Goal: Task Accomplishment & Management: Complete application form

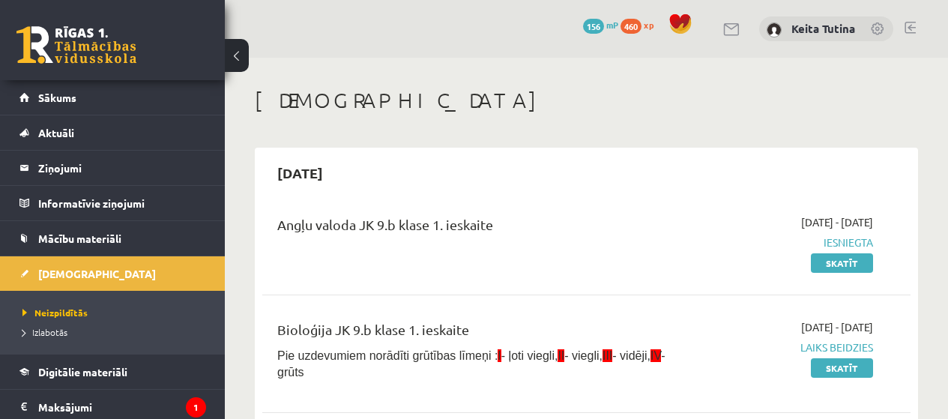
scroll to position [643, 0]
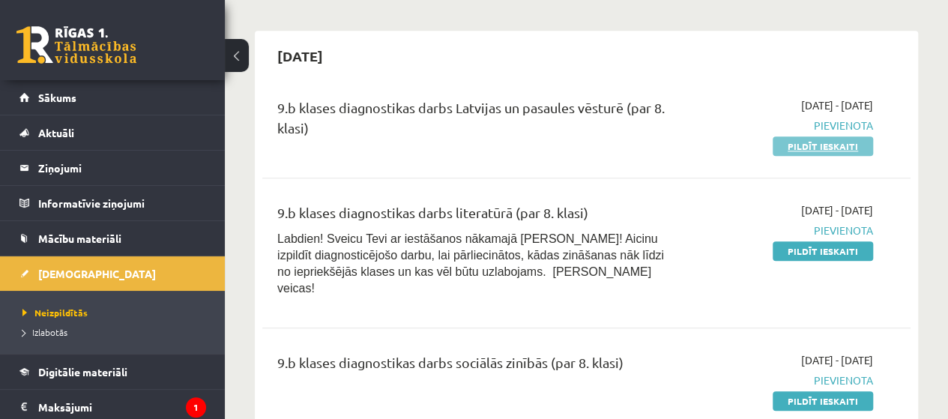
click at [791, 143] on link "Pildīt ieskaiti" at bounding box center [822, 145] width 100 height 19
click at [787, 150] on link "Pildīt ieskaiti" at bounding box center [822, 145] width 100 height 19
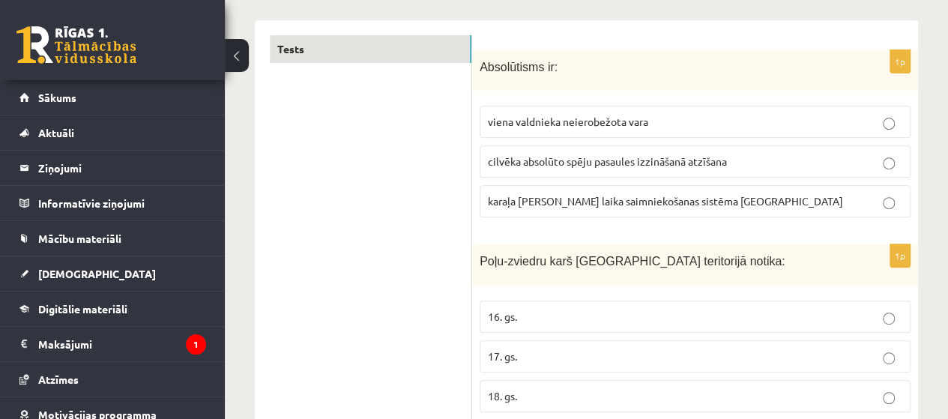
scroll to position [258, 0]
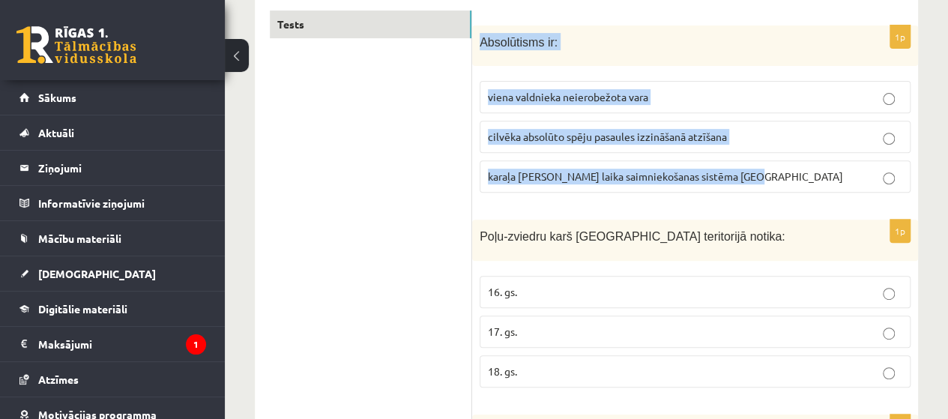
drag, startPoint x: 478, startPoint y: 40, endPoint x: 751, endPoint y: 175, distance: 304.9
click at [751, 175] on div "1p Absolūtisms ir: viena valdnieka neierobežota vara cilvēka absolūto spēju pas…" at bounding box center [695, 115] width 446 height 180
copy div "Absolūtisms ir: viena valdnieka neierobežota vara cilvēka absolūto spēju pasaul…"
click at [555, 103] on p "viena valdnieka neierobežota vara" at bounding box center [695, 97] width 414 height 16
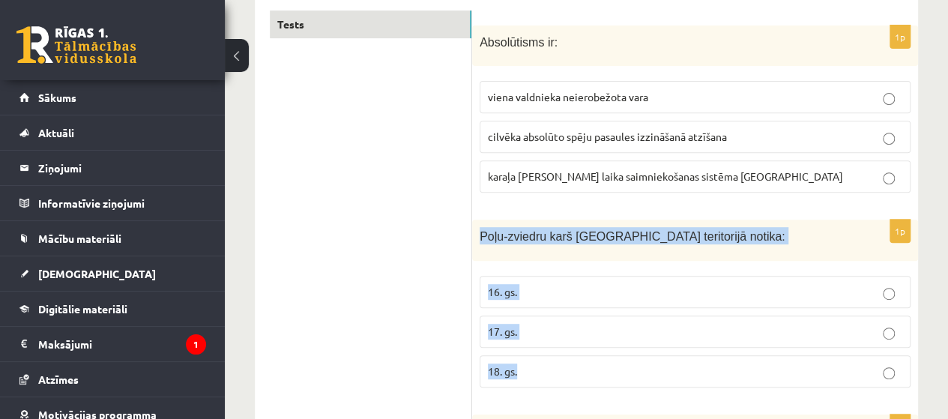
drag, startPoint x: 477, startPoint y: 234, endPoint x: 554, endPoint y: 345, distance: 136.1
click at [554, 345] on div "1p Poļu-zviedru karš Latvijas teritorijā notika: 16. gs. 17. gs. 18. gs." at bounding box center [695, 310] width 446 height 180
copy div "Poļu-zviedru karš Latvijas teritorijā notika: 16. gs. 17. gs. 18. gs."
click at [554, 318] on label "17. gs." at bounding box center [695, 331] width 431 height 32
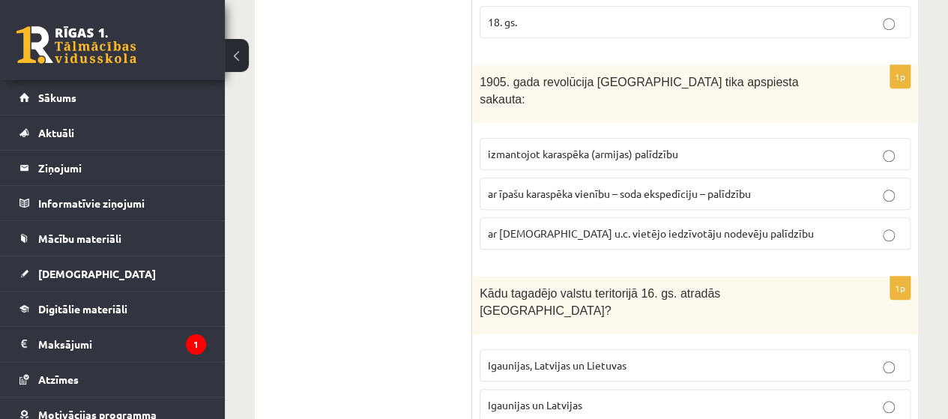
scroll to position [657, 0]
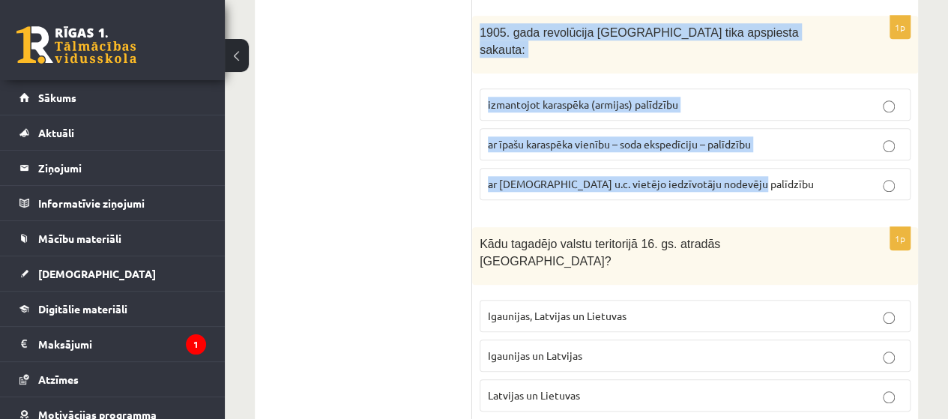
drag, startPoint x: 477, startPoint y: 27, endPoint x: 742, endPoint y: 161, distance: 297.2
click at [742, 161] on div "1p 1905. gada revolūcija Latvijā tika apspiesta sakauta: izmantojot karaspēka (…" at bounding box center [695, 114] width 446 height 196
copy div "1905. gada revolūcija Latvijā tika apspiesta sakauta: izmantojot karaspēka (arm…"
click at [579, 137] on span "ar īpašu karaspēka vienību – soda ekspedīciju – palīdzību" at bounding box center [619, 143] width 263 height 13
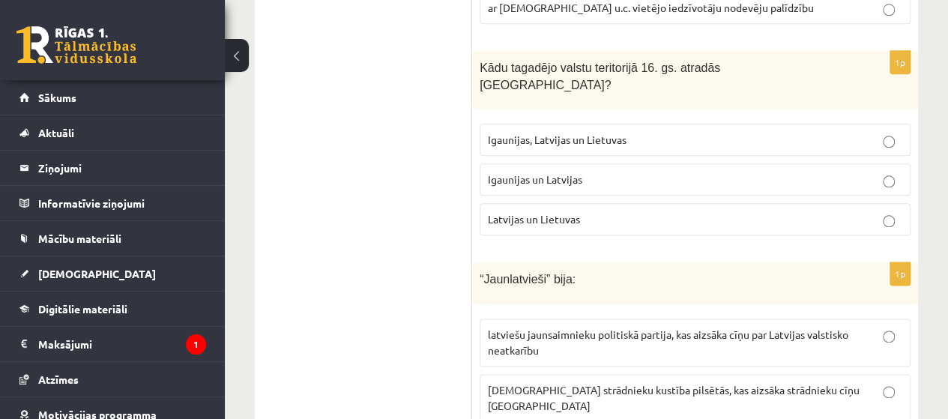
scroll to position [850, 0]
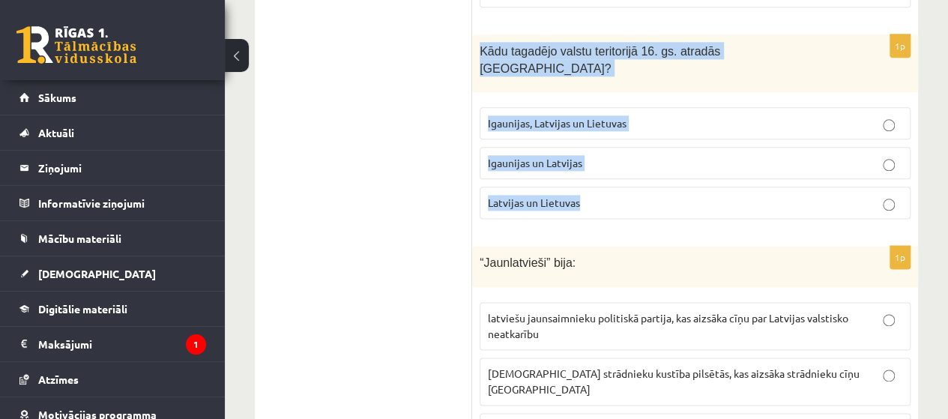
drag, startPoint x: 480, startPoint y: 29, endPoint x: 585, endPoint y: 141, distance: 153.2
click at [585, 141] on div "1p Kādu tagadējo valstu teritorijā 16. gs. atradās Livonija? Igaunijas, Latvija…" at bounding box center [695, 132] width 446 height 196
copy div "Kādu tagadējo valstu teritorijā 16. gs. atradās Livonija? Igaunijas, Latvijas u…"
click at [561, 156] on span "Igaunijas un Latvijas" at bounding box center [535, 162] width 94 height 13
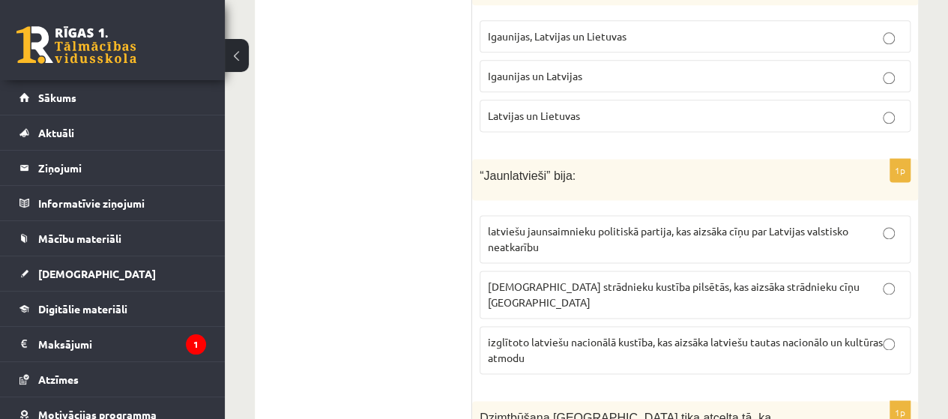
scroll to position [953, 0]
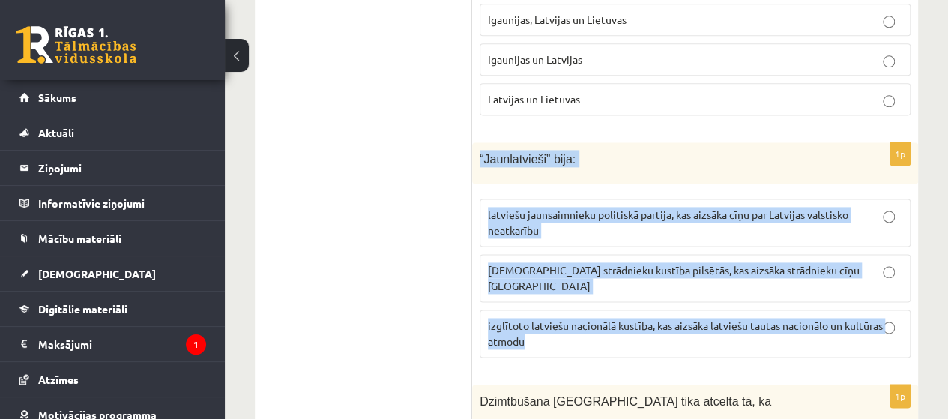
drag, startPoint x: 474, startPoint y: 109, endPoint x: 730, endPoint y: 277, distance: 305.7
click at [730, 277] on div "1p “Jaunlatvieši” bija: latviešu jaunsaimnieku politiskā partija, kas aizsāka c…" at bounding box center [695, 255] width 446 height 227
copy div "“Jaunlatvieši” bija: latviešu jaunsaimnieku politiskā partija, kas aizsāka cīņu…"
click at [527, 318] on p "izglītoto latviešu nacionālā kustība, kas aizsāka latviešu tautas nacionālo un …" at bounding box center [695, 333] width 414 height 31
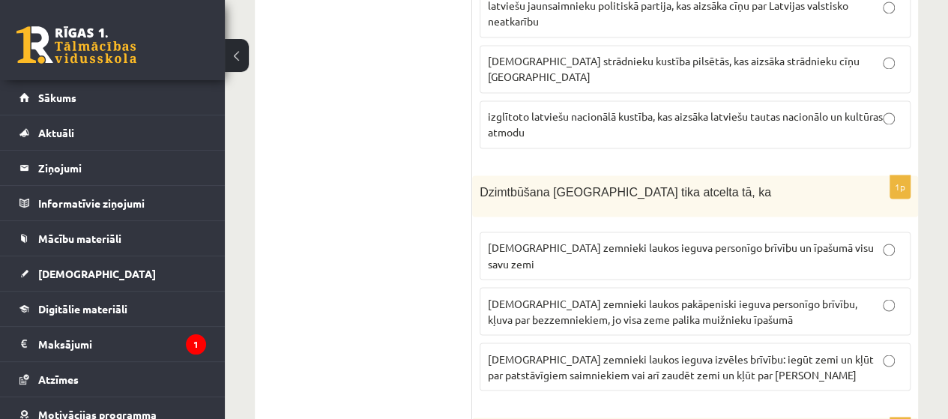
scroll to position [1179, 0]
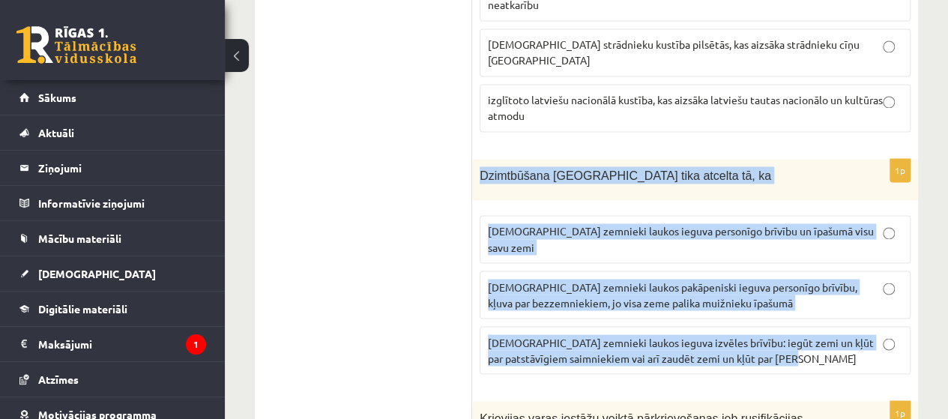
drag, startPoint x: 475, startPoint y: 114, endPoint x: 772, endPoint y: 281, distance: 340.5
click at [772, 281] on div "1p Dzimtbūšana Latvijā tika atcelta tā, ka latviešu zemnieki laukos ieguva pers…" at bounding box center [695, 272] width 446 height 227
copy div "Dzimtbūšana Latvijā tika atcelta tā, ka latviešu zemnieki laukos ieguva personī…"
click at [692, 279] on p "latviešu zemnieki laukos pakāpeniski ieguva personīgo brīvību, kļuva par bezzem…" at bounding box center [695, 294] width 414 height 31
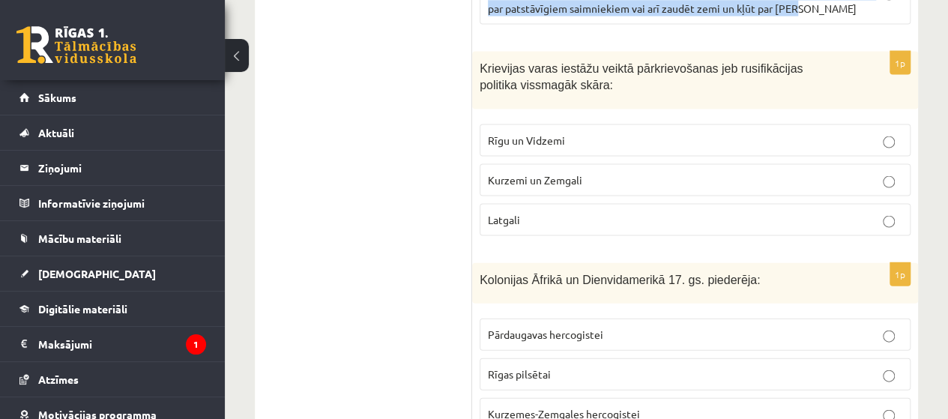
scroll to position [1511, 0]
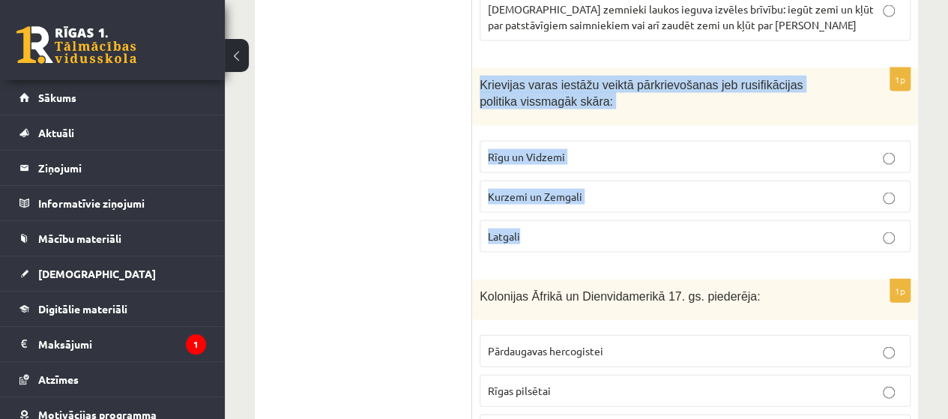
drag, startPoint x: 480, startPoint y: 9, endPoint x: 560, endPoint y: 142, distance: 155.0
click at [560, 142] on div "1p Krievijas varas iestāžu veiktā pārkrievošanas jeb rusifikācijas politika vis…" at bounding box center [695, 166] width 446 height 196
copy div "Krievijas varas iestāžu veiktā pārkrievošanas jeb rusifikācijas politika vissma…"
click at [554, 150] on span "Rīgu un Vidzemi" at bounding box center [526, 156] width 77 height 13
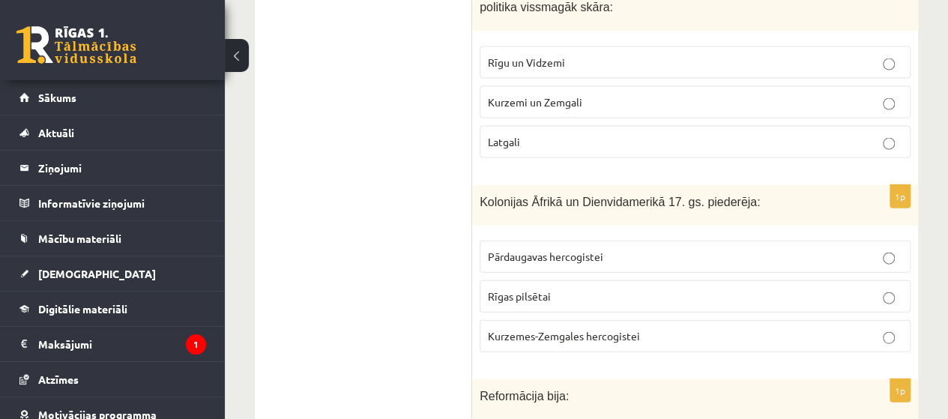
scroll to position [1654, 0]
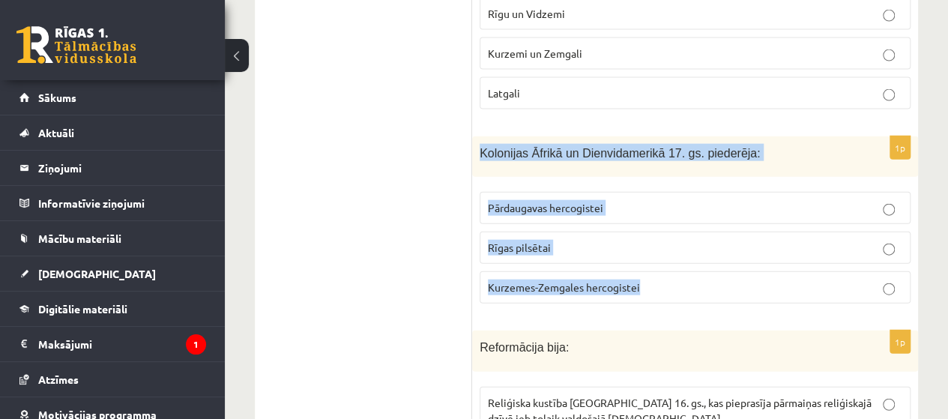
drag, startPoint x: 472, startPoint y: 72, endPoint x: 640, endPoint y: 203, distance: 213.0
click at [640, 203] on div "1p Kolonijas Āfrikā un Dienvidamerikā 17. gs. piederēja: Pārdaugavas hercogiste…" at bounding box center [695, 226] width 446 height 180
copy div "Kolonijas Āfrikā un Dienvidamerikā 17. gs. piederēja: Pārdaugavas hercogistei R…"
click at [631, 280] on span "Kurzemes-Zemgales hercogistei" at bounding box center [564, 286] width 152 height 13
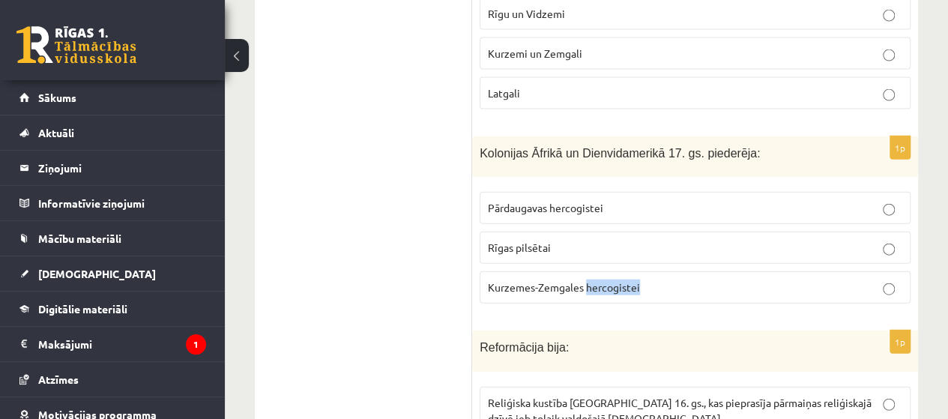
click at [631, 280] on span "Kurzemes-Zemgales hercogistei" at bounding box center [564, 286] width 152 height 13
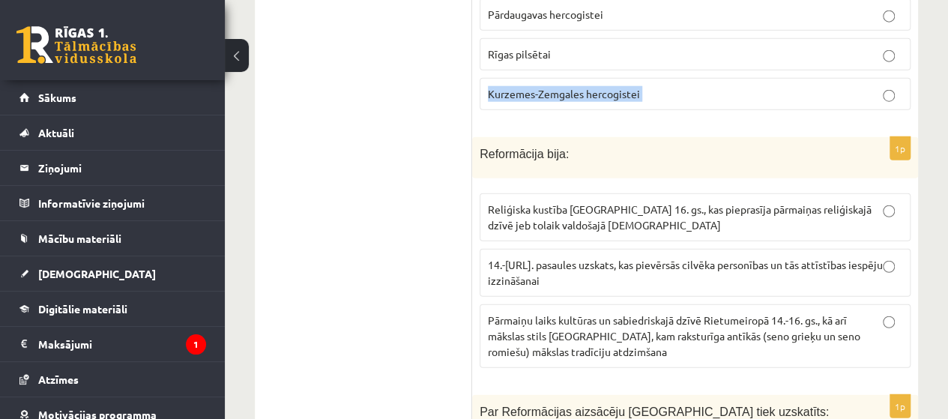
scroll to position [1872, 0]
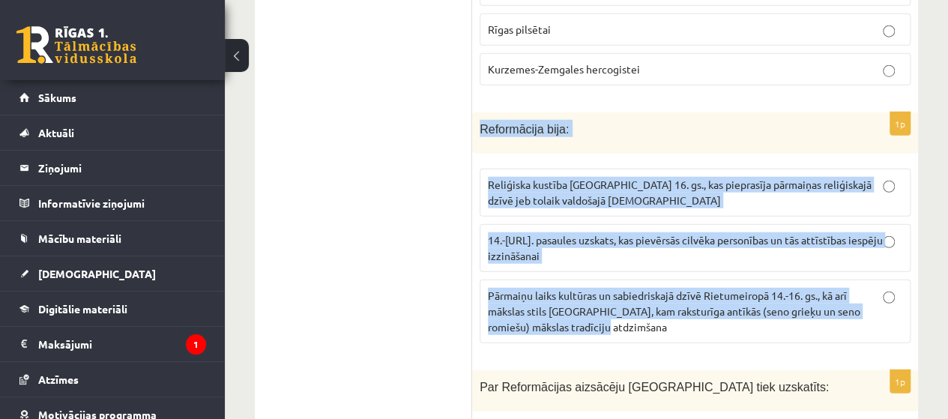
drag, startPoint x: 482, startPoint y: 45, endPoint x: 655, endPoint y: 244, distance: 264.0
click at [655, 244] on div "1p Reformācija bija : Reliģiska kustība Eiropā 16. gs., kas pieprasīja pārmaiņa…" at bounding box center [695, 233] width 446 height 243
copy div "Reformācija bija : Reliģiska kustība Eiropā 16. gs., kas pieprasīja pārmaiņas r…"
click at [535, 178] on span "Reliģiska kustība Eiropā 16. gs., kas pieprasīja pārmaiņas reliģiskajā dzīvē je…" at bounding box center [680, 192] width 384 height 29
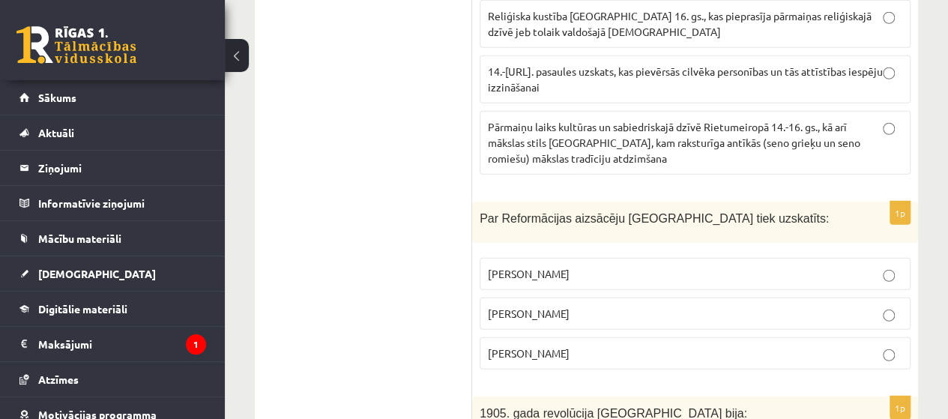
scroll to position [2131, 0]
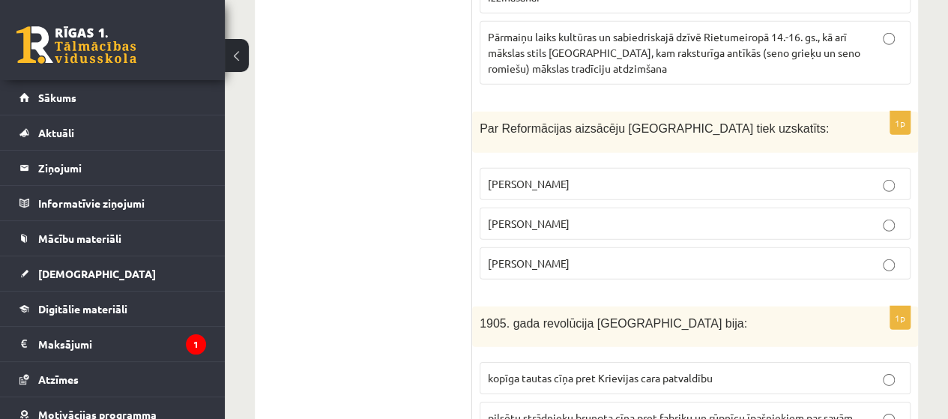
drag, startPoint x: 478, startPoint y: 45, endPoint x: 581, endPoint y: 182, distance: 171.3
click at [581, 182] on div "1p Par Reformācijas aizsācēju Eiropā tiek uzskatīts: Kristofors Kolumbs Mārtiņš…" at bounding box center [695, 202] width 446 height 180
copy div "Par Reformācijas aizsācēju Eiropā tiek uzskatīts: Kristofors Kolumbs Mārtiņš Lu…"
click at [578, 208] on label "Mārtiņš Luters" at bounding box center [695, 224] width 431 height 32
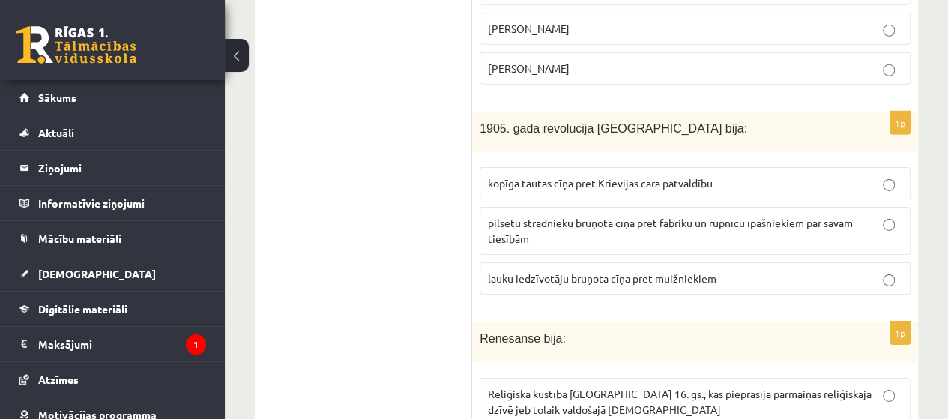
scroll to position [2333, 0]
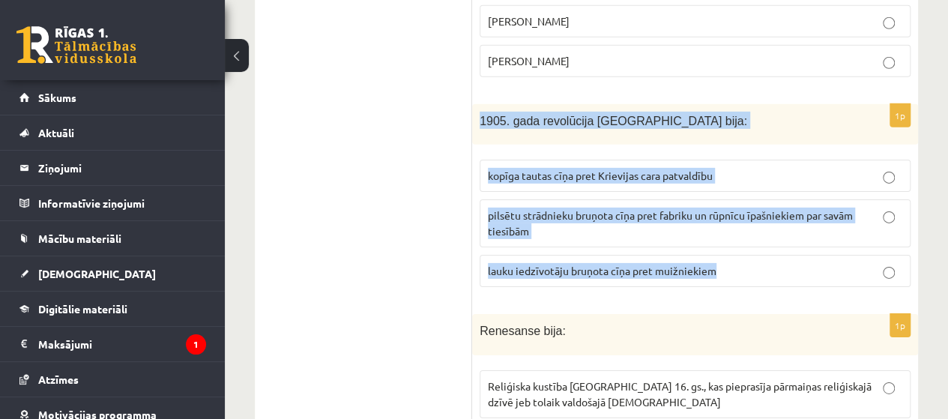
drag, startPoint x: 480, startPoint y: 31, endPoint x: 721, endPoint y: 190, distance: 288.8
click at [721, 190] on div "1p 1905. gada revolūcija Latvijā bija: kopīga tautas cīņa pret Krievijas cara p…" at bounding box center [695, 202] width 446 height 196
click at [664, 169] on span "kopīga tautas cīņa pret Krievijas cara patvaldību" at bounding box center [600, 175] width 225 height 13
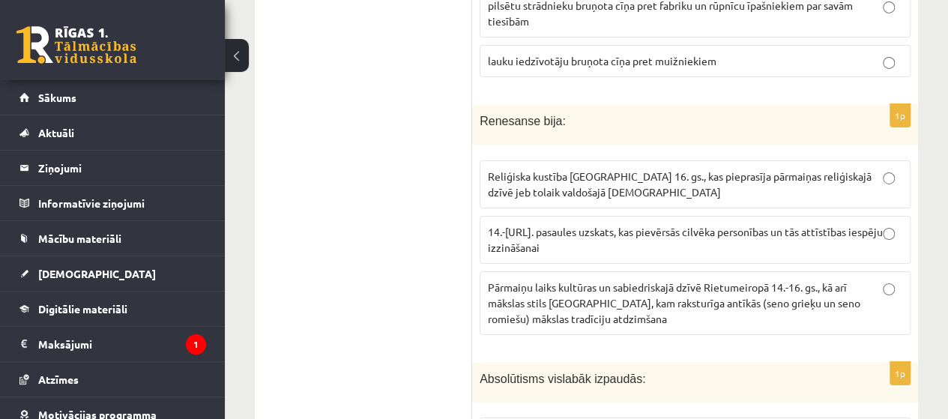
scroll to position [2535, 0]
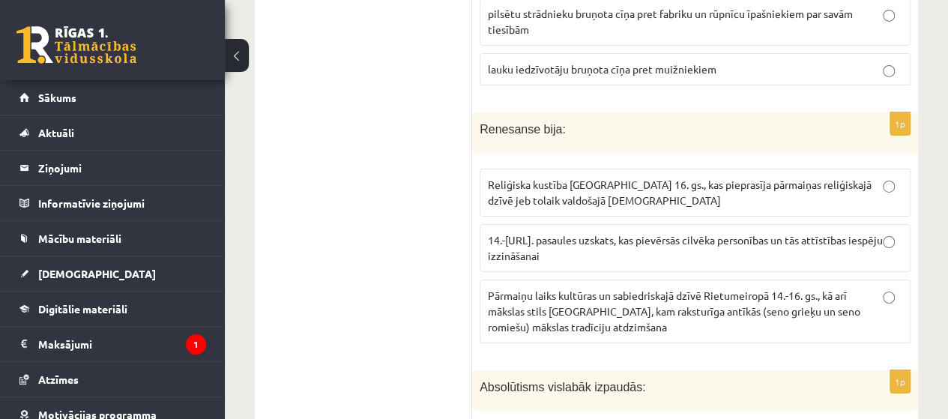
drag, startPoint x: 467, startPoint y: 37, endPoint x: 557, endPoint y: 130, distance: 129.8
drag, startPoint x: 623, startPoint y: 194, endPoint x: 631, endPoint y: 196, distance: 7.6
click at [631, 196] on fieldset "Reliģiska kustība Eiropā 16. gs., kas pieprasīja pārmaiņas reliģiskajā dzīvē je…" at bounding box center [695, 254] width 431 height 187
click at [649, 279] on label "Pārmaiņu laiks kultūras un sabiedriskajā dzīvē Rietumeiropā 14.-16. gs., kā arī…" at bounding box center [695, 311] width 431 height 64
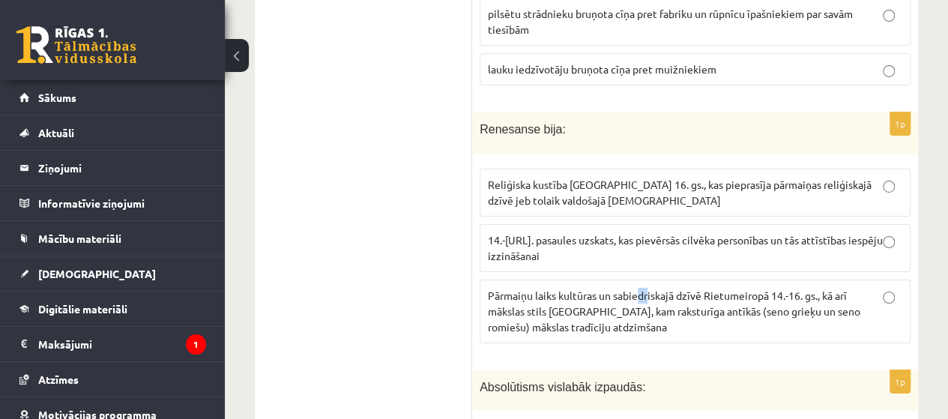
drag, startPoint x: 468, startPoint y: 44, endPoint x: 623, endPoint y: 239, distance: 249.5
drag, startPoint x: 460, startPoint y: 53, endPoint x: 727, endPoint y: 248, distance: 330.3
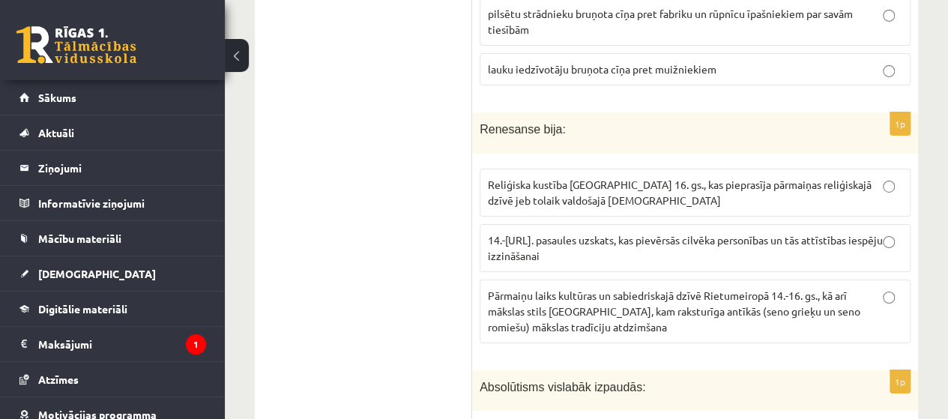
click at [549, 288] on span "Pārmaiņu laiks kultūras un sabiedriskajā dzīvē Rietumeiropā 14.-16. gs., kā arī…" at bounding box center [674, 310] width 372 height 45
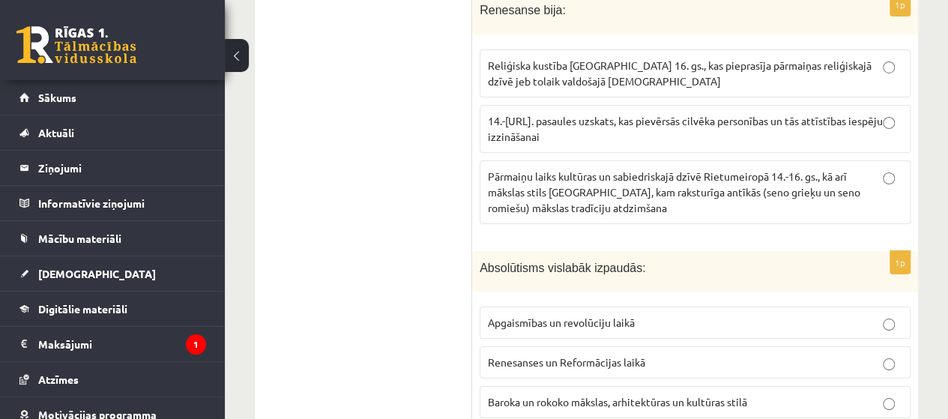
scroll to position [2695, 0]
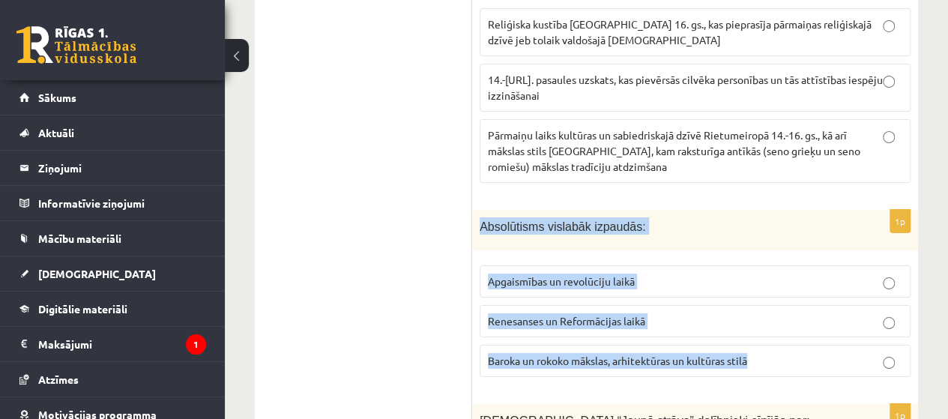
drag, startPoint x: 479, startPoint y: 134, endPoint x: 764, endPoint y: 279, distance: 320.3
click at [764, 279] on div "1p Absolūtisms vislabāk izpaudās: Apgaismības un revolūciju laikā Renesanses un…" at bounding box center [695, 300] width 446 height 180
click at [598, 345] on label "Baroka un rokoko mākslas, arhitektūras un kultūras stilā" at bounding box center [695, 361] width 431 height 32
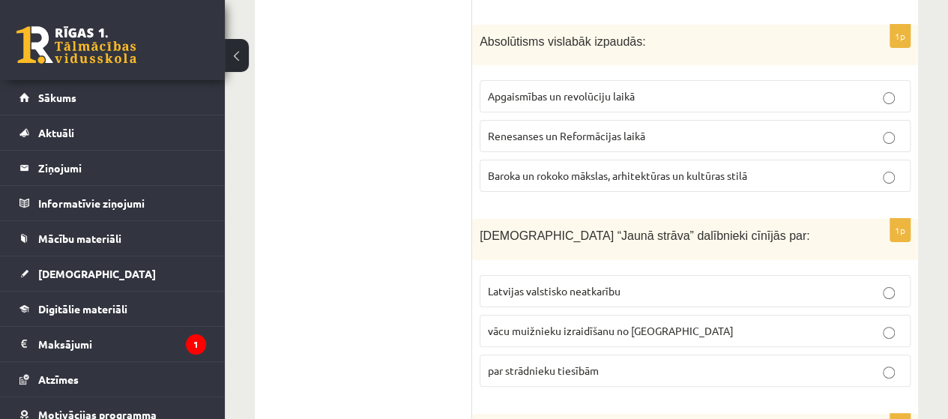
scroll to position [2888, 0]
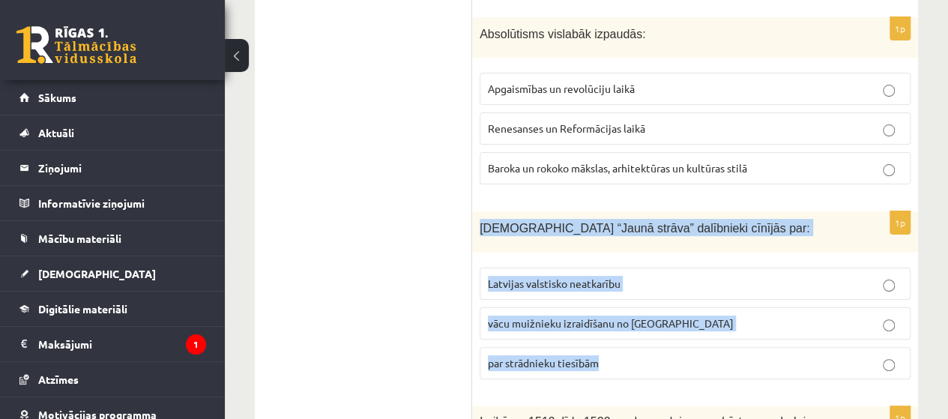
drag, startPoint x: 479, startPoint y: 133, endPoint x: 600, endPoint y: 268, distance: 181.4
click at [600, 268] on div "1p Kustības “Jaunā strāva” dalībnieki cīnījās par: Latvijas valstisko neatkarīb…" at bounding box center [695, 301] width 446 height 180
click at [551, 347] on label "par strādnieku tiesībām" at bounding box center [695, 363] width 431 height 32
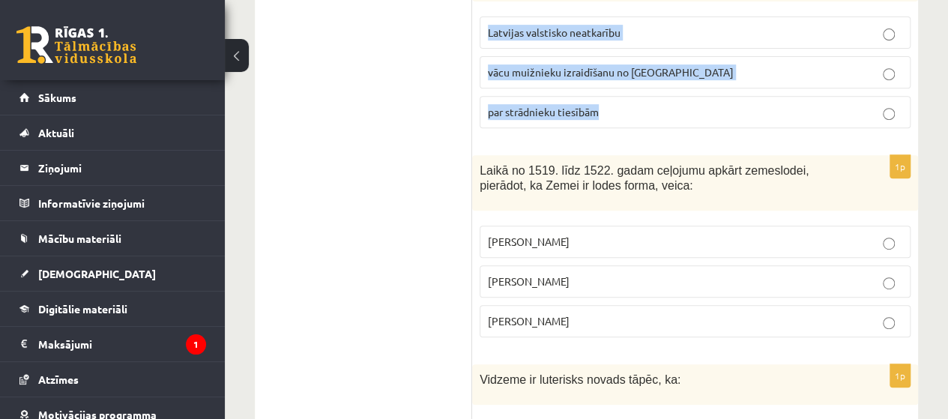
scroll to position [3122, 0]
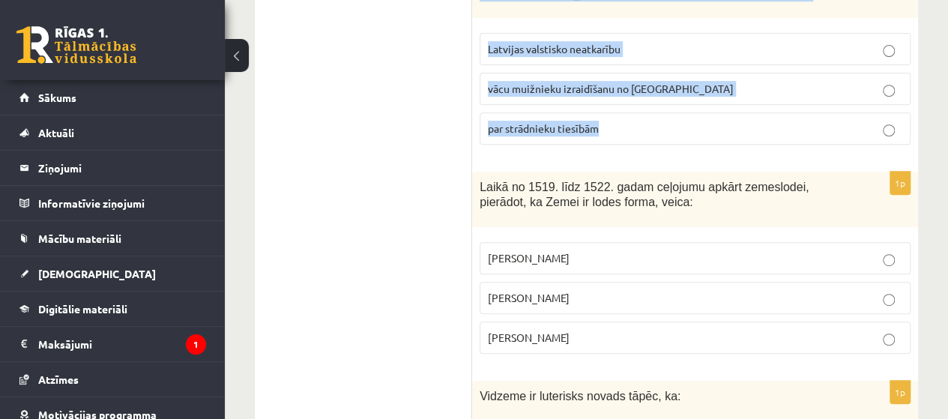
drag, startPoint x: 475, startPoint y: 92, endPoint x: 573, endPoint y: 252, distance: 188.0
click at [573, 252] on div "1p Laikā no 1519. līdz 1522. gadam ceļojumu apkārt zemeslodei, pierādot, ka Zem…" at bounding box center [695, 269] width 446 height 195
click at [599, 321] on label "Fernans Magelāns" at bounding box center [695, 337] width 431 height 32
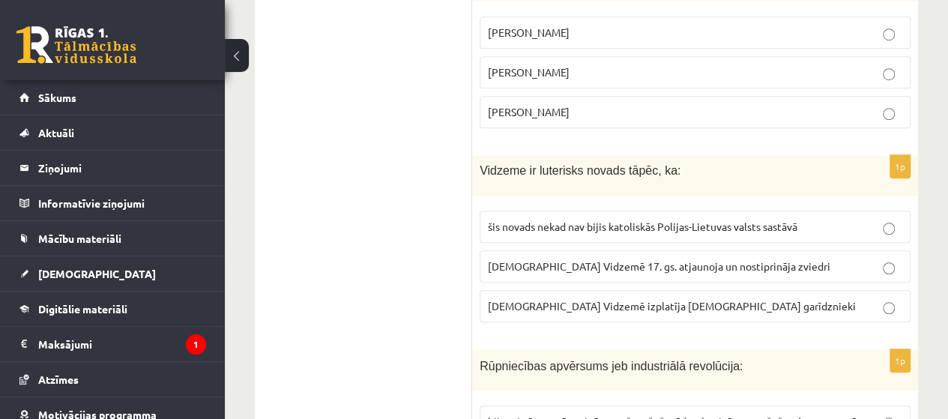
scroll to position [3357, 0]
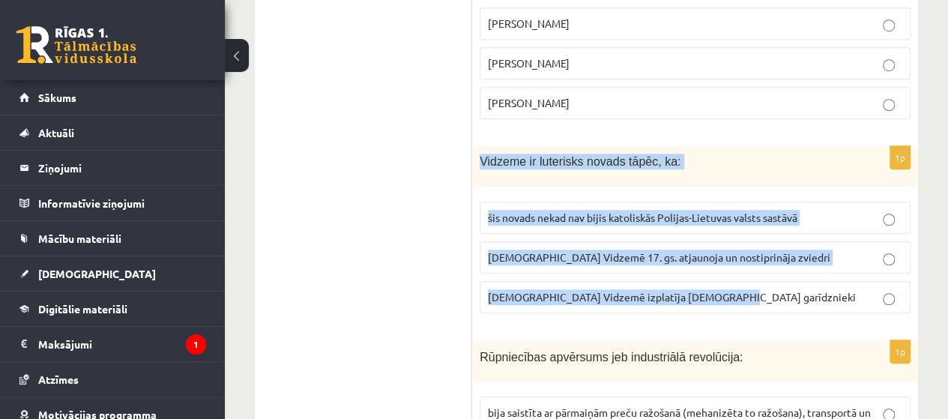
drag, startPoint x: 478, startPoint y: 65, endPoint x: 719, endPoint y: 203, distance: 277.9
click at [719, 203] on div "1p Vidzeme ir luterisks novads tāpēc, ka: šis novads nekad nav bijis katoliskās…" at bounding box center [695, 235] width 446 height 179
click at [614, 250] on span "luterānismu Vidzemē 17. gs. atjaunoja un nostiprināja zviedri" at bounding box center [659, 256] width 342 height 13
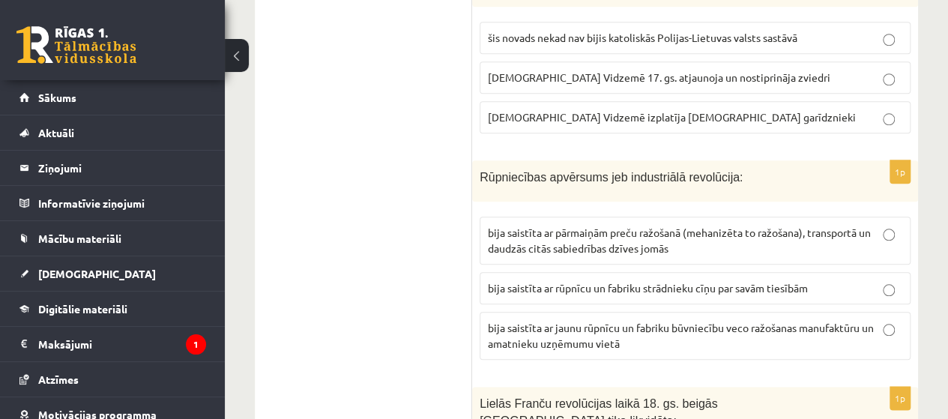
scroll to position [3545, 0]
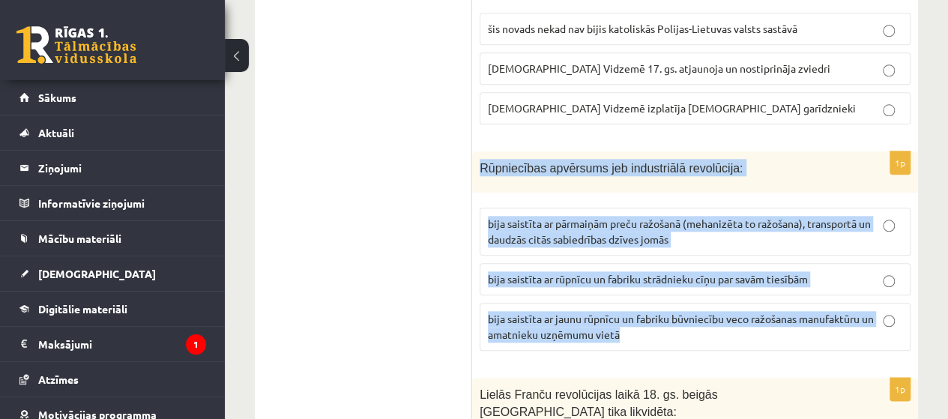
drag, startPoint x: 478, startPoint y: 70, endPoint x: 653, endPoint y: 235, distance: 240.1
click at [653, 235] on div "1p Rūpniecības apvērsums jeb industriālā revolūcija: bija saistīta ar pārmaiņām…" at bounding box center [695, 256] width 446 height 211
click at [582, 217] on span "bija saistīta ar pārmaiņām preču ražošanā (mehanizēta to ražošana), transportā …" at bounding box center [679, 231] width 383 height 29
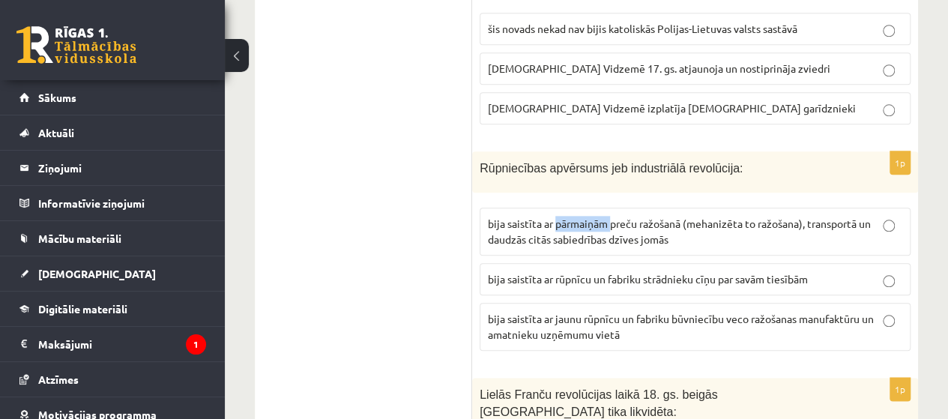
click at [582, 217] on span "bija saistīta ar pārmaiņām preču ražošanā (mehanizēta to ražošana), transportā …" at bounding box center [679, 231] width 383 height 29
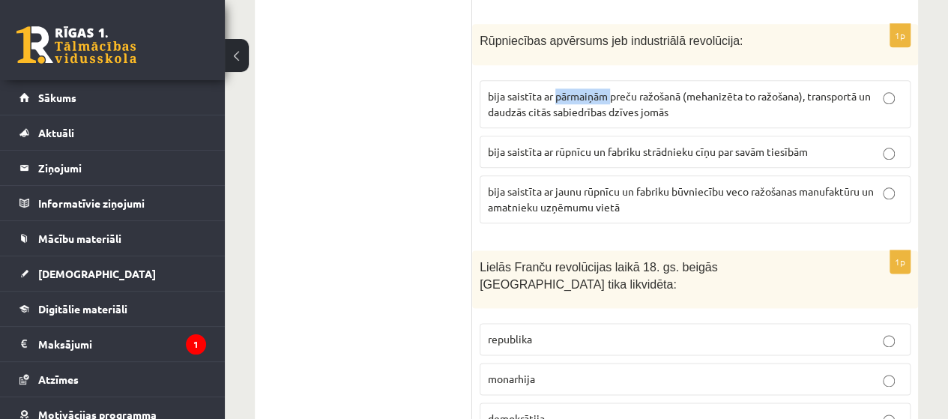
scroll to position [3689, 0]
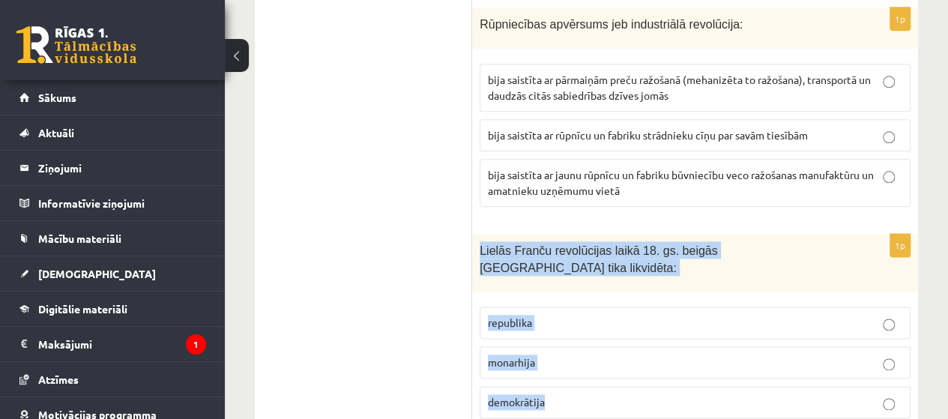
drag, startPoint x: 480, startPoint y: 152, endPoint x: 563, endPoint y: 288, distance: 160.1
click at [563, 288] on div "1p Lielās Franču revolūcijas laikā 18. gs. beigās Francijā tika likvidēta: repu…" at bounding box center [695, 332] width 446 height 196
click at [553, 346] on label "monarhija" at bounding box center [695, 362] width 431 height 32
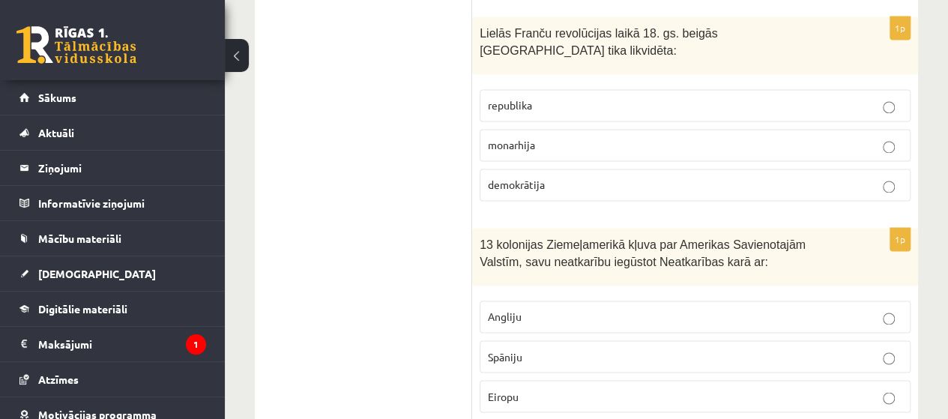
scroll to position [3898, 0]
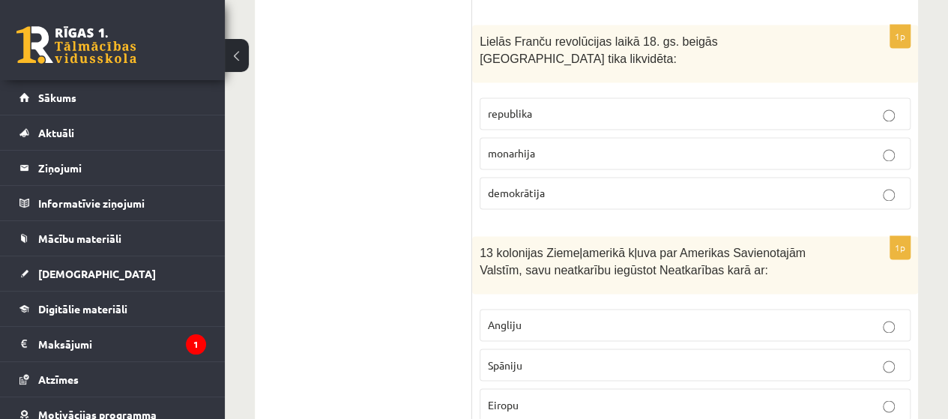
click at [479, 236] on div "13 kolonijas Ziemeļamerikā kļuva par Amerikas Savienotajām Valstīm, savu neatka…" at bounding box center [695, 265] width 446 height 58
drag, startPoint x: 479, startPoint y: 136, endPoint x: 503, endPoint y: 149, distance: 28.2
click at [503, 236] on div "13 kolonijas Ziemeļamerikā kļuva par Amerikas Savienotajām Valstīm, savu neatka…" at bounding box center [695, 265] width 446 height 58
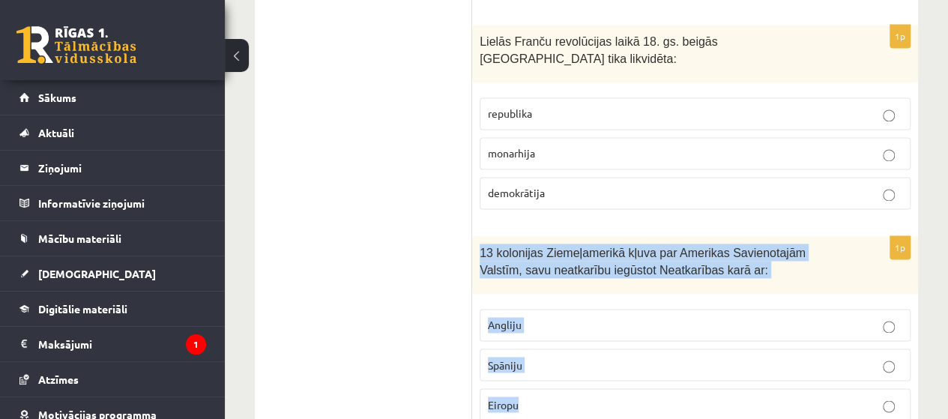
drag, startPoint x: 478, startPoint y: 136, endPoint x: 531, endPoint y: 282, distance: 156.2
click at [531, 282] on div "1p 13 kolonijas Ziemeļamerikā kļuva par Amerikas Savienotajām Valstīm, savu nea…" at bounding box center [695, 334] width 446 height 196
click at [548, 309] on label "Angliju" at bounding box center [695, 325] width 431 height 32
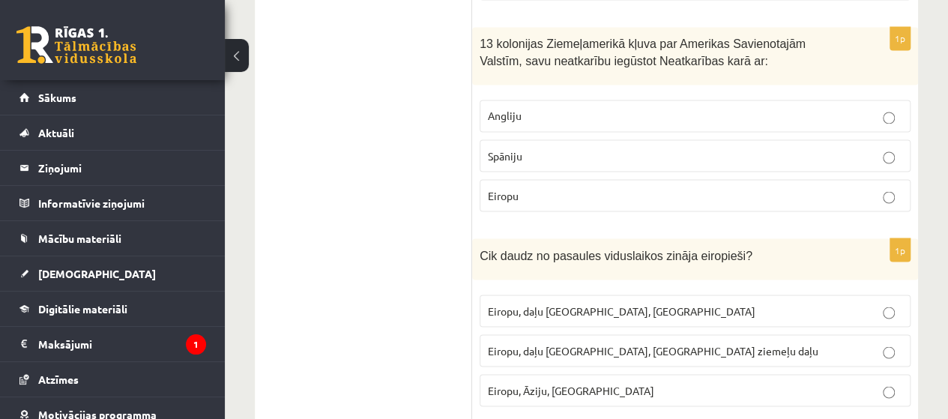
scroll to position [4116, 0]
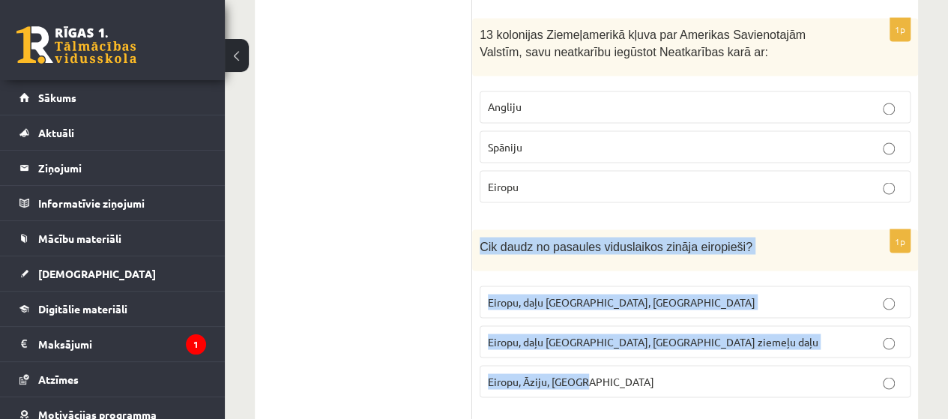
drag, startPoint x: 481, startPoint y: 130, endPoint x: 613, endPoint y: 255, distance: 182.3
click at [613, 255] on div "1p Cik daudz no pasaules viduslaikos zināja eiropieši? Eiropu, daļu Āfrikas, Au…" at bounding box center [695, 319] width 446 height 180
click at [597, 334] on span "Eiropu, daļu Āzijas, Āfrikas ziemeļu daļu" at bounding box center [653, 340] width 330 height 13
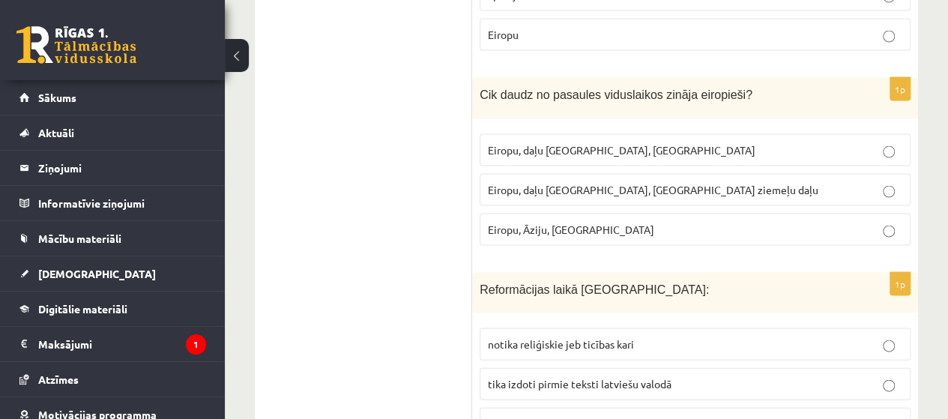
scroll to position [4284, 0]
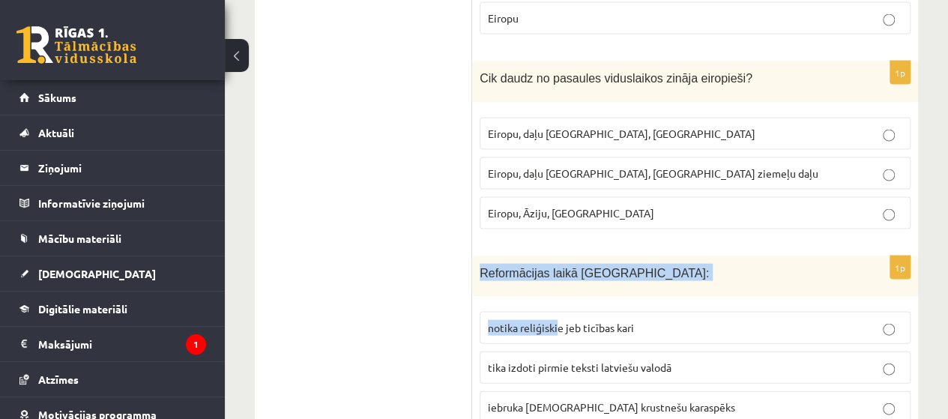
drag, startPoint x: 480, startPoint y: 157, endPoint x: 575, endPoint y: 251, distance: 134.6
click at [571, 256] on div "1p Reformācijas laikā Livonijā: notika reliģiskie jeb ticības kari tika izdoti …" at bounding box center [695, 346] width 446 height 180
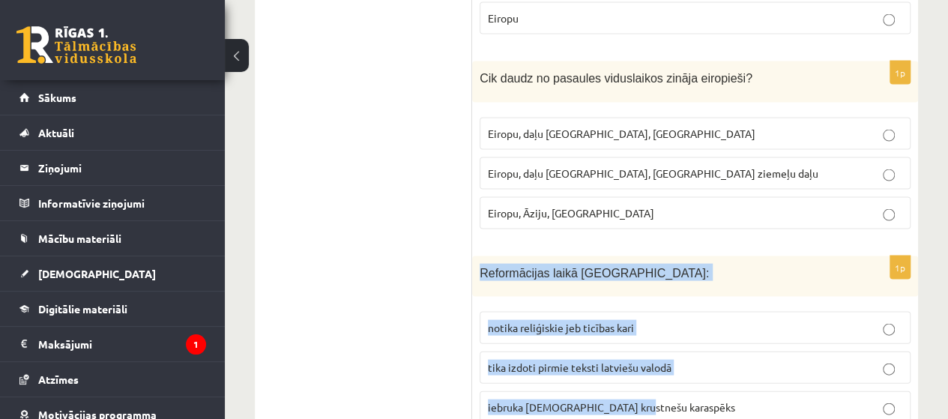
drag, startPoint x: 479, startPoint y: 152, endPoint x: 640, endPoint y: 290, distance: 212.0
click at [638, 290] on div "1p Reformācijas laikā Livonijā: notika reliģiskie jeb ticības kari tika izdoti …" at bounding box center [695, 346] width 446 height 180
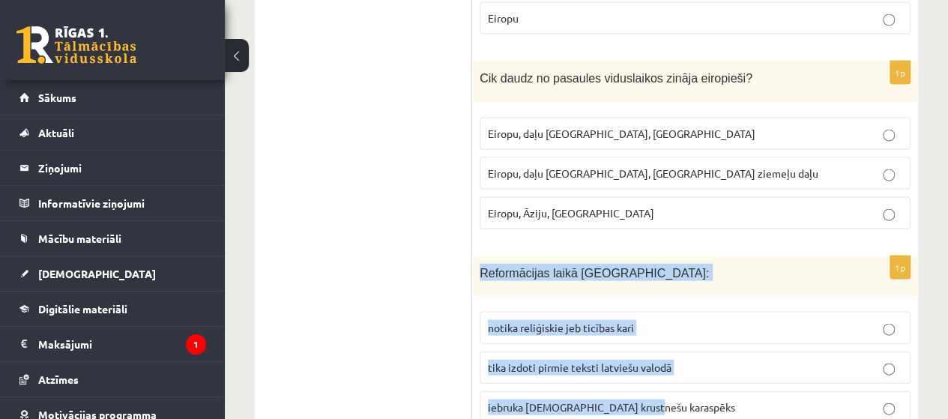
drag, startPoint x: 483, startPoint y: 152, endPoint x: 647, endPoint y: 310, distance: 227.8
click at [647, 310] on div "1p Reformācijas laikā Livonijā: notika reliģiskie jeb ticības kari tika izdoti …" at bounding box center [695, 346] width 446 height 180
click at [656, 360] on span "tika izdoti pirmie teksti latviešu valodā" at bounding box center [580, 366] width 184 height 13
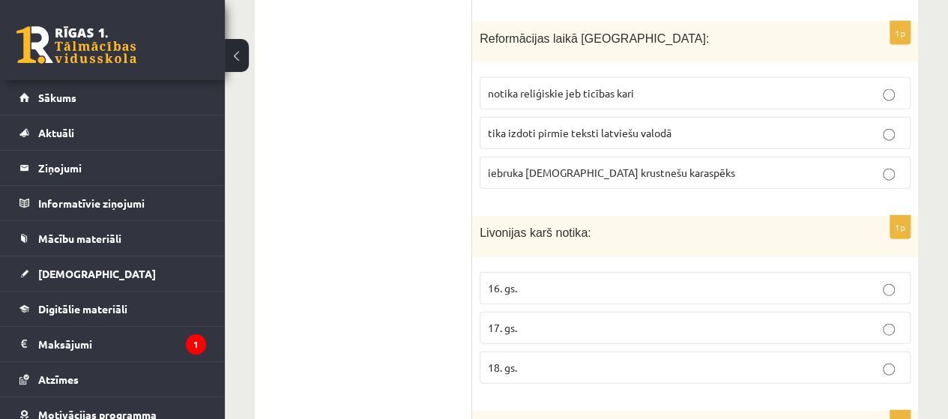
scroll to position [4527, 0]
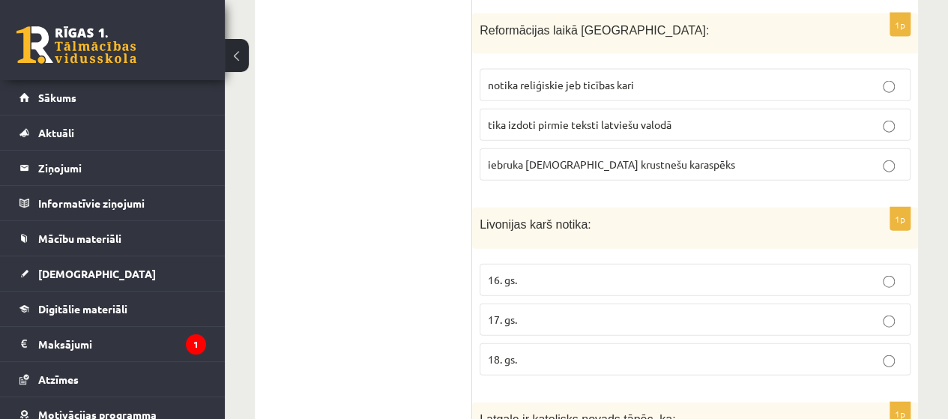
drag, startPoint x: 471, startPoint y: 103, endPoint x: 520, endPoint y: 246, distance: 150.7
drag, startPoint x: 480, startPoint y: 104, endPoint x: 524, endPoint y: 229, distance: 133.0
click at [524, 229] on div "1p Livonijas karš notika: 16. gs. 17. gs. 18. gs." at bounding box center [695, 298] width 446 height 180
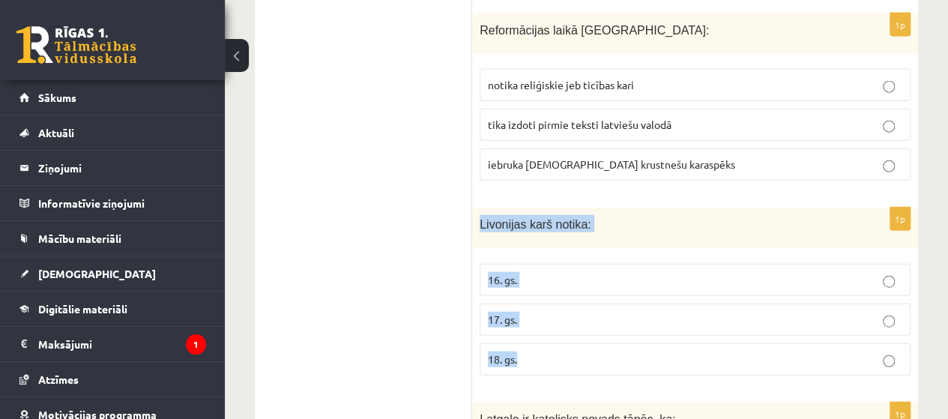
click at [539, 272] on p "16. gs." at bounding box center [695, 280] width 414 height 16
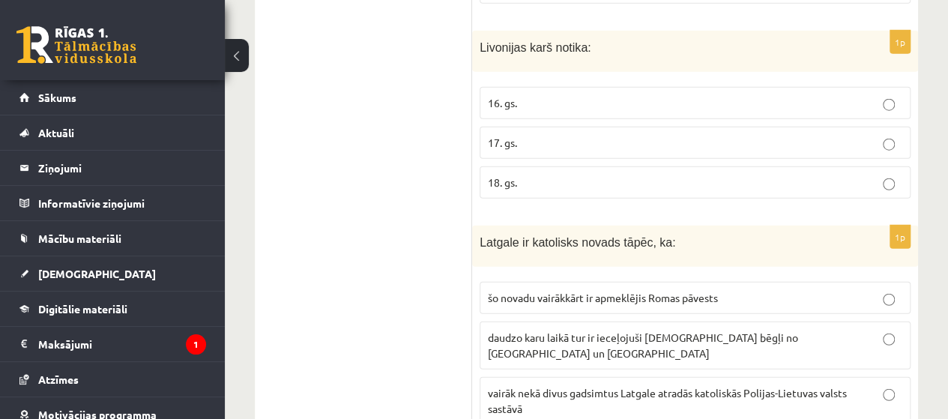
scroll to position [4711, 0]
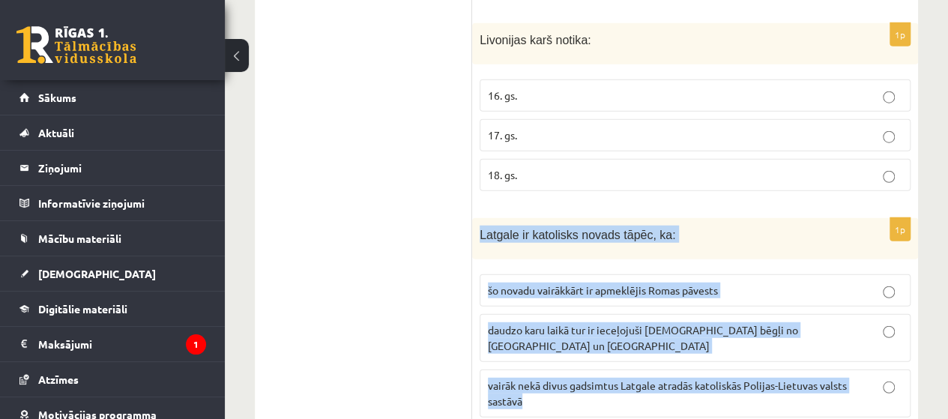
drag, startPoint x: 478, startPoint y: 110, endPoint x: 544, endPoint y: 260, distance: 163.7
click at [544, 260] on div "1p Latgale ir katolisks novads tāpēc, ka: šo novadu vairākkārt ir apmeklējis Ro…" at bounding box center [695, 323] width 446 height 211
click at [575, 378] on p "vairāk nekā divus gadsimtus Latgale atradās katoliskās Polijas-Lietuvas valsts …" at bounding box center [695, 393] width 414 height 31
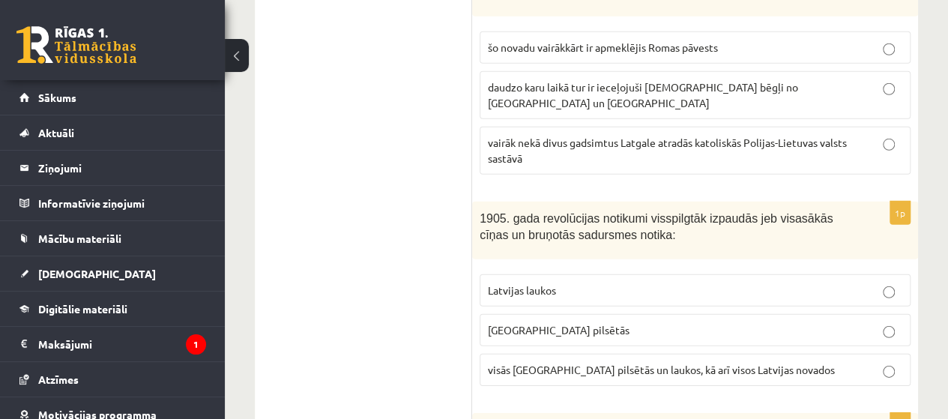
scroll to position [4961, 0]
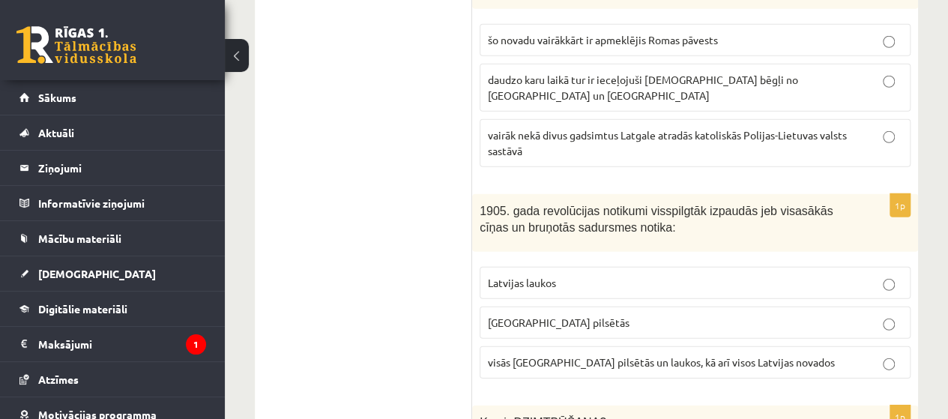
drag, startPoint x: 471, startPoint y: 73, endPoint x: 552, endPoint y: 158, distance: 117.6
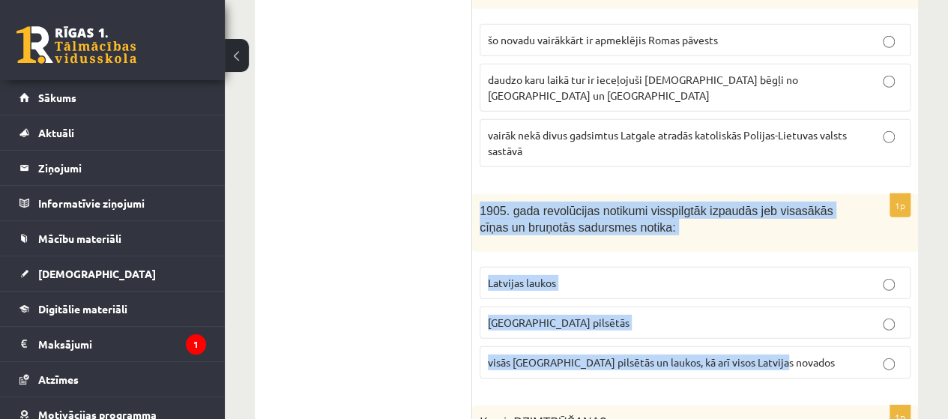
drag, startPoint x: 481, startPoint y: 69, endPoint x: 821, endPoint y: 244, distance: 382.7
click at [821, 244] on div "1p 1905. gada revolūcijas notikumi visspilgtāk izpaudās jeb visasākās cīņas un …" at bounding box center [695, 292] width 446 height 196
click at [584, 315] on p "Latvijas pilsētās" at bounding box center [695, 323] width 414 height 16
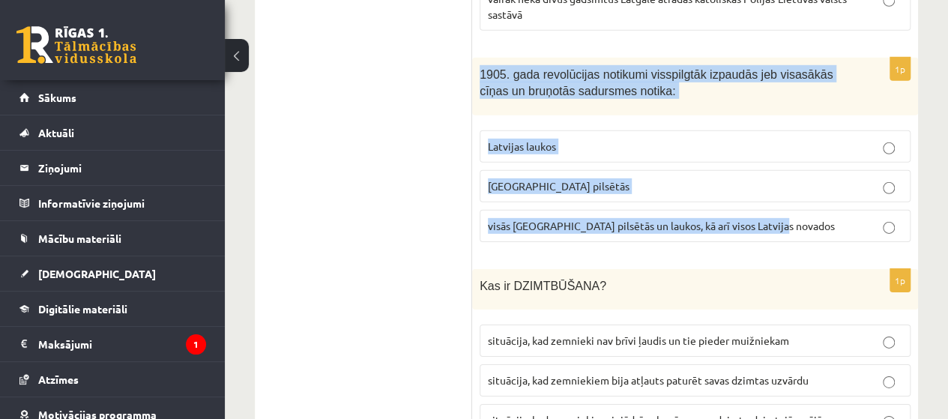
scroll to position [5114, 0]
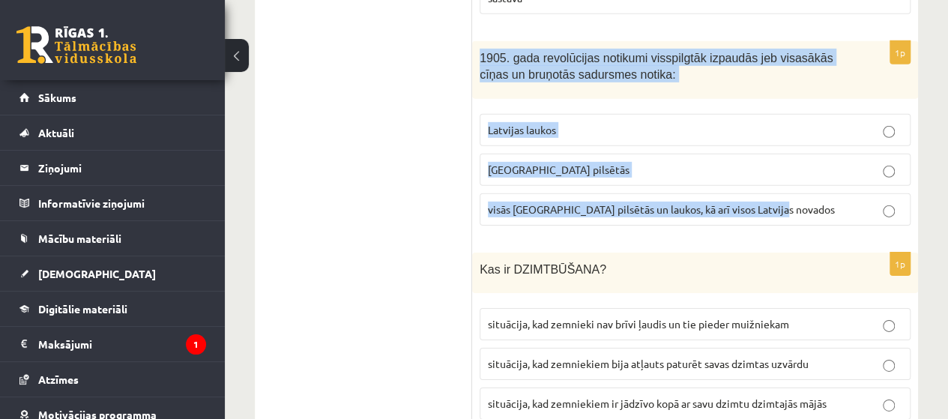
drag, startPoint x: 471, startPoint y: 136, endPoint x: 533, endPoint y: 157, distance: 66.3
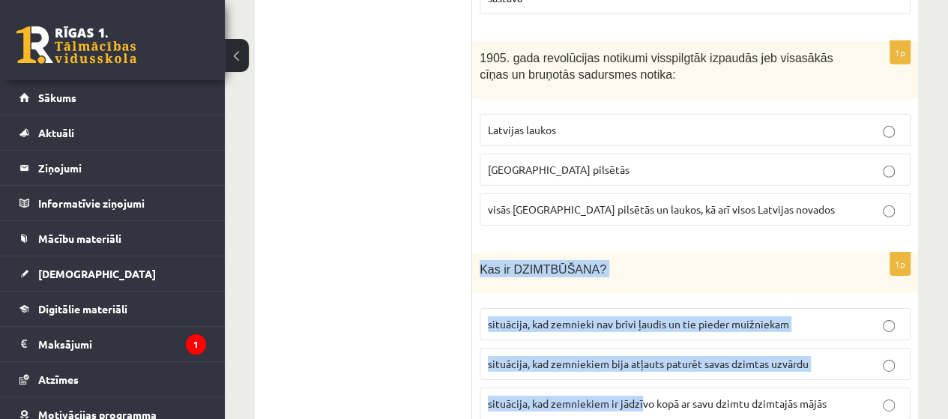
drag, startPoint x: 486, startPoint y: 130, endPoint x: 640, endPoint y: 265, distance: 205.5
click at [640, 265] on div "1p Kas ir DZIMTBŪŠANA? situācija, kad zemnieki nav brīvi ļaudis un tie pieder m…" at bounding box center [695, 342] width 446 height 180
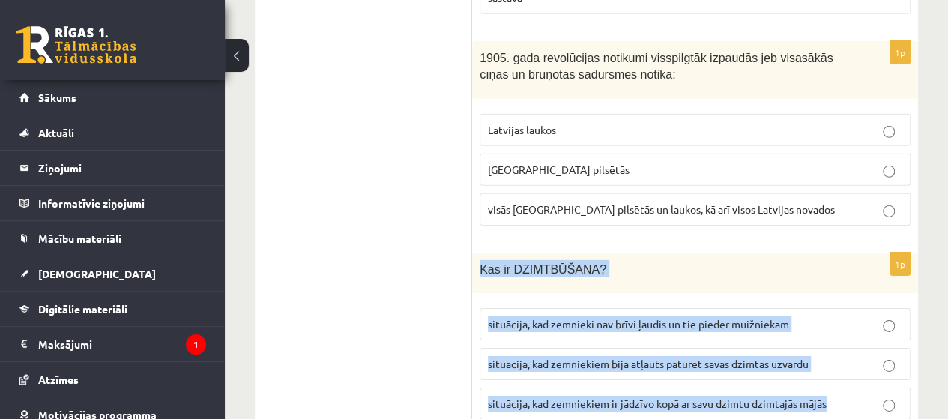
drag, startPoint x: 480, startPoint y: 125, endPoint x: 847, endPoint y: 246, distance: 385.7
click at [847, 252] on div "1p Kas ir DZIMTBŪŠANA? situācija, kad zemnieki nav brīvi ļaudis un tie pieder m…" at bounding box center [695, 342] width 446 height 180
click at [583, 317] on span "situācija, kad zemnieki nav brīvi ļaudis un tie pieder muižniekam" at bounding box center [638, 323] width 301 height 13
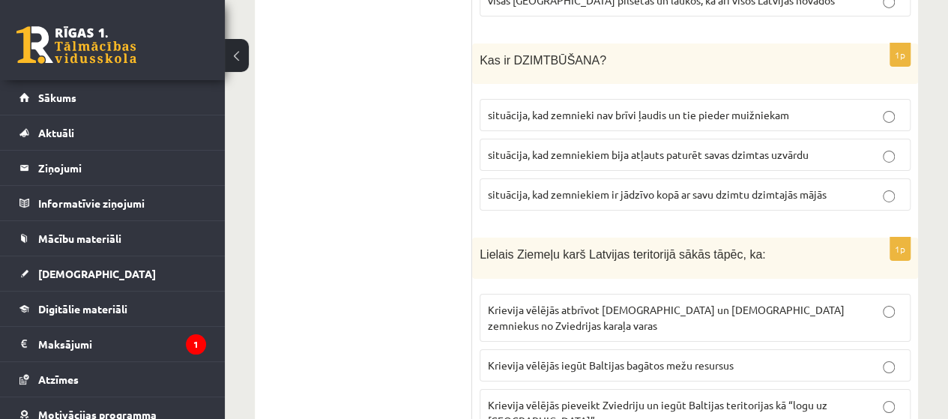
scroll to position [5332, 0]
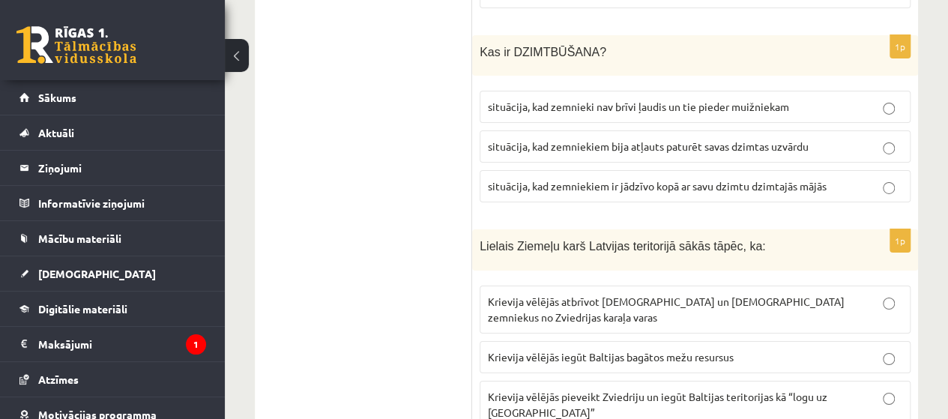
drag, startPoint x: 472, startPoint y: 105, endPoint x: 544, endPoint y: 165, distance: 93.6
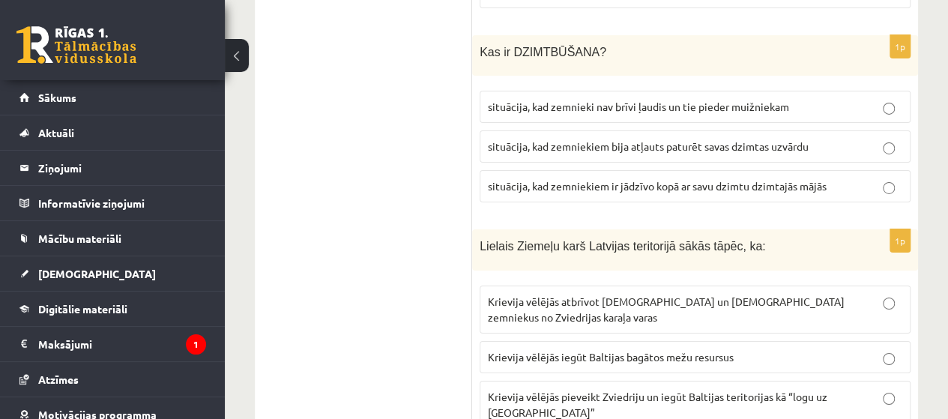
drag, startPoint x: 484, startPoint y: 104, endPoint x: 495, endPoint y: 109, distance: 12.1
click at [495, 240] on span "Lielais Ziemeļu karš Latvijas teritorijā sākās tāpēc, ka:" at bounding box center [623, 246] width 286 height 13
click at [472, 229] on div "Lielais Ziemeļu karš Latvijas teritorijā sākās tāpēc, ka:" at bounding box center [695, 249] width 446 height 41
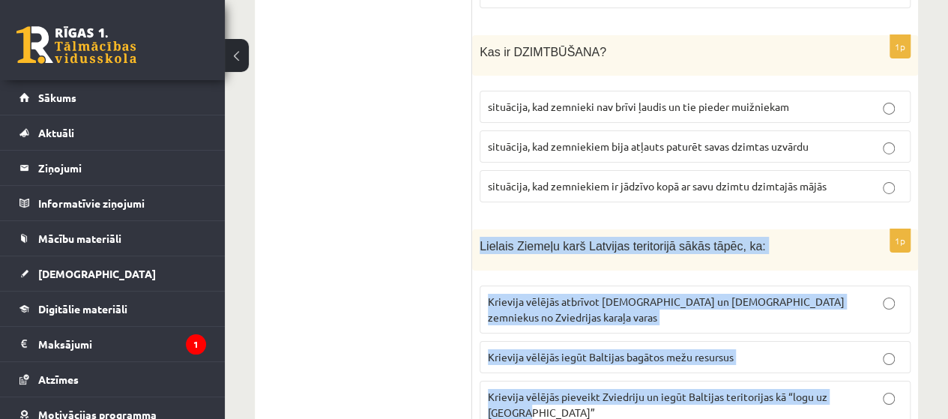
drag, startPoint x: 478, startPoint y: 107, endPoint x: 865, endPoint y: 232, distance: 406.8
click at [865, 232] on div "1p Lielais Ziemeļu karš Latvijas teritorijā sākās tāpēc, ka: Krievija vēlējās a…" at bounding box center [695, 334] width 446 height 211
click at [599, 390] on span "Krievija vēlējās pieveikt Zviedriju un iegūt Baltijas teritorijas kā “logu uz E…" at bounding box center [657, 404] width 339 height 29
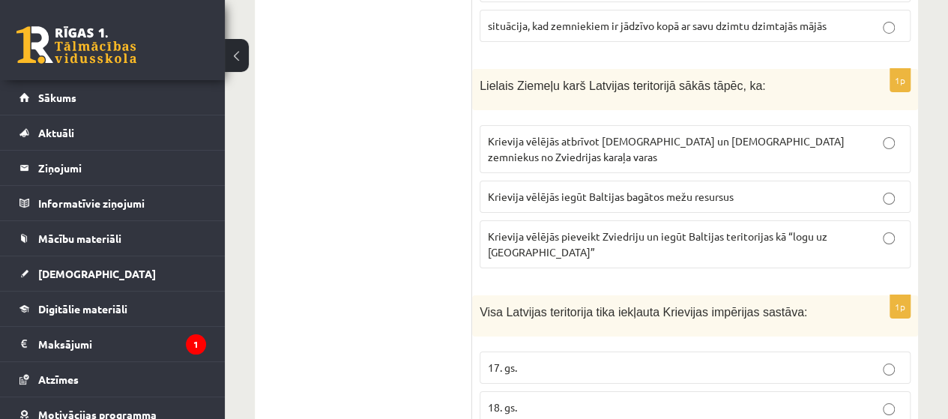
scroll to position [5516, 0]
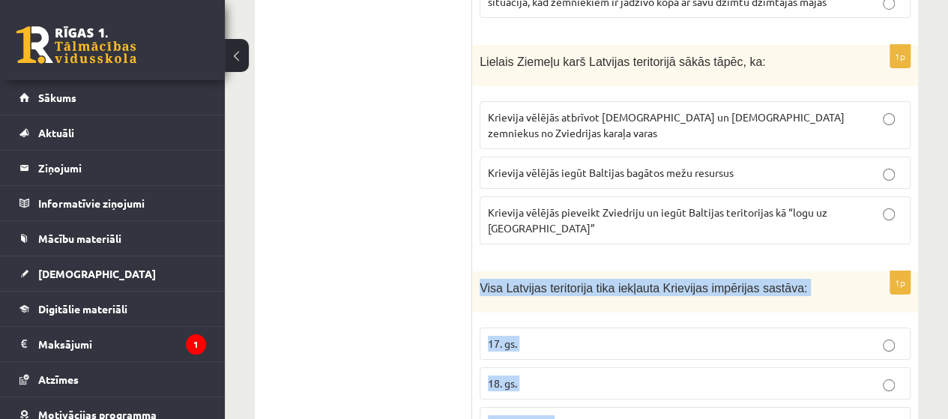
drag, startPoint x: 479, startPoint y: 109, endPoint x: 581, endPoint y: 245, distance: 170.7
click at [581, 271] on div "1p Visa Latvijas teritorija tika iekļauta Krievijas impērijas sastāva: 17. gs. …" at bounding box center [695, 361] width 446 height 180
click at [572, 375] on p "18. gs." at bounding box center [695, 383] width 414 height 16
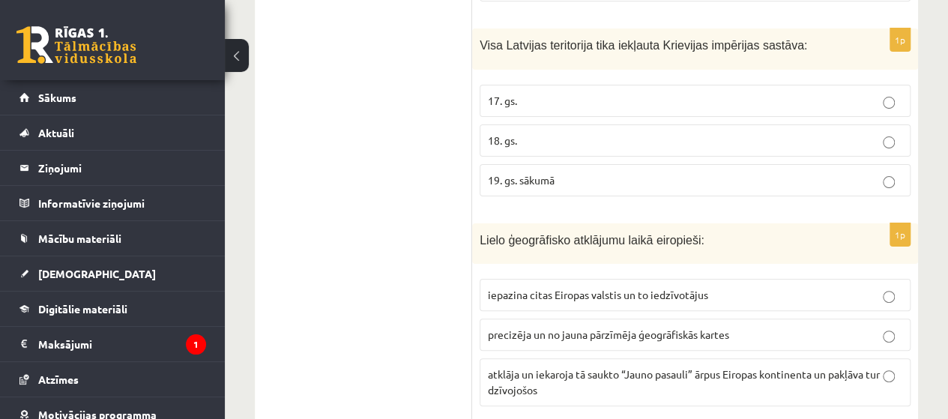
scroll to position [5767, 0]
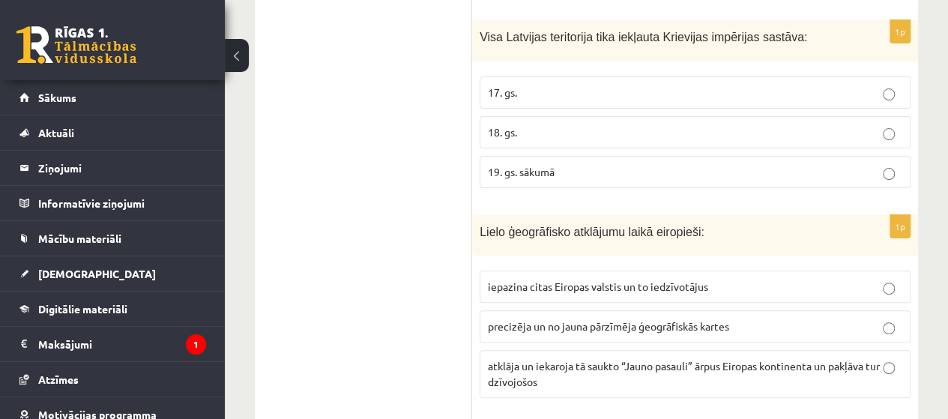
drag, startPoint x: 471, startPoint y: 49, endPoint x: 616, endPoint y: 161, distance: 183.7
click at [483, 223] on p "Lielo ģeogrāfisko atklājumu laikā eiropieši:" at bounding box center [658, 231] width 356 height 17
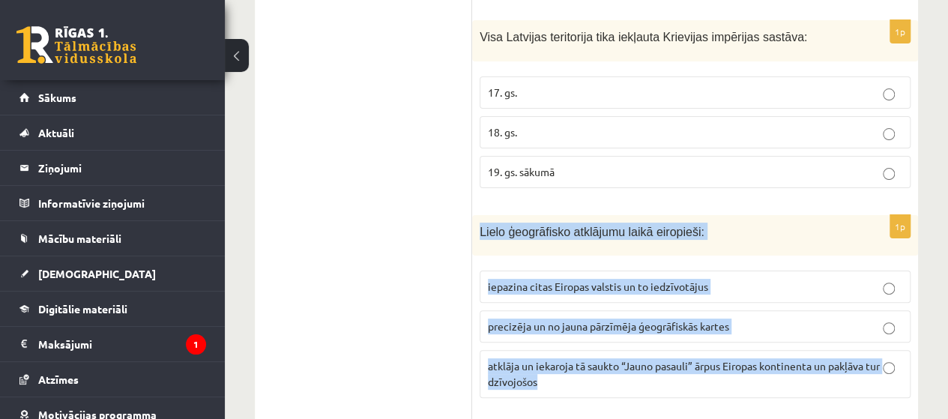
drag, startPoint x: 480, startPoint y: 52, endPoint x: 591, endPoint y: 208, distance: 191.7
click at [591, 215] on div "1p Lielo ģeogrāfisko atklājumu laikā eiropieši: iepazina citas Eiropas valstis …" at bounding box center [695, 313] width 446 height 196
click at [623, 358] on p "atklāja un iekaroja tā saukto “Jauno pasauli” ārpus Eiropas kontinenta un pakļā…" at bounding box center [695, 373] width 414 height 31
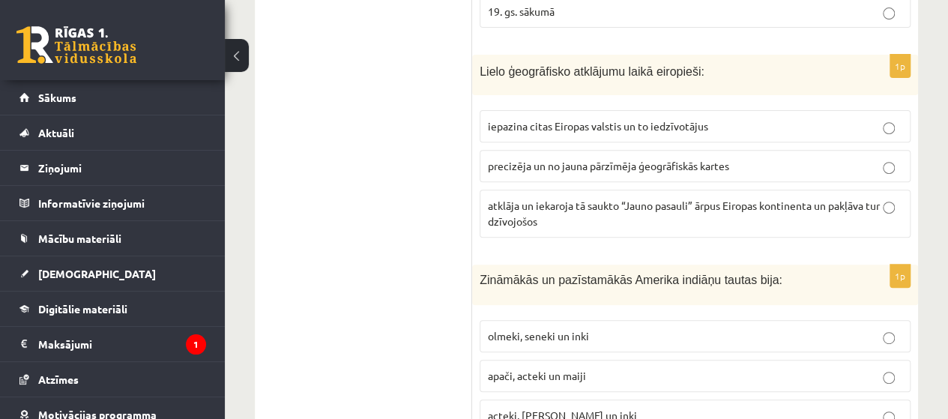
scroll to position [5959, 0]
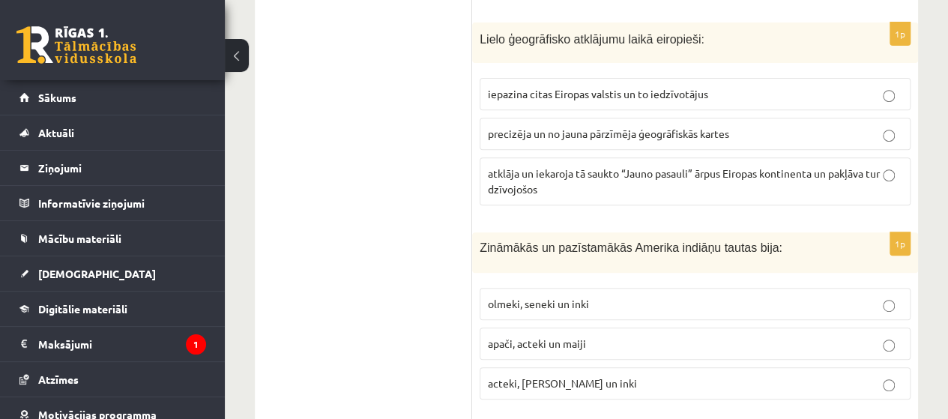
drag, startPoint x: 463, startPoint y: 72, endPoint x: 532, endPoint y: 107, distance: 77.4
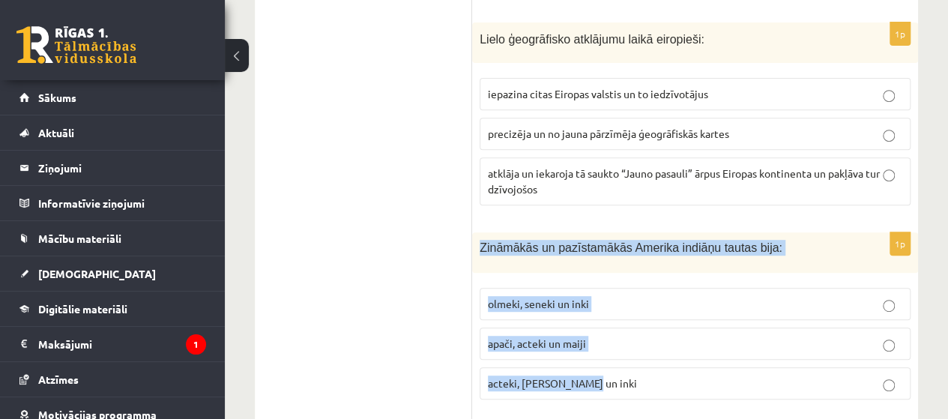
drag, startPoint x: 472, startPoint y: 70, endPoint x: 590, endPoint y: 189, distance: 167.4
click at [590, 232] on div "1p Zināmākās un pazīstamākās Amerika indiāņu tautas bija: olmeki, seneki un ink…" at bounding box center [695, 321] width 446 height 179
click at [535, 376] on span "acteki, maiji un inki" at bounding box center [562, 382] width 149 height 13
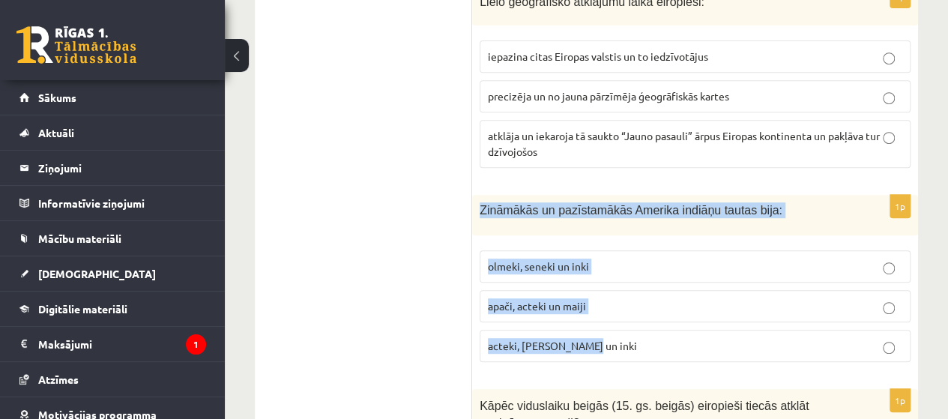
scroll to position [6028, 0]
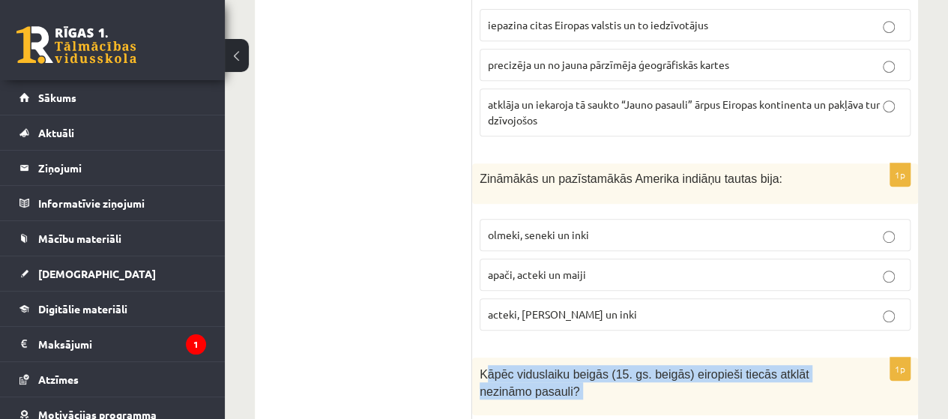
drag, startPoint x: 483, startPoint y: 190, endPoint x: 504, endPoint y: 216, distance: 34.1
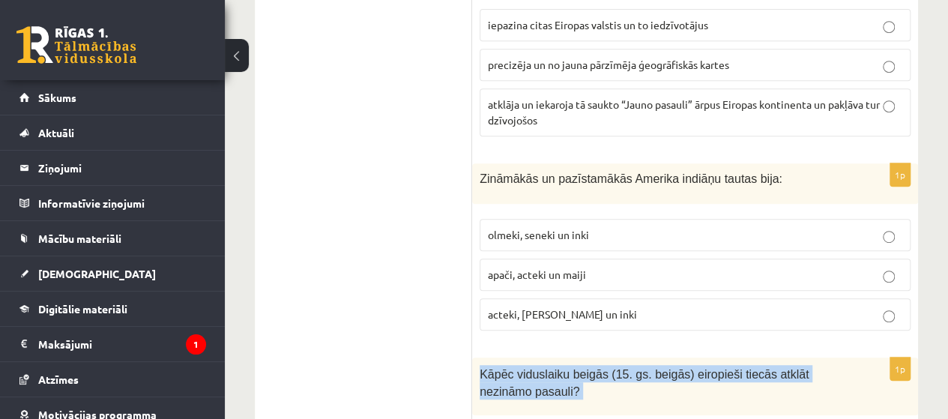
drag, startPoint x: 473, startPoint y: 195, endPoint x: 781, endPoint y: 389, distance: 364.0
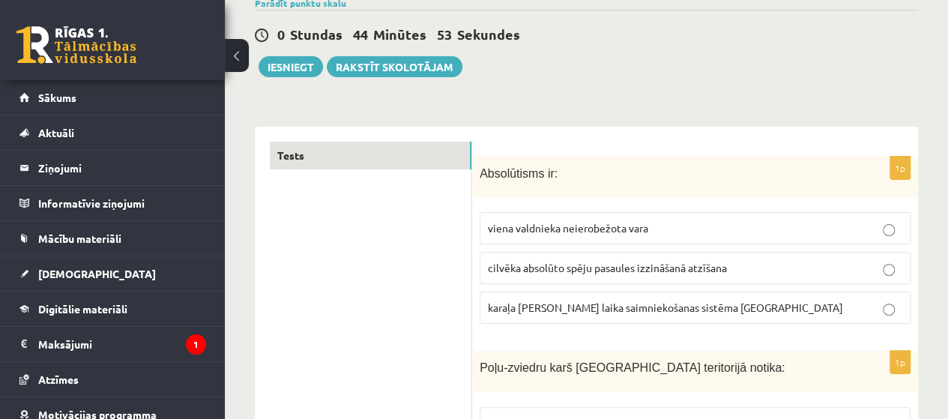
scroll to position [118, 0]
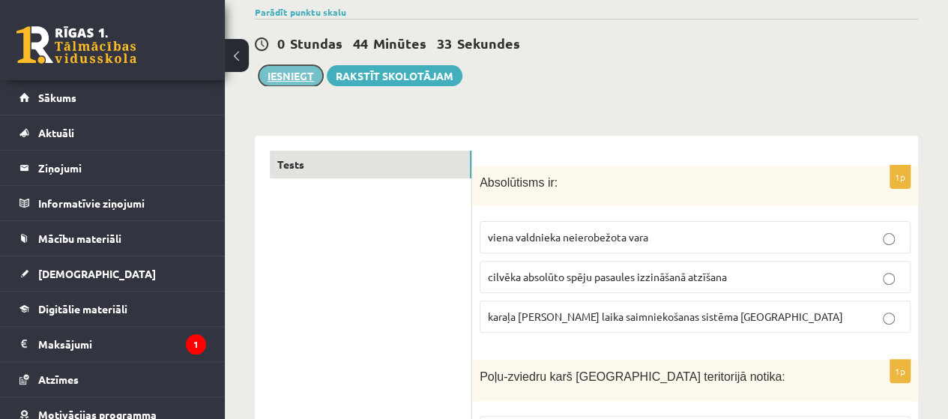
click at [279, 66] on button "Iesniegt" at bounding box center [290, 75] width 64 height 21
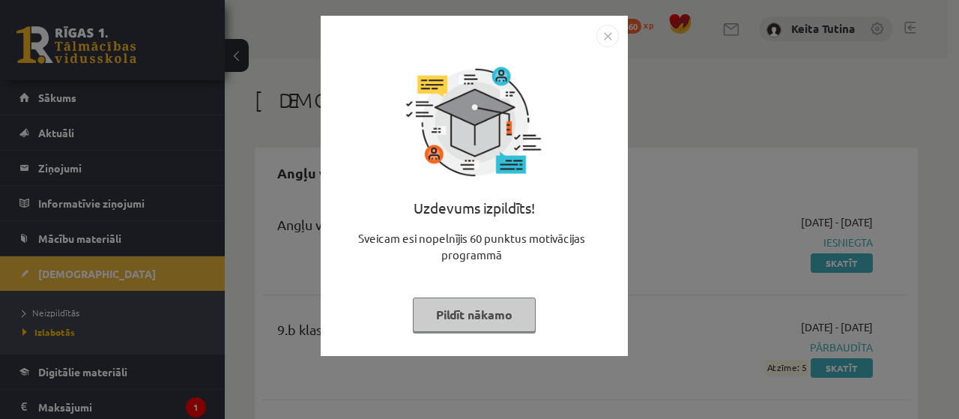
click at [438, 310] on button "Pildīt nākamo" at bounding box center [474, 314] width 123 height 34
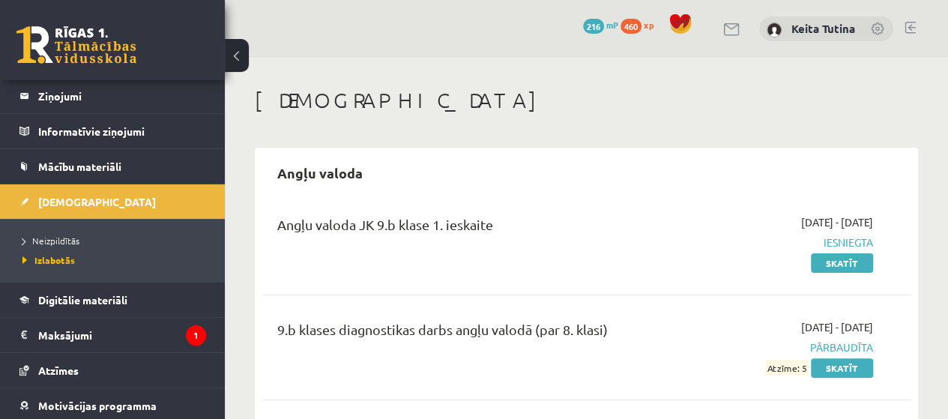
scroll to position [73, 0]
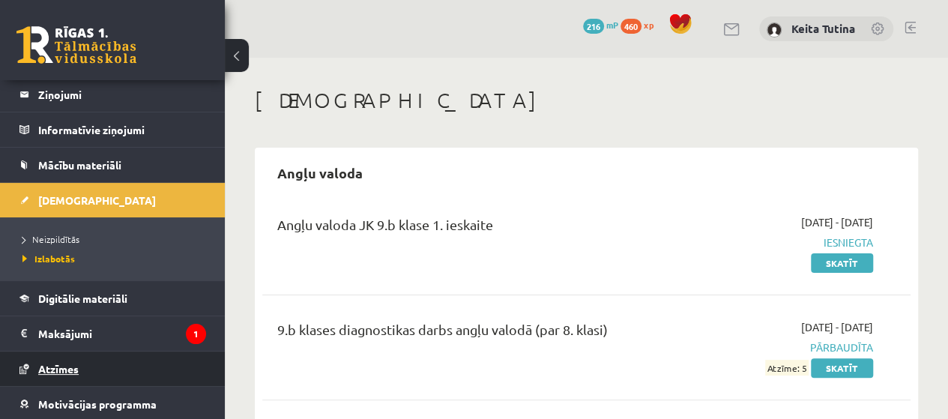
click at [138, 368] on link "Atzīmes" at bounding box center [112, 368] width 187 height 34
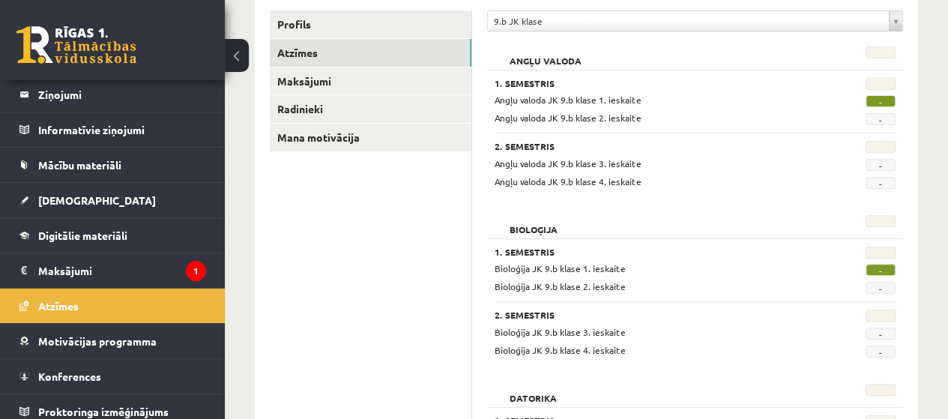
scroll to position [150, 0]
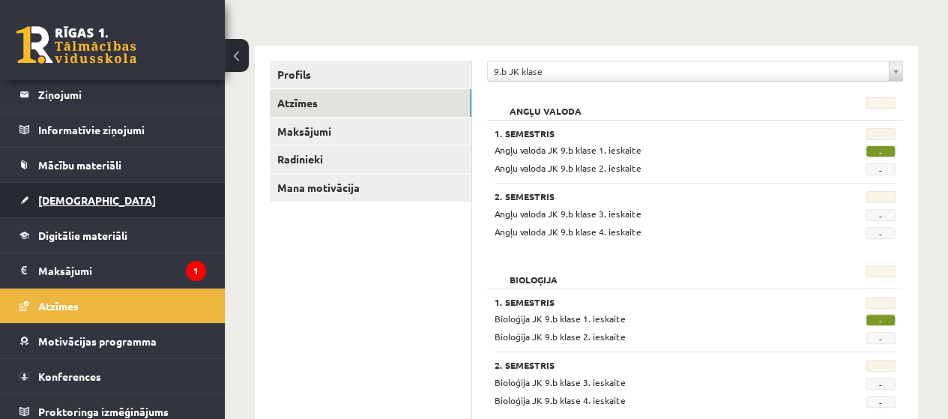
click at [72, 203] on span "[DEMOGRAPHIC_DATA]" at bounding box center [97, 199] width 118 height 13
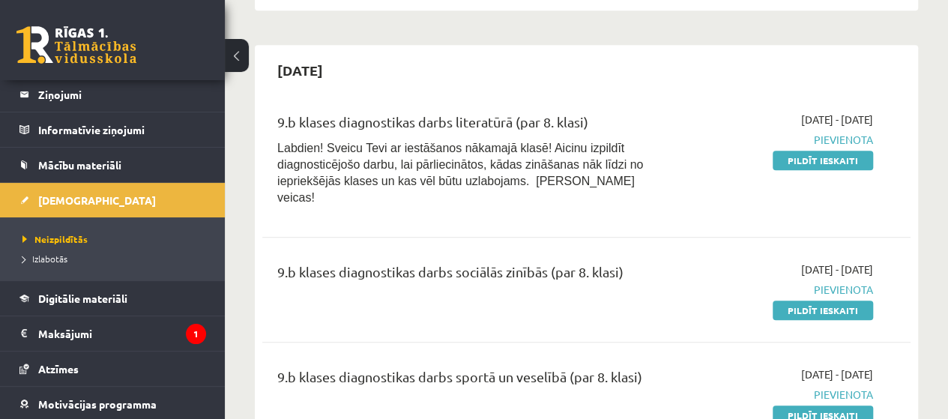
scroll to position [638, 0]
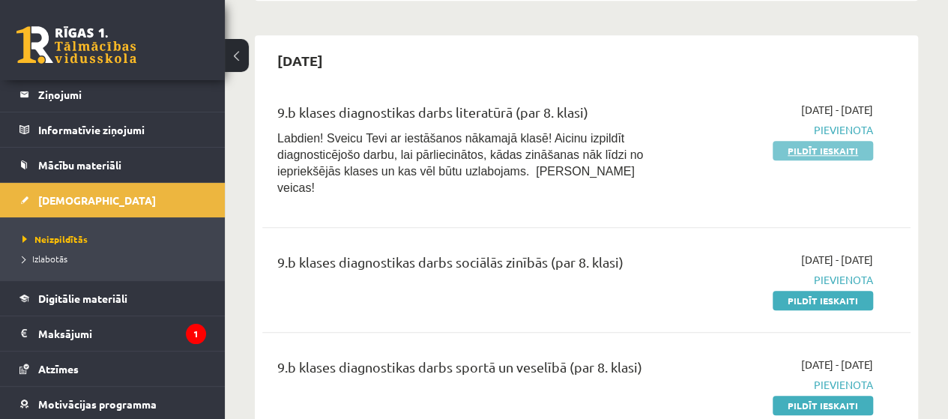
click at [775, 149] on link "Pildīt ieskaiti" at bounding box center [822, 150] width 100 height 19
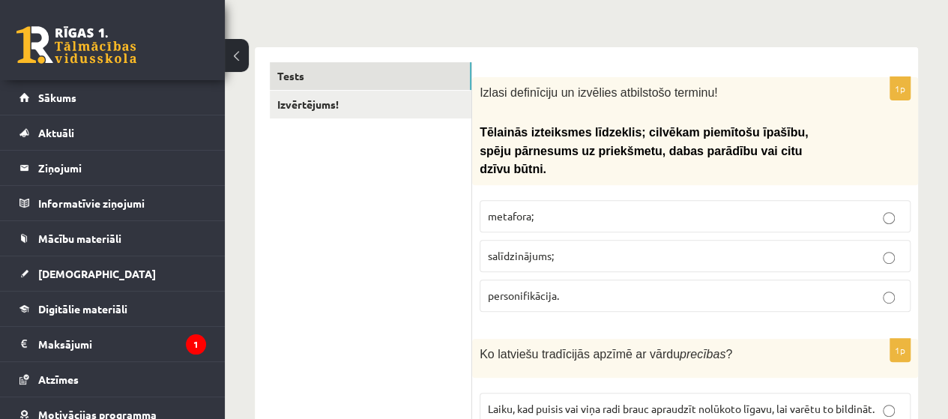
scroll to position [255, 0]
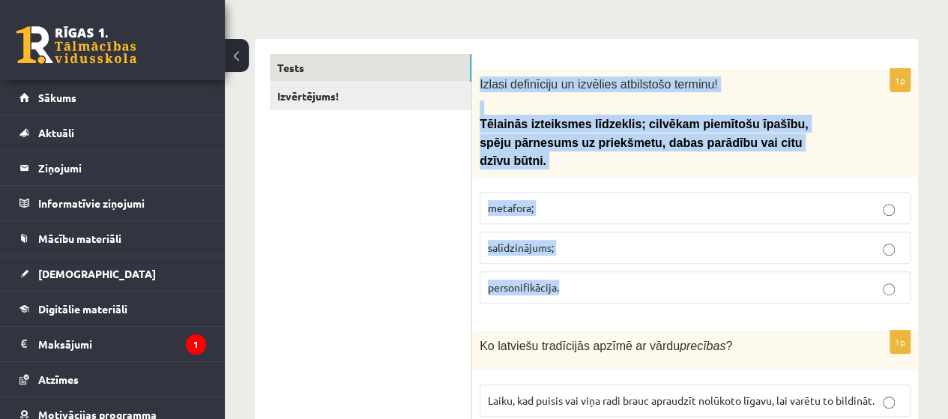
drag, startPoint x: 475, startPoint y: 85, endPoint x: 563, endPoint y: 260, distance: 196.0
click at [563, 260] on div "1p Izlasi definīciju un izvēlies atbilstošo terminu! Tēlainās izteiksmes līdzek…" at bounding box center [695, 192] width 446 height 246
copy div "Izlasi definīciju un izvēlies atbilstošo terminu! Tēlainās izteiksmes līdzeklis…"
click at [565, 279] on p "personifikācija." at bounding box center [695, 287] width 414 height 16
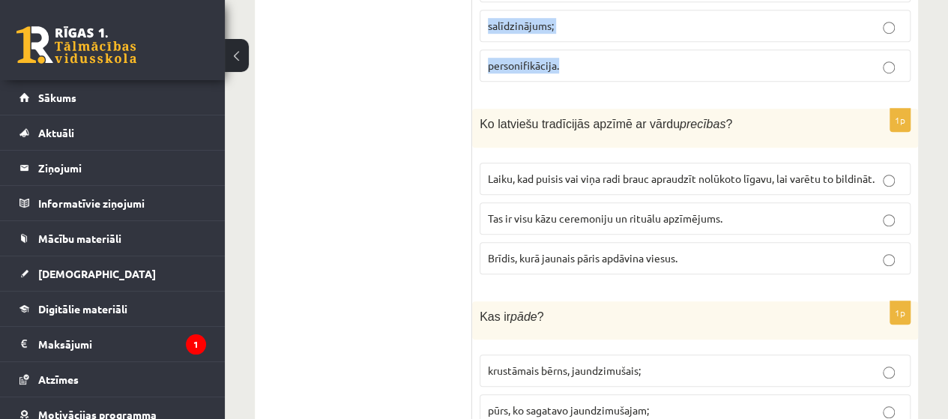
scroll to position [486, 0]
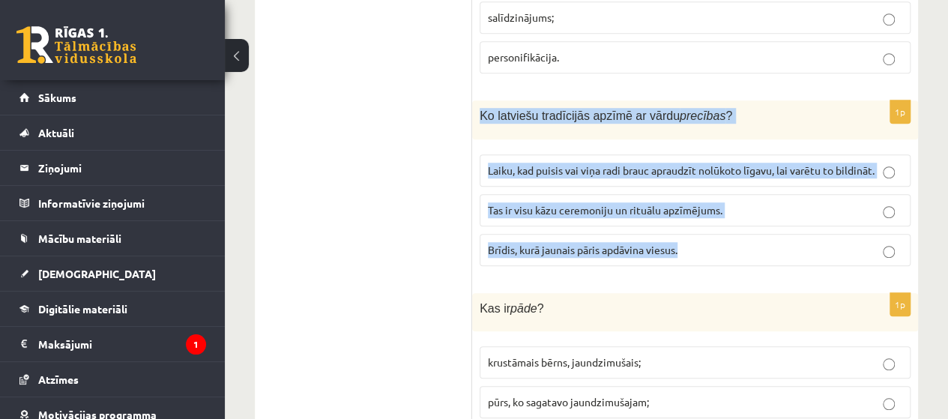
drag, startPoint x: 480, startPoint y: 92, endPoint x: 680, endPoint y: 220, distance: 237.8
click at [680, 220] on div "1p Ko latviešu tradīcijās apzīmē ar vārdu precības ? Laiku, kad puisis vai viņa…" at bounding box center [695, 188] width 446 height 177
copy div "Ko latviešu tradīcijās apzīmē ar vārdu precības ? Laiku, kad puisis vai viņa ra…"
click at [551, 163] on span "Laiku, kad puisis vai viņa radi brauc apraudzīt nolūkoto līgavu, lai varētu to …" at bounding box center [681, 169] width 387 height 13
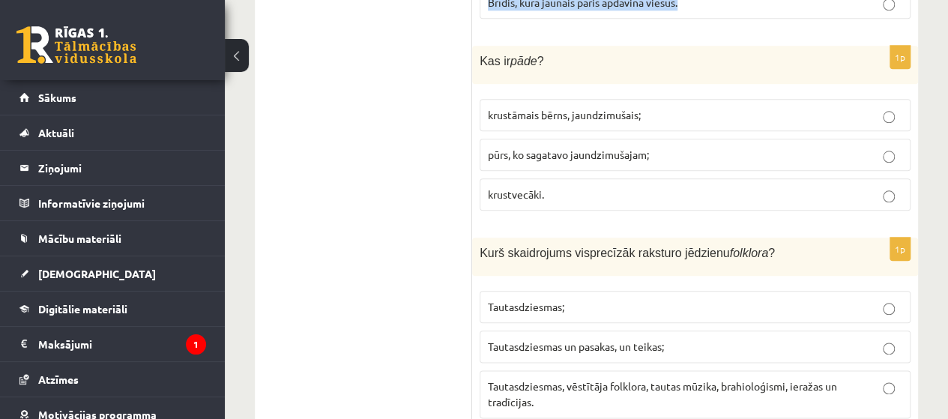
scroll to position [665, 0]
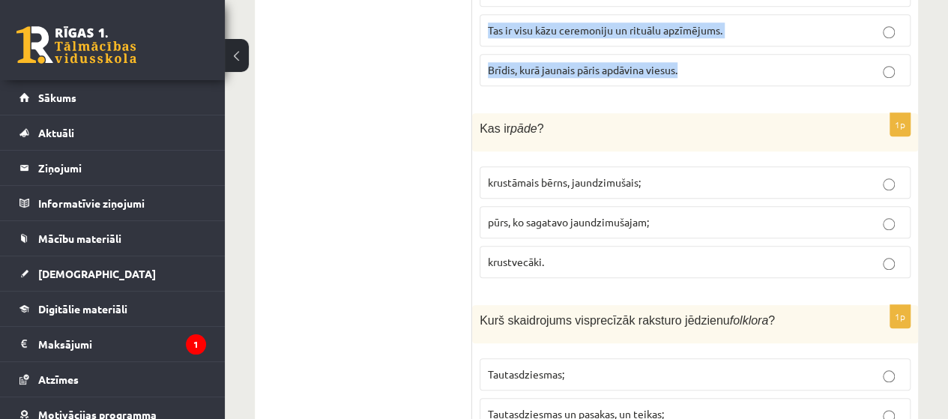
drag, startPoint x: 468, startPoint y: 105, endPoint x: 428, endPoint y: 95, distance: 40.9
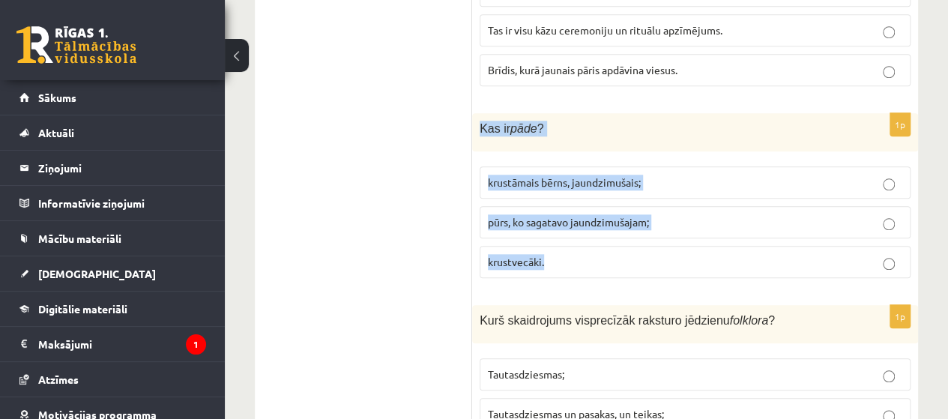
drag, startPoint x: 477, startPoint y: 104, endPoint x: 544, endPoint y: 242, distance: 153.5
click at [544, 242] on div "1p Kas ir pāde ? krustāmais bērns, jaundzimušais; pūrs, ko sagatavo jaundzimuša…" at bounding box center [695, 201] width 446 height 177
copy div "Kas ir pāde ? krustāmais bērns, jaundzimušais; pūrs, ko sagatavo jaundzimušajam…"
click at [545, 215] on span "pūrs, ko sagatavo jaundzimušajam;" at bounding box center [568, 221] width 161 height 13
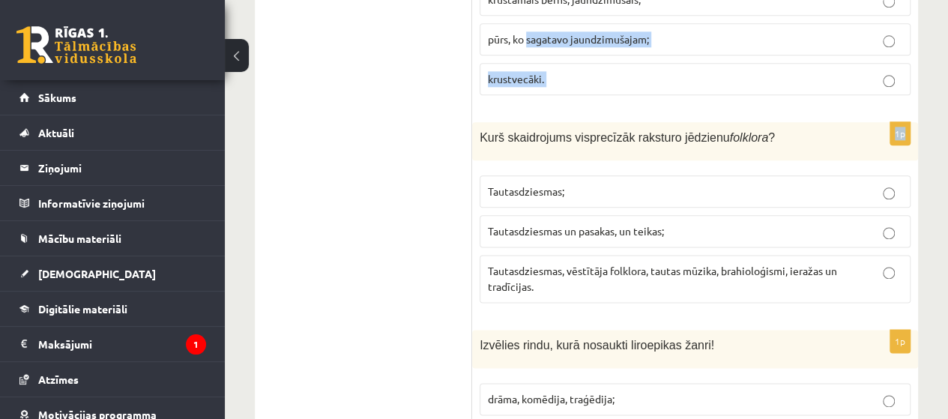
scroll to position [845, 0]
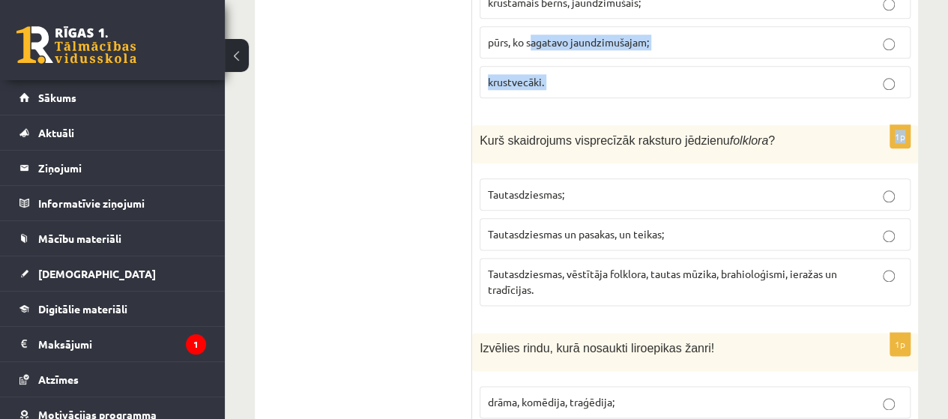
drag, startPoint x: 479, startPoint y: 2, endPoint x: 530, endPoint y: 13, distance: 52.8
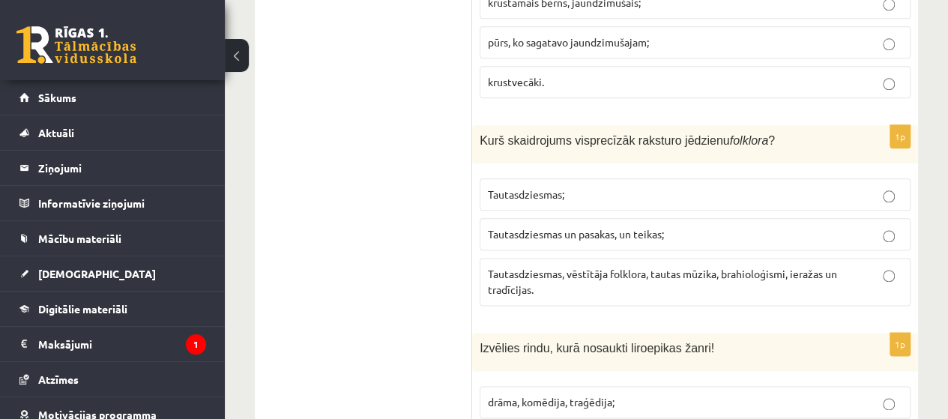
click at [485, 134] on span "Kurš skaidrojums visprecīzāk raksturo jēdzienu folklora ?" at bounding box center [627, 140] width 295 height 13
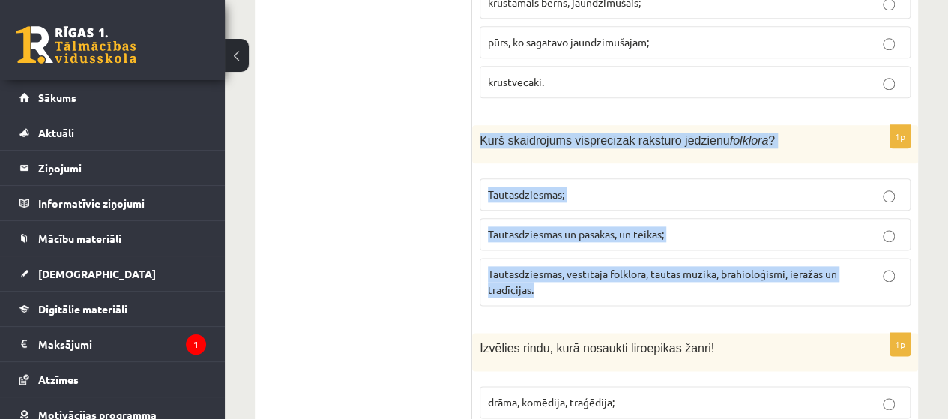
drag, startPoint x: 480, startPoint y: 114, endPoint x: 583, endPoint y: 267, distance: 184.5
click at [583, 267] on div "1p Kurš skaidrojums visprecīzāk raksturo jēdzienu folklora ? Tautasdziesmas; Ta…" at bounding box center [695, 221] width 446 height 193
copy div "Kurš skaidrojums visprecīzāk raksturo jēdzienu folklora ? Tautasdziesmas; Tauta…"
click at [616, 267] on span "Tautasdziesmas, vēstītāja folklora, tautas mūzika, brahioloģismi, ieražas un tr…" at bounding box center [662, 281] width 349 height 29
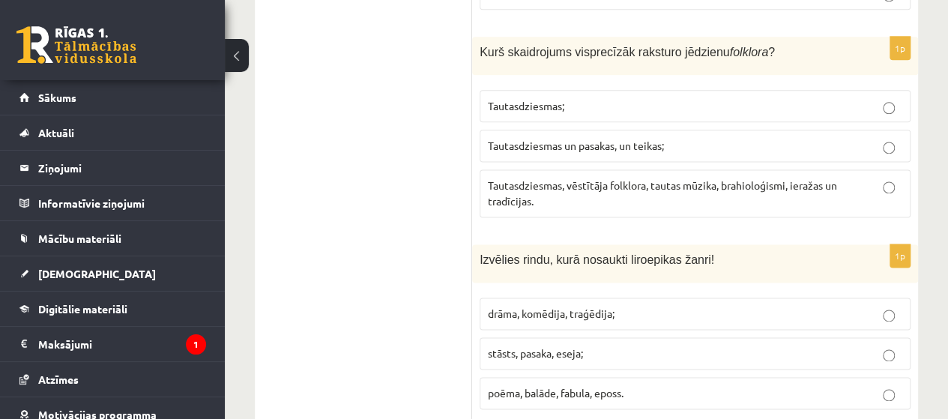
scroll to position [984, 0]
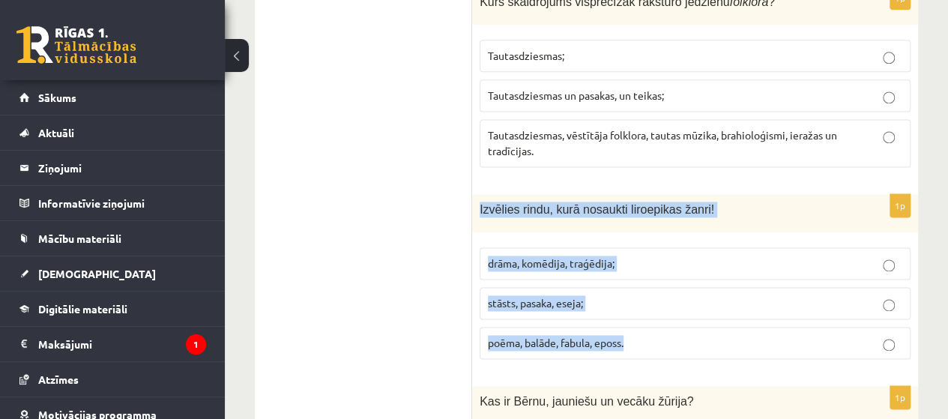
drag, startPoint x: 474, startPoint y: 182, endPoint x: 628, endPoint y: 311, distance: 201.1
click at [628, 311] on div "1p Izvēlies rindu, kurā nosaukti liroepikas žanri! drāma, komēdija, traģēdija; …" at bounding box center [695, 282] width 446 height 177
copy div "Izvēlies rindu, kurā nosaukti liroepikas žanri! drāma, komēdija, traģēdija; stā…"
click at [652, 335] on p "poēma, balāde, fabula, eposs." at bounding box center [695, 343] width 414 height 16
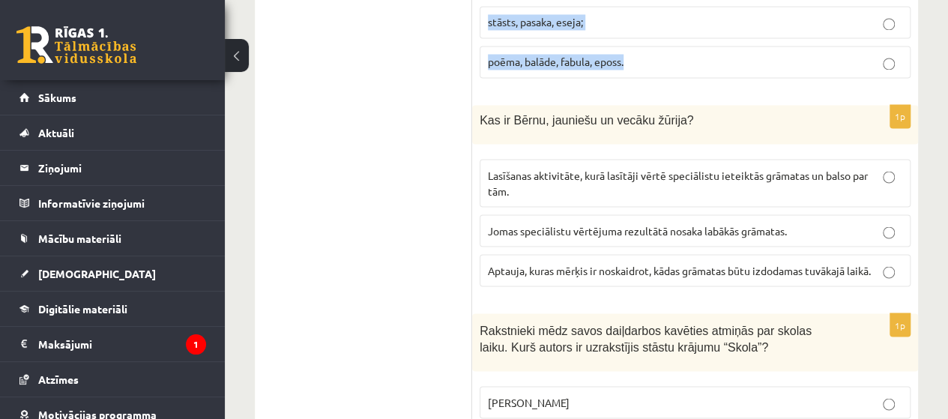
scroll to position [1247, 0]
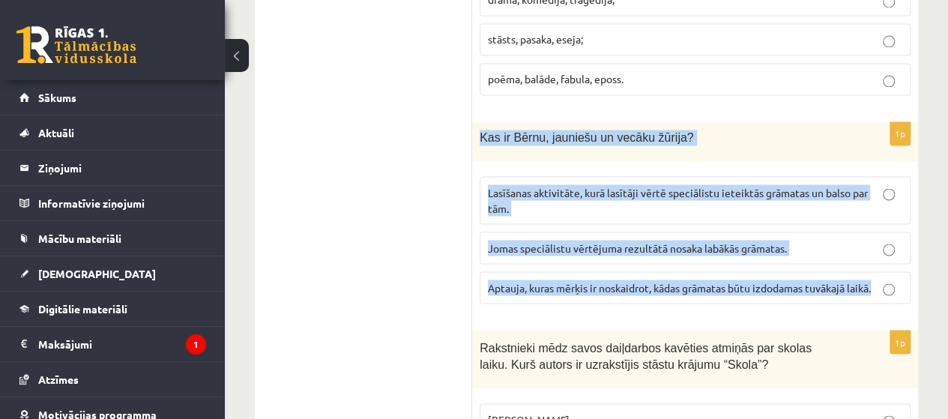
drag, startPoint x: 480, startPoint y: 109, endPoint x: 886, endPoint y: 244, distance: 427.2
click at [886, 244] on div "1p Kas ir Bērnu, jauniešu un vecāku žūrija? Lasīšanas aktivitāte, kurā lasītāji…" at bounding box center [695, 218] width 446 height 193
copy div "Kas ir Bērnu, jauniešu un vecāku žūrija? Lasīšanas aktivitāte, kurā lasītāji vē…"
click at [520, 184] on p "Lasīšanas aktivitāte, kurā lasītāji vērtē speciālistu ieteiktās grāmatas un bal…" at bounding box center [695, 199] width 414 height 31
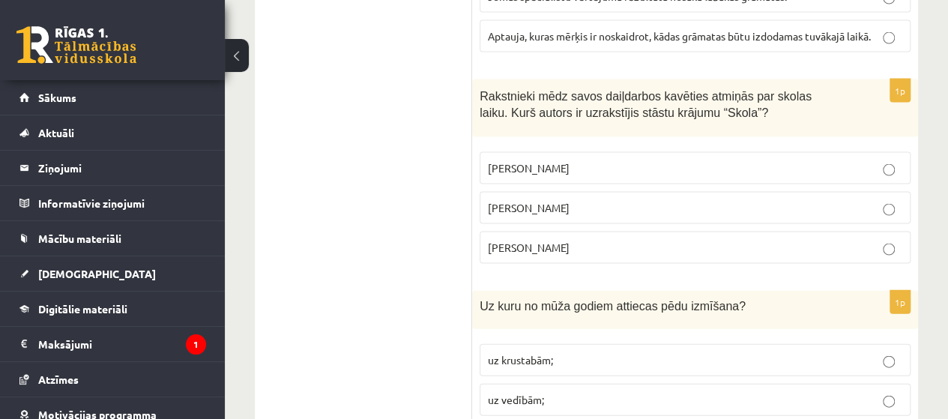
scroll to position [1507, 0]
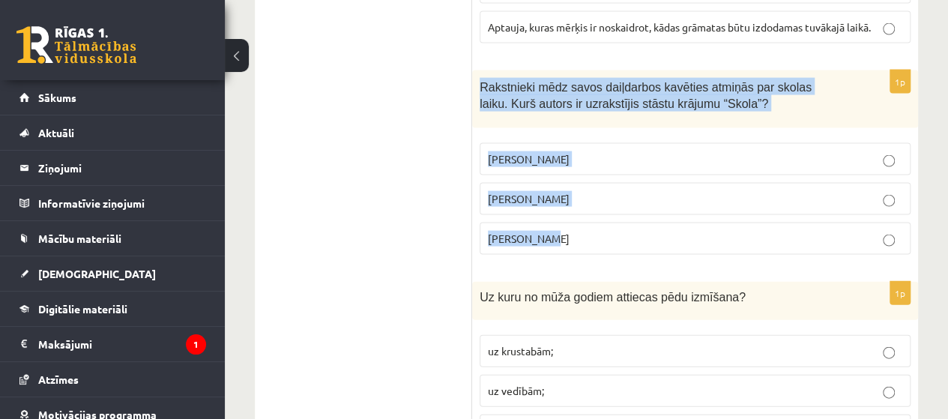
drag, startPoint x: 477, startPoint y: 55, endPoint x: 590, endPoint y: 193, distance: 178.2
click at [590, 193] on div "1p Rakstnieki mēdz savos daiļdarbos kavēties atmiņās par skolas laiku. Kurš aut…" at bounding box center [695, 168] width 446 height 196
copy div "Rakstnieki mēdz savos daiļdarbos kavēties atmiņās par skolas laiku. Kurš autors…"
click at [575, 151] on p "Pauls Bankovskis" at bounding box center [695, 159] width 414 height 16
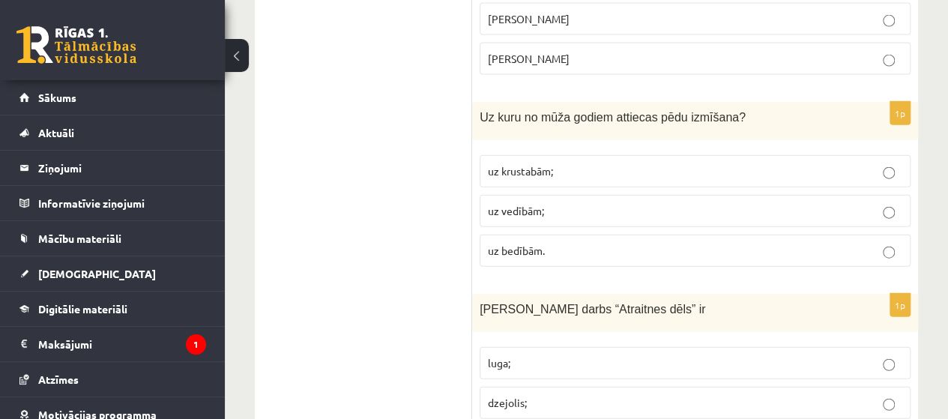
scroll to position [1704, 0]
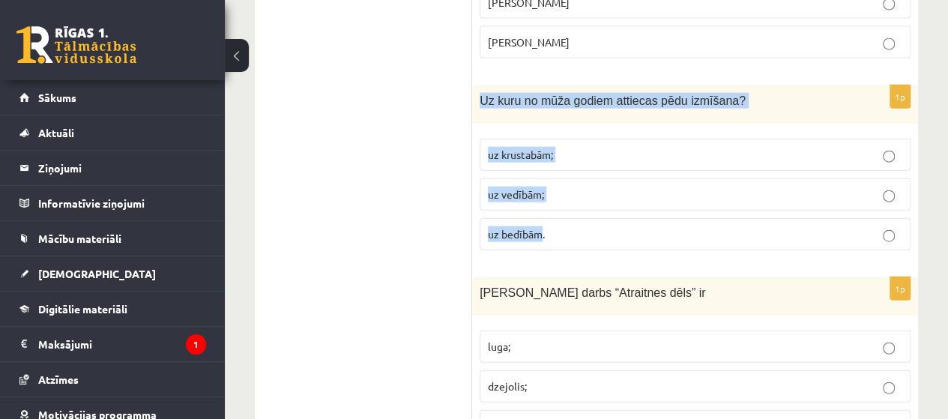
drag, startPoint x: 475, startPoint y: 61, endPoint x: 542, endPoint y: 182, distance: 138.2
click at [542, 182] on div "1p Uz kuru no mūža godiem attiecas pēdu izmīšana? uz krustabām; uz vedībām; uz …" at bounding box center [695, 173] width 446 height 177
click at [542, 182] on fieldset "uz krustabām; uz vedībām; uz bedībām." at bounding box center [695, 193] width 431 height 124
drag, startPoint x: 542, startPoint y: 182, endPoint x: 488, endPoint y: 79, distance: 116.3
click at [488, 85] on div "1p Uz kuru no mūža godiem attiecas pēdu izmīšana? uz krustabām; uz vedībām; uz …" at bounding box center [695, 173] width 446 height 177
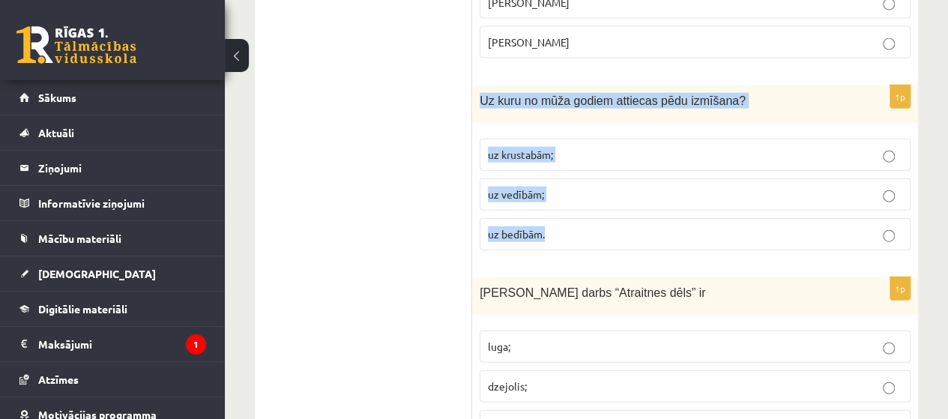
click at [624, 178] on label "uz vedībām;" at bounding box center [695, 194] width 431 height 32
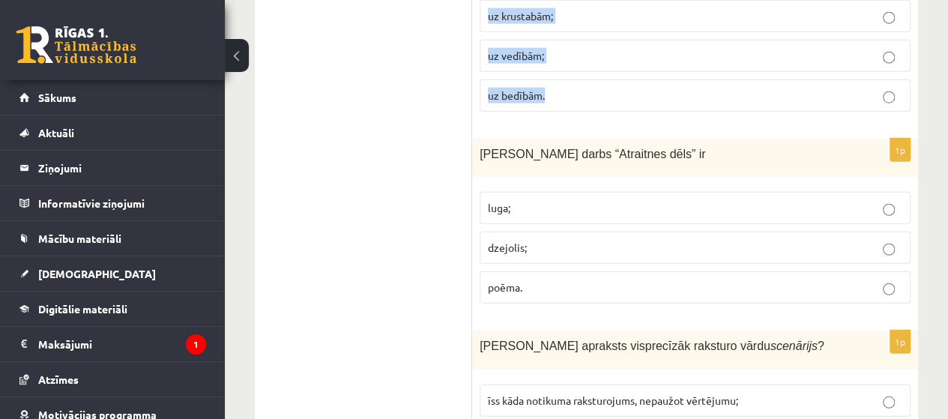
scroll to position [1851, 0]
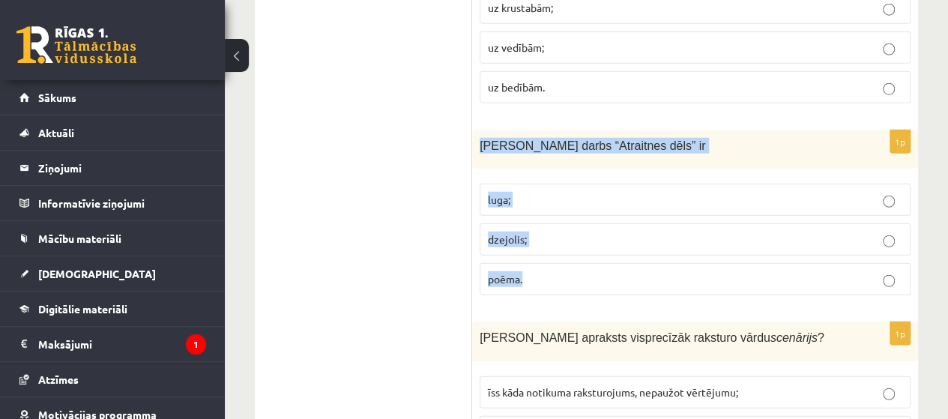
drag, startPoint x: 483, startPoint y: 107, endPoint x: 537, endPoint y: 246, distance: 149.7
click at [537, 246] on div "1p Viļa Plūdoņa darbs “Atraitnes dēls” ir luga; dzejolis; poēma." at bounding box center [695, 218] width 446 height 177
copy div "Viļa Plūdoņa darbs “Atraitnes dēls” ir luga; dzejolis; poēma."
click at [534, 232] on p "dzejolis;" at bounding box center [695, 240] width 414 height 16
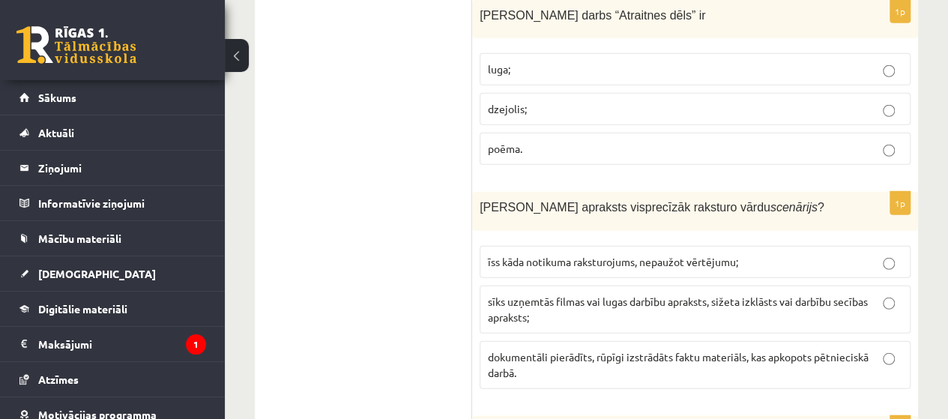
scroll to position [1989, 0]
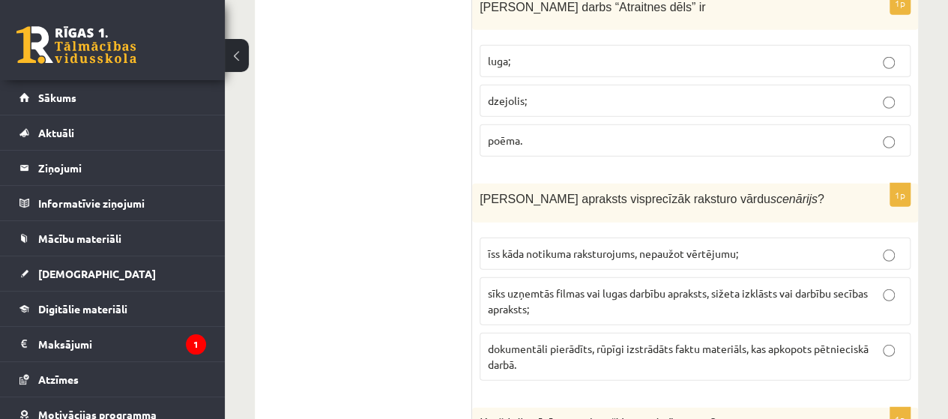
drag, startPoint x: 456, startPoint y: 166, endPoint x: 496, endPoint y: 177, distance: 41.1
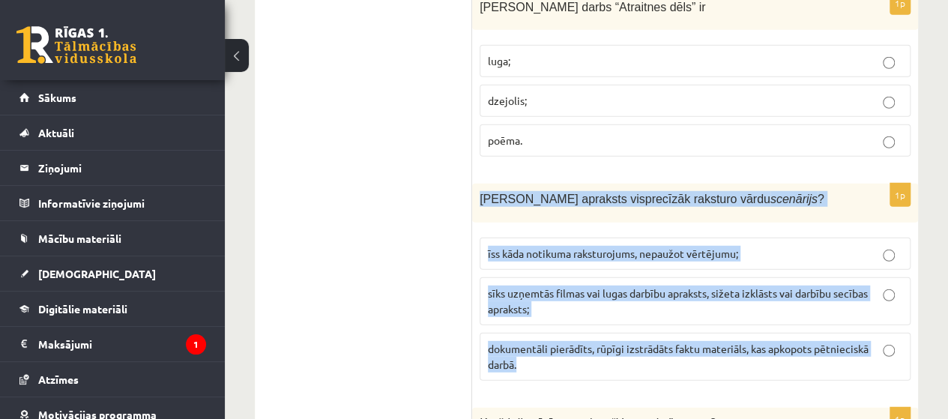
drag, startPoint x: 481, startPoint y: 158, endPoint x: 555, endPoint y: 321, distance: 179.4
click at [555, 321] on div "1p Kurš apraksts visprecīzāk raksturo vārdu scenārijs ? īss kāda notikuma rakst…" at bounding box center [695, 288] width 446 height 208
copy div "Kurš apraksts visprecīzāk raksturo vārdu scenārijs ? īss kāda notikuma raksturo…"
click at [551, 285] on p "sīks uzņemtās filmas vai lugas darbību apraksts, sižeta izklāsts vai darbību se…" at bounding box center [695, 300] width 414 height 31
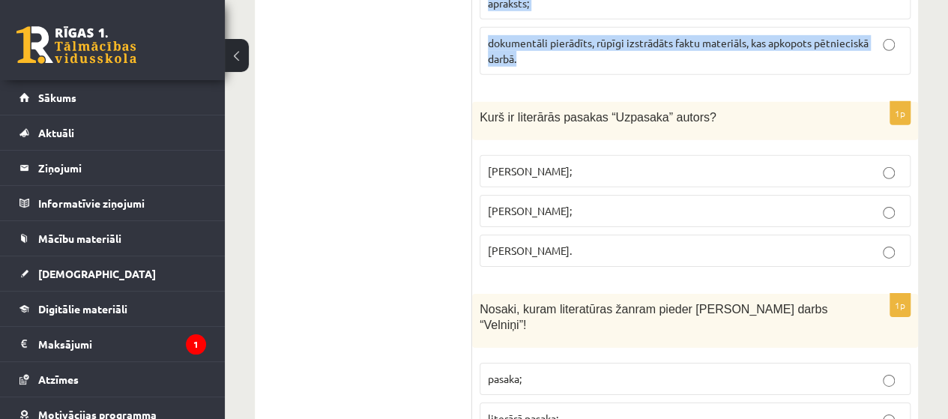
scroll to position [2320, 0]
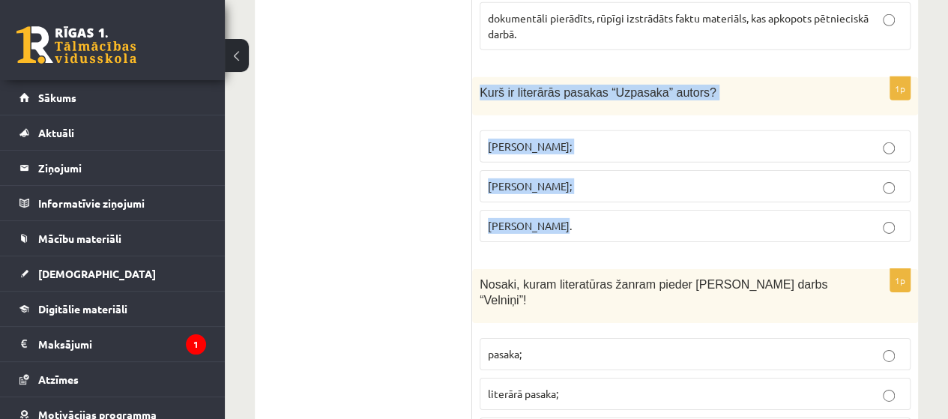
drag, startPoint x: 474, startPoint y: 55, endPoint x: 551, endPoint y: 191, distance: 156.7
click at [551, 191] on div "1p Kurš ir literārās pasakas “Uzpasaka” autors? Imants Ziedonis; Skaidrīte Kald…" at bounding box center [695, 165] width 446 height 177
copy div "Kurš ir literārās pasakas “Uzpasaka” autors? Imants Ziedonis; Skaidrīte Kaldupe…"
click at [644, 139] on p "Imants Ziedonis;" at bounding box center [695, 147] width 414 height 16
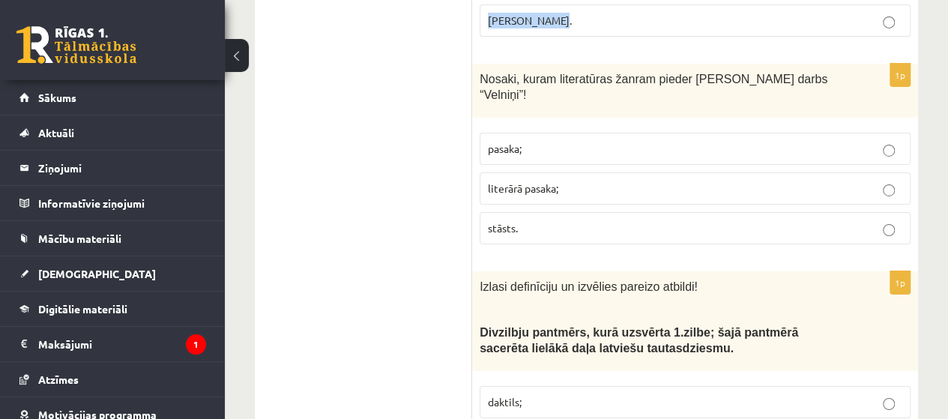
scroll to position [2534, 0]
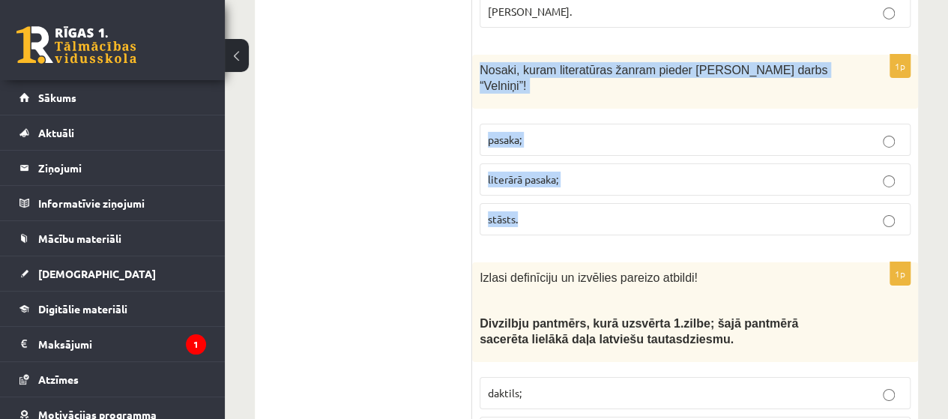
drag, startPoint x: 474, startPoint y: 25, endPoint x: 550, endPoint y: 164, distance: 158.3
click at [550, 164] on div "1p Nosaki, kuram literatūras žanram pieder Rūdolfa Blaumaņa darbs “Velniņi”! pa…" at bounding box center [695, 151] width 446 height 193
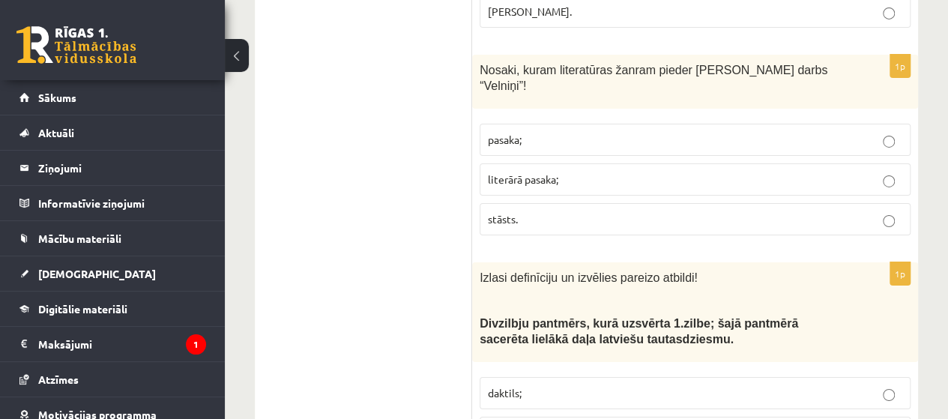
click at [543, 172] on span "literārā pasaka;" at bounding box center [523, 178] width 70 height 13
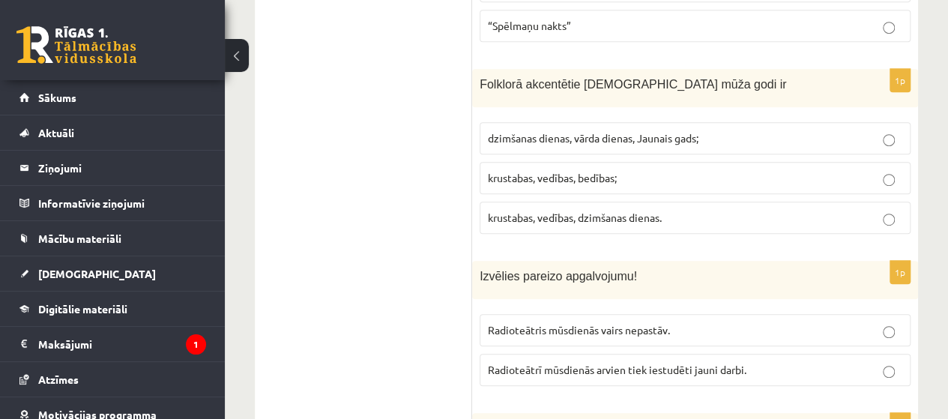
scroll to position [6157, 0]
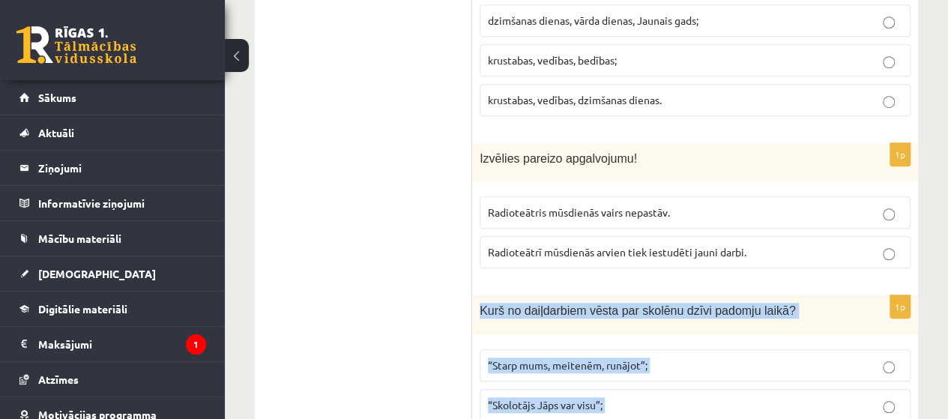
drag, startPoint x: 477, startPoint y: 211, endPoint x: 601, endPoint y: 339, distance: 178.6
click at [601, 339] on div "1p Kurš no daiļdarbiem vēsta par skolēnu dzīvi padomju laikā? “Starp mums, meit…" at bounding box center [695, 383] width 446 height 177
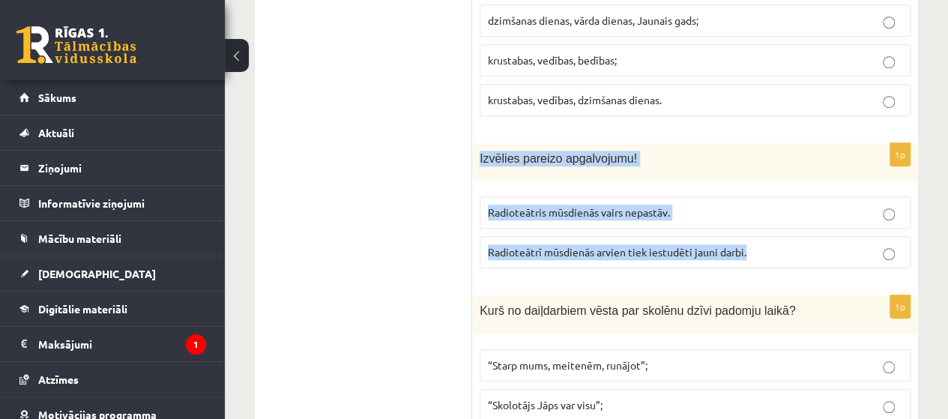
drag, startPoint x: 480, startPoint y: 59, endPoint x: 795, endPoint y: 166, distance: 332.9
click at [795, 166] on div "1p Izvēlies pareizo apgalvojumu! Radioteātris mūsdienās vairs nepastāv. Radiote…" at bounding box center [695, 211] width 446 height 137
click at [579, 205] on span "Radioteātris mūsdienās vairs nepastāv." at bounding box center [579, 211] width 182 height 13
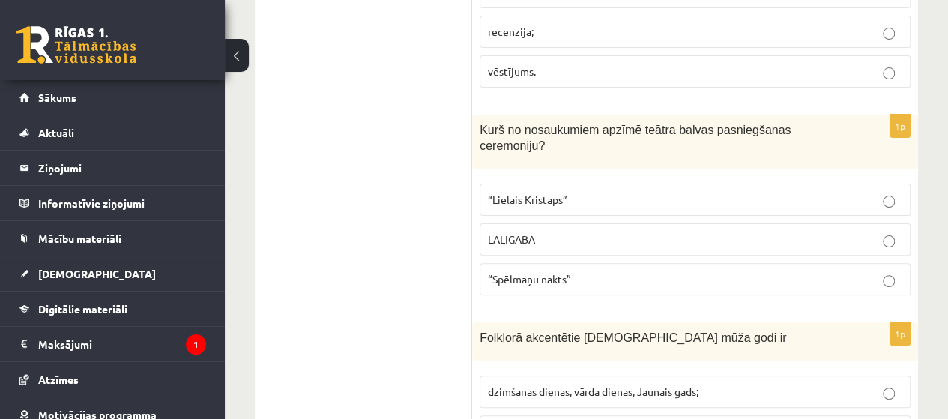
scroll to position [5778, 0]
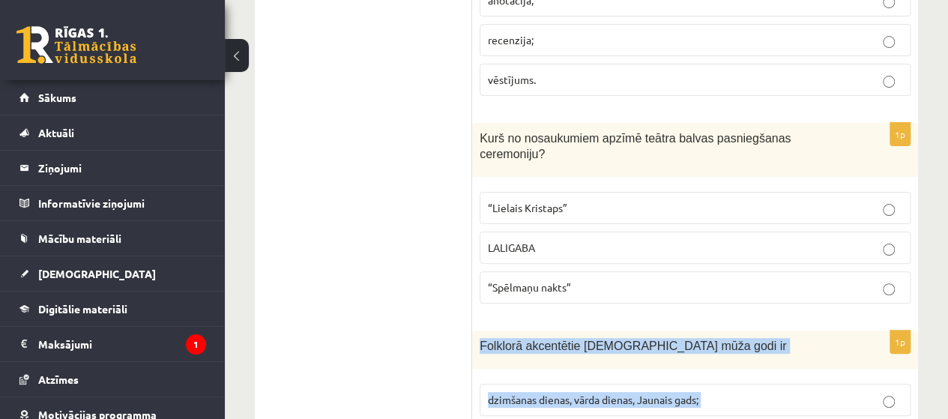
drag, startPoint x: 667, startPoint y: 381, endPoint x: 477, endPoint y: 235, distance: 240.4
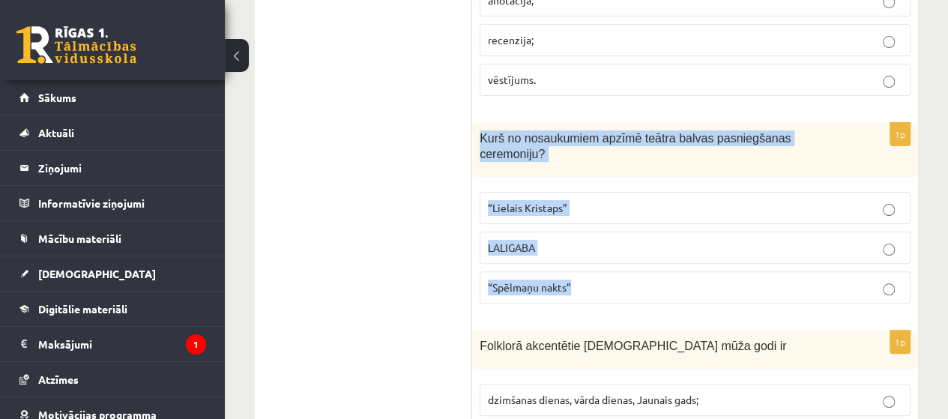
drag, startPoint x: 571, startPoint y: 188, endPoint x: 475, endPoint y: 58, distance: 161.8
click at [475, 123] on div "1p Kurš no nosaukumiem apzīmē teātra balvas pasniegšanas ceremoniju? “Lielais K…" at bounding box center [695, 219] width 446 height 193
click at [575, 279] on p "“Spēlmaņu nakts”" at bounding box center [695, 287] width 414 height 16
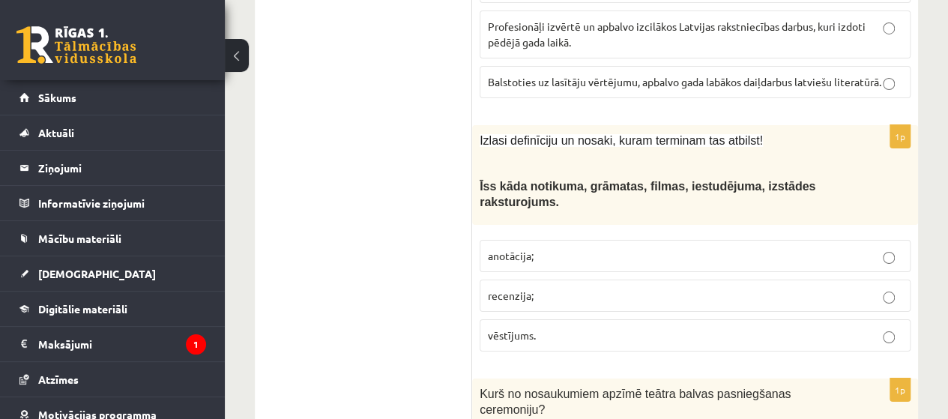
scroll to position [5519, 0]
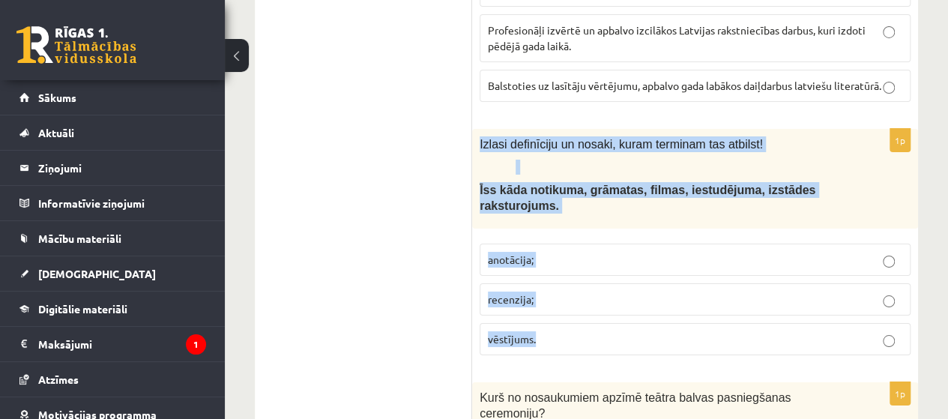
drag, startPoint x: 477, startPoint y: 212, endPoint x: 566, endPoint y: 252, distance: 97.9
click at [566, 252] on div "1p Izlasi definīciju un nosaki, kuram terminam tas atbilst! Ī ss kāda notikuma,…" at bounding box center [695, 248] width 446 height 238
click at [600, 291] on p "recenzija;" at bounding box center [695, 299] width 414 height 16
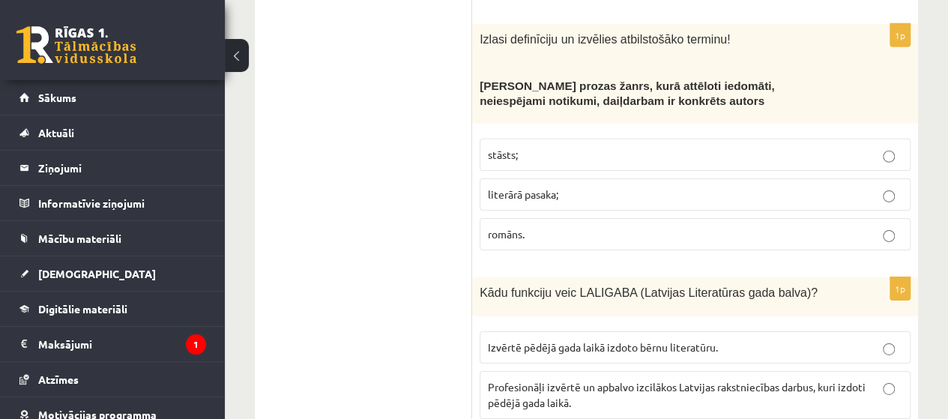
scroll to position [5154, 0]
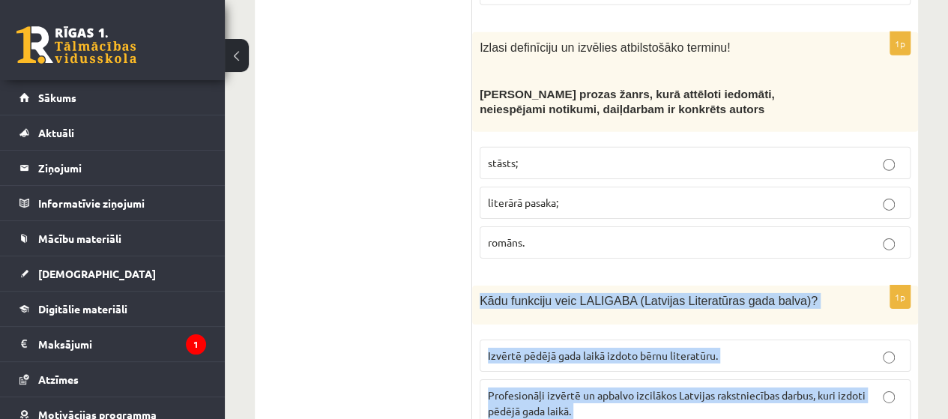
drag, startPoint x: 530, startPoint y: 373, endPoint x: 478, endPoint y: 215, distance: 166.3
click at [478, 285] on div "1p Kādu funkciju veic LALIGABA (Latvijas Literatūras gada balva)? Izvērtē pēdēj…" at bounding box center [695, 381] width 446 height 193
click at [520, 388] on span "Profesionāļi izvērtē un apbalvo izcilākos Latvijas rakstniecības darbus, kuri i…" at bounding box center [677, 402] width 378 height 29
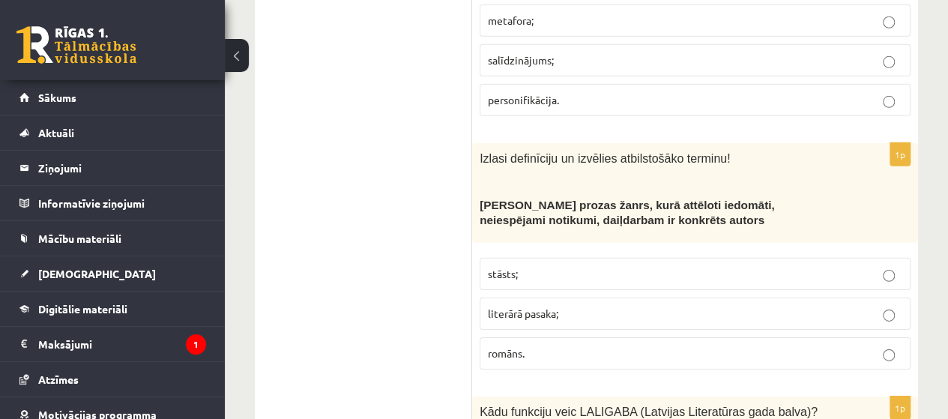
scroll to position [5034, 0]
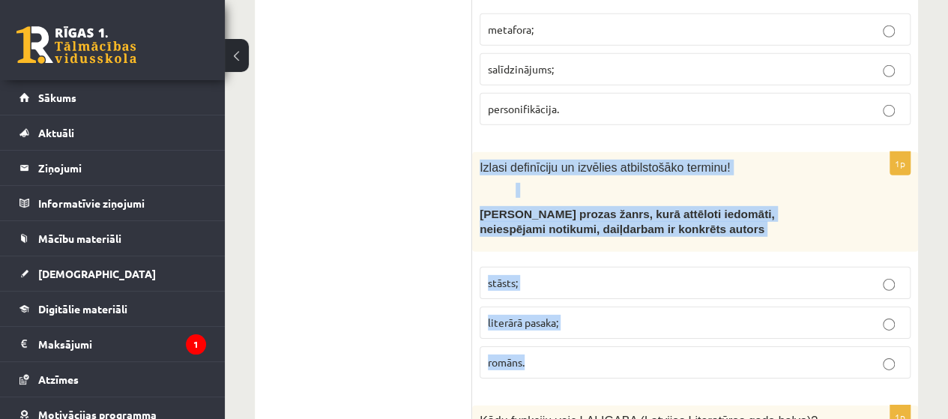
drag, startPoint x: 478, startPoint y: 79, endPoint x: 560, endPoint y: 263, distance: 201.9
click at [560, 263] on div "1p Izlasi definīciju un izvēlies atbilstošāko terminu! Neliela apjoma prozas ža…" at bounding box center [695, 271] width 446 height 238
click at [560, 275] on p "stāsts;" at bounding box center [695, 283] width 414 height 16
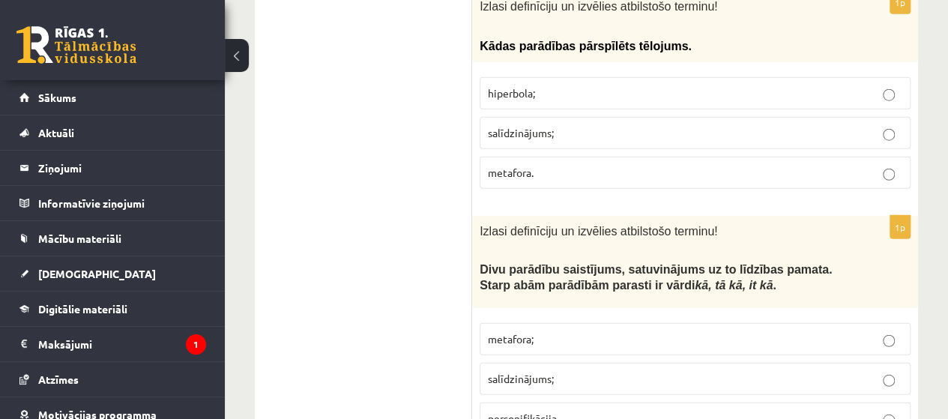
scroll to position [4715, 0]
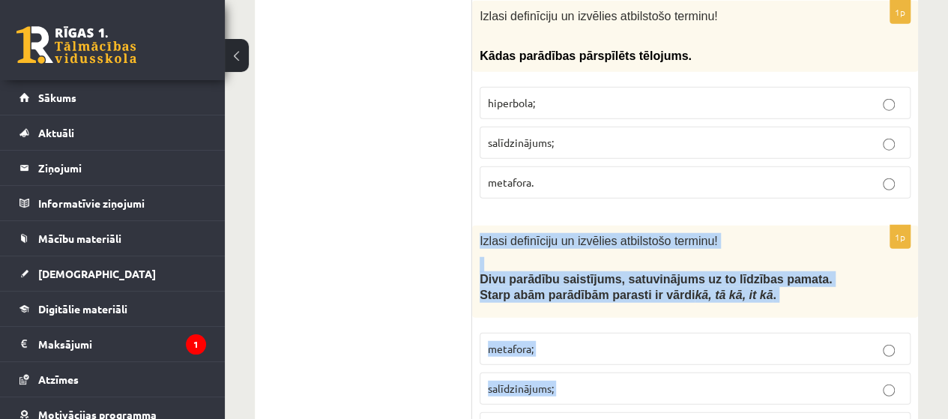
drag, startPoint x: 479, startPoint y: 154, endPoint x: 574, endPoint y: 320, distance: 191.0
click at [574, 320] on div "1p Izlasi definīciju un izvēlies atbilstošo terminu! Divu parādību saistījums, …" at bounding box center [695, 341] width 446 height 231
click at [560, 372] on label "salīdzinājums;" at bounding box center [695, 388] width 431 height 32
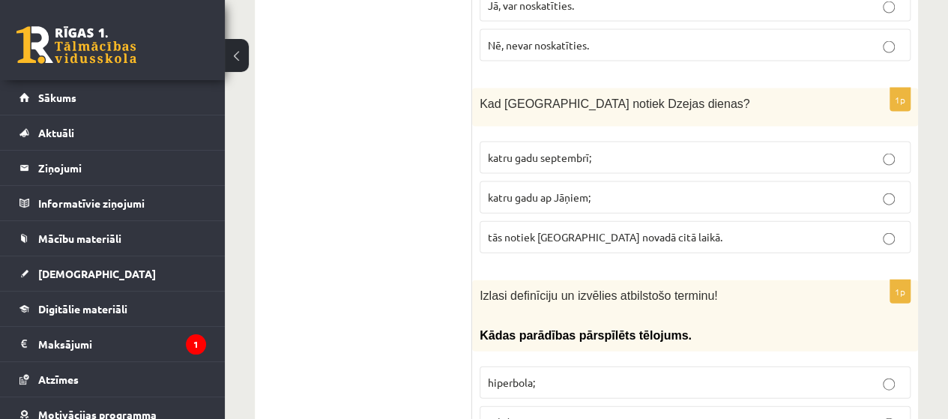
scroll to position [4425, 0]
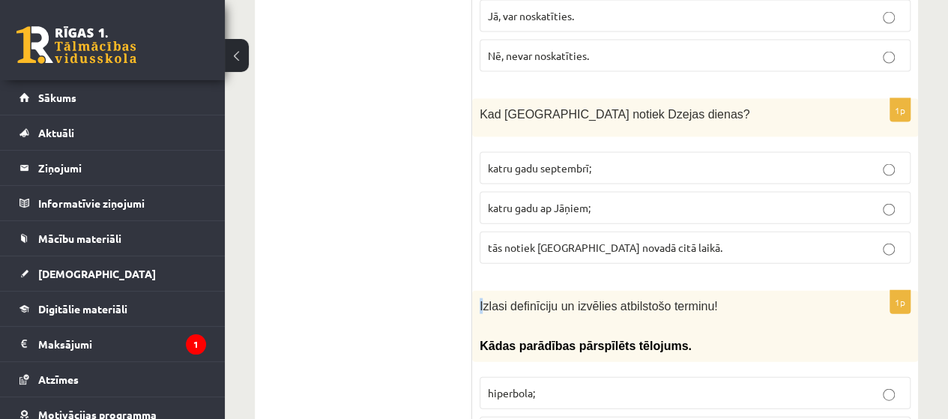
drag, startPoint x: 478, startPoint y: 217, endPoint x: 512, endPoint y: 233, distance: 38.2
click at [496, 291] on div "Izlasi definīciju un izvēlies atbilstošo terminu! Kādas parādības pārspīlēts tē…" at bounding box center [695, 326] width 446 height 71
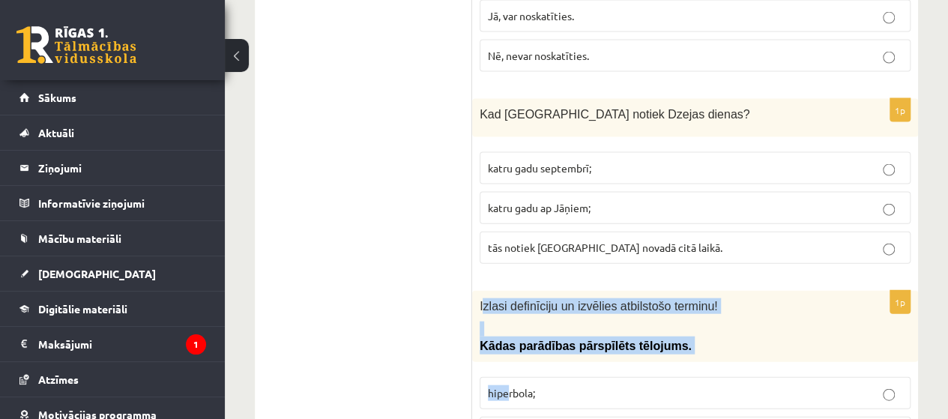
drag, startPoint x: 482, startPoint y: 220, endPoint x: 508, endPoint y: 303, distance: 87.2
click at [508, 303] on div "1p Izlasi definīciju un izvēlies atbilstošo terminu! Kādas parādības pārspīlēts…" at bounding box center [695, 396] width 446 height 210
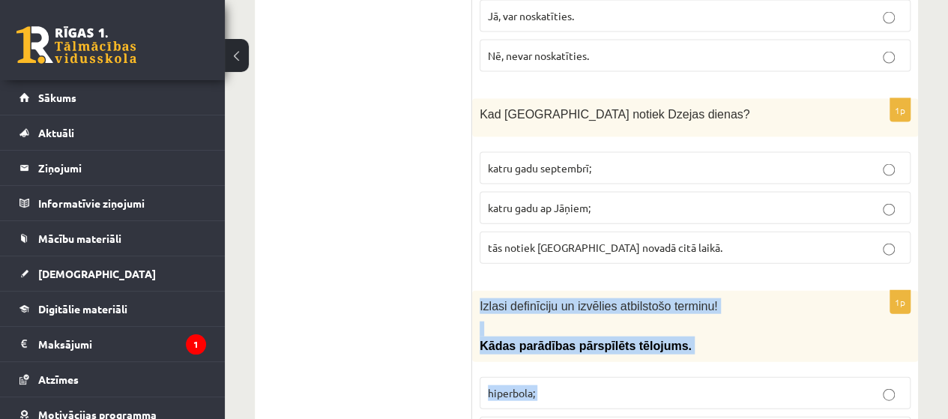
drag, startPoint x: 477, startPoint y: 226, endPoint x: 539, endPoint y: 389, distance: 175.0
click at [539, 389] on div "1p Izlasi definīciju un izvēlies atbilstošo terminu! Kādas parādības pārspīlēts…" at bounding box center [695, 396] width 446 height 210
click at [568, 385] on p "hiperbola;" at bounding box center [695, 393] width 414 height 16
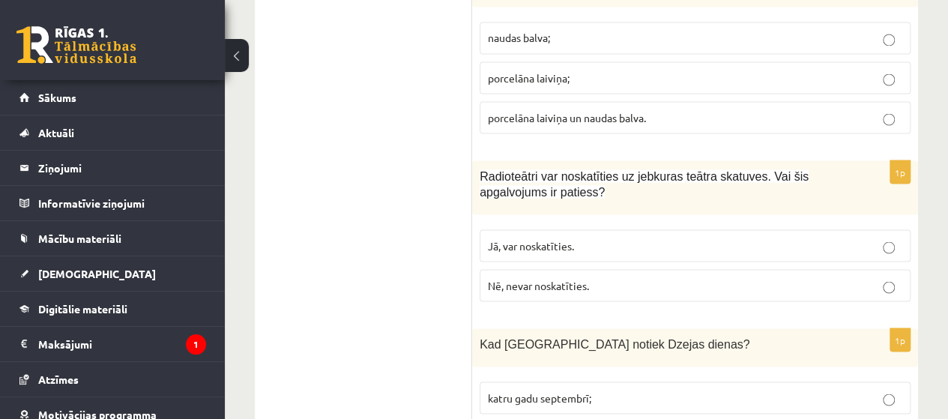
scroll to position [4185, 0]
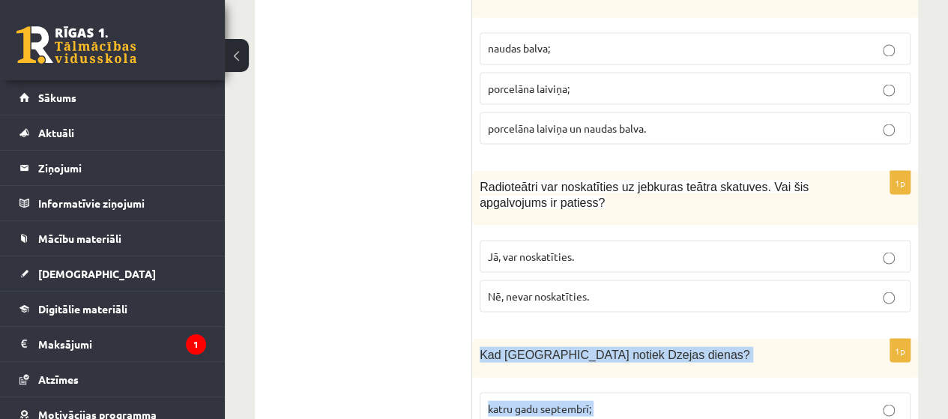
drag, startPoint x: 478, startPoint y: 272, endPoint x: 652, endPoint y: 402, distance: 216.8
click at [652, 402] on div "1p Kad Latvijā notiek Dzejas dienas? katru gadu septembrī; katru gadu ap Jāņiem…" at bounding box center [695, 427] width 446 height 177
click at [598, 400] on p "katru gadu septembrī;" at bounding box center [695, 408] width 414 height 16
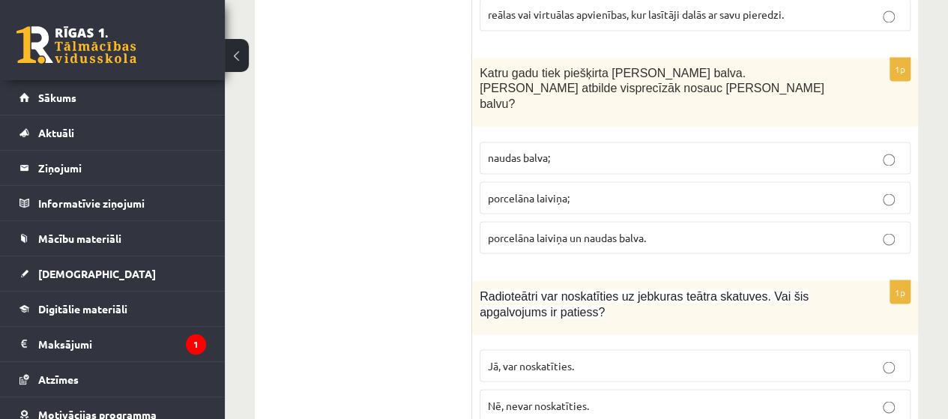
scroll to position [4065, 0]
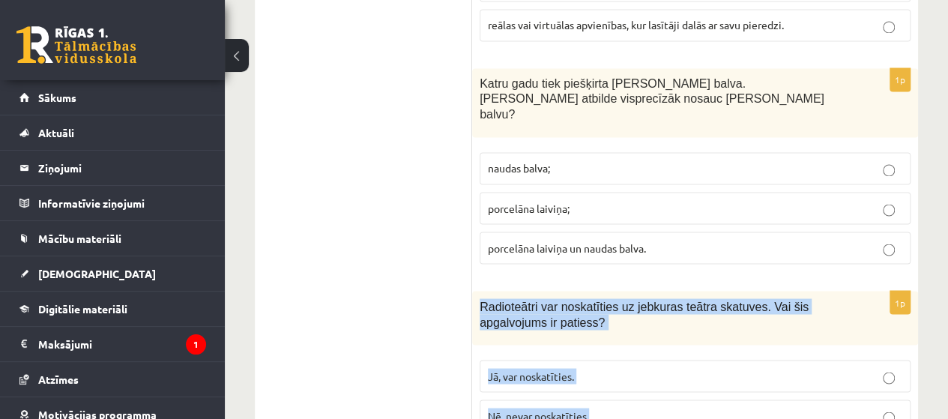
drag, startPoint x: 481, startPoint y: 227, endPoint x: 602, endPoint y: 328, distance: 158.0
click at [602, 328] on div "1p Radioteātri var noskatīties uz jebkuras teātra skatuves. Vai šis apgalvojums…" at bounding box center [695, 367] width 446 height 153
click at [551, 408] on span "Nē, nevar noskatīties." at bounding box center [538, 414] width 101 height 13
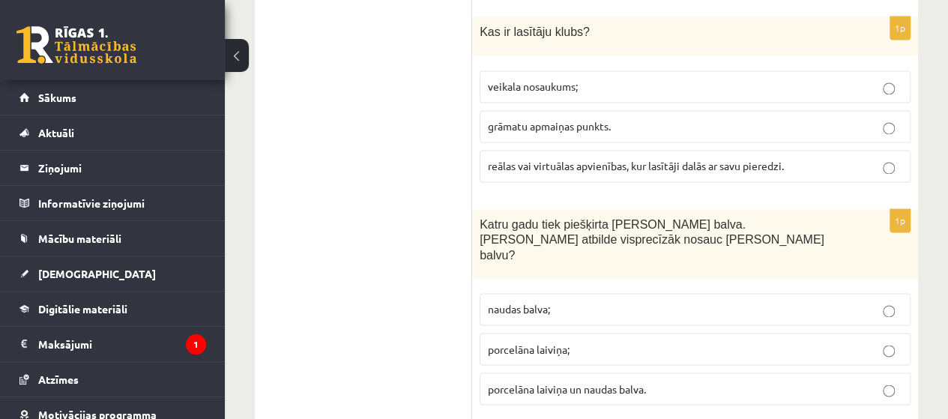
scroll to position [3915, 0]
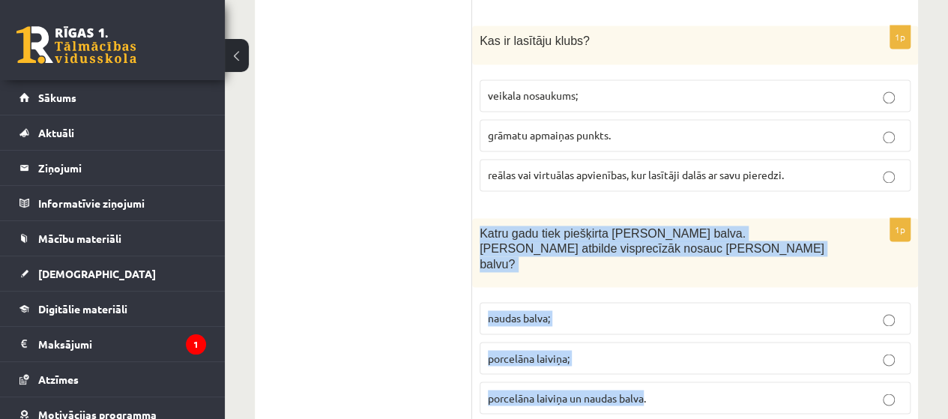
drag, startPoint x: 480, startPoint y: 171, endPoint x: 646, endPoint y: 312, distance: 218.0
click at [646, 312] on div "1p Katru gadu tiek piešķirta Jāņa Baltvilka balva. Kura atbilde visprecīzāk nos…" at bounding box center [695, 322] width 446 height 208
click at [566, 390] on span "porcelāna laiviņa un naudas balva." at bounding box center [567, 396] width 158 height 13
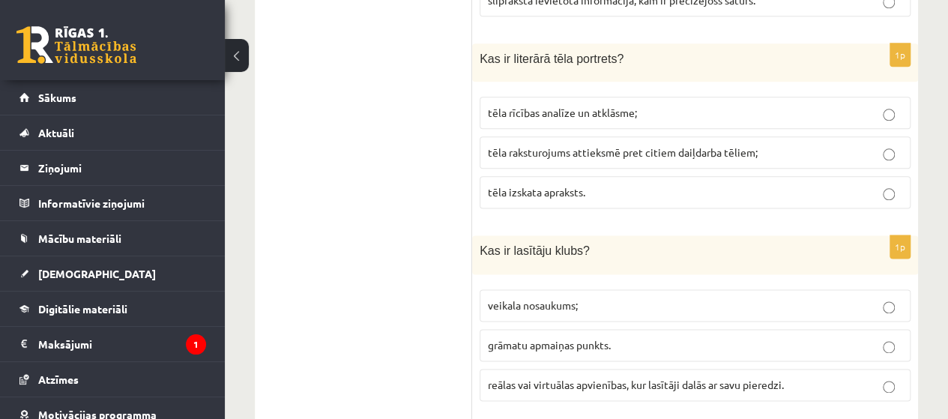
scroll to position [3676, 0]
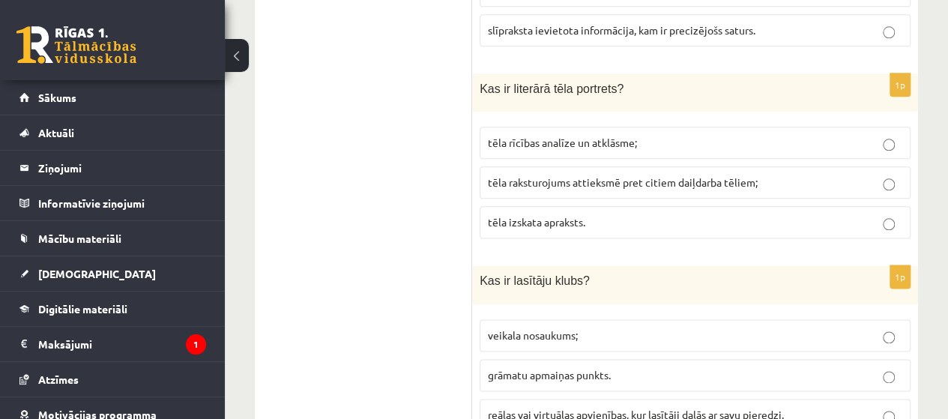
drag, startPoint x: 468, startPoint y: 217, endPoint x: 594, endPoint y: 338, distance: 174.9
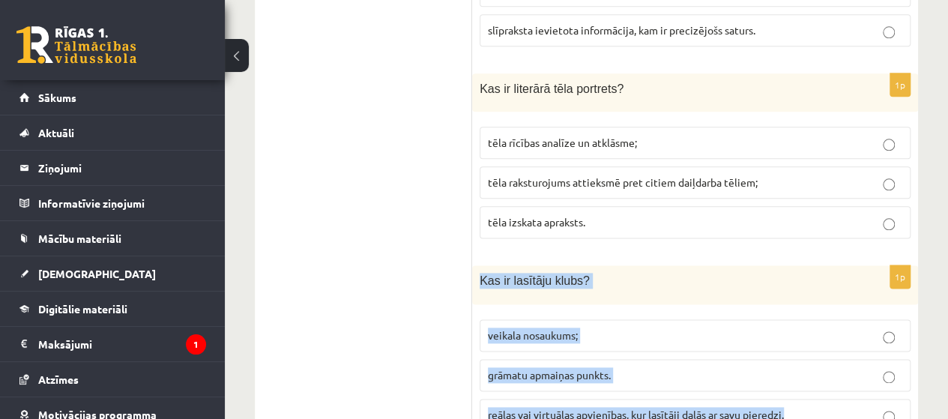
drag, startPoint x: 475, startPoint y: 220, endPoint x: 809, endPoint y: 333, distance: 353.0
click at [809, 333] on div "1p Kas ir lasītāju klubs? veikala nosaukums; grāmatu apmaiņas punkts. reālas va…" at bounding box center [695, 353] width 446 height 177
click at [587, 408] on span "reālas vai virtuālas apvienības, kur lasītāji dalās ar savu pieredzi." at bounding box center [636, 414] width 296 height 13
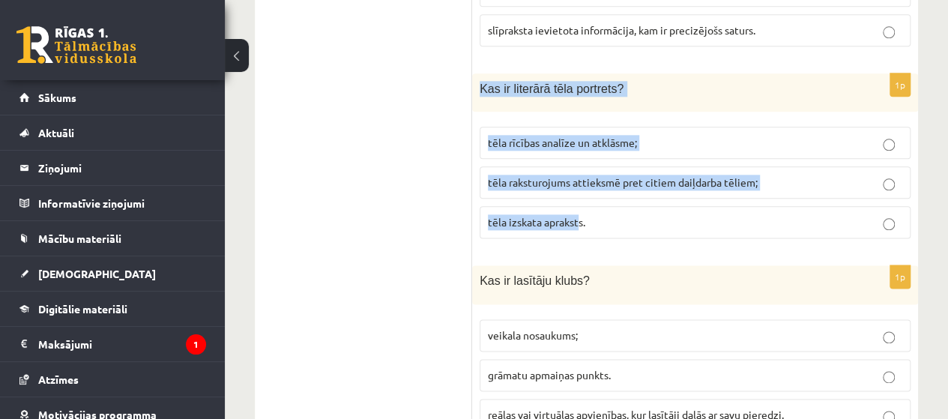
drag, startPoint x: 477, startPoint y: 26, endPoint x: 581, endPoint y: 151, distance: 161.7
click at [581, 151] on div "1p Kas ir literārā tēla portrets? tēla rīcības analīze un atklāsme; tēla rakstu…" at bounding box center [695, 161] width 446 height 177
click at [545, 215] on span "tēla izskata apraksts." at bounding box center [536, 221] width 97 height 13
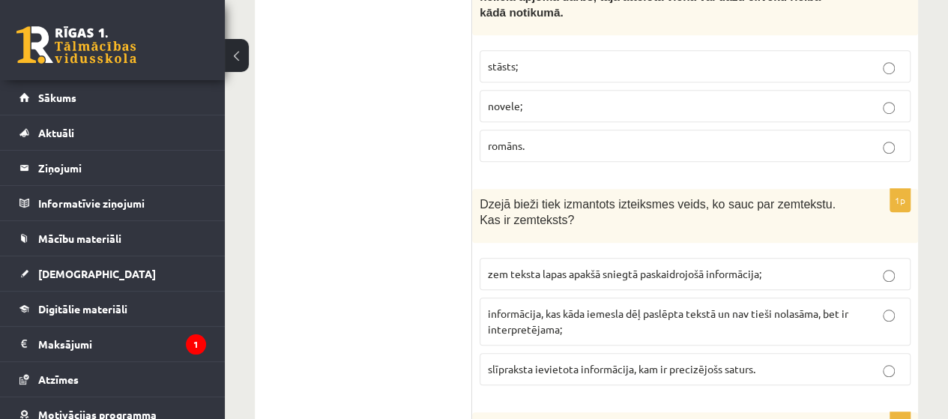
scroll to position [3327, 0]
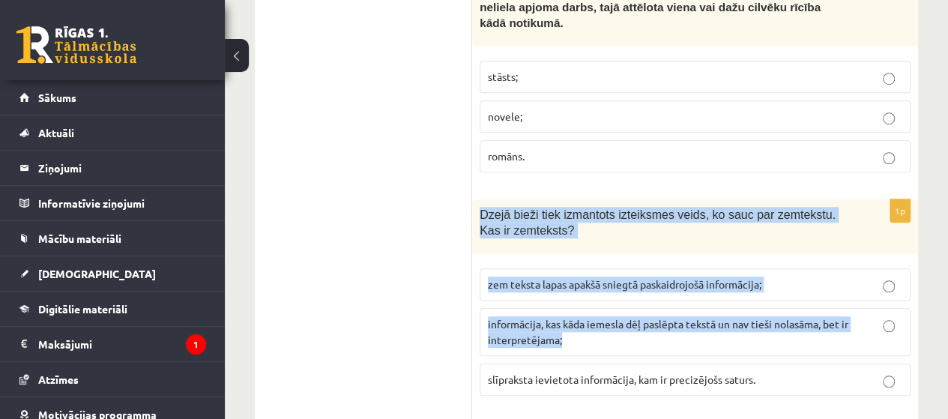
drag, startPoint x: 478, startPoint y: 151, endPoint x: 676, endPoint y: 275, distance: 233.6
click at [676, 275] on div "1p Dzejā bieži tiek izmantots izteiksmes veids, ko sauc par zemtekstu. Kas ir z…" at bounding box center [695, 303] width 446 height 208
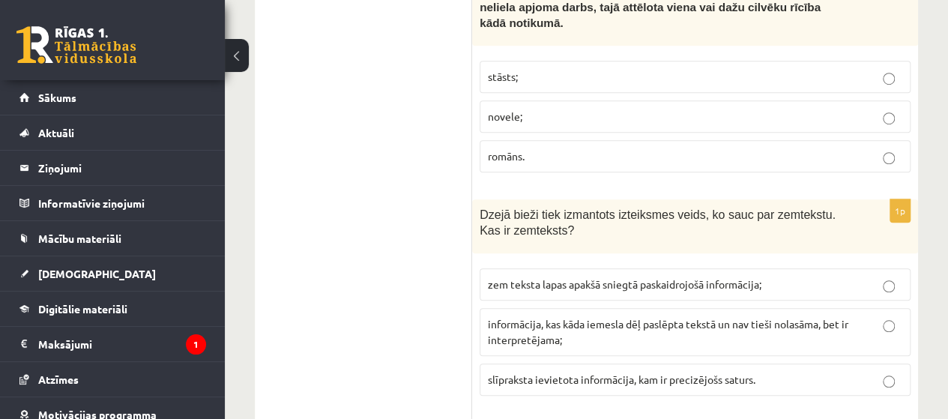
click at [471, 232] on ul "Tests Izvērtējums!" at bounding box center [371, 143] width 202 height 6320
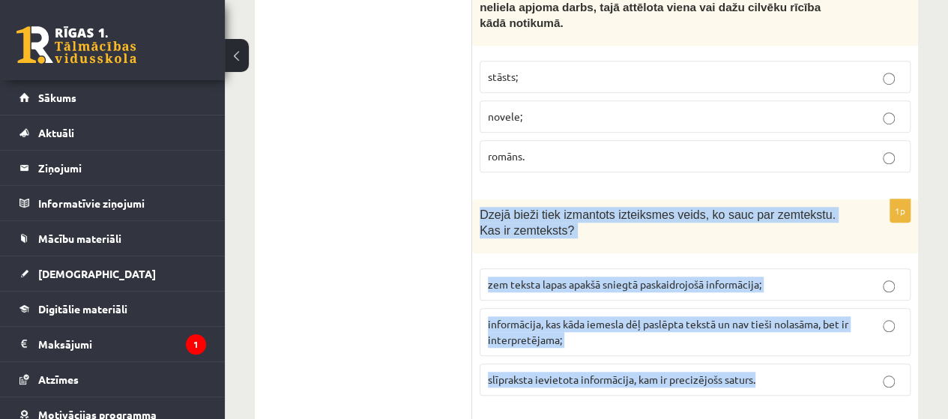
drag, startPoint x: 474, startPoint y: 153, endPoint x: 776, endPoint y: 308, distance: 339.4
click at [776, 308] on div "1p Dzejā bieži tiek izmantots izteiksmes veids, ko sauc par zemtekstu. Kas ir z…" at bounding box center [695, 303] width 446 height 208
click at [661, 317] on span "informācija, kas kāda iemesla dēļ paslēpta tekstā un nav tieši nolasāma, bet ir…" at bounding box center [668, 331] width 360 height 29
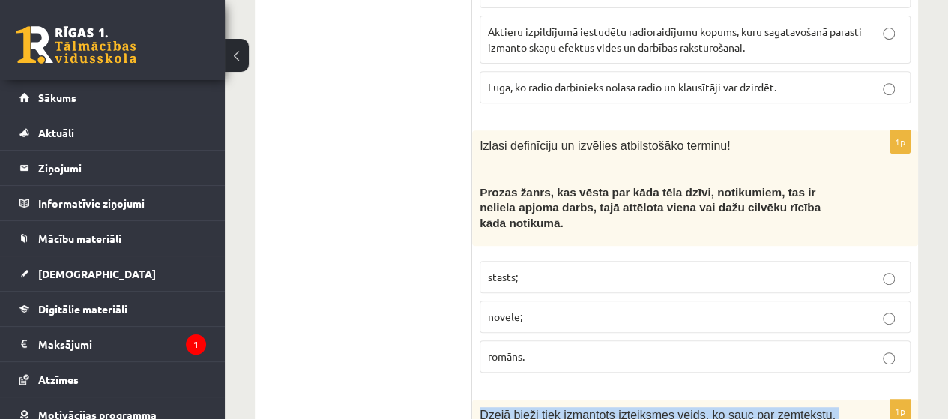
scroll to position [3087, 0]
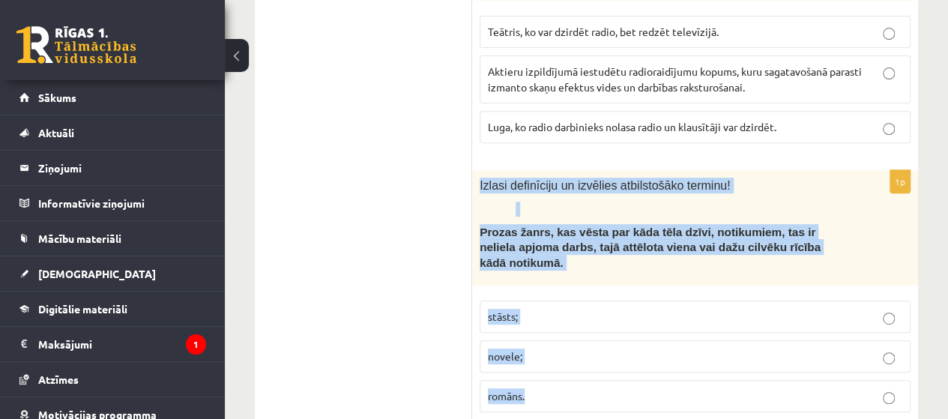
drag, startPoint x: 478, startPoint y: 136, endPoint x: 564, endPoint y: 354, distance: 234.4
click at [564, 354] on div "1p Izlasi definīciju un izvēlies atbilstošāko terminu! Prozas žanrs, kas vēsta …" at bounding box center [695, 297] width 446 height 254
click at [569, 348] on p "novele;" at bounding box center [695, 356] width 414 height 16
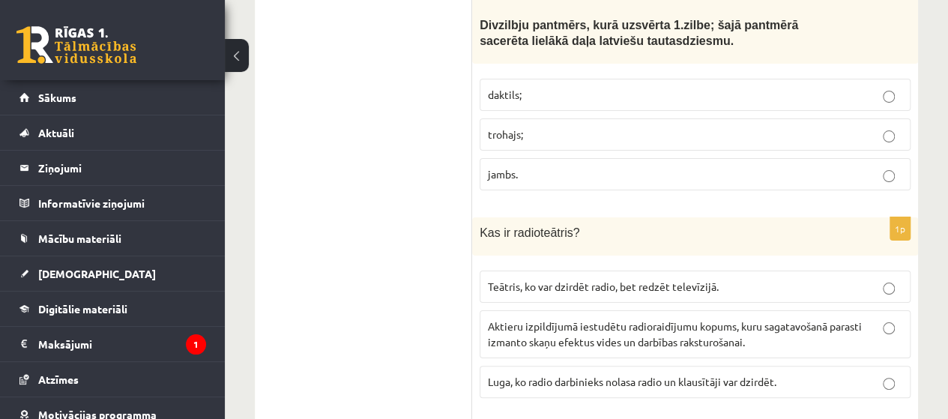
scroll to position [2817, 0]
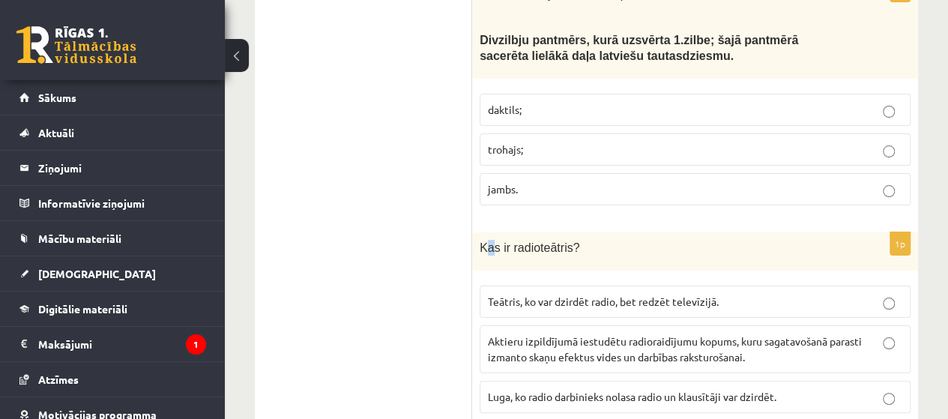
drag, startPoint x: 483, startPoint y: 208, endPoint x: 488, endPoint y: 217, distance: 10.8
click at [488, 232] on div "Kas ir radioteātris?" at bounding box center [695, 251] width 446 height 38
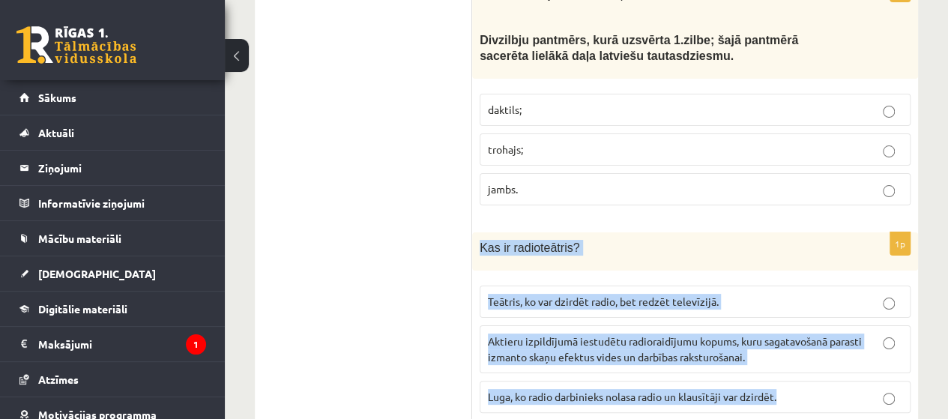
drag, startPoint x: 480, startPoint y: 205, endPoint x: 787, endPoint y: 350, distance: 339.8
click at [787, 350] on div "1p Kas ir radioteātris? Teātris, ko var dzirdēt radio, bet redzēt televīzijā. A…" at bounding box center [695, 328] width 446 height 193
click at [545, 334] on span "Aktieru izpildījumā iestudētu radioraidījumu kopums, kuru sagatavošanā parasti …" at bounding box center [675, 348] width 374 height 29
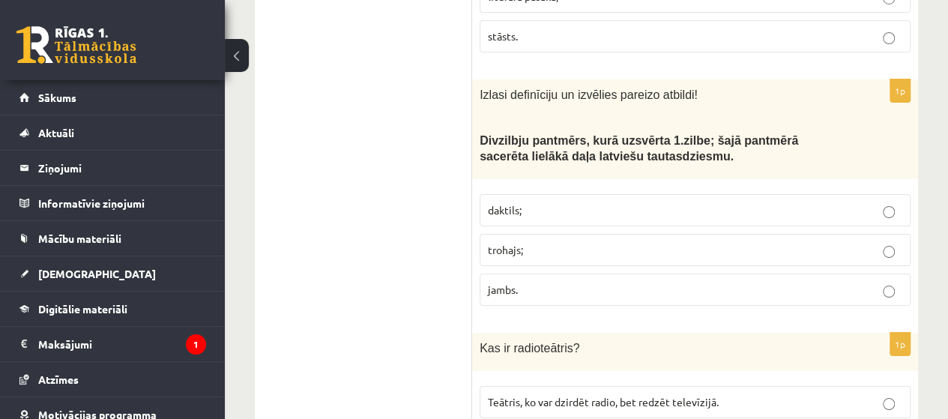
scroll to position [2637, 0]
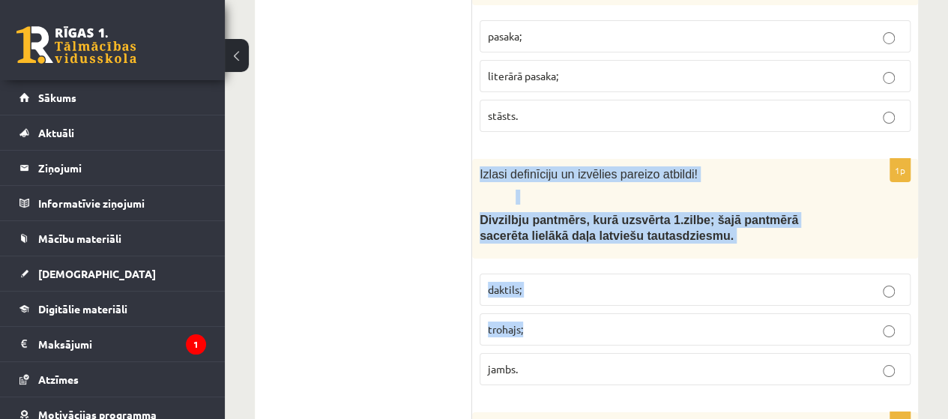
drag, startPoint x: 477, startPoint y: 129, endPoint x: 622, endPoint y: 303, distance: 226.7
click at [622, 303] on div "1p Izlasi definīciju un izvēlies pareizo atbildi! Divzilbju pantmērs, kurā uzsv…" at bounding box center [695, 278] width 446 height 238
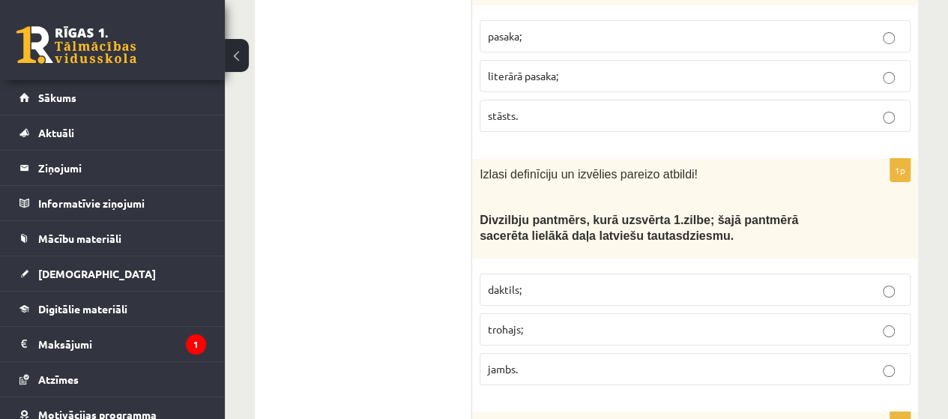
drag, startPoint x: 593, startPoint y: 315, endPoint x: 542, endPoint y: 321, distance: 51.3
click at [542, 353] on label "jambs." at bounding box center [695, 369] width 431 height 32
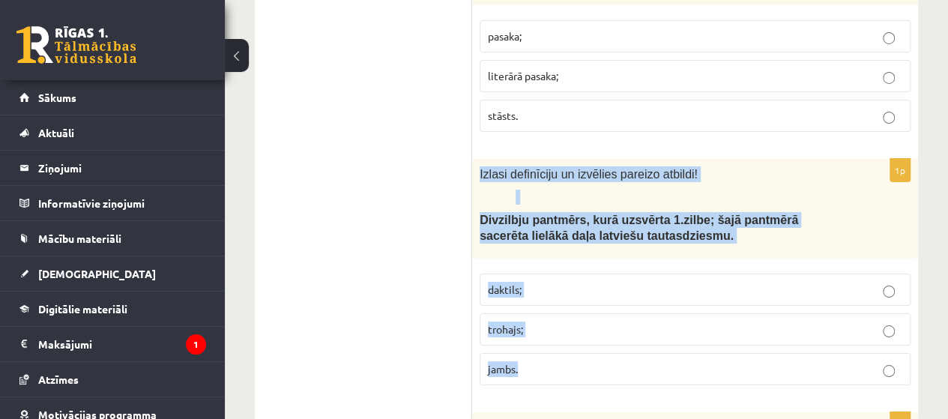
drag, startPoint x: 480, startPoint y: 133, endPoint x: 524, endPoint y: 326, distance: 197.6
click at [524, 326] on div "1p Izlasi definīciju un izvēlies pareizo atbildi! Divzilbju pantmērs, kurā uzsv…" at bounding box center [695, 278] width 446 height 238
click at [560, 321] on p "trohajs;" at bounding box center [695, 329] width 414 height 16
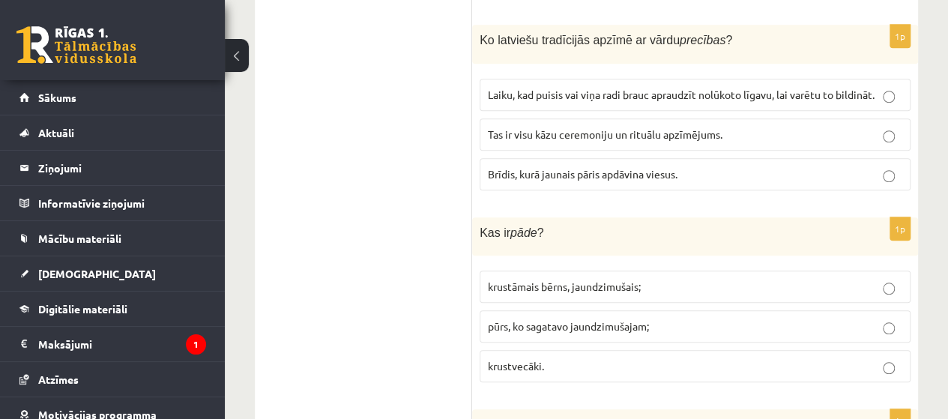
scroll to position [0, 0]
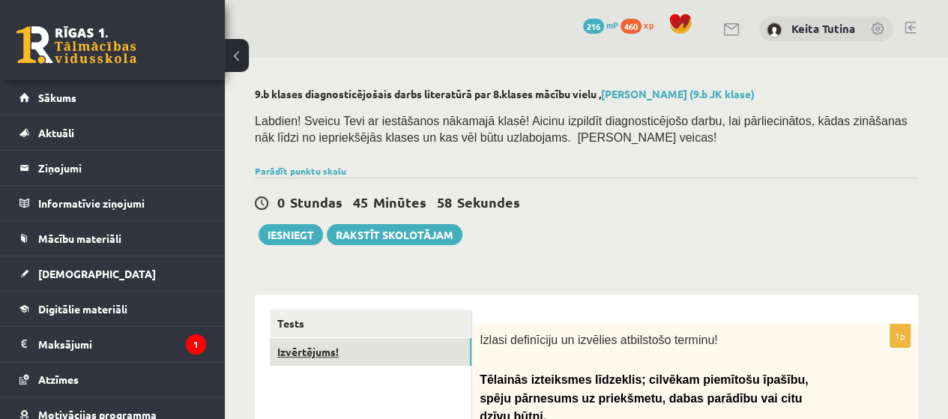
click at [394, 356] on link "Izvērtējums!" at bounding box center [371, 352] width 202 height 28
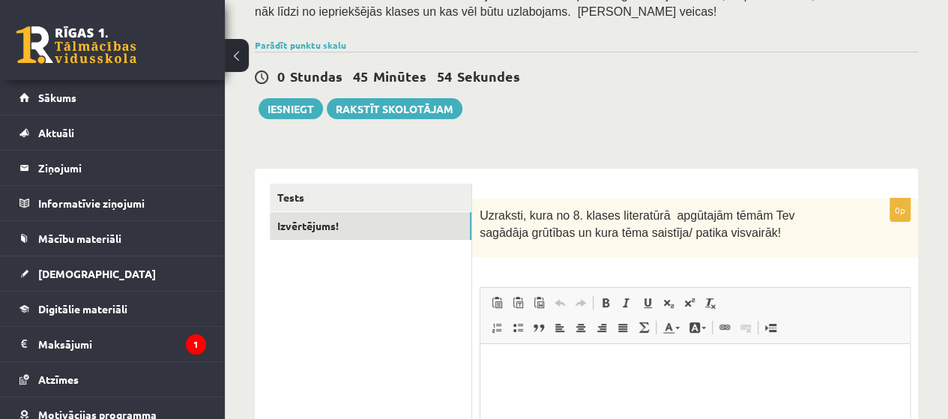
scroll to position [129, 0]
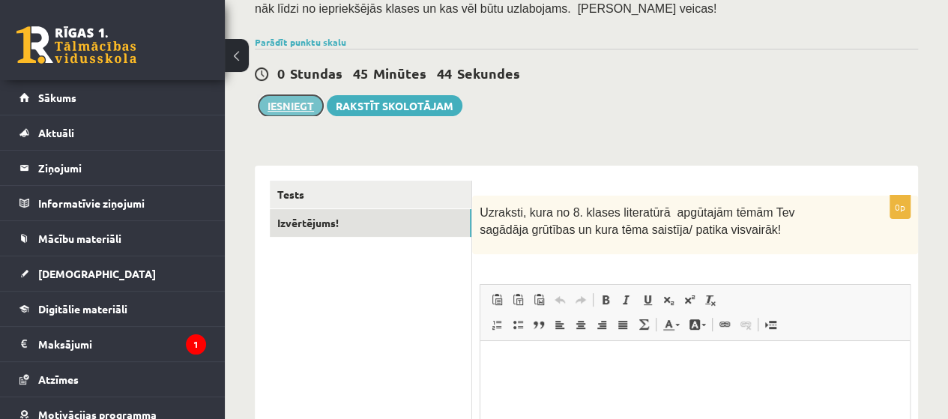
click at [308, 97] on button "Iesniegt" at bounding box center [290, 105] width 64 height 21
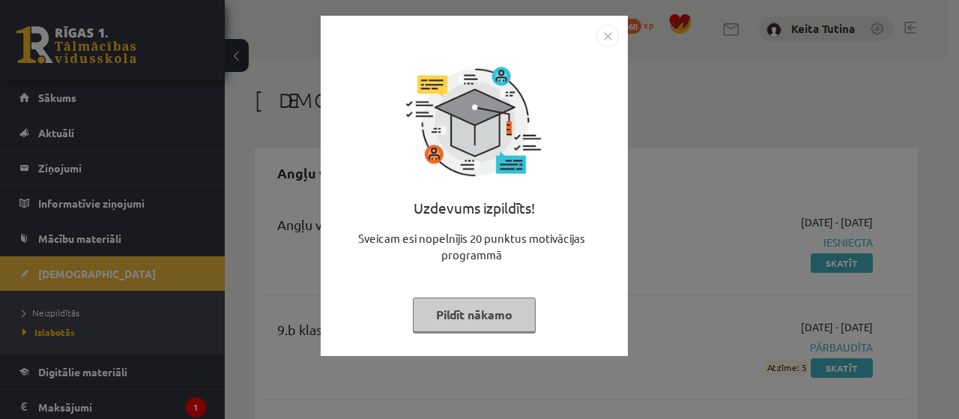
click at [507, 310] on button "Pildīt nākamo" at bounding box center [474, 314] width 123 height 34
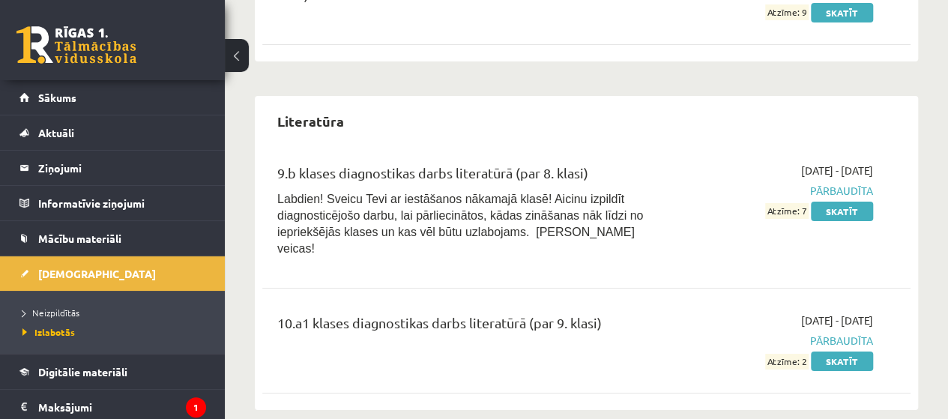
scroll to position [2760, 0]
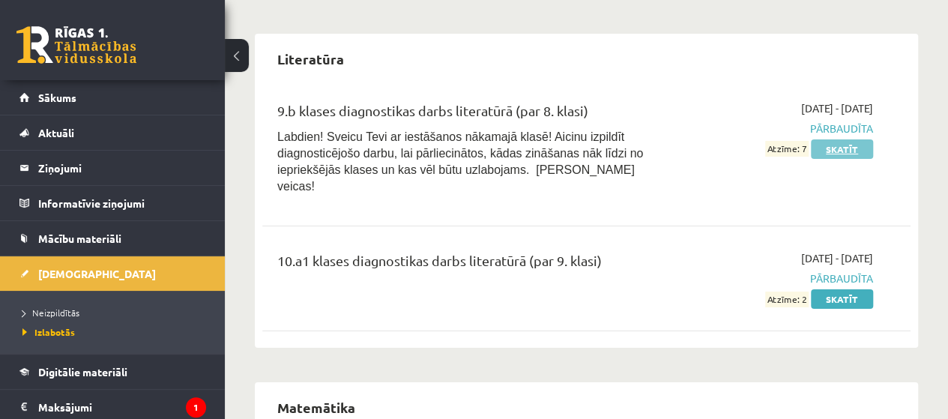
click at [841, 146] on link "Skatīt" at bounding box center [842, 148] width 62 height 19
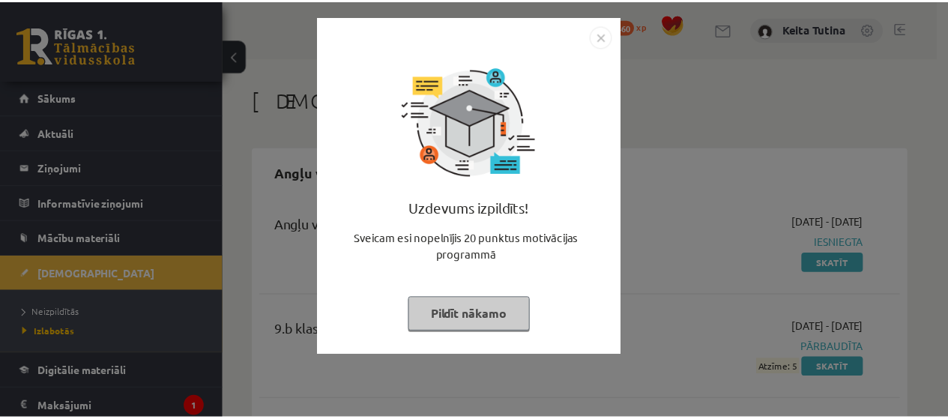
scroll to position [2760, 0]
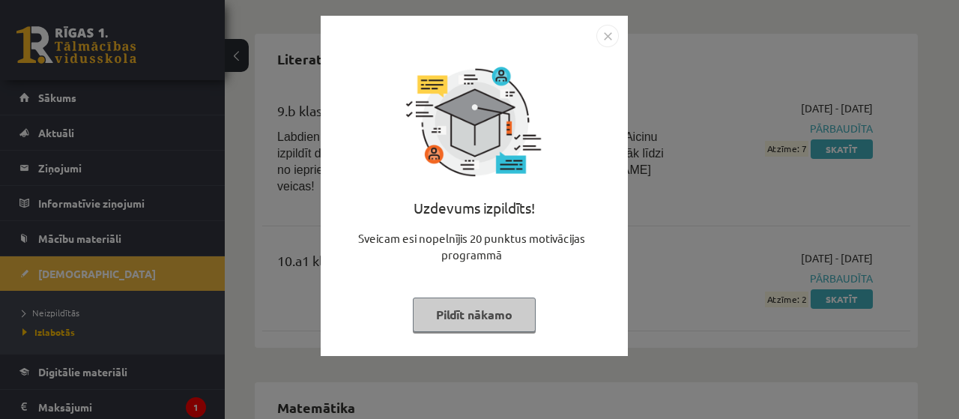
click at [426, 321] on button "Pildīt nākamo" at bounding box center [474, 314] width 123 height 34
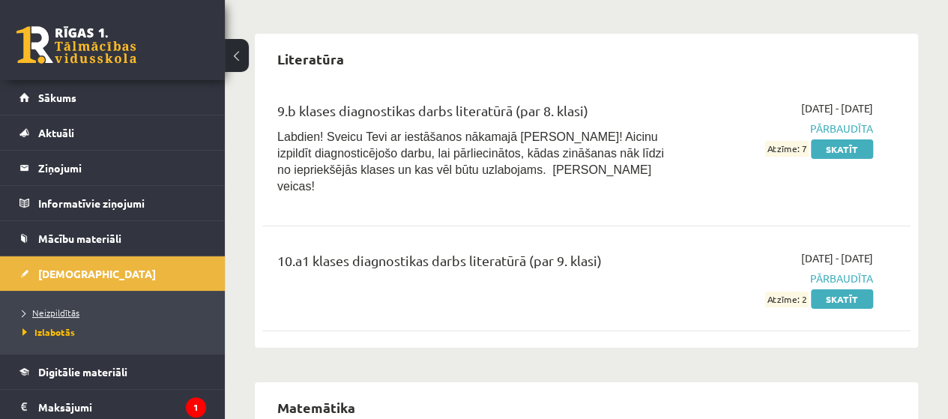
click at [69, 315] on span "Neizpildītās" at bounding box center [50, 312] width 57 height 12
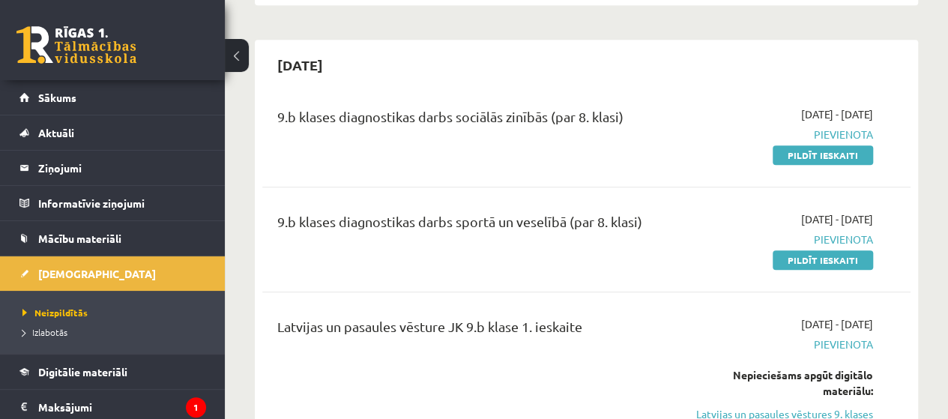
scroll to position [654, 0]
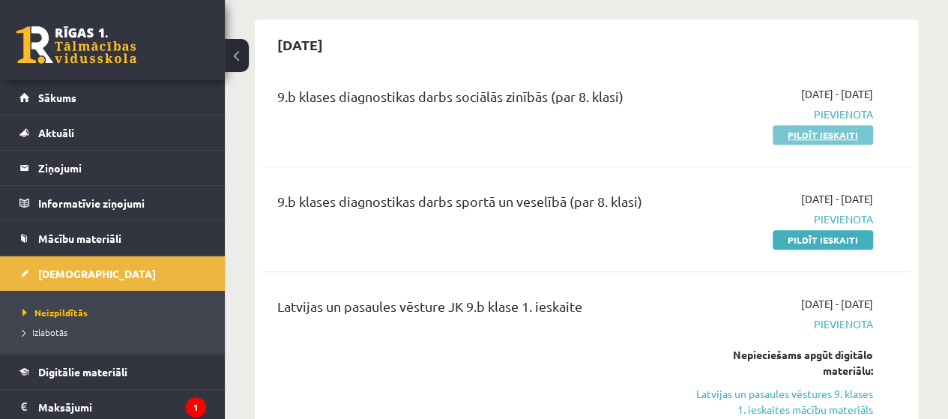
click at [797, 139] on link "Pildīt ieskaiti" at bounding box center [822, 134] width 100 height 19
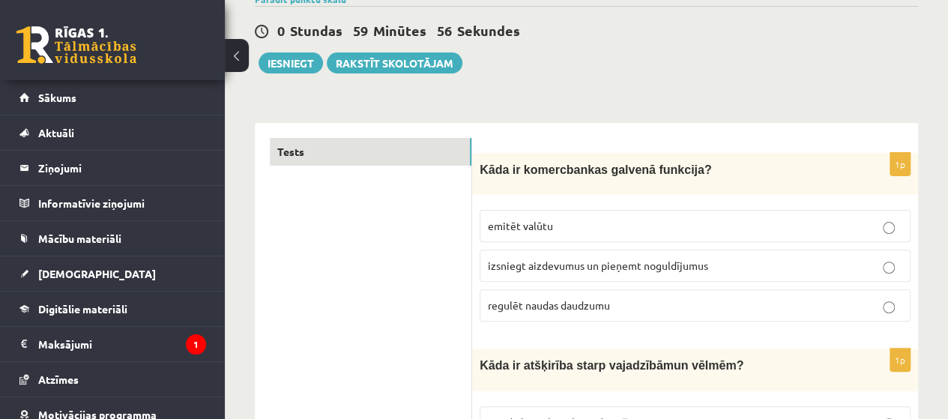
scroll to position [244, 0]
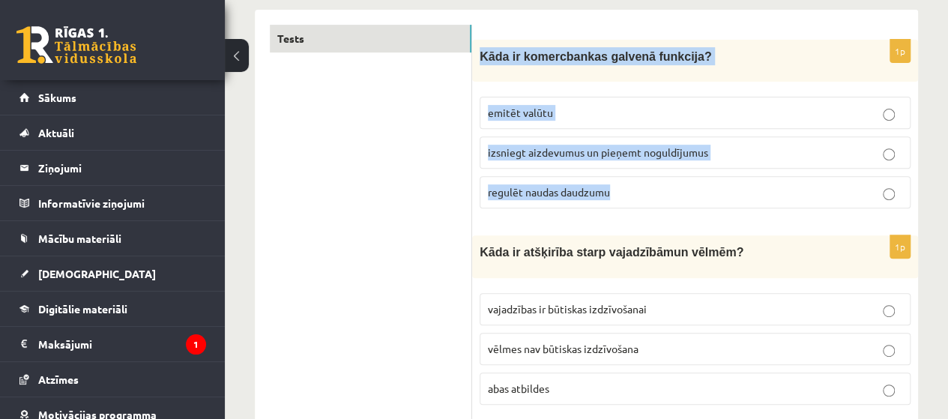
drag, startPoint x: 480, startPoint y: 53, endPoint x: 613, endPoint y: 186, distance: 188.1
click at [613, 186] on div "1p Kāda ir komercbankas galvenā funkcija? emitēt valūtu izsniegt aizdevumus un …" at bounding box center [695, 130] width 446 height 181
copy div "Kāda ir komercbankas galvenā funkcija? emitēt valūtu izsniegt aizdevumus un pie…"
click at [542, 148] on span "izsniegt aizdevumus un pieņemt noguldījumus" at bounding box center [598, 151] width 220 height 13
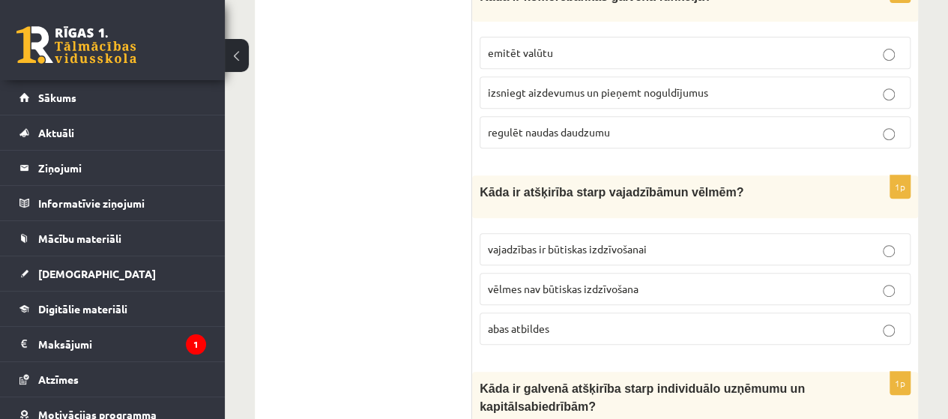
scroll to position [334, 0]
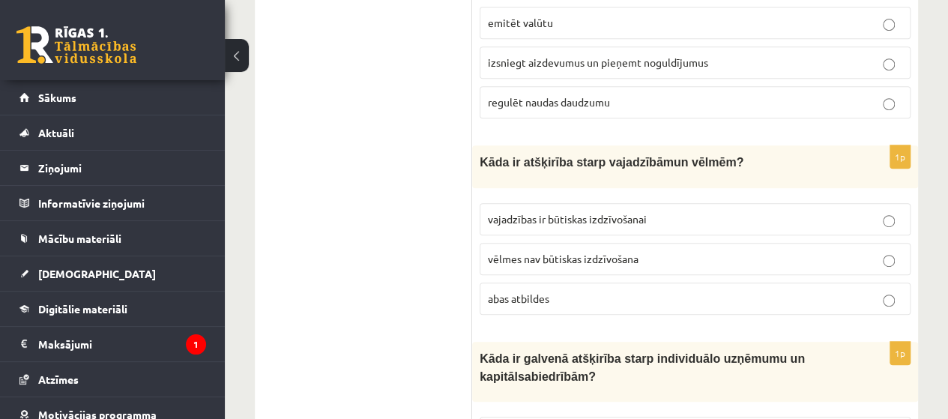
drag, startPoint x: 471, startPoint y: 161, endPoint x: 537, endPoint y: 178, distance: 68.7
drag, startPoint x: 450, startPoint y: 166, endPoint x: 488, endPoint y: 164, distance: 38.2
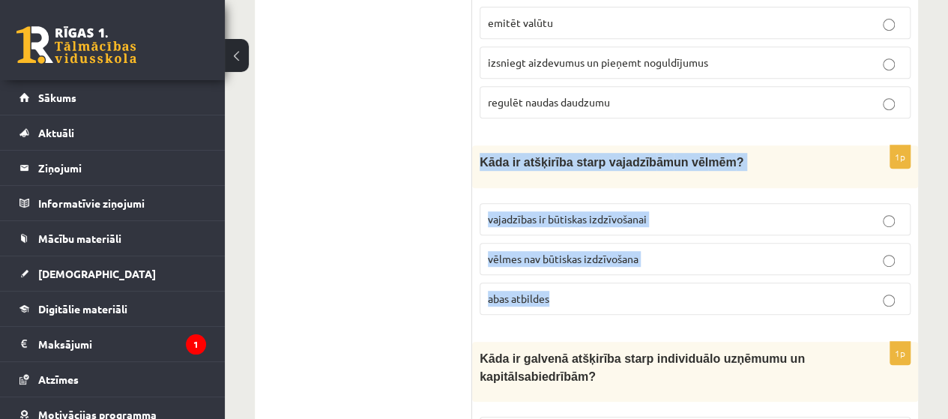
drag, startPoint x: 478, startPoint y: 158, endPoint x: 579, endPoint y: 292, distance: 168.0
click at [579, 292] on div "1p Kāda ir atšķirība starp vajadzīb ām un vēl mēm ? vajadzības ir būtiskas izdz…" at bounding box center [695, 235] width 446 height 181
copy div "Kāda ir atšķirība starp vajadzīb ām un vēl mēm ? vajadzības ir būtiskas izdzīvo…"
click at [568, 218] on span "vajadzības ir būtiskas izdzīvošanai" at bounding box center [567, 218] width 159 height 13
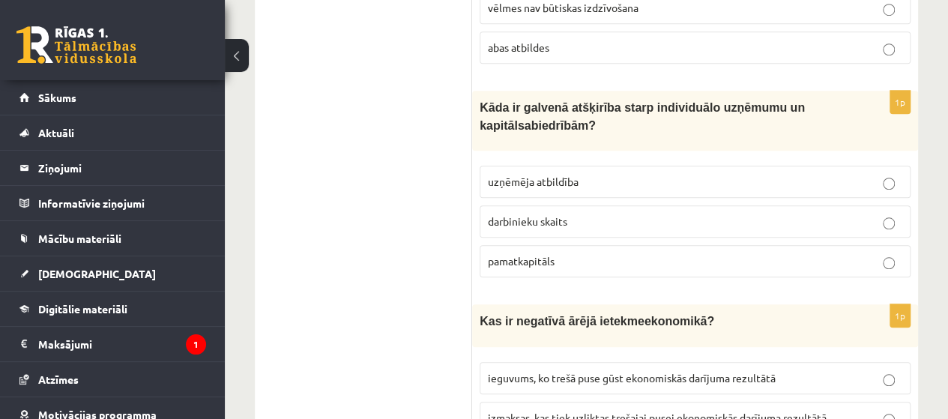
scroll to position [593, 0]
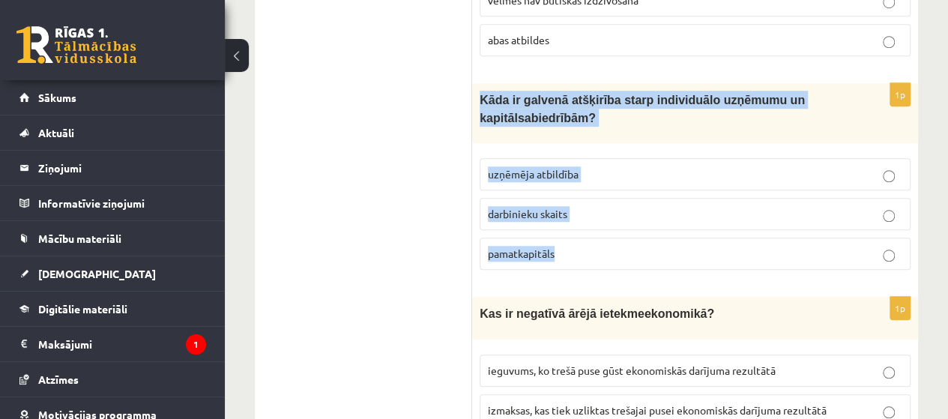
drag, startPoint x: 474, startPoint y: 82, endPoint x: 563, endPoint y: 233, distance: 175.4
click at [563, 233] on div "1p Kāda ir galvenā atšķirība starp individuālo uzņēmumu un k apitālsabiedrībām …" at bounding box center [695, 182] width 446 height 199
copy div "Kāda ir galvenā atšķirība starp individuālo uzņēmumu un k apitālsabiedrībām ? u…"
click at [569, 167] on span "uzņēmēja atbildība" at bounding box center [533, 173] width 91 height 13
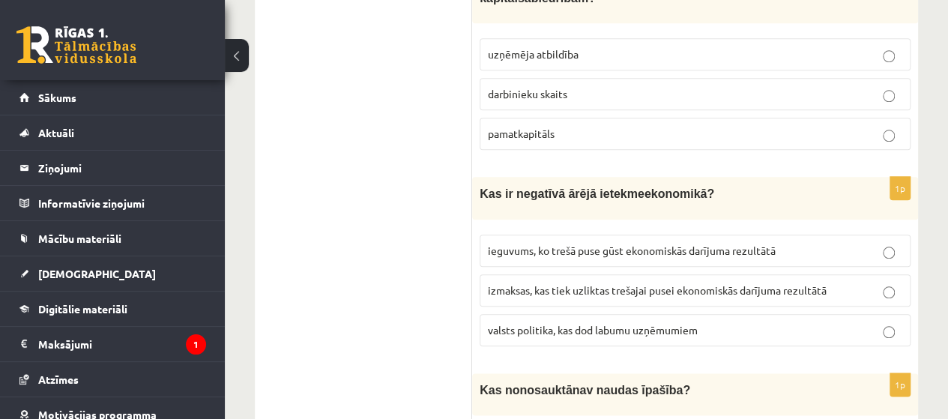
scroll to position [742, 0]
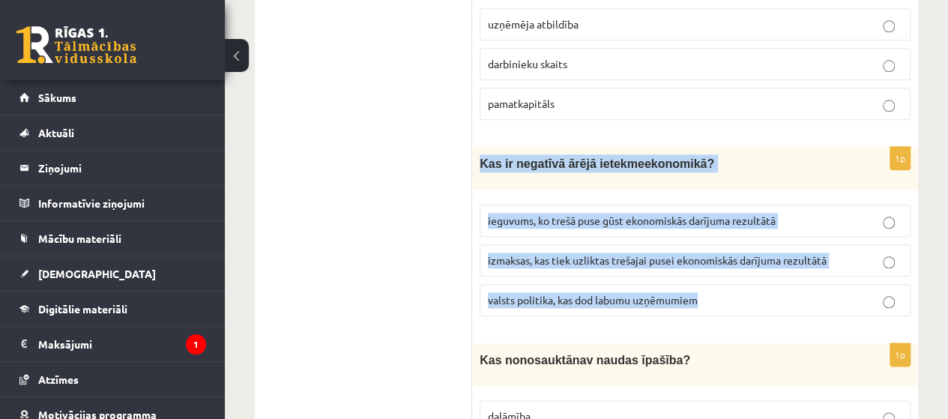
drag, startPoint x: 481, startPoint y: 151, endPoint x: 725, endPoint y: 307, distance: 290.1
click at [725, 307] on div "1p Kas ir negatīvā ārējā ietekme ekonomikā ? ieguvums, ko trešā puse gūst ekono…" at bounding box center [695, 237] width 446 height 181
copy div "Kas ir negatīvā ārējā ietekme ekonomikā ? ieguvums, ko trešā puse gūst ekonomis…"
click at [574, 253] on span "izmaksas, kas tiek uzliktas trešajai pusei ekonomiskās darījuma rezultātā" at bounding box center [657, 259] width 339 height 13
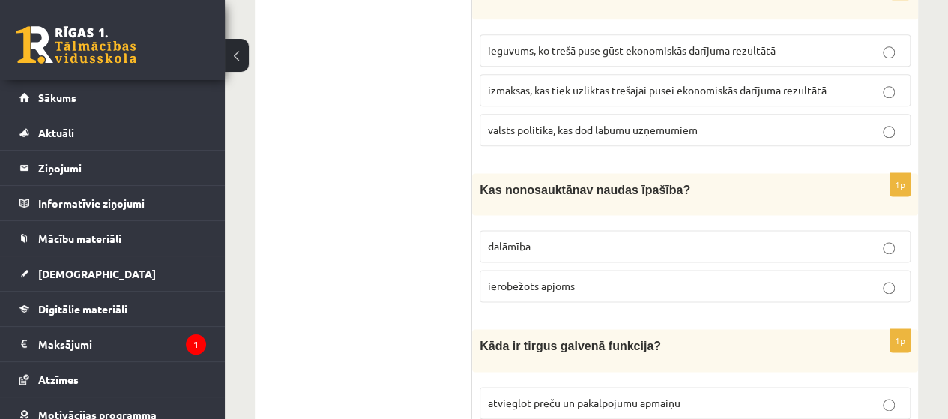
scroll to position [973, 0]
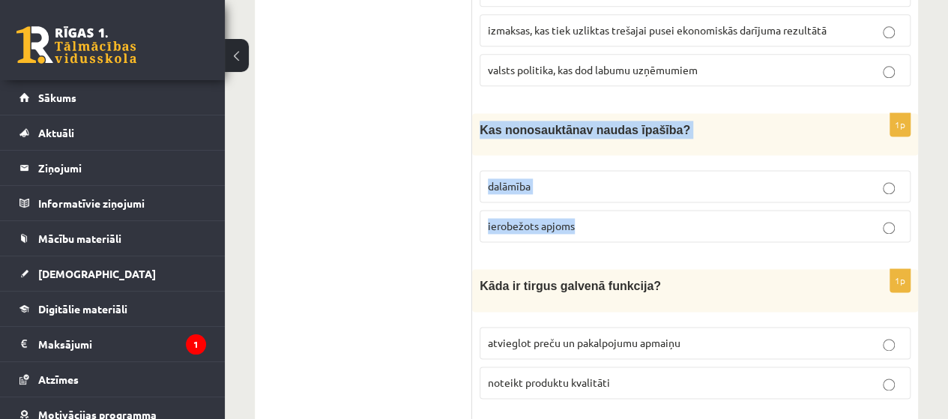
drag, startPoint x: 477, startPoint y: 121, endPoint x: 582, endPoint y: 199, distance: 130.7
click at [582, 199] on div "1p Kas no nosauktā nav naudas īpašība? dalāmība ierobežots apjoms" at bounding box center [695, 183] width 446 height 141
copy div "Kas no nosauktā nav naudas īpašība? dalāmība ierobežots apjoms"
click at [544, 219] on span "ierobežots apjoms" at bounding box center [531, 225] width 87 height 13
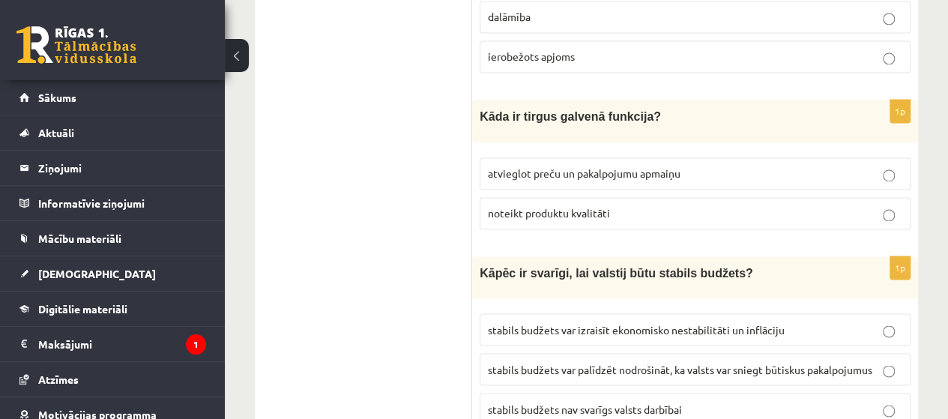
scroll to position [1152, 0]
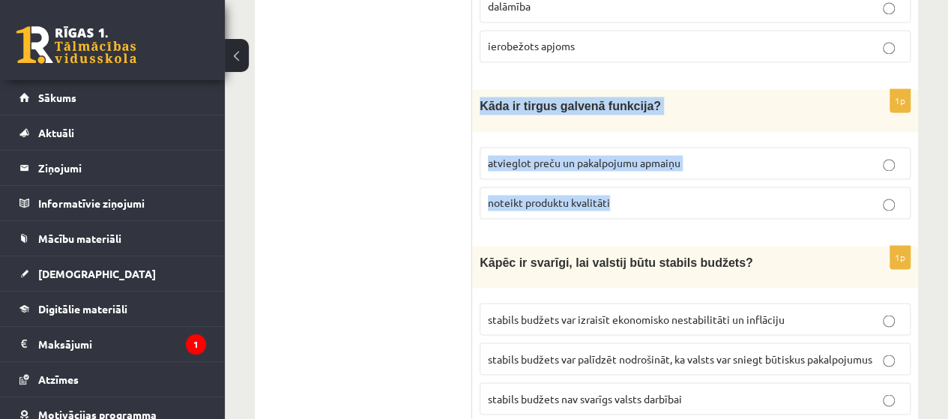
drag, startPoint x: 477, startPoint y: 91, endPoint x: 611, endPoint y: 191, distance: 167.5
click at [611, 191] on div "1p Kāda ir tirgus galvenā funkcija? atvieglot preču un pakalpojumu apmaiņu note…" at bounding box center [695, 159] width 446 height 141
copy div "Kāda ir tirgus galvenā funkcija? atvieglot preču un pakalpojumu apmaiņu noteikt…"
click at [534, 156] on span "atvieglot preču un pakalpojumu apmaiņu" at bounding box center [584, 162] width 193 height 13
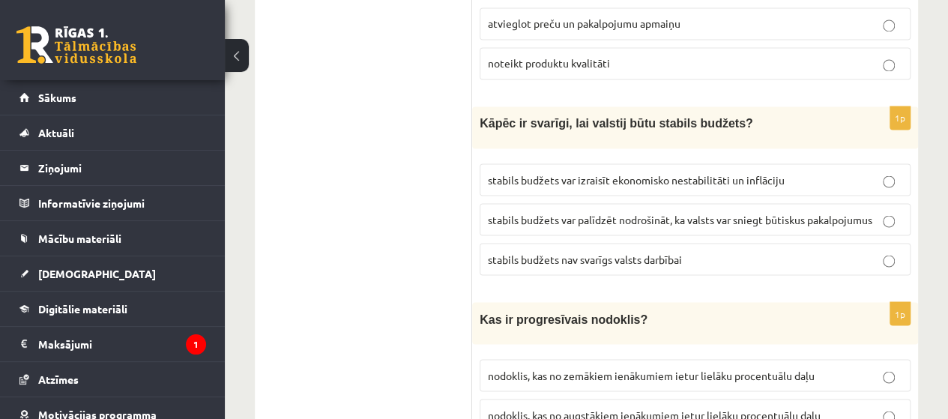
scroll to position [1322, 0]
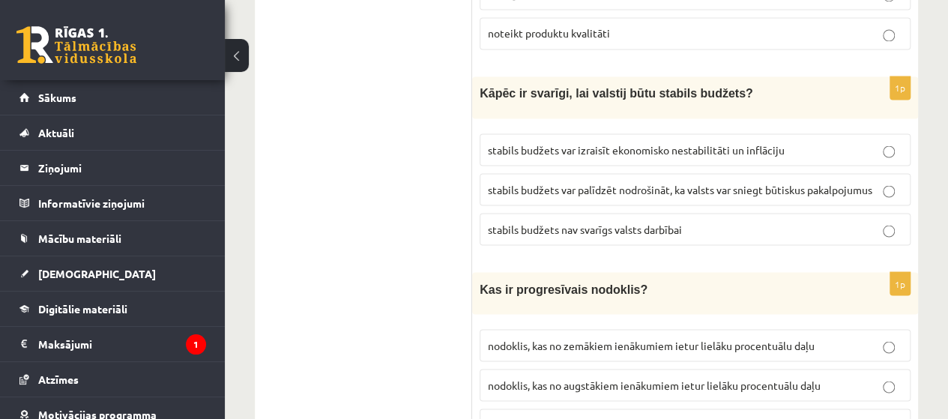
drag, startPoint x: 471, startPoint y: 72, endPoint x: 579, endPoint y: 164, distance: 142.5
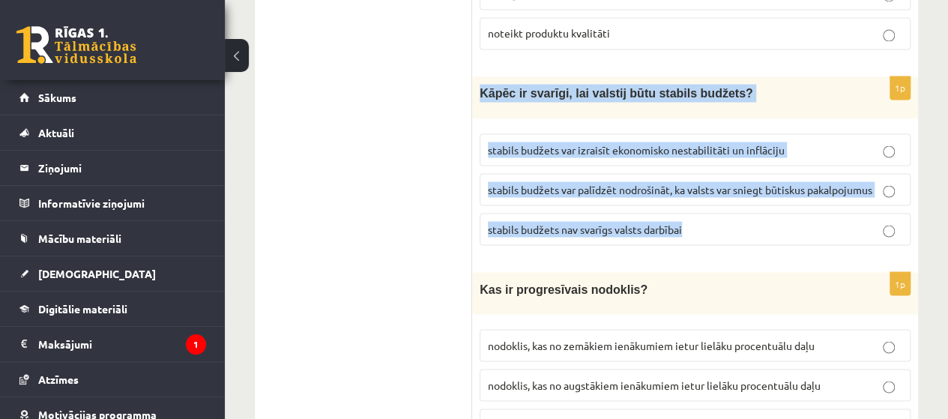
drag, startPoint x: 480, startPoint y: 73, endPoint x: 701, endPoint y: 206, distance: 258.1
click at [701, 206] on div "1p Kāpēc ir svarīgi, lai valstij būtu stabils budžets? stabils budžets var izra…" at bounding box center [695, 166] width 446 height 181
copy div "Kāpēc ir svarīgi, lai valstij būtu stabils budžets? stabils budžets var izraisī…"
click at [602, 182] on span "stabils budžets var palīdzēt nodrošināt, ka valsts var sniegt būtiskus pakalpoj…" at bounding box center [680, 188] width 384 height 13
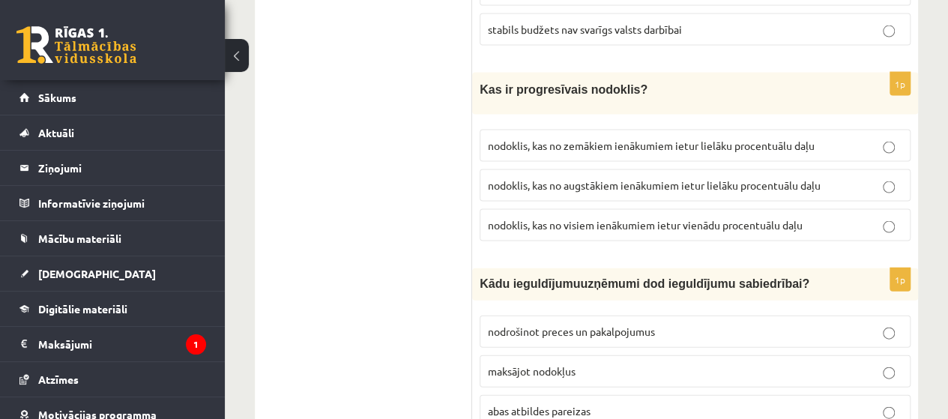
scroll to position [1541, 0]
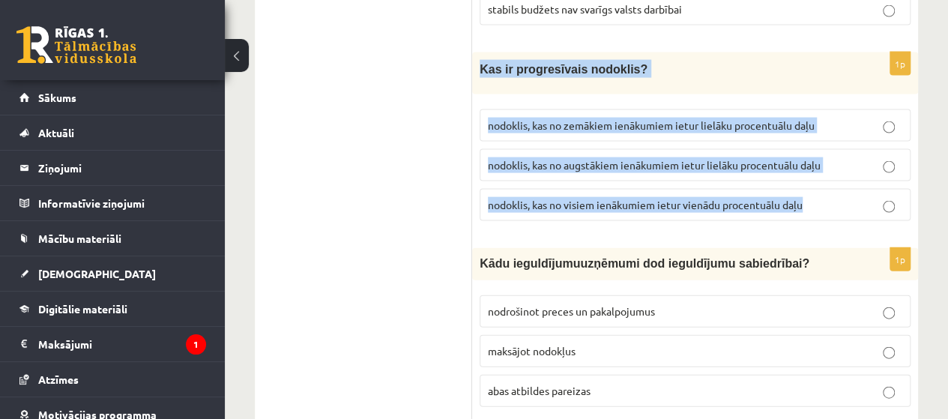
drag, startPoint x: 477, startPoint y: 49, endPoint x: 830, endPoint y: 177, distance: 376.1
click at [830, 177] on div "1p Kas ir progresīvais nodoklis? nodoklis, kas no zemākiem ienākumiem ietur lie…" at bounding box center [695, 142] width 446 height 181
copy div "Kas ir progresīvais nodoklis? nodoklis, kas no zemākiem ienākumiem ietur lielāk…"
click at [698, 155] on label "nodoklis, kas no augstākiem ienākumiem ietur lielāku procentuālu daļu" at bounding box center [695, 165] width 431 height 32
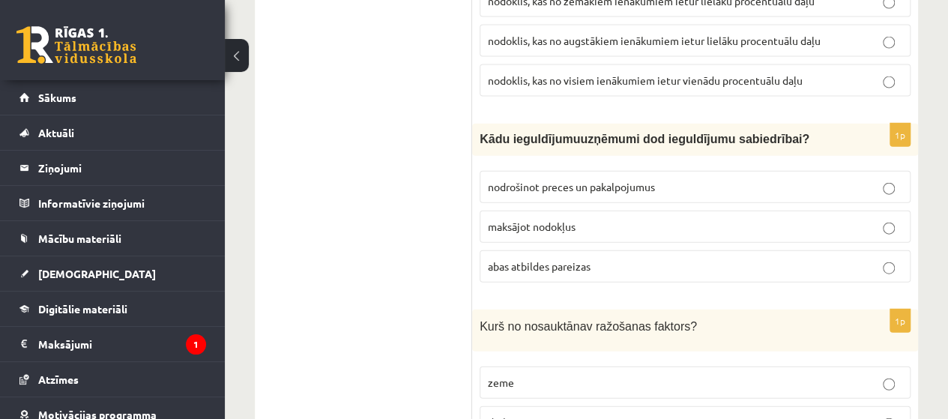
scroll to position [1725, 0]
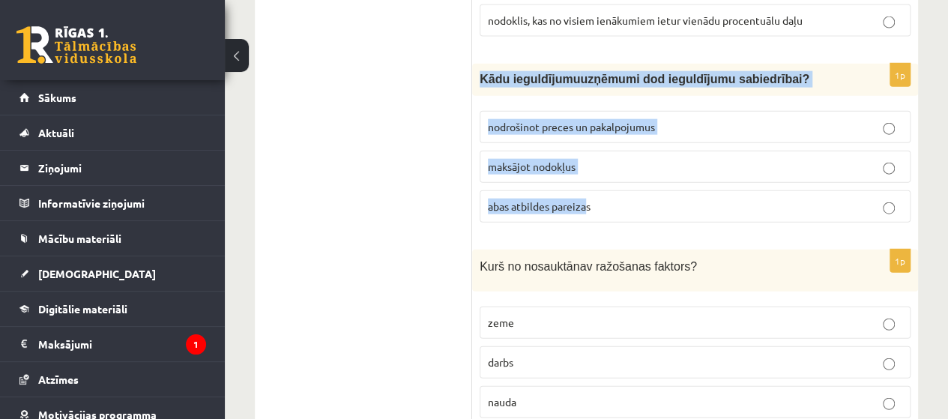
drag, startPoint x: 473, startPoint y: 53, endPoint x: 587, endPoint y: 186, distance: 175.3
click at [587, 186] on div "1p K ādu ieguldījumu uzņēmumi dod ieguldījumu sabiedrībai? nodrošinot preces un…" at bounding box center [695, 149] width 446 height 170
copy div "K ādu ieguldījumu uzņēmumi dod ieguldījumu sabiedrībai? nodrošinot preces un pa…"
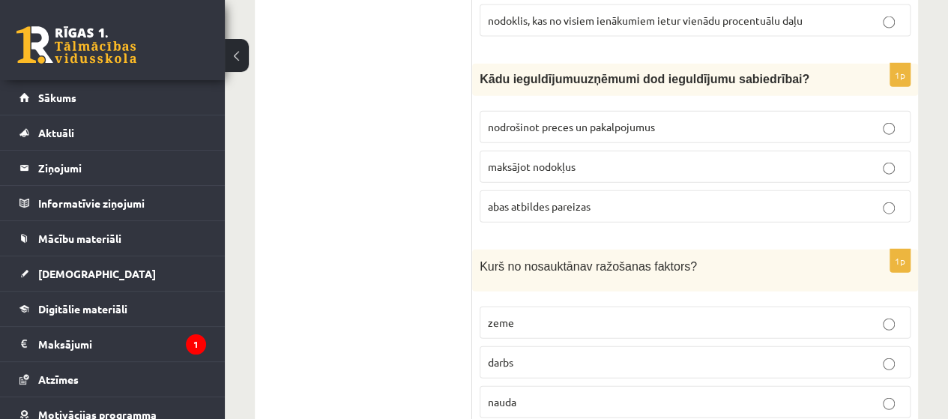
click at [622, 199] on p "abas atbildes pareizas" at bounding box center [695, 207] width 414 height 16
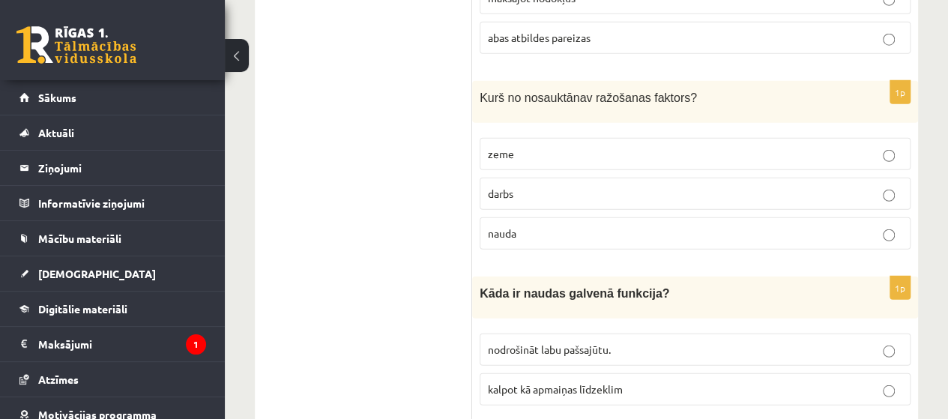
scroll to position [1879, 0]
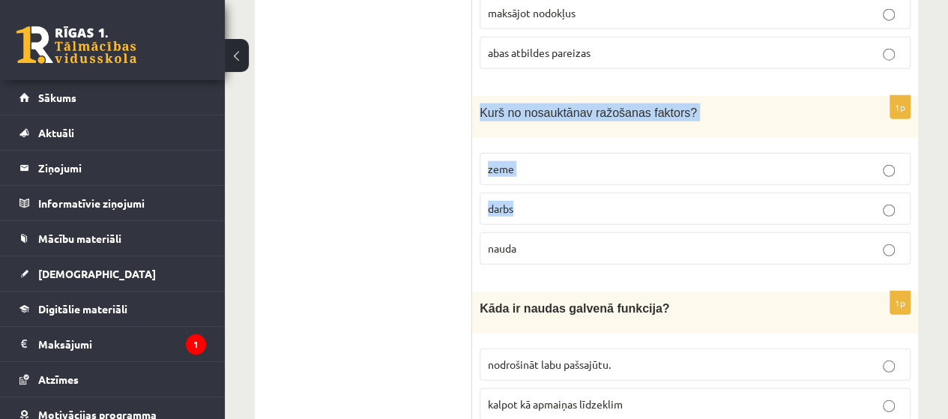
drag, startPoint x: 475, startPoint y: 89, endPoint x: 537, endPoint y: 203, distance: 129.8
click at [535, 198] on div "1p K urš no nosauktā nav ražošanas faktors? zeme darbs nauda" at bounding box center [695, 186] width 446 height 181
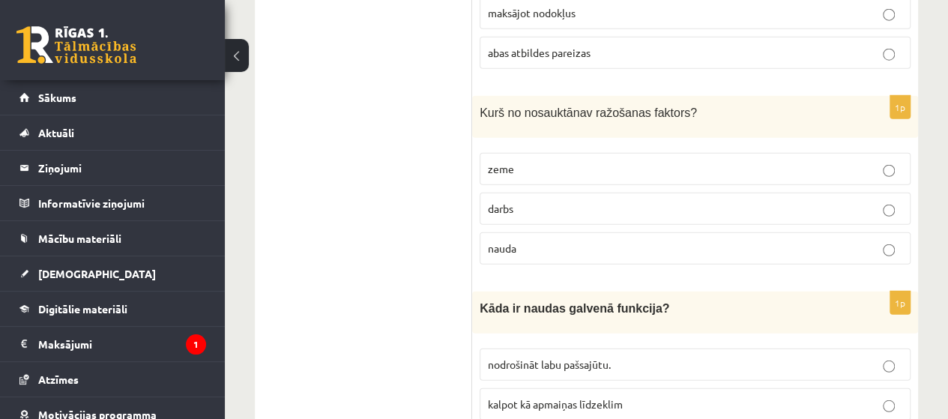
click at [537, 208] on fieldset "zeme darbs nauda" at bounding box center [695, 207] width 431 height 124
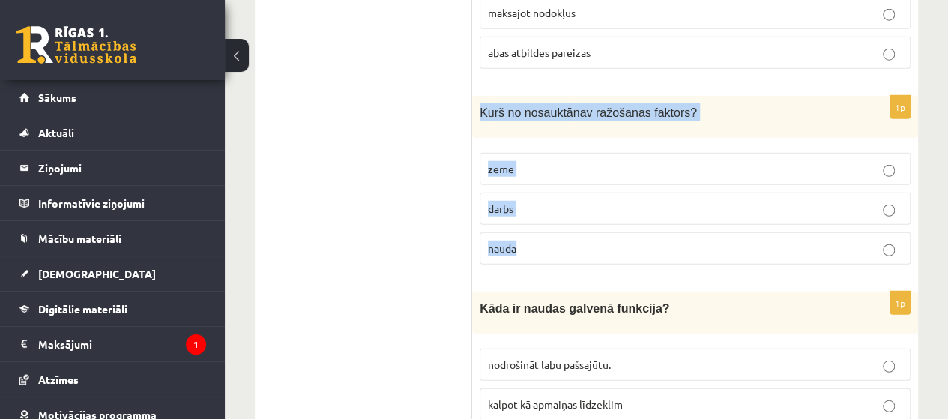
drag, startPoint x: 478, startPoint y: 89, endPoint x: 562, endPoint y: 234, distance: 167.2
click at [562, 234] on div "1p K urš no nosauktā nav ražošanas faktors? zeme darbs nauda" at bounding box center [695, 186] width 446 height 181
copy div "K urš no nosauktā nav ražošanas faktors? zeme darbs nauda"
click at [527, 241] on p "nauda" at bounding box center [695, 249] width 414 height 16
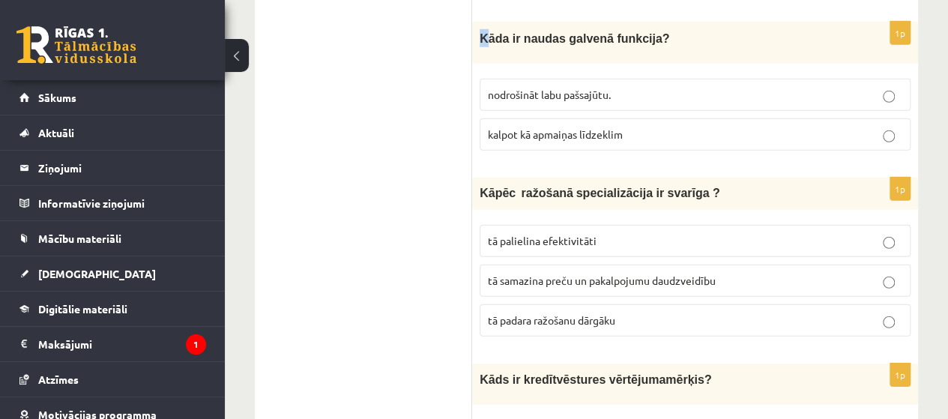
scroll to position [2144, 0]
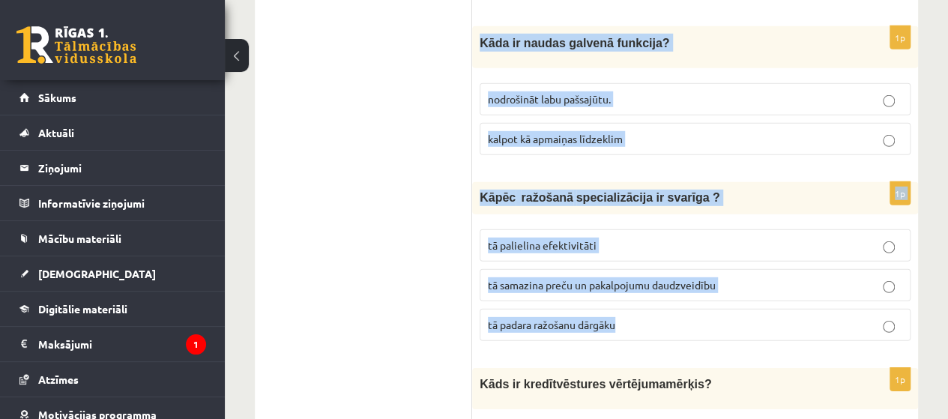
drag, startPoint x: 479, startPoint y: 8, endPoint x: 664, endPoint y: 304, distance: 349.0
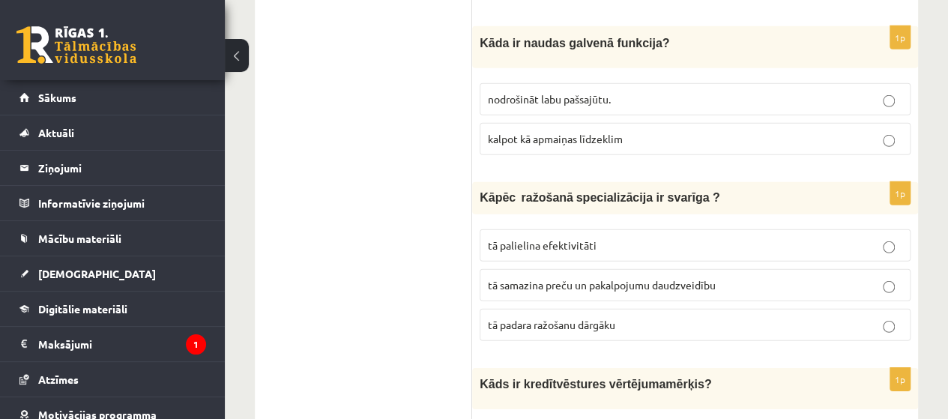
click at [602, 132] on span "kalpot kā apmaiņas līdzeklim" at bounding box center [555, 138] width 135 height 13
click at [631, 238] on p "tā palielina efektivitāti" at bounding box center [695, 246] width 414 height 16
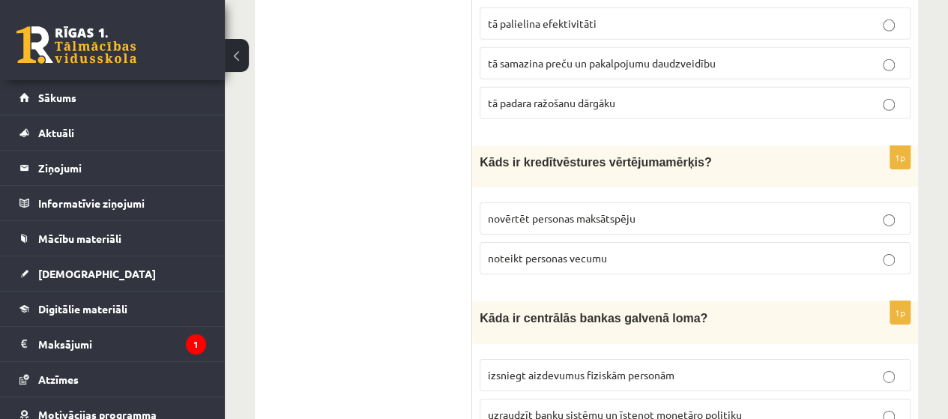
scroll to position [2374, 0]
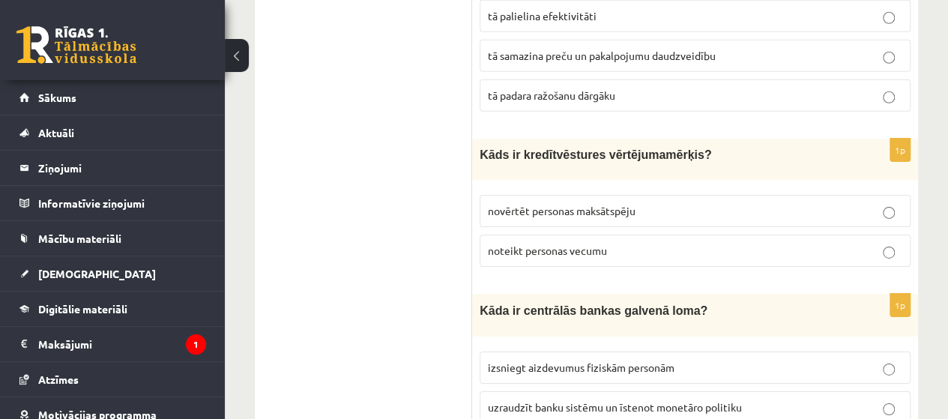
click at [899, 203] on p "novērtēt personas maksātspēju" at bounding box center [695, 211] width 414 height 16
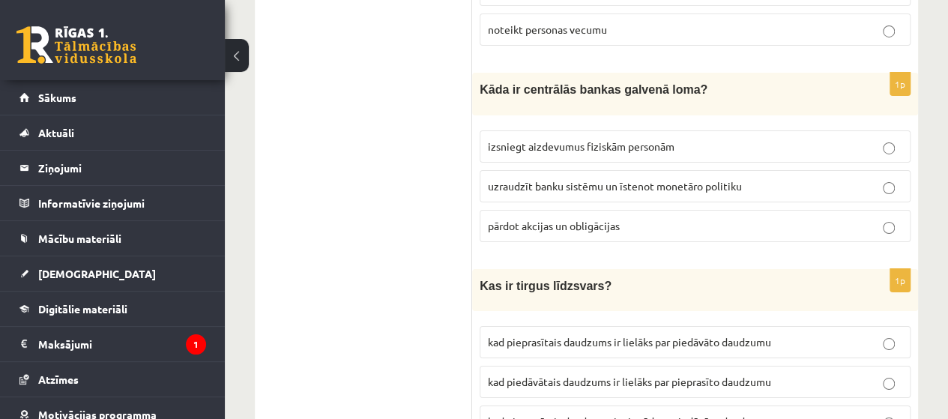
scroll to position [2602, 0]
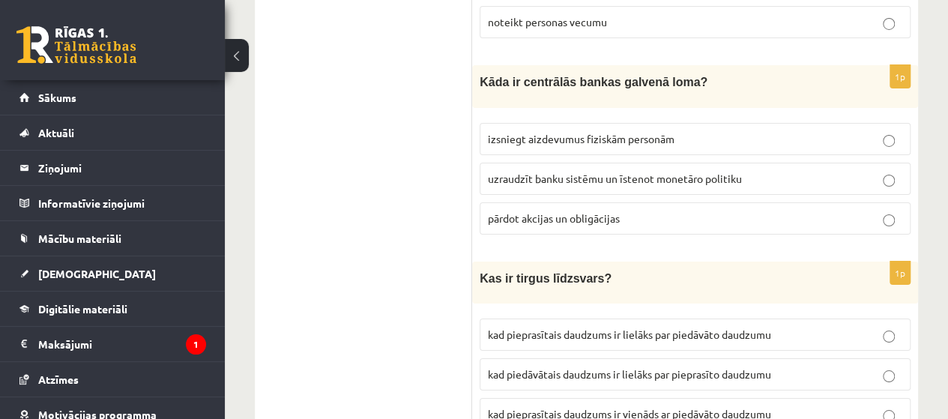
click at [763, 171] on p "uzraudzīt banku sistēmu un īstenot monetāro politiku" at bounding box center [695, 179] width 414 height 16
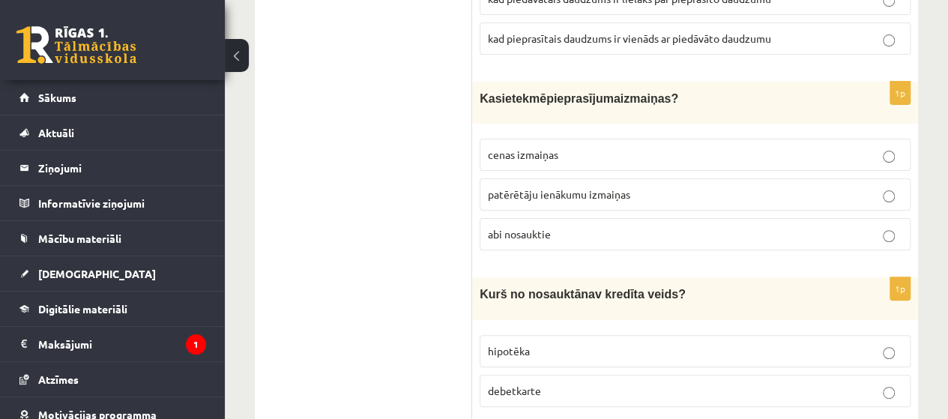
scroll to position [2985, 0]
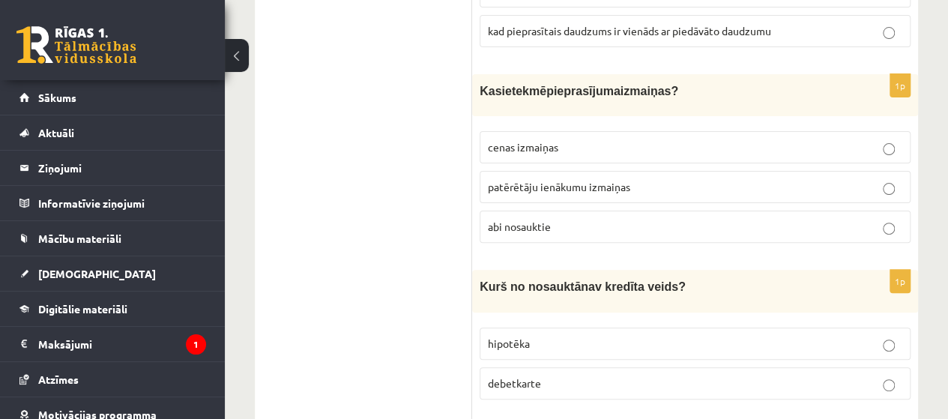
click at [740, 219] on p "abi nosauktie" at bounding box center [695, 227] width 414 height 16
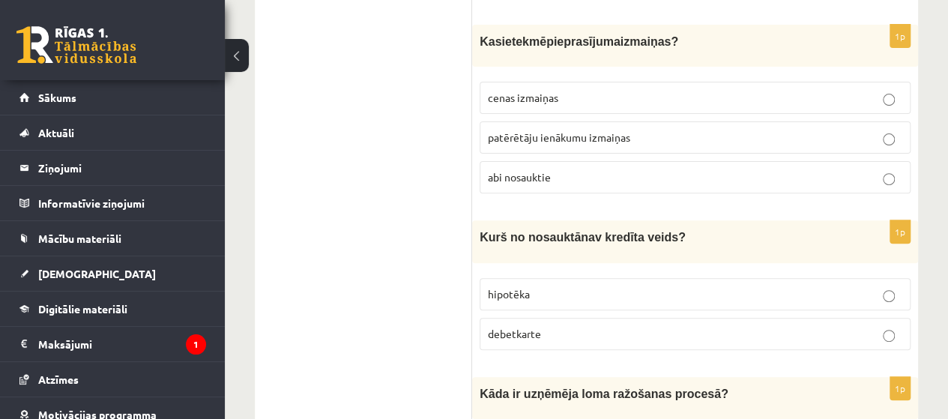
scroll to position [3042, 0]
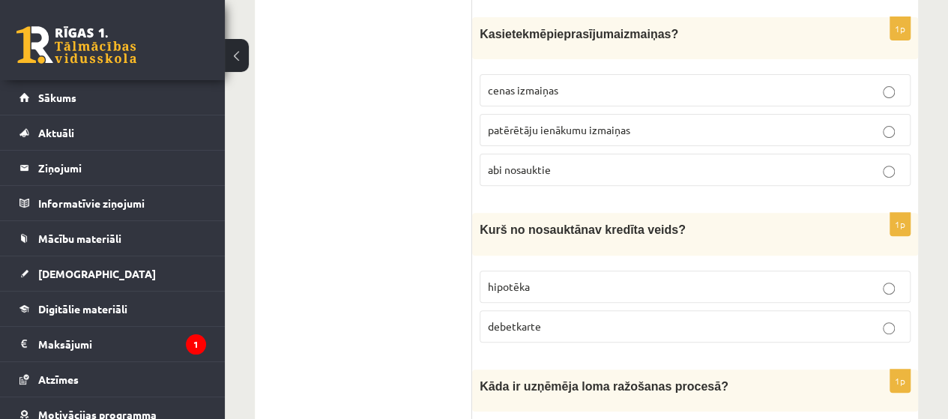
click at [647, 310] on label "debetkarte" at bounding box center [695, 326] width 431 height 32
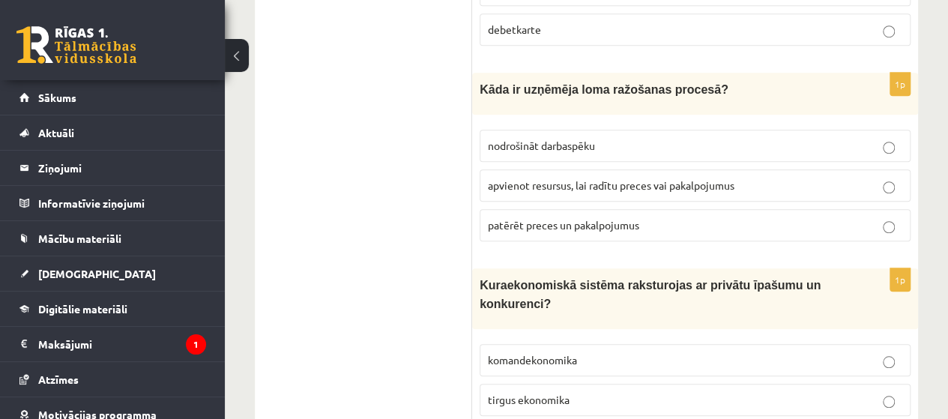
scroll to position [3346, 0]
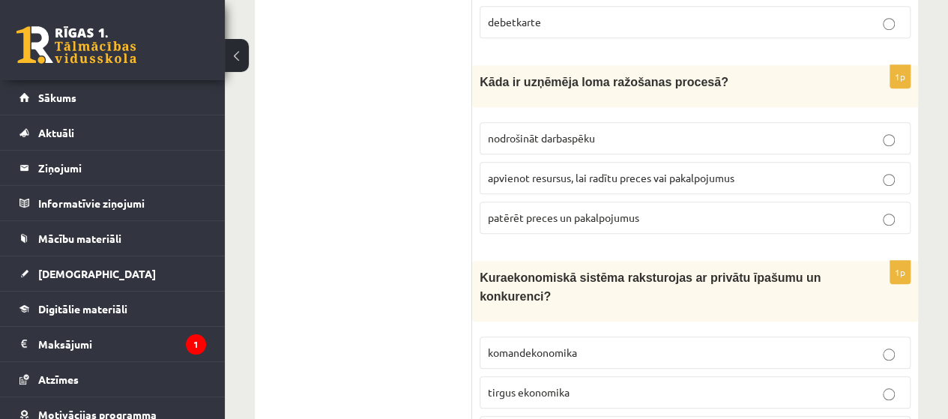
click at [757, 130] on p "nodrošināt darbaspēku" at bounding box center [695, 138] width 414 height 16
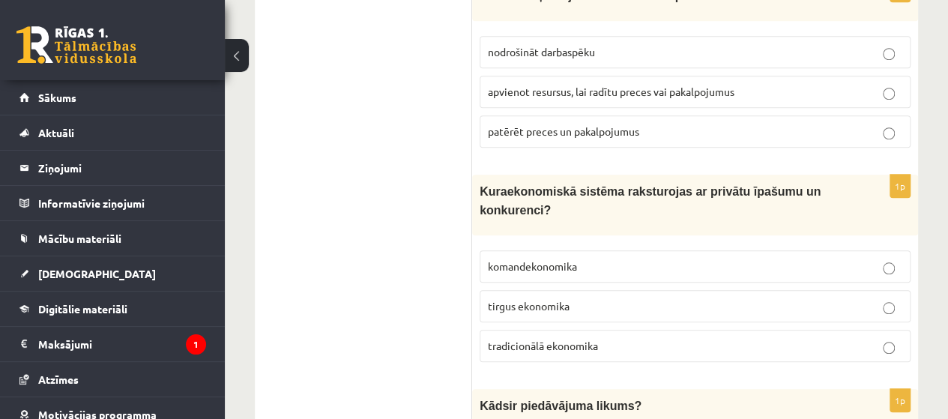
scroll to position [3440, 0]
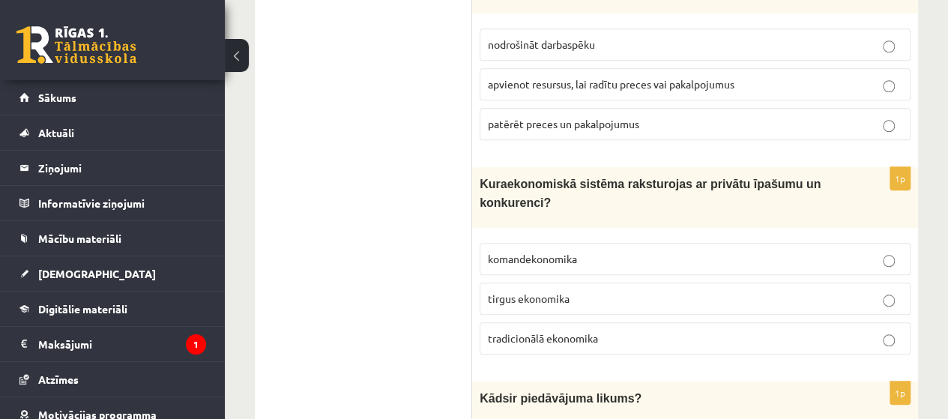
click at [805, 282] on label "tirgus ekonomika" at bounding box center [695, 298] width 431 height 32
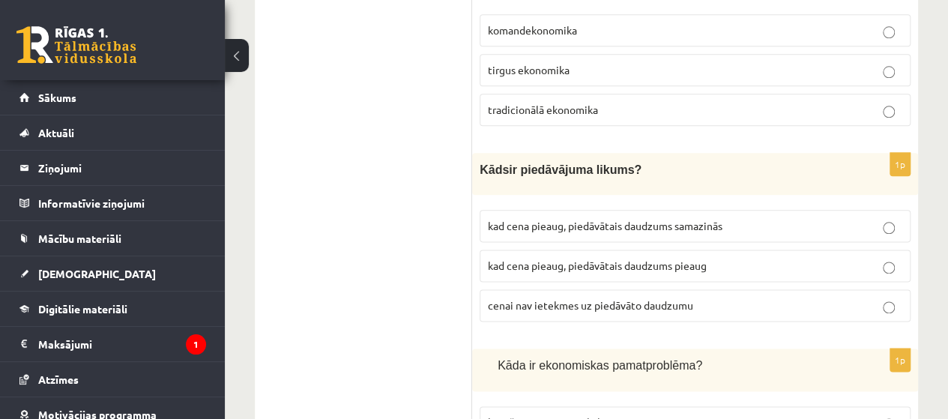
scroll to position [3676, 0]
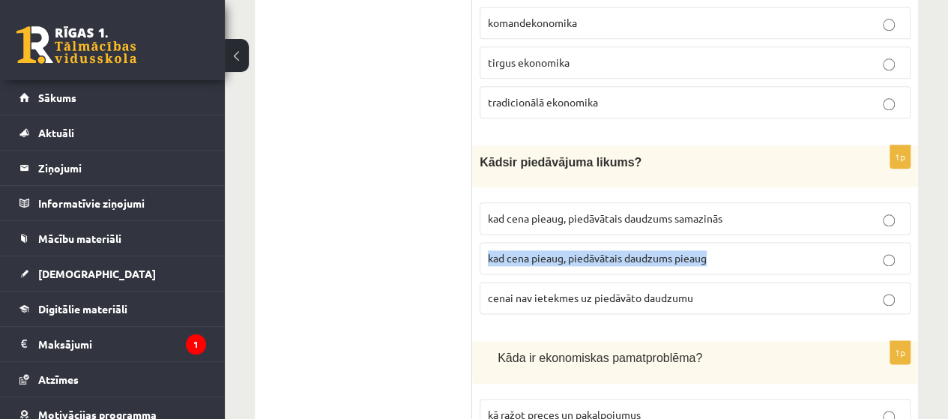
click at [886, 242] on label "kad cena pieaug, piedāvātais daudzums pieaug" at bounding box center [695, 258] width 431 height 32
click at [862, 250] on p "kad cena pieaug, piedāvātais daudzums pieaug" at bounding box center [695, 258] width 414 height 16
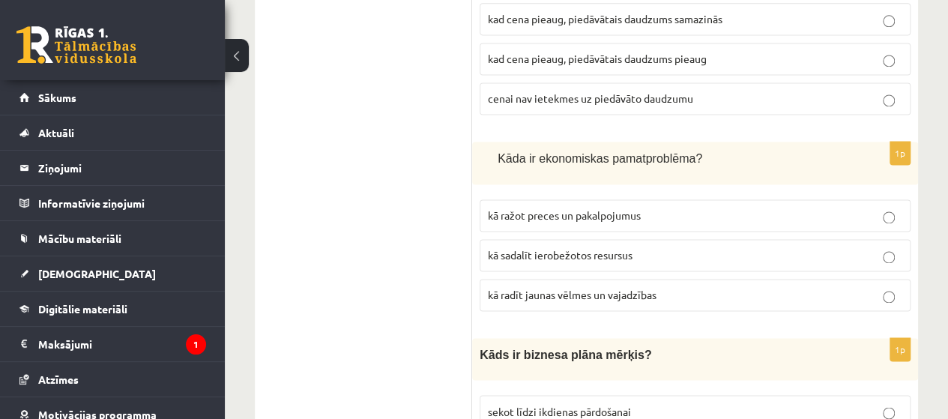
scroll to position [3883, 0]
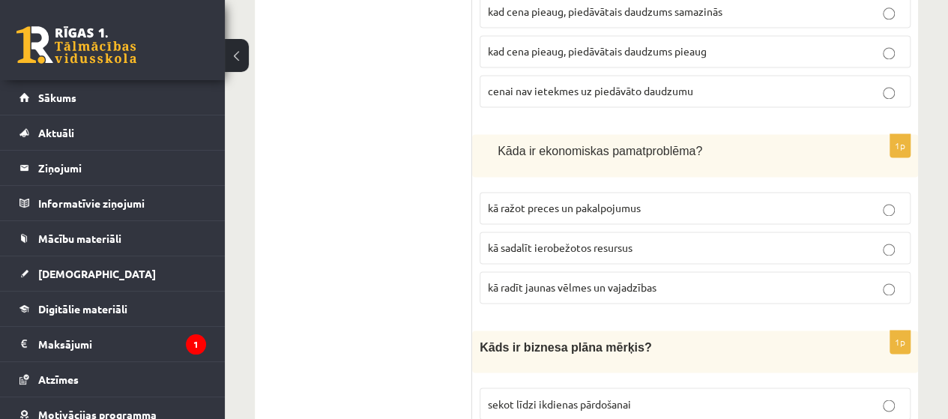
click at [868, 192] on label "kā ražot preces un pakalpojumus" at bounding box center [695, 208] width 431 height 32
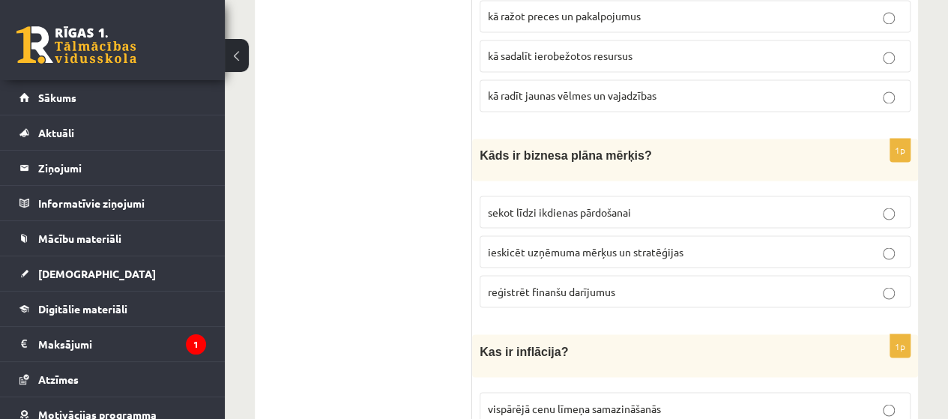
scroll to position [4067, 0]
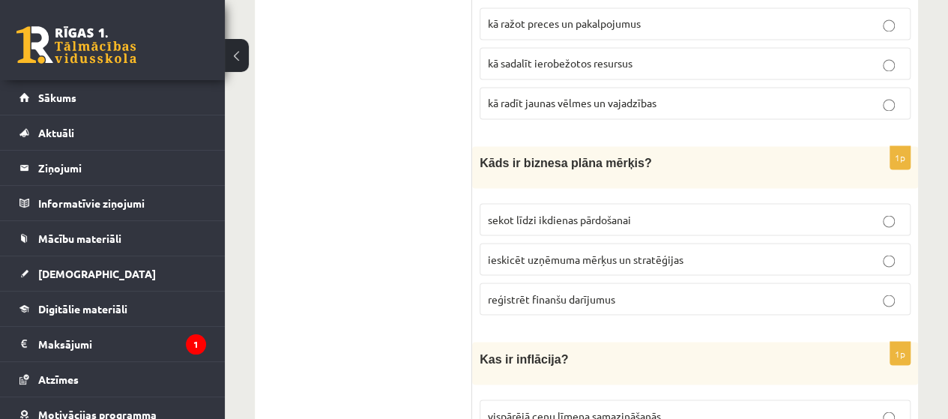
click at [742, 251] on p "ieskicēt uzņēmuma mērķus un stratēģijas" at bounding box center [695, 259] width 414 height 16
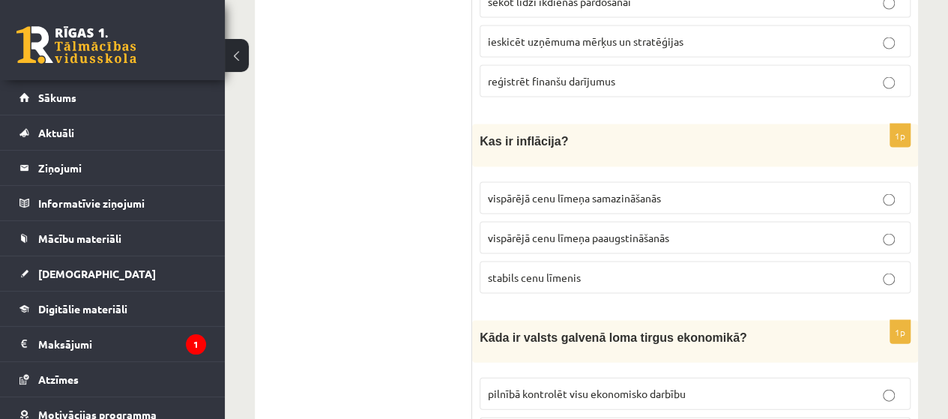
scroll to position [4322, 0]
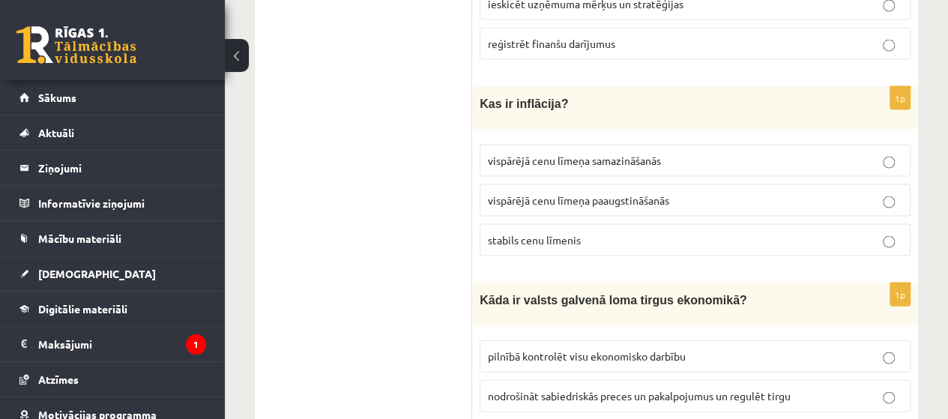
click at [872, 184] on label "vispārējā cenu līmeņa paaugstināšanās" at bounding box center [695, 200] width 431 height 32
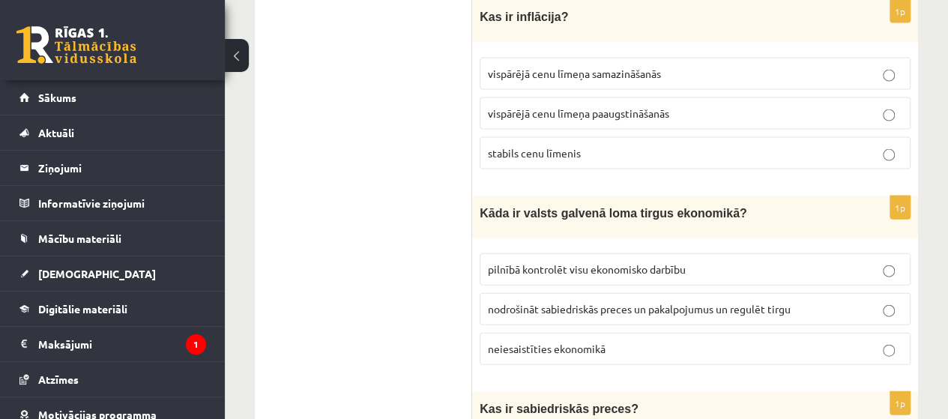
scroll to position [4431, 0]
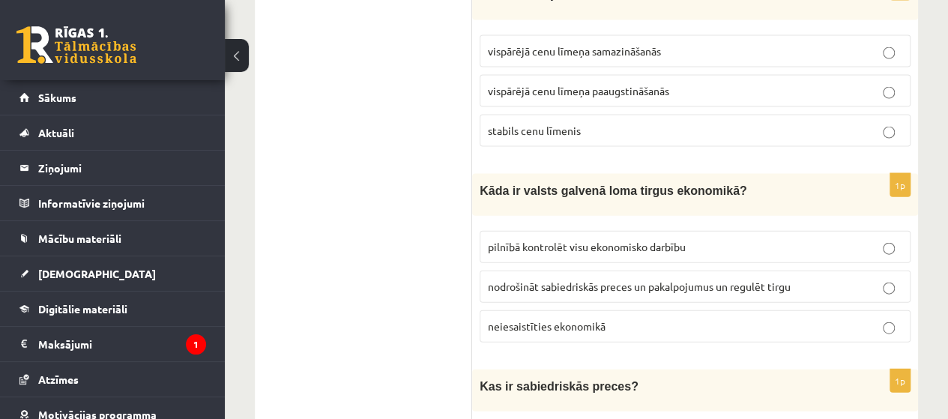
click at [700, 279] on span "nodrošināt sabiedriskās preces un pakalpojumus un regulēt tirgu" at bounding box center [639, 285] width 303 height 13
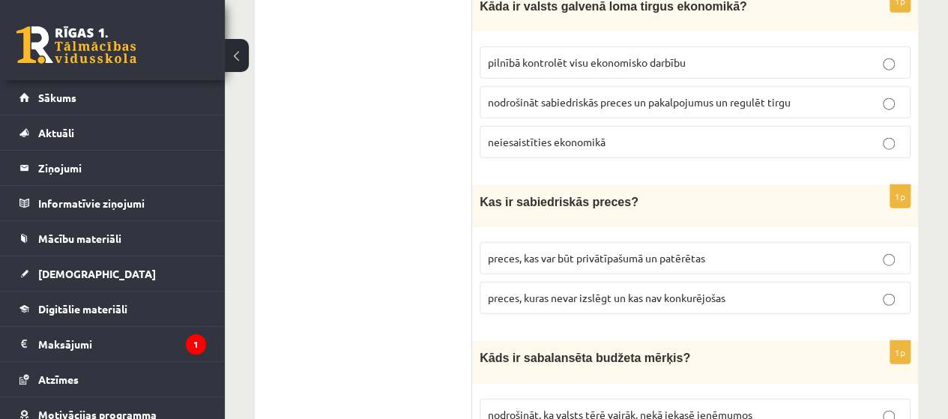
scroll to position [4630, 0]
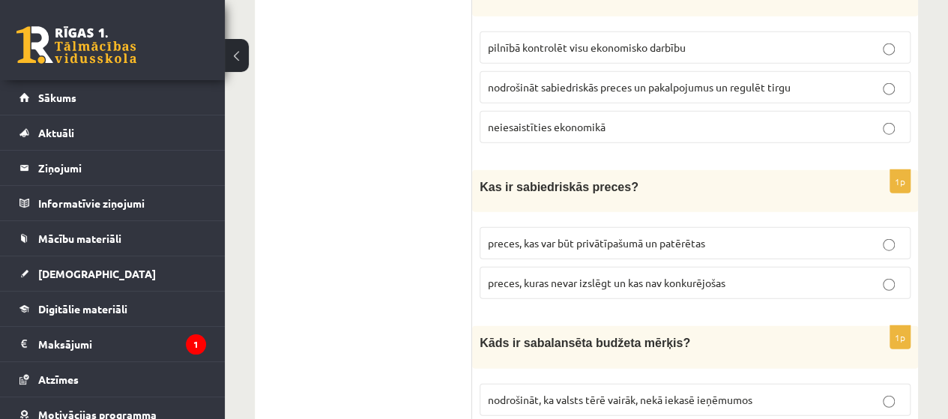
click at [725, 276] on span "preces, kuras nevar izslēgt un kas nav konkurējošas" at bounding box center [607, 282] width 238 height 13
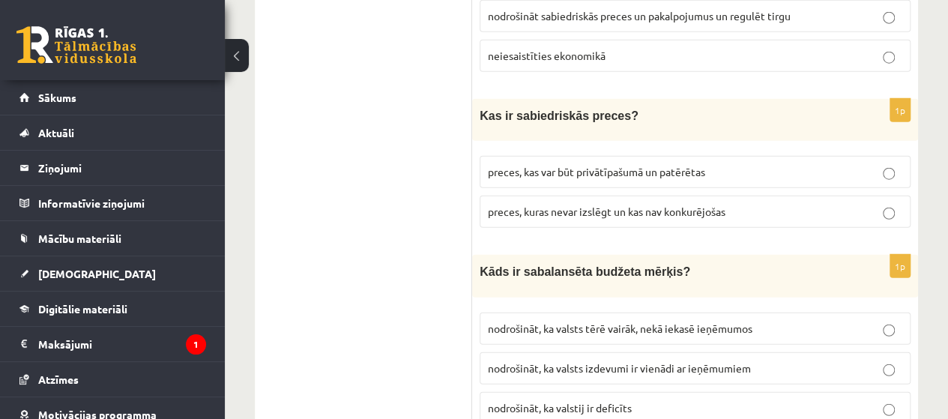
scroll to position [4705, 0]
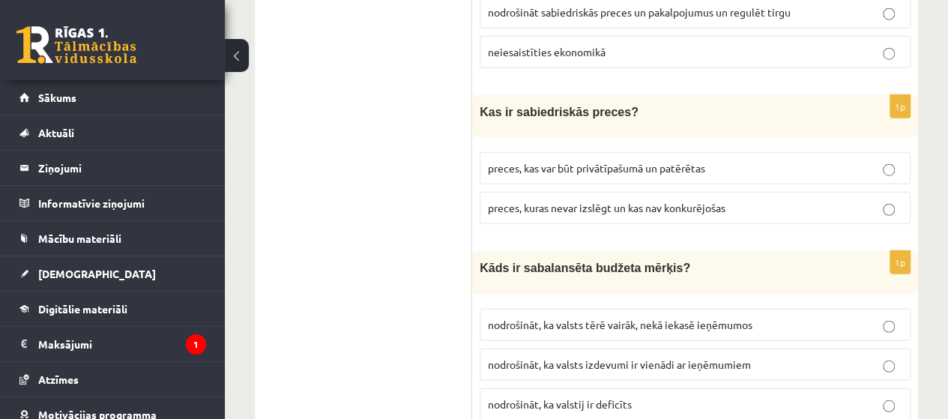
click at [830, 357] on p "nodrošināt, ka valsts izdevumi ir vienādi ar ieņēmumiem" at bounding box center [695, 365] width 414 height 16
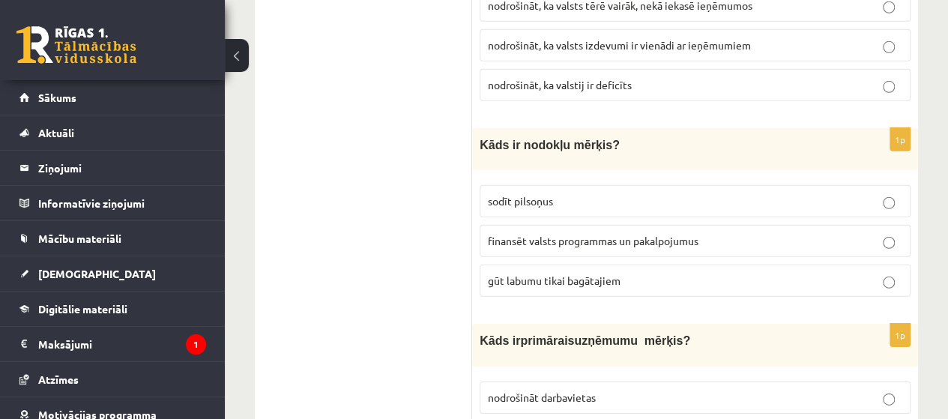
scroll to position [5032, 0]
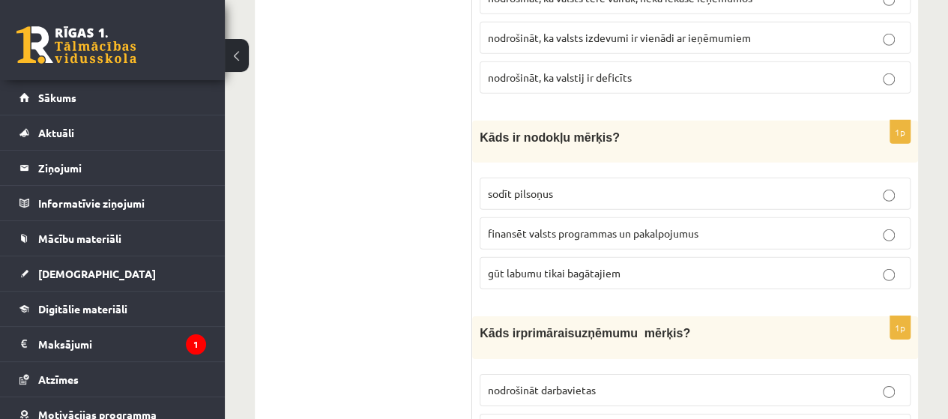
click at [760, 226] on p "finansēt valsts programmas un pakalpojumus" at bounding box center [695, 234] width 414 height 16
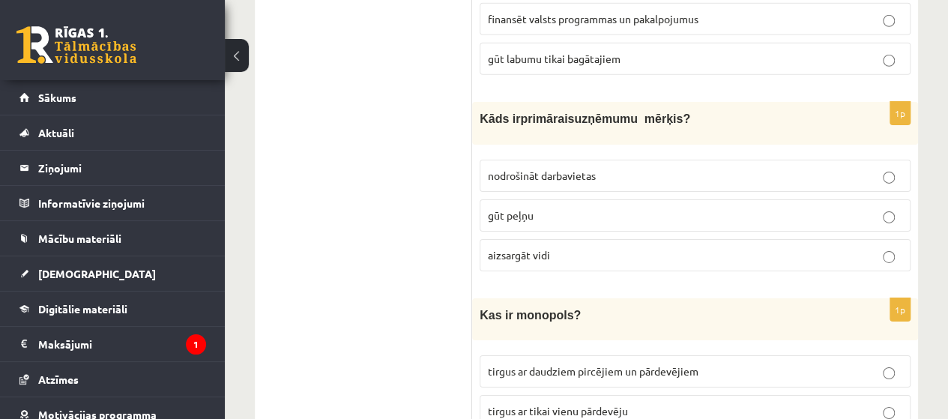
scroll to position [5261, 0]
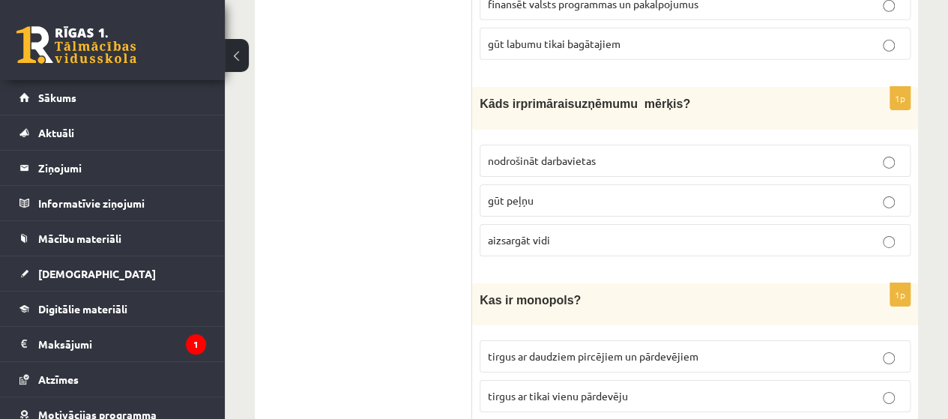
click at [884, 184] on label "gūt peļņu" at bounding box center [695, 200] width 431 height 32
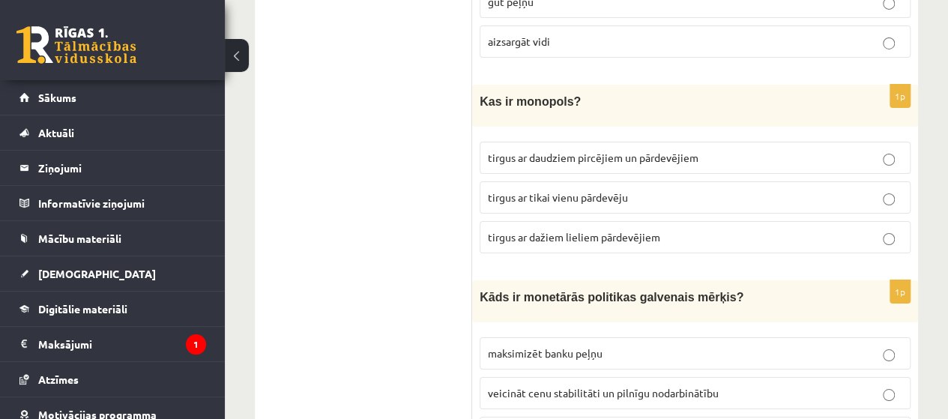
scroll to position [5475, 0]
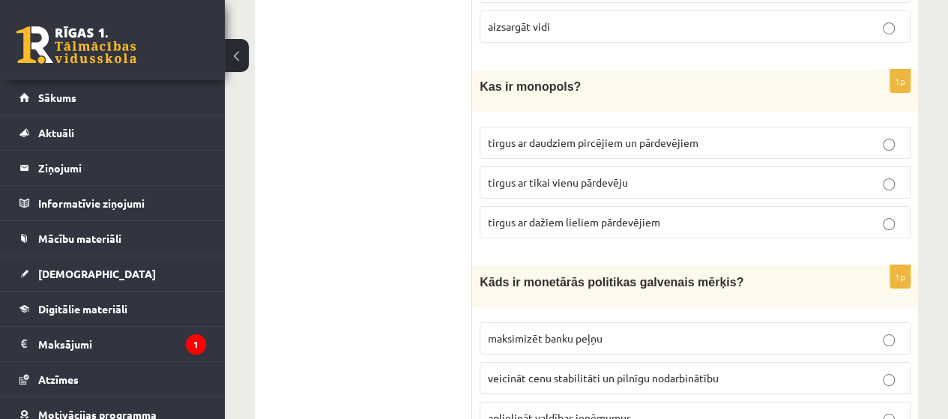
click at [592, 175] on p "tirgus ar tikai vienu pārdevēju" at bounding box center [695, 183] width 414 height 16
click at [555, 371] on span "veicināt cenu stabilitāti un pilnīgu nodarbinātību" at bounding box center [603, 377] width 231 height 13
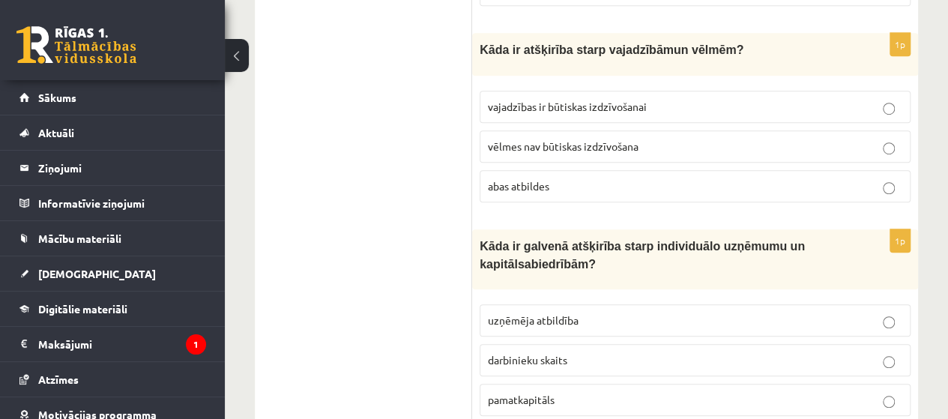
scroll to position [0, 0]
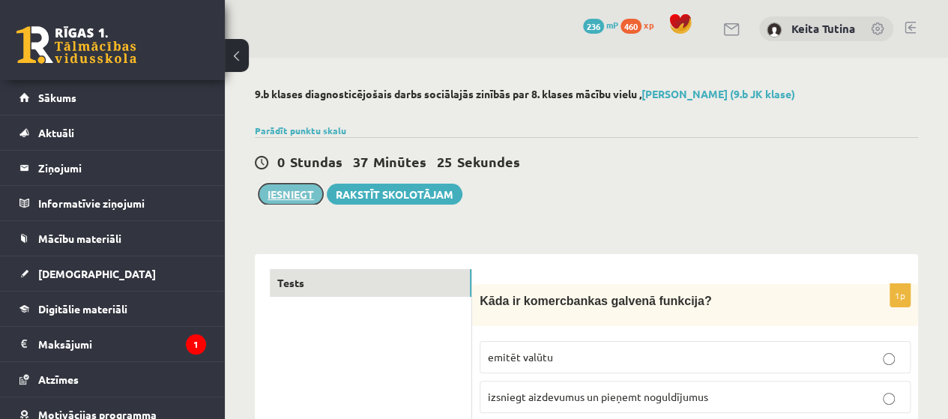
click at [288, 197] on button "Iesniegt" at bounding box center [290, 194] width 64 height 21
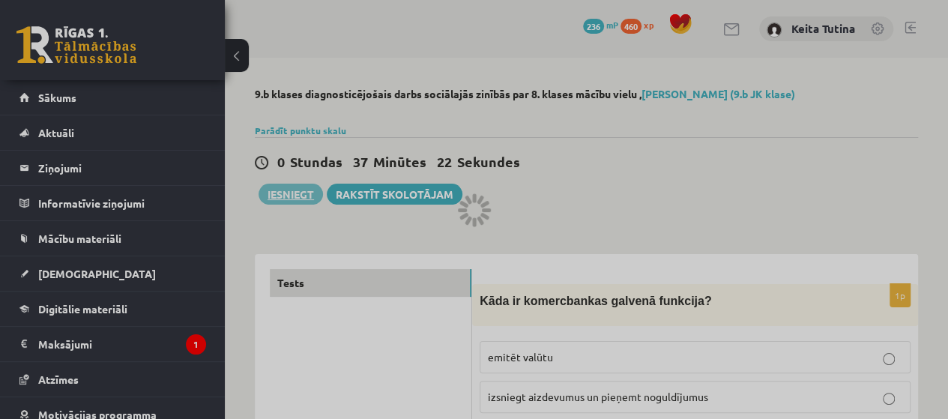
click at [557, 54] on div at bounding box center [474, 209] width 948 height 419
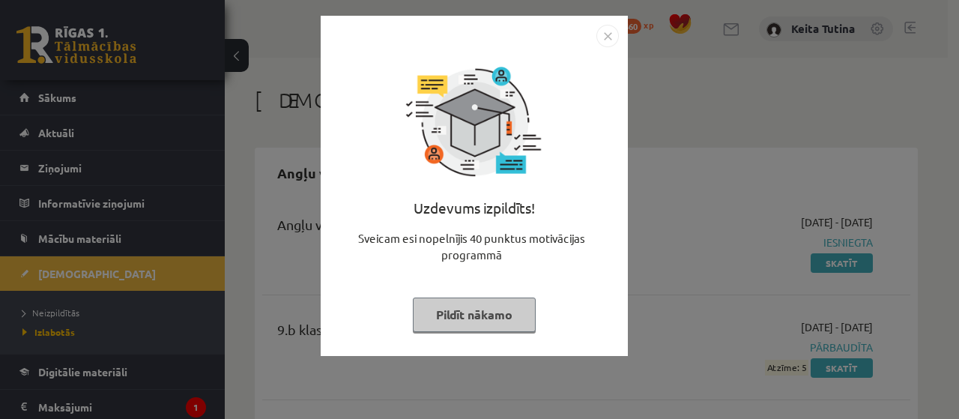
click at [495, 315] on button "Pildīt nākamo" at bounding box center [474, 314] width 123 height 34
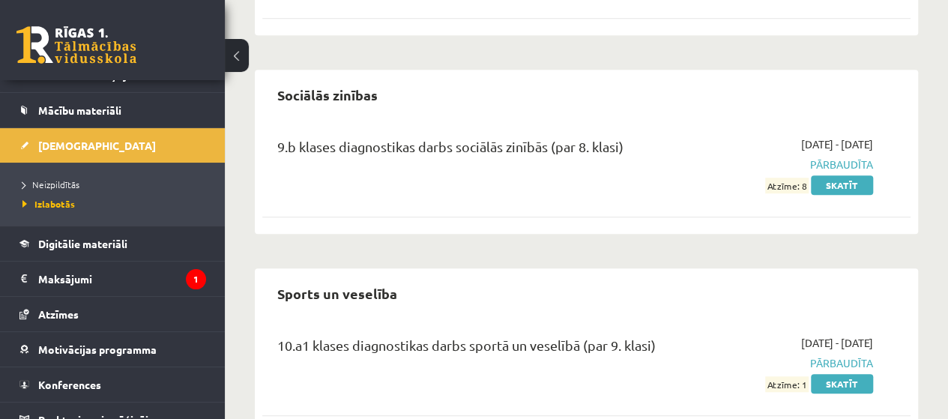
scroll to position [129, 0]
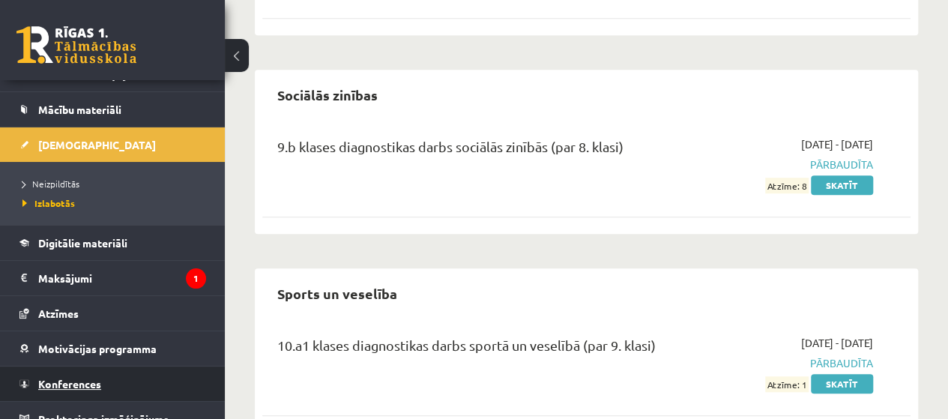
click at [124, 376] on link "Konferences" at bounding box center [112, 383] width 187 height 34
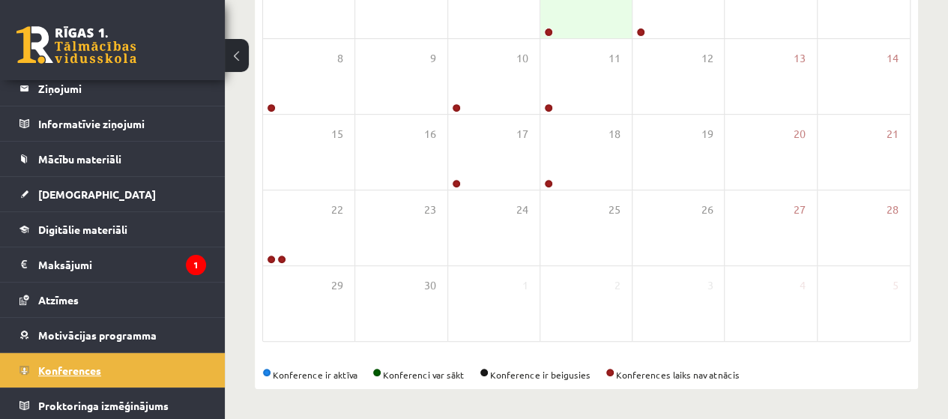
scroll to position [295, 0]
click at [572, 23] on div "4" at bounding box center [585, 2] width 91 height 75
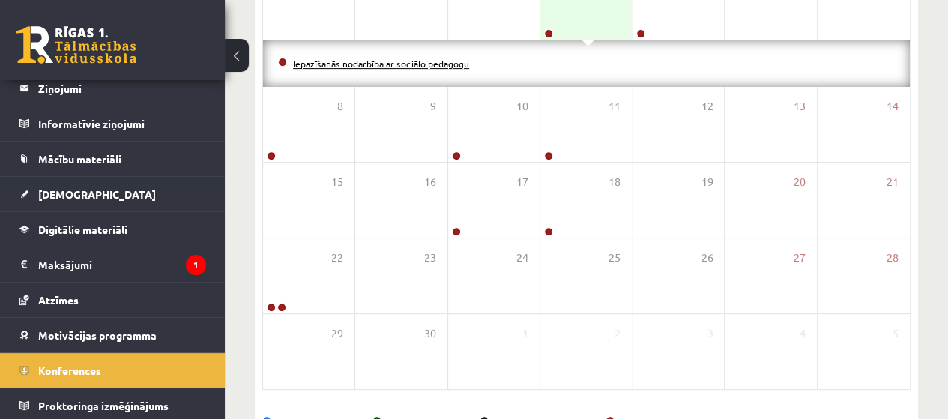
click at [423, 58] on link "Iepazīšanās nodarbība ar sociālo pedagogu" at bounding box center [381, 64] width 176 height 12
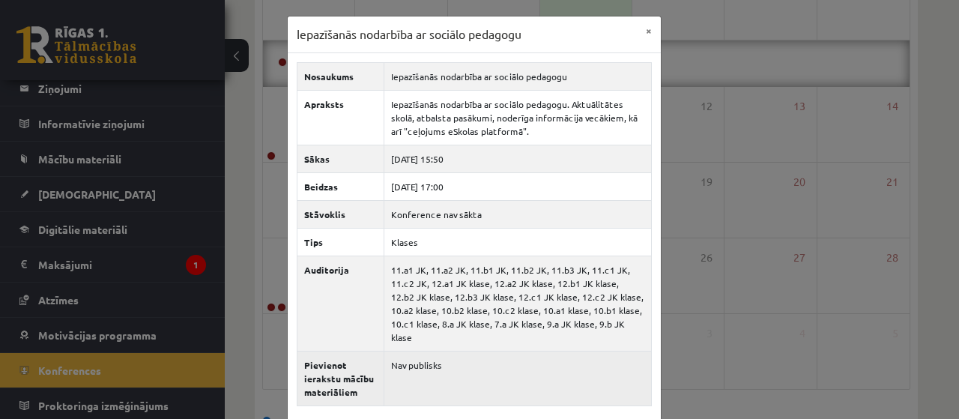
click at [448, 369] on td "Nav publisks" at bounding box center [517, 378] width 267 height 55
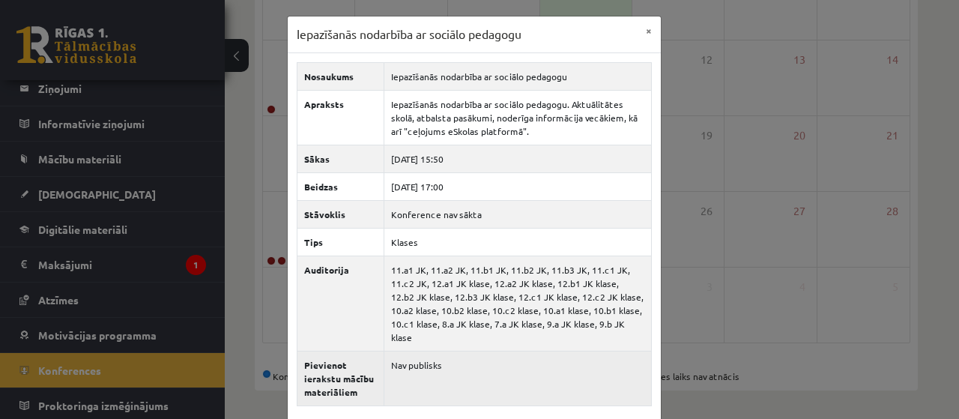
click at [387, 364] on td "Nav publisks" at bounding box center [517, 378] width 267 height 55
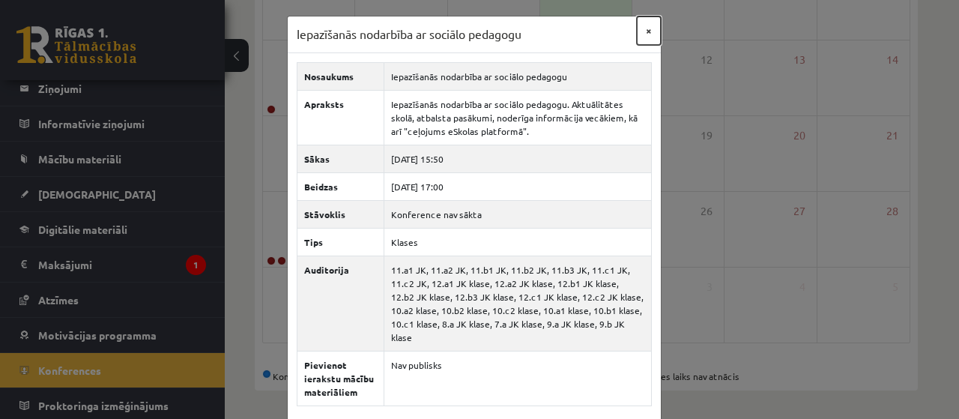
click at [649, 26] on button "×" at bounding box center [649, 30] width 24 height 28
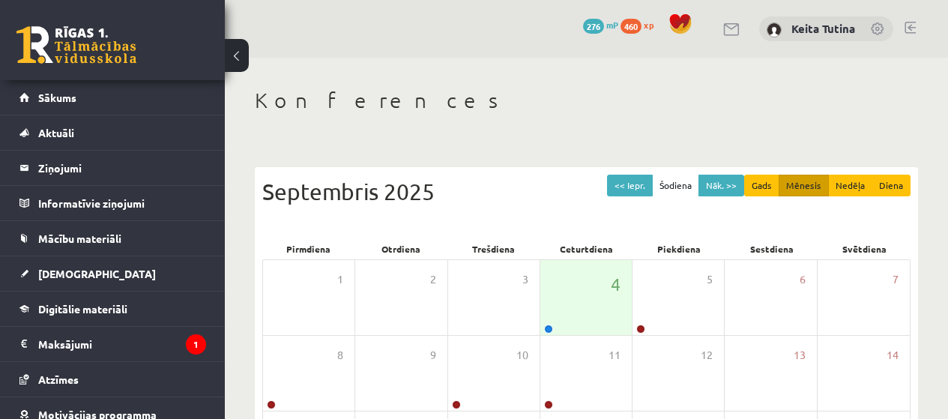
scroll to position [295, 0]
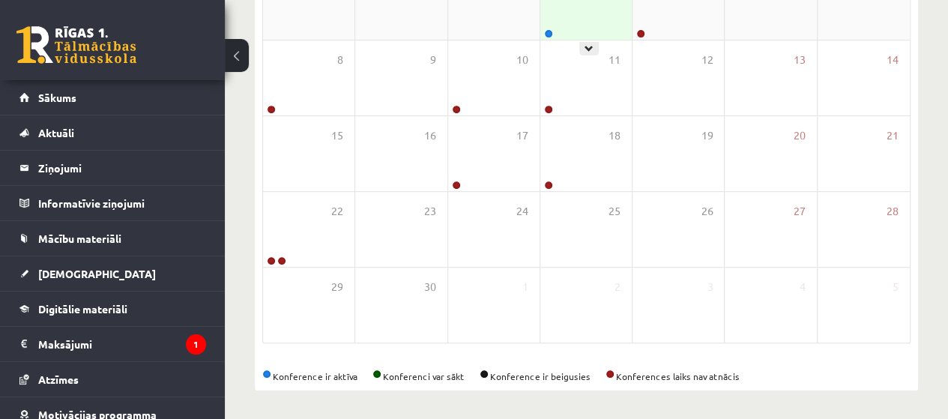
click at [575, 26] on div "4" at bounding box center [585, 2] width 91 height 75
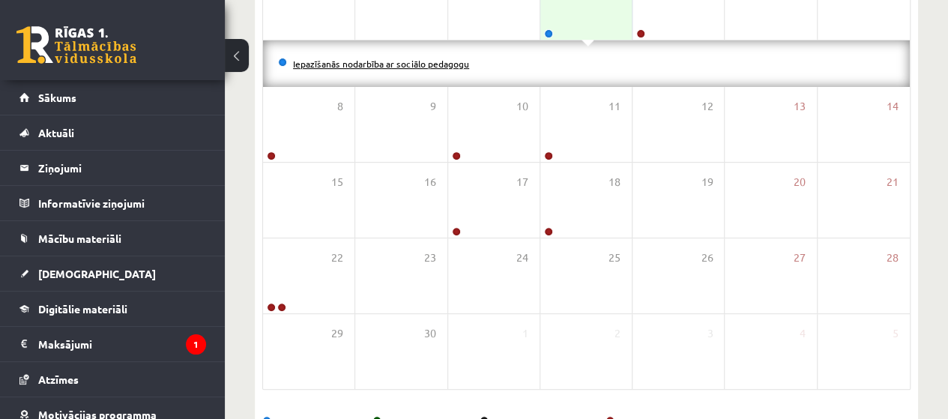
click at [438, 59] on link "Iepazīšanās nodarbība ar sociālo pedagogu" at bounding box center [381, 64] width 176 height 12
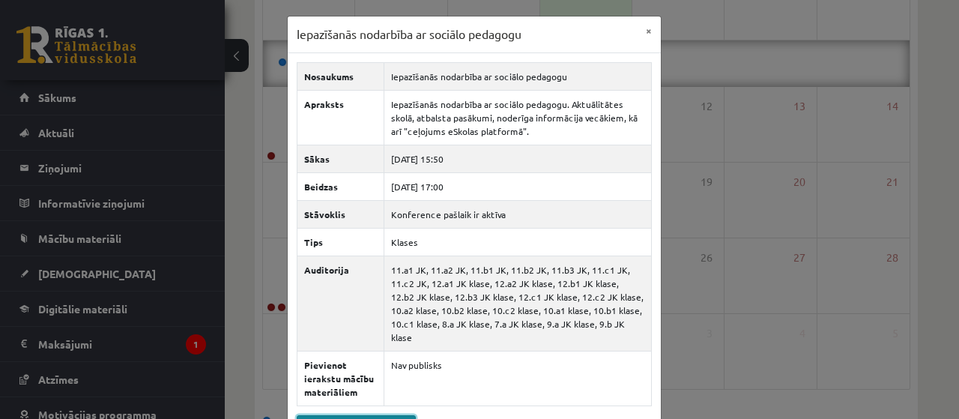
click at [378, 415] on link "Pievienoties konferencei" at bounding box center [356, 426] width 119 height 22
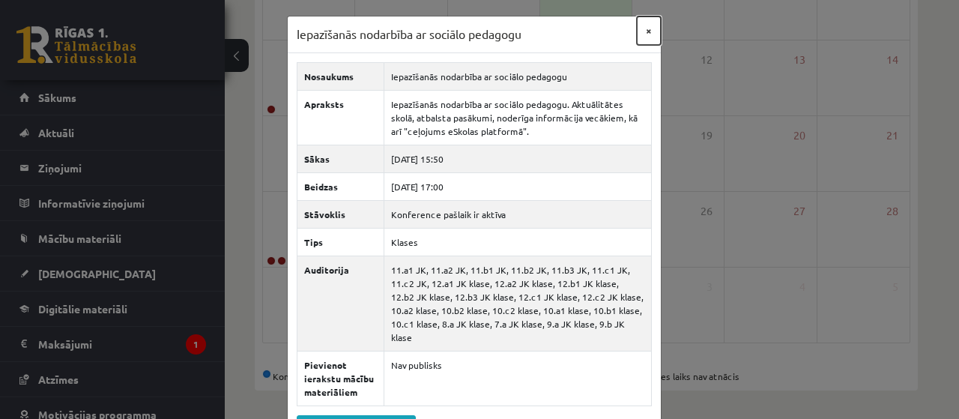
click at [645, 28] on button "×" at bounding box center [649, 30] width 24 height 28
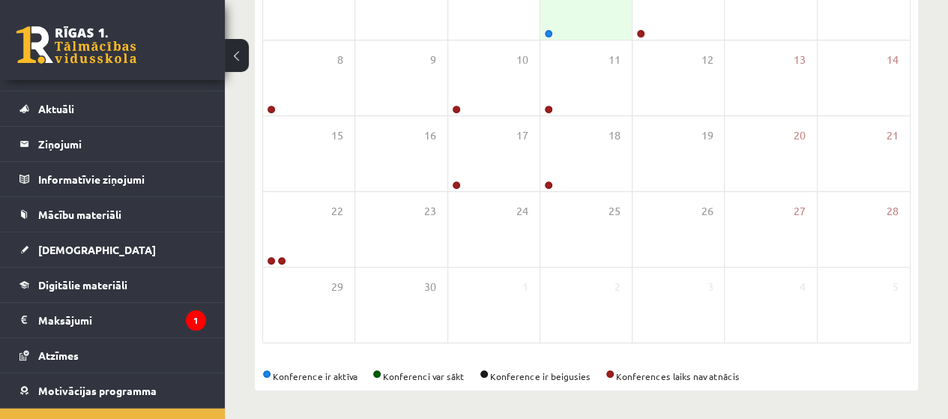
scroll to position [79, 0]
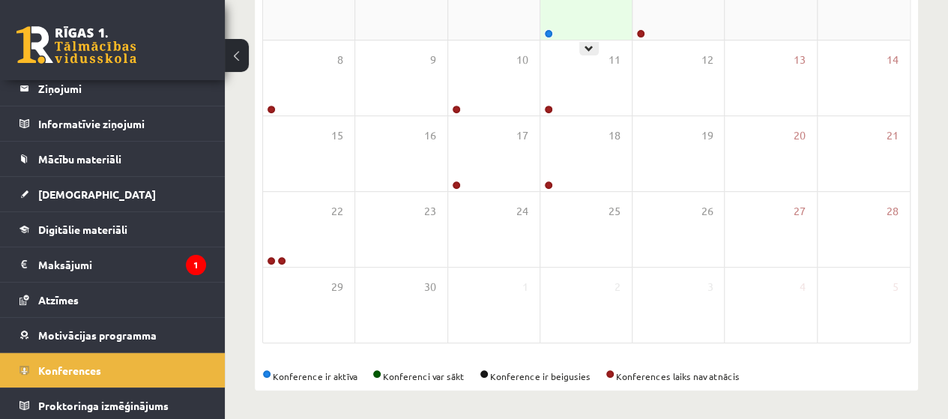
click at [563, 22] on div "4" at bounding box center [585, 2] width 91 height 75
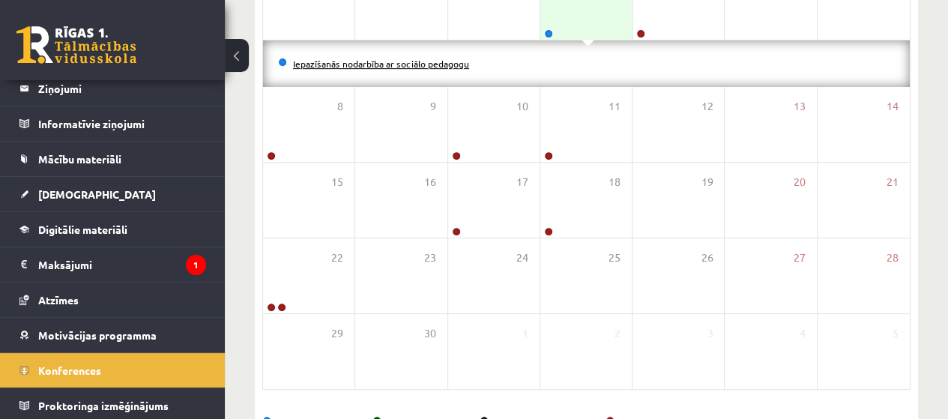
click at [429, 64] on link "Iepazīšanās nodarbība ar sociālo pedagogu" at bounding box center [381, 64] width 176 height 12
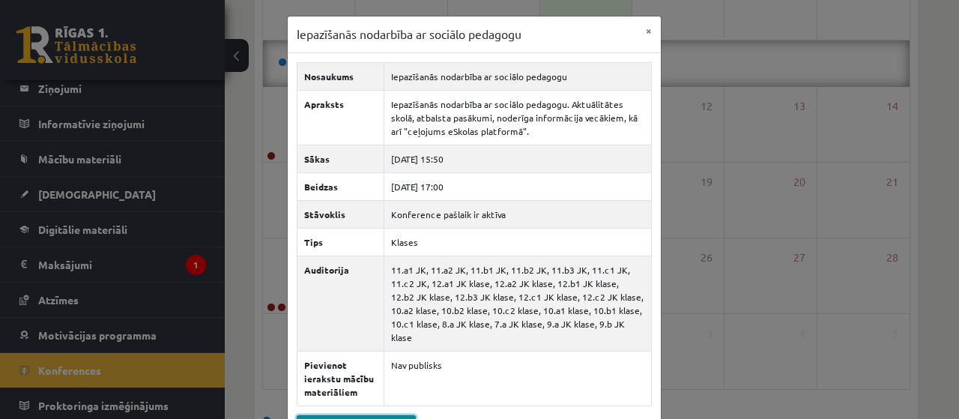
click at [352, 415] on link "Pievienoties konferencei" at bounding box center [356, 426] width 119 height 22
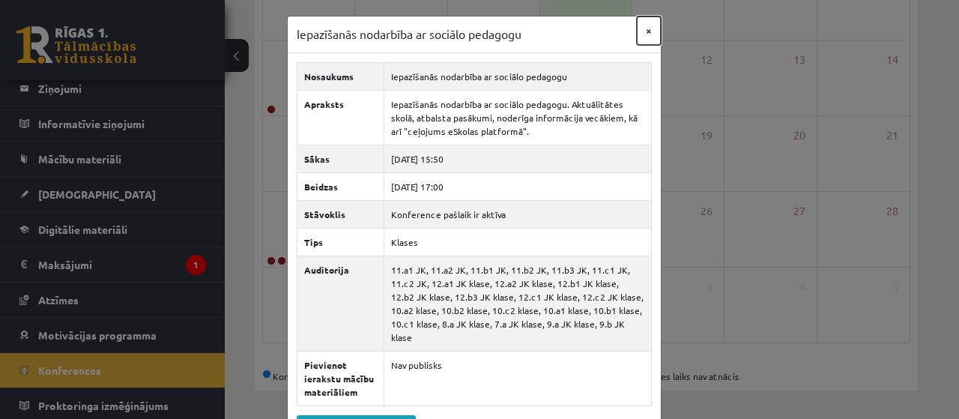
click at [646, 40] on button "×" at bounding box center [649, 30] width 24 height 28
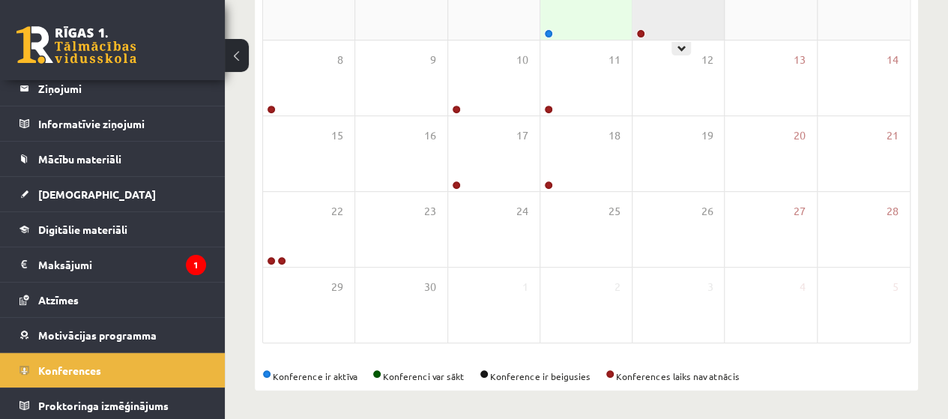
click at [650, 28] on div "5" at bounding box center [677, 2] width 91 height 75
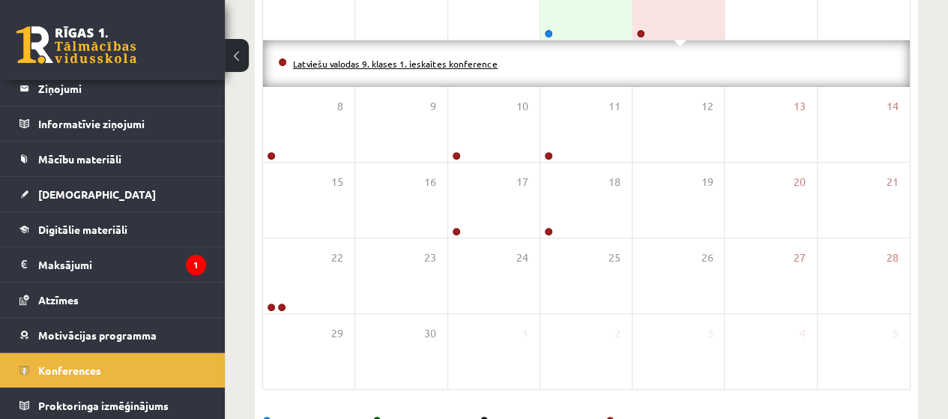
click at [405, 58] on link "Latviešu valodas 9. klases 1. ieskaites konference" at bounding box center [395, 64] width 205 height 12
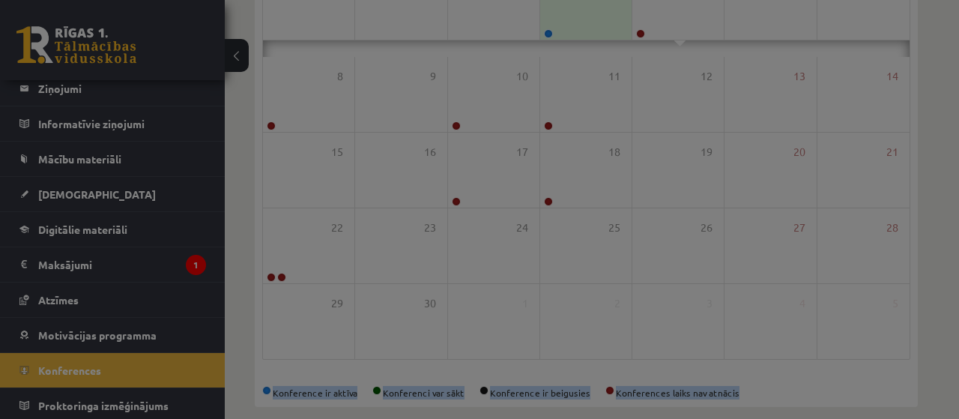
click at [405, 58] on div at bounding box center [479, 209] width 959 height 419
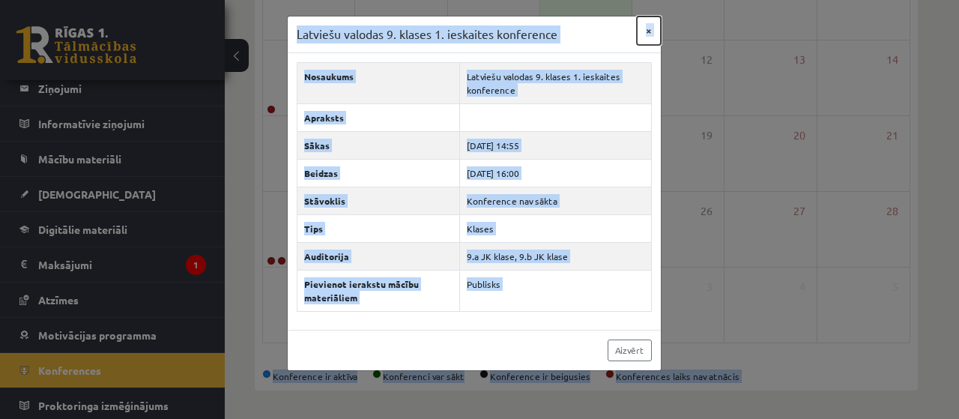
click at [653, 37] on button "×" at bounding box center [649, 30] width 24 height 28
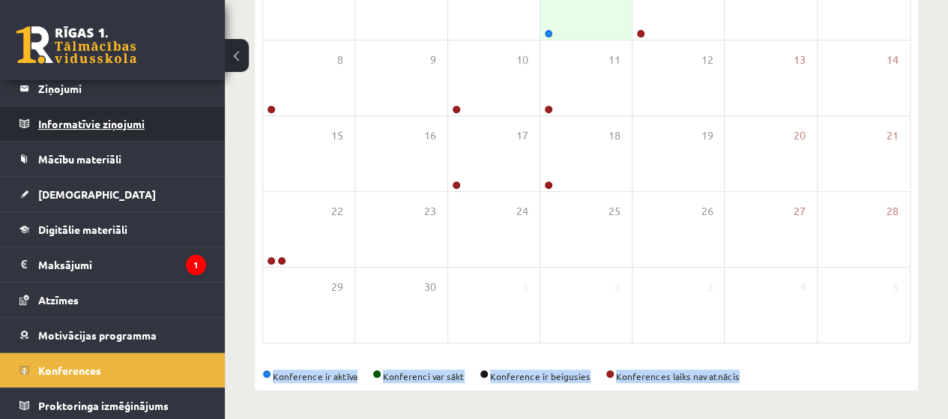
click at [168, 124] on legend "Informatīvie ziņojumi 0" at bounding box center [122, 123] width 168 height 34
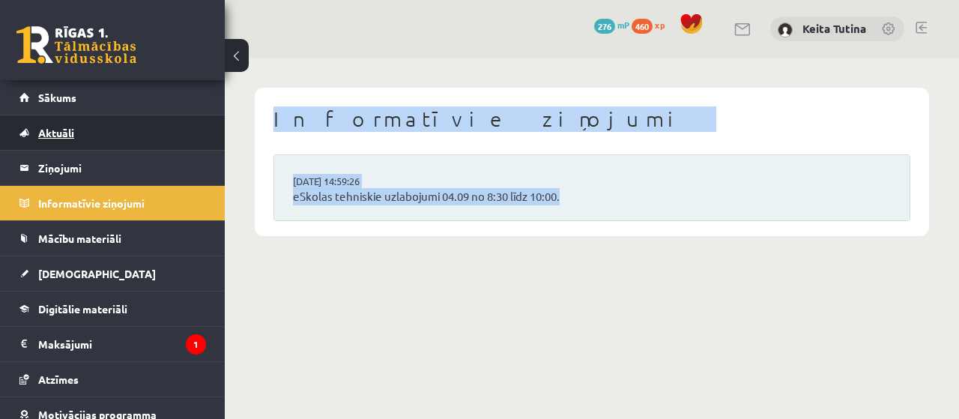
click at [172, 124] on link "Aktuāli" at bounding box center [112, 132] width 187 height 34
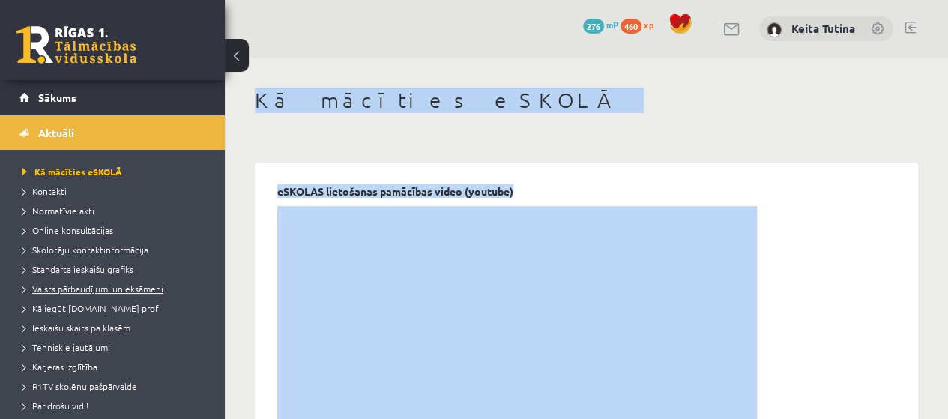
click at [101, 288] on span "Valsts pārbaudījumi un eksāmeni" at bounding box center [92, 288] width 141 height 12
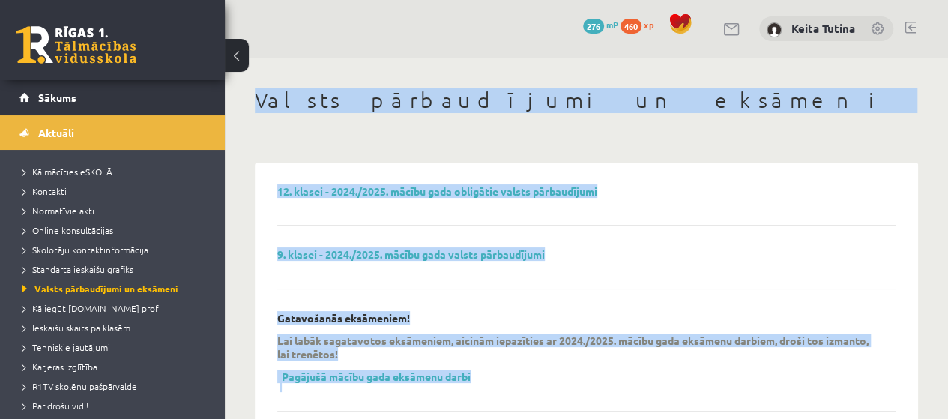
click at [564, 249] on div "9. klasei - 2024./2025. mācību gada valsts pārbaudījumi" at bounding box center [586, 268] width 618 height 41
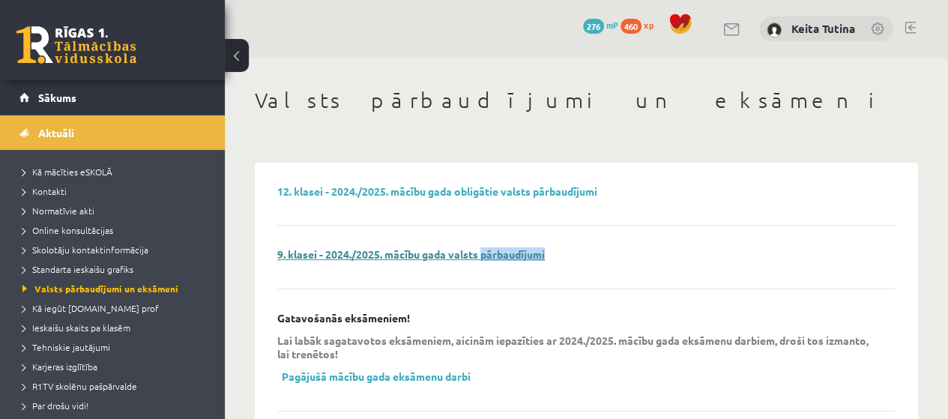
drag, startPoint x: 564, startPoint y: 249, endPoint x: 538, endPoint y: 250, distance: 26.2
click at [538, 250] on div "9. klasei - 2024./2025. mācību gada valsts pārbaudījumi" at bounding box center [586, 268] width 618 height 41
click at [462, 256] on link "9. klasei - 2024./2025. mācību gada valsts pārbaudījumi" at bounding box center [410, 253] width 267 height 13
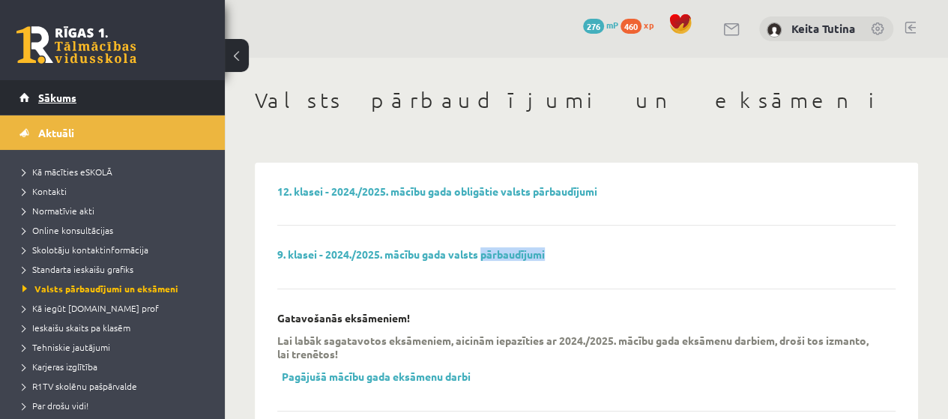
click at [88, 89] on link "Sākums" at bounding box center [112, 97] width 187 height 34
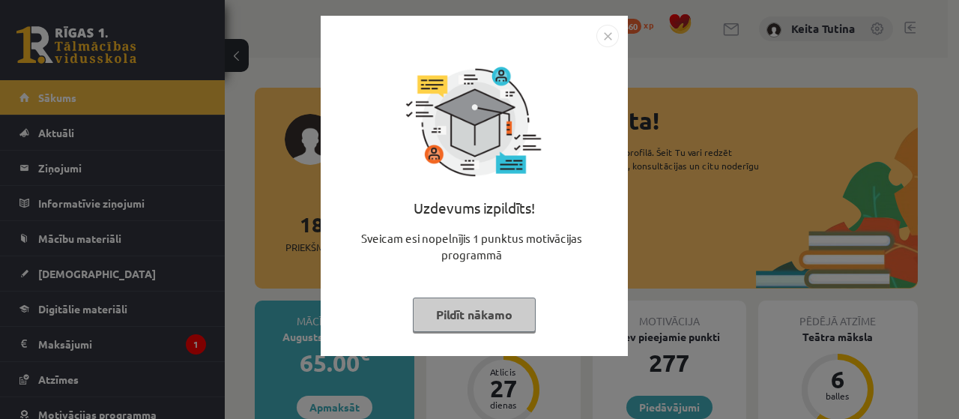
click at [448, 326] on button "Pildīt nākamo" at bounding box center [474, 314] width 123 height 34
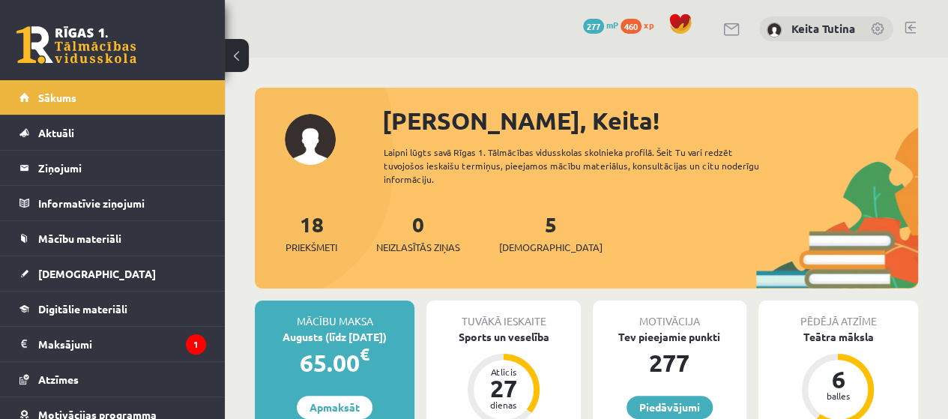
click at [587, 21] on span "277" at bounding box center [593, 26] width 21 height 15
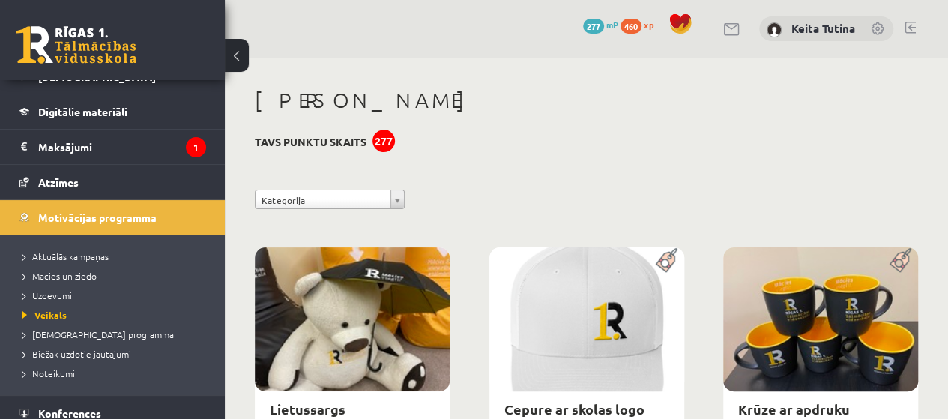
scroll to position [240, 0]
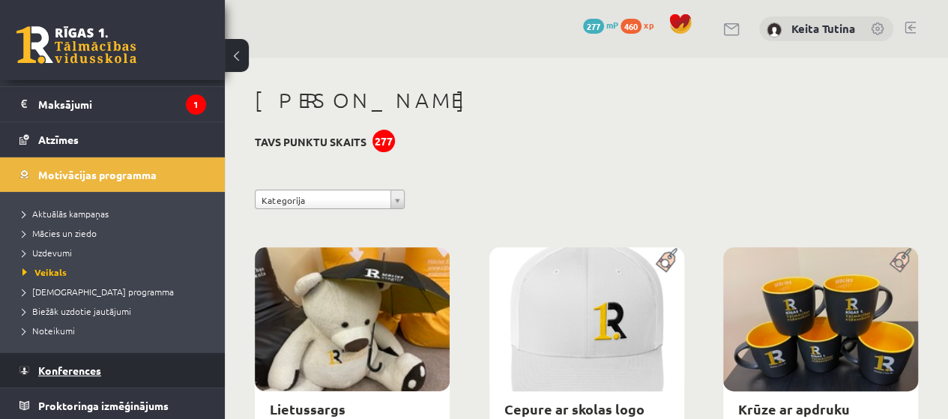
click at [145, 360] on link "Konferences" at bounding box center [112, 370] width 187 height 34
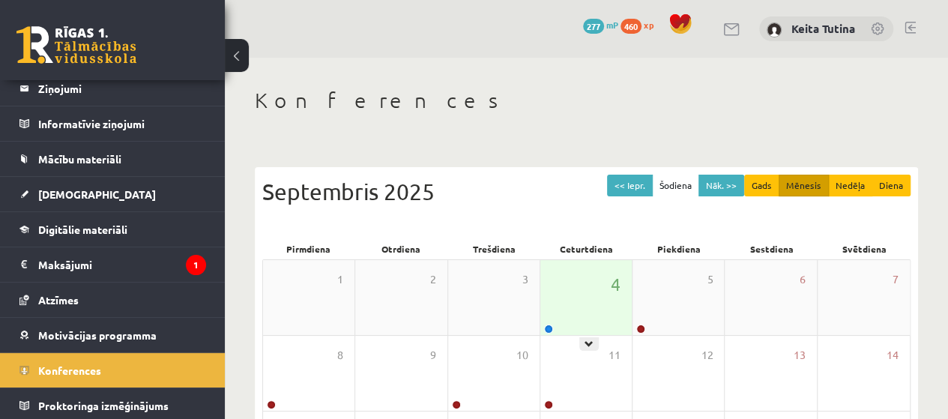
click at [568, 308] on div "4" at bounding box center [585, 297] width 91 height 75
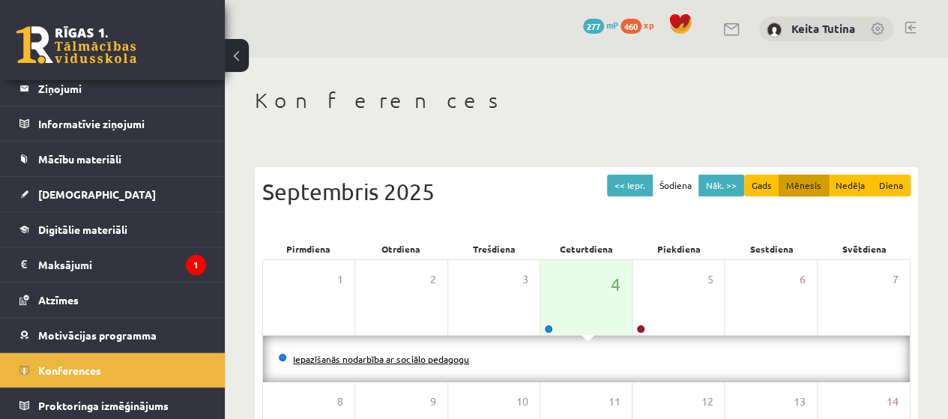
click at [438, 360] on link "Iepazīšanās nodarbība ar sociālo pedagogu" at bounding box center [381, 359] width 176 height 12
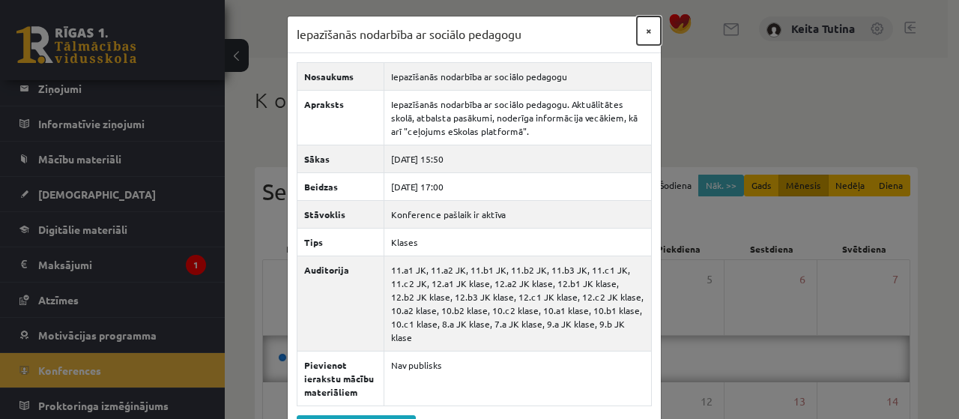
click at [637, 35] on button "×" at bounding box center [649, 30] width 24 height 28
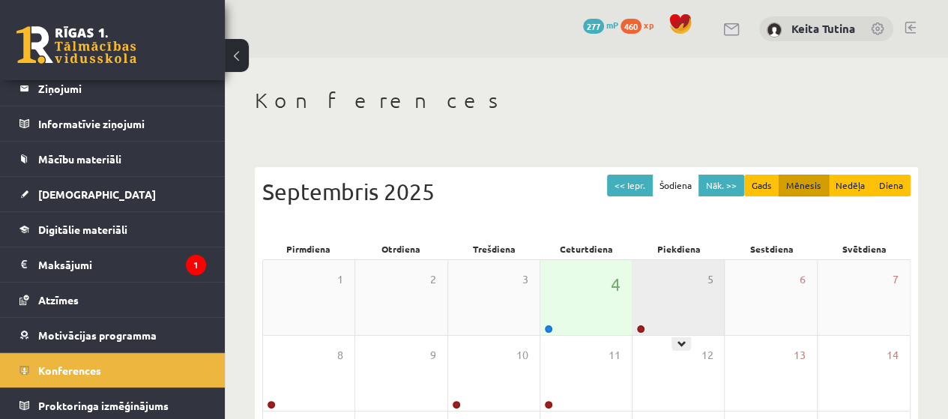
click at [686, 294] on div "5" at bounding box center [677, 297] width 91 height 75
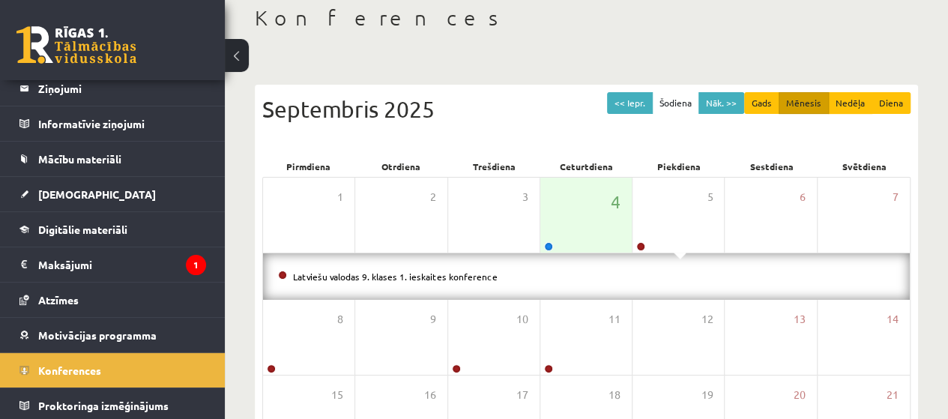
scroll to position [113, 0]
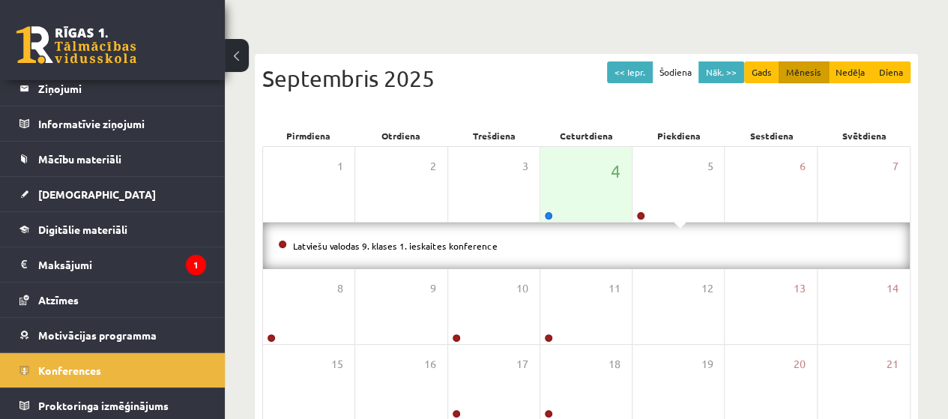
drag, startPoint x: 947, startPoint y: 194, endPoint x: 940, endPoint y: 221, distance: 27.8
click at [940, 221] on div "Konferences << Iepr. Šodiena Nāk. >> Gads Mēnesis [PERSON_NAME] Septembris 2025…" at bounding box center [586, 297] width 723 height 704
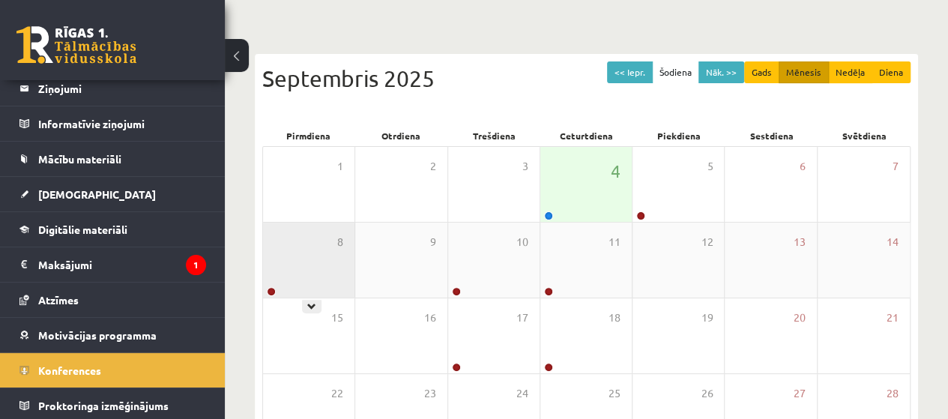
click at [332, 247] on div "8" at bounding box center [308, 260] width 91 height 75
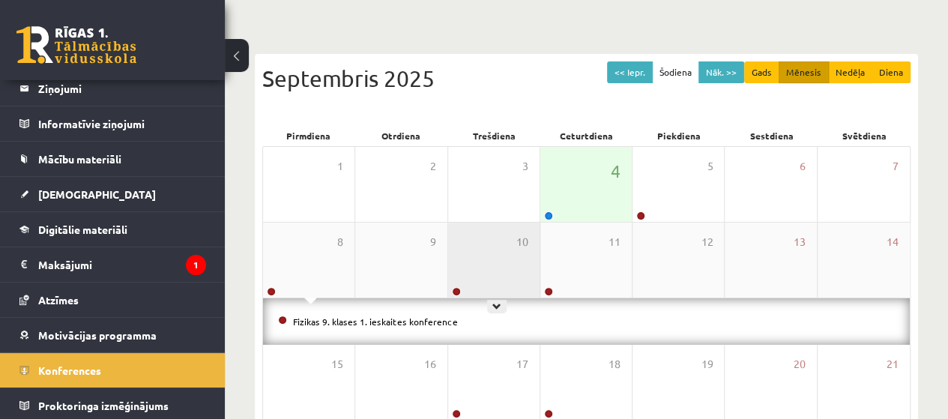
click at [468, 245] on div "10" at bounding box center [493, 260] width 91 height 75
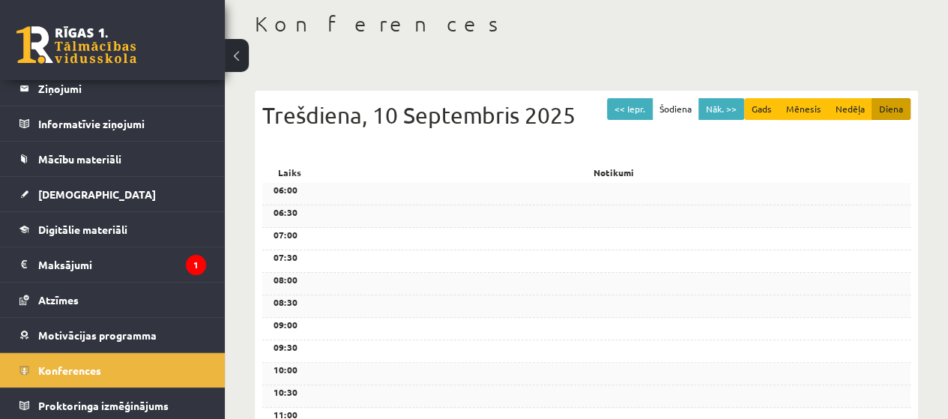
scroll to position [75, 0]
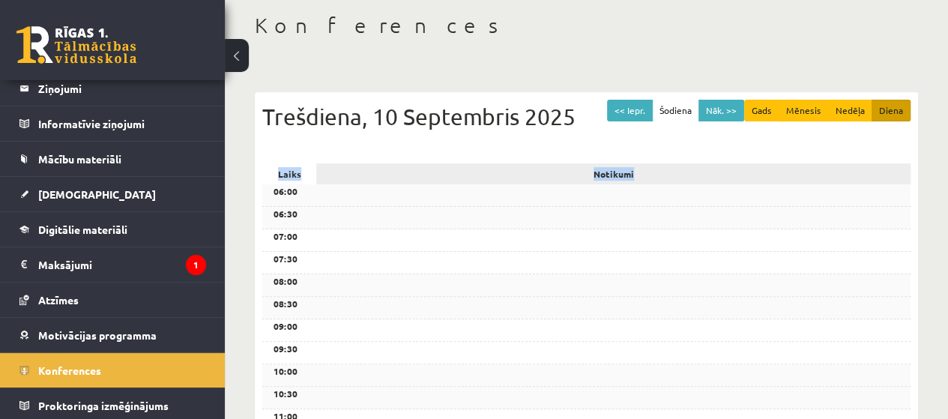
drag, startPoint x: 910, startPoint y: 142, endPoint x: 905, endPoint y: 175, distance: 33.3
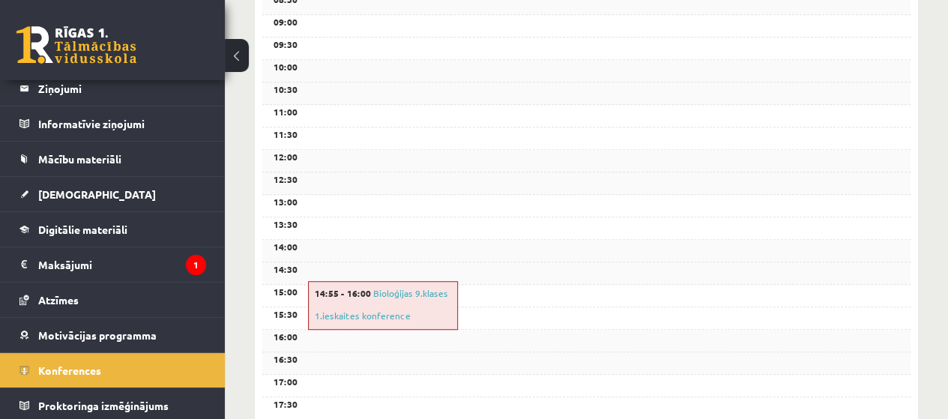
scroll to position [381, 0]
click at [107, 181] on link "[DEMOGRAPHIC_DATA]" at bounding box center [112, 194] width 187 height 34
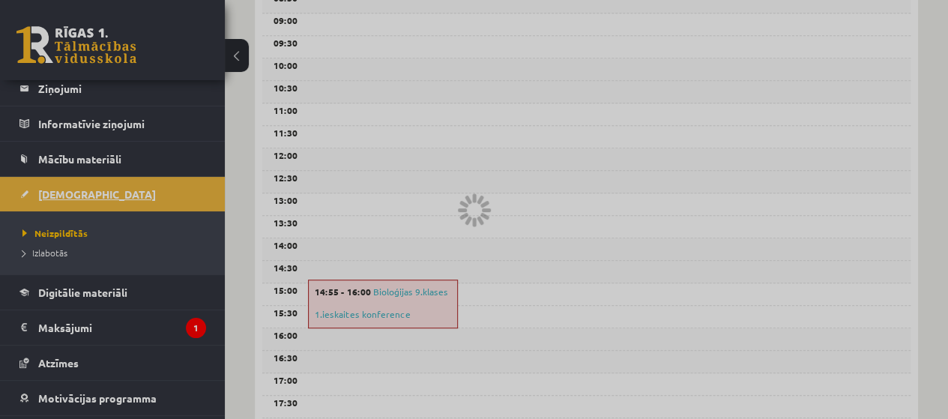
click at [107, 181] on div at bounding box center [474, 209] width 948 height 419
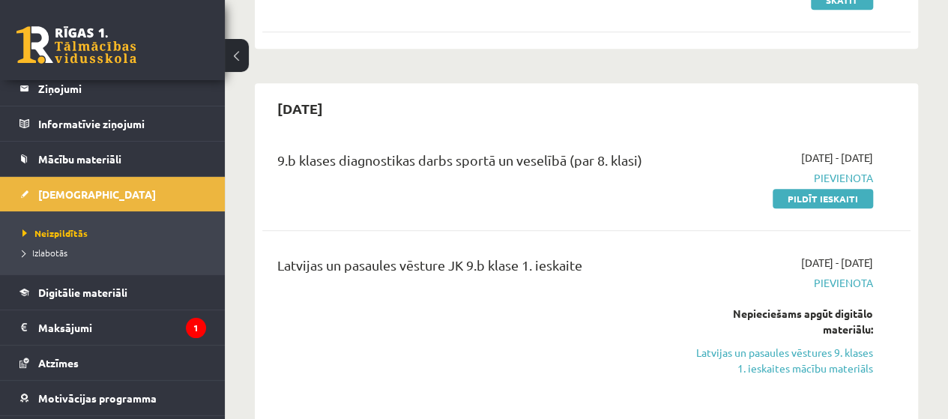
scroll to position [620, 0]
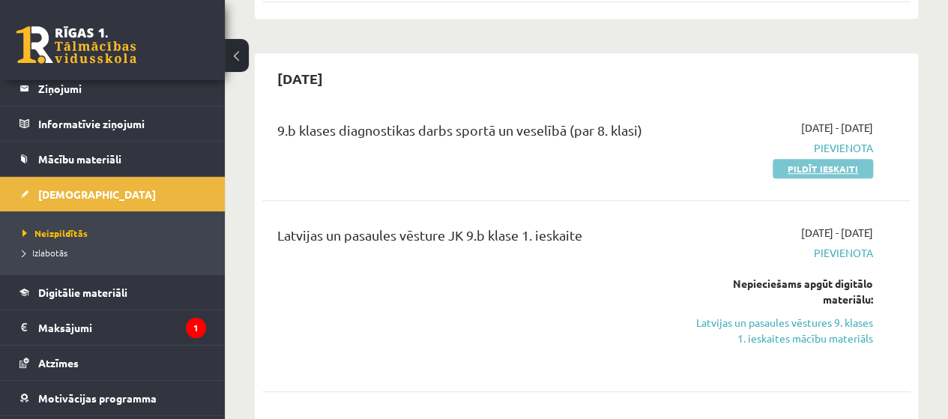
click at [827, 170] on link "Pildīt ieskaiti" at bounding box center [822, 168] width 100 height 19
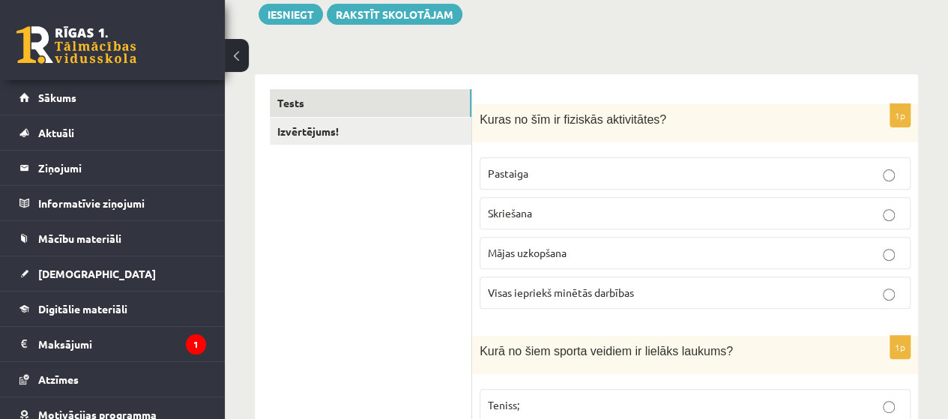
scroll to position [210, 0]
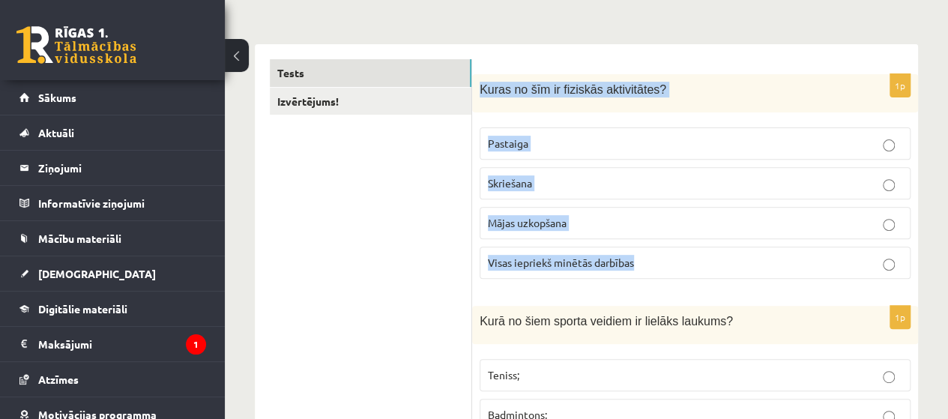
drag, startPoint x: 479, startPoint y: 82, endPoint x: 650, endPoint y: 261, distance: 248.5
click at [650, 261] on div "1p Kuras no šīm ir fiziskās aktivitātes? Pastaiga Skriešana Mājas uzkopšana Vis…" at bounding box center [695, 182] width 446 height 217
copy div "Kuras no šīm ir fiziskās aktivitātes? Pastaiga Skriešana Mājas uzkopšana Visas …"
click at [599, 266] on p "Visas iepriekš minētās darbības" at bounding box center [695, 263] width 414 height 16
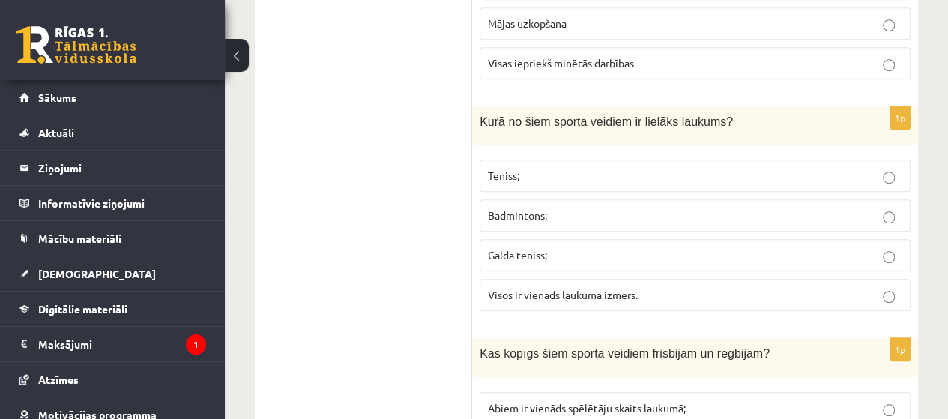
scroll to position [450, 0]
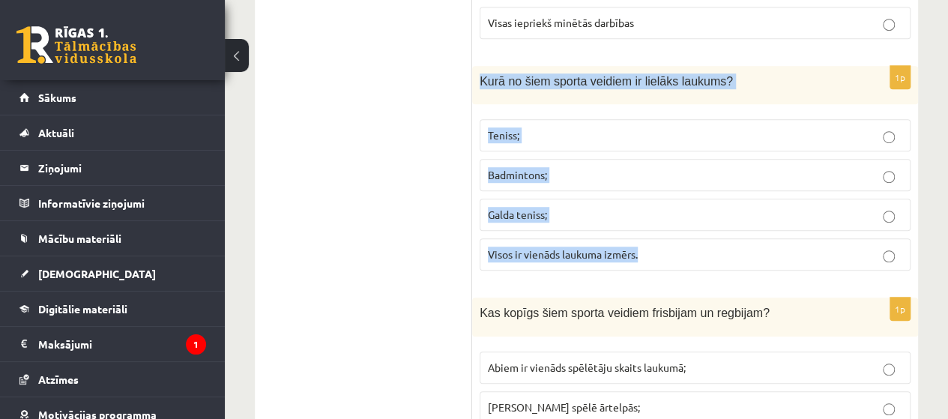
drag, startPoint x: 473, startPoint y: 70, endPoint x: 653, endPoint y: 255, distance: 259.1
click at [653, 255] on div "1p Kurā no šiem sporta veidiem ir lielāks laukums? Teniss; Badmintons; Galda te…" at bounding box center [695, 174] width 446 height 217
copy div "Kurā no šiem sporta veidiem ir lielāks laukums? Teniss; Badmintons; Galda tenis…"
click at [551, 139] on p "Teniss;" at bounding box center [695, 135] width 414 height 16
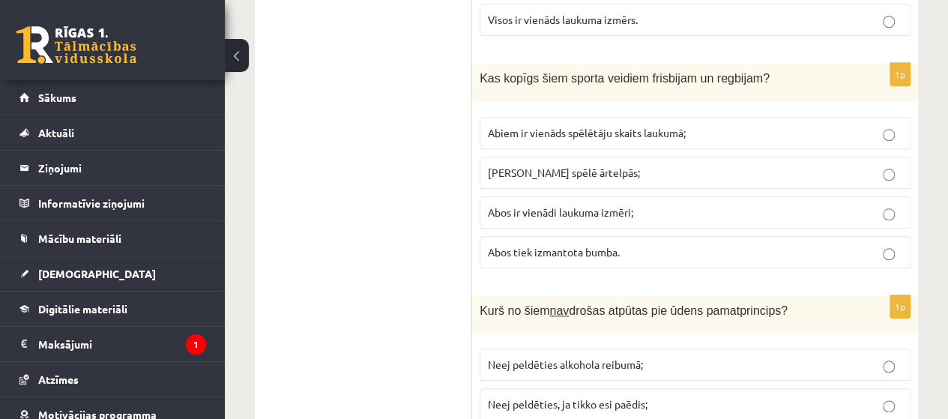
scroll to position [693, 0]
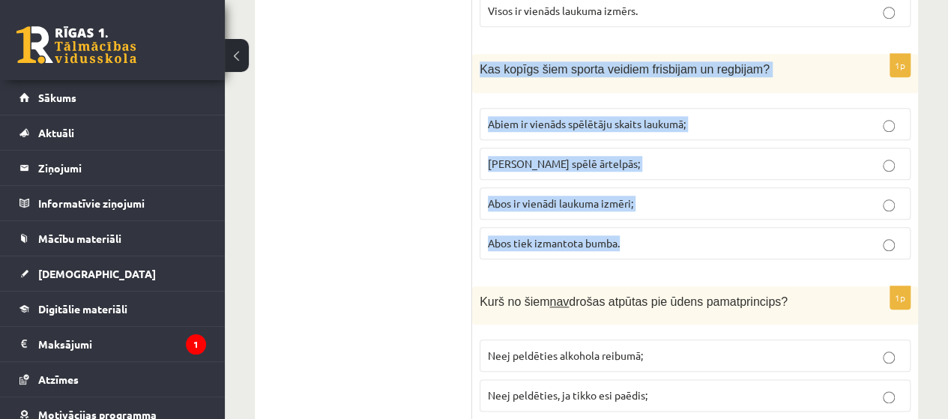
drag, startPoint x: 479, startPoint y: 56, endPoint x: 628, endPoint y: 242, distance: 238.2
click at [628, 242] on div "1p Kas kopīgs šiem sporta veidiem frisbijam un regbijam? Abiem ir vienāds spēlē…" at bounding box center [695, 162] width 446 height 217
copy div "Kas kopīgs šiem sporta veidiem frisbijam un regbijam? Abiem ir vienāds spēlētāj…"
click at [626, 156] on p "Abus spēlē ārtelpās;" at bounding box center [695, 164] width 414 height 16
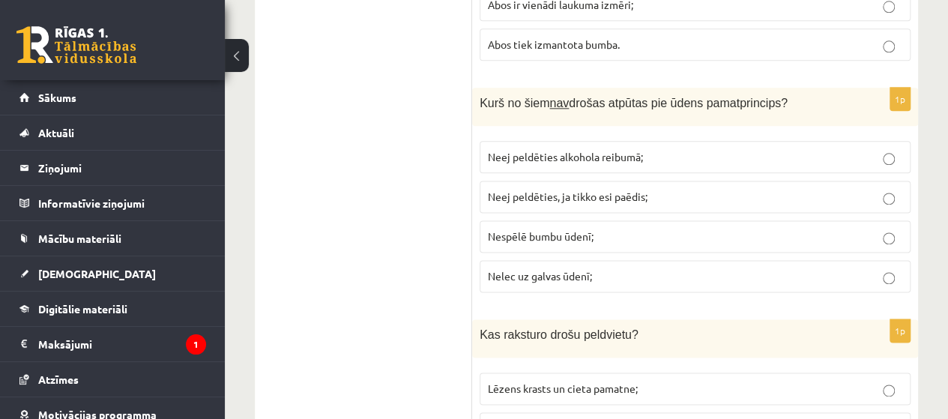
scroll to position [901, 0]
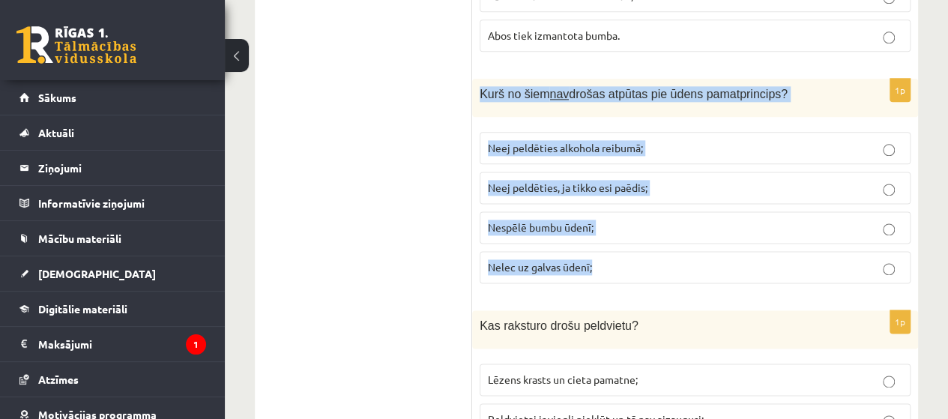
drag, startPoint x: 472, startPoint y: 88, endPoint x: 601, endPoint y: 258, distance: 213.4
click at [601, 258] on div "1p Kurš no šiem nav drošas atpūtas pie ūdens pamatprincips? Neej peldēties alko…" at bounding box center [695, 187] width 446 height 217
copy div "Kurš no šiem nav drošas atpūtas pie ūdens pamatprincips? Neej peldēties alkohol…"
click at [560, 226] on p "Nespēlē bumbu ūdenī;" at bounding box center [695, 228] width 414 height 16
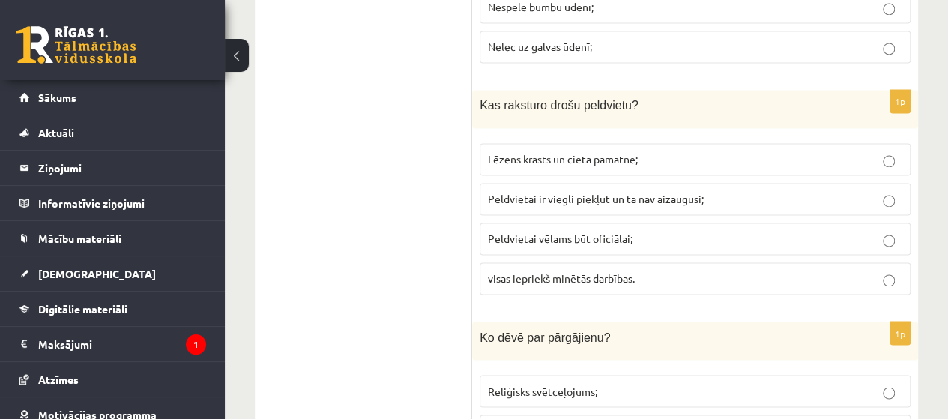
scroll to position [1110, 0]
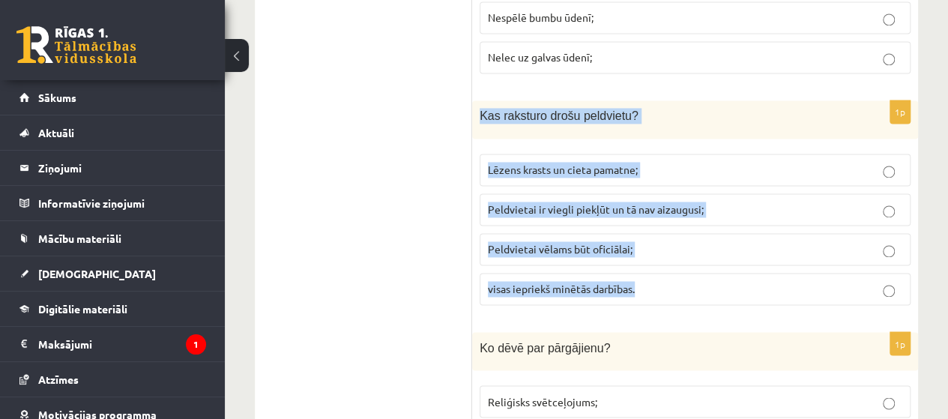
drag, startPoint x: 476, startPoint y: 106, endPoint x: 662, endPoint y: 264, distance: 244.0
click at [662, 264] on div "1p Kas raksturo drošu peldvietu? Lēzens krasts un cieta pamatne; Peldvietai ir …" at bounding box center [695, 208] width 446 height 217
copy div "Kas raksturo drošu peldvietu? Lēzens krasts un cieta pamatne; Peldvietai ir vie…"
click at [656, 281] on p "visas iepriekš minētās darbības." at bounding box center [695, 289] width 414 height 16
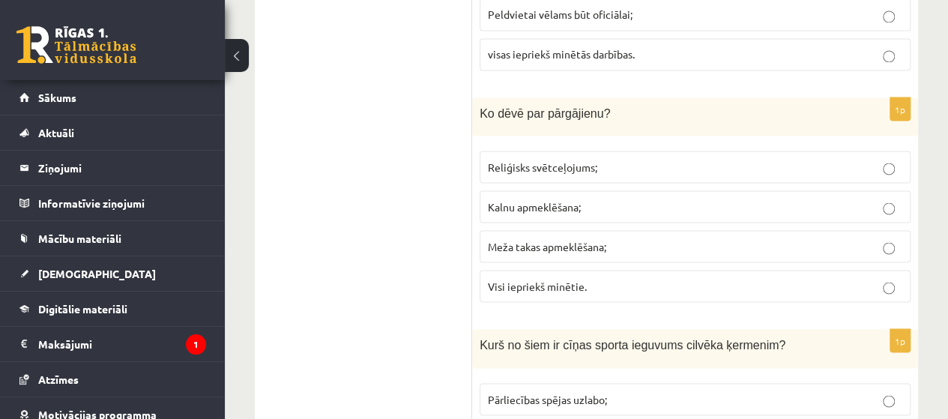
scroll to position [1355, 0]
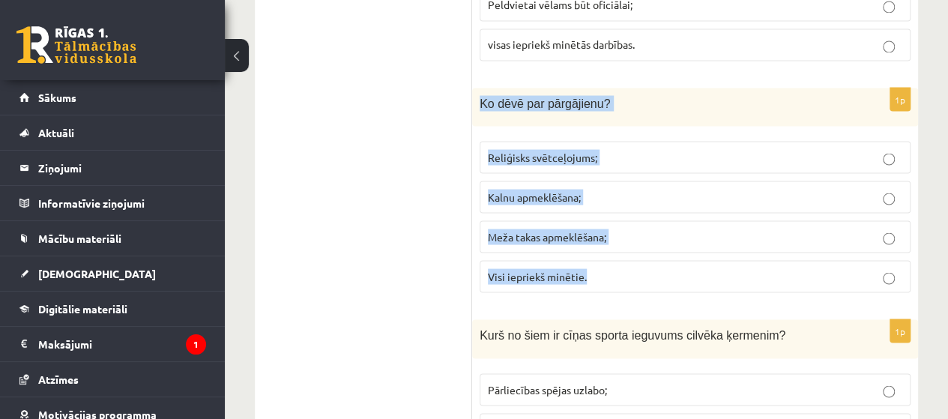
drag, startPoint x: 479, startPoint y: 86, endPoint x: 591, endPoint y: 260, distance: 207.0
click at [591, 260] on div "1p Ko dēvē par pārgājienu? Reliģisks svētceļojums; Kalnu apmeklēšana; Meža taka…" at bounding box center [695, 196] width 446 height 217
copy div "Ko dēvē par pārgājienu? Reliģisks svētceļojums; Kalnu apmeklēšana; Meža takas a…"
click at [597, 260] on label "Visi iepriekš minētie." at bounding box center [695, 276] width 431 height 32
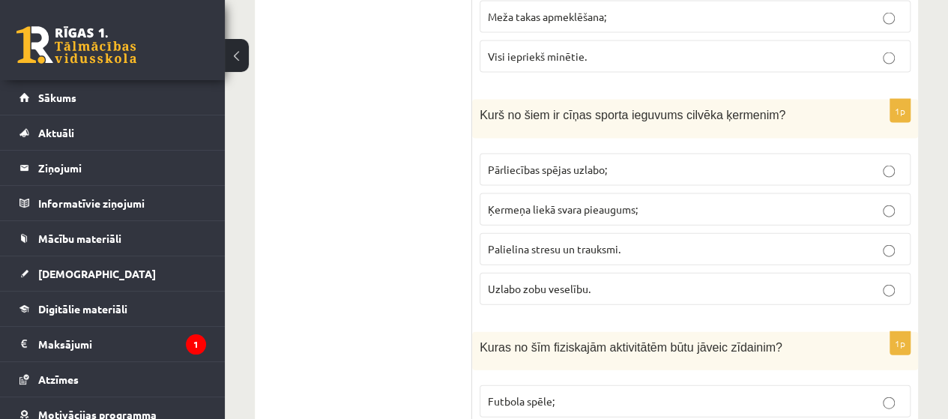
scroll to position [1624, 0]
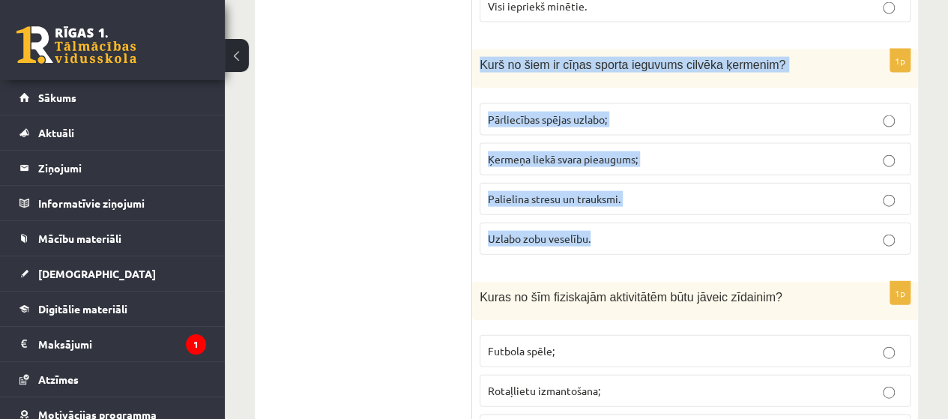
drag, startPoint x: 478, startPoint y: 52, endPoint x: 628, endPoint y: 230, distance: 232.3
click at [628, 230] on div "1p Kurš no šiem ir cīņas sporta ieguvums cilvēka ķermenim? Pārliecības spējas u…" at bounding box center [695, 157] width 446 height 217
copy div "Kurš no šiem ir cīņas sporta ieguvums cilvēka ķermenim? Pārliecības spējas uzla…"
click at [654, 112] on p "Pārliecības spējas uzlabo;" at bounding box center [695, 120] width 414 height 16
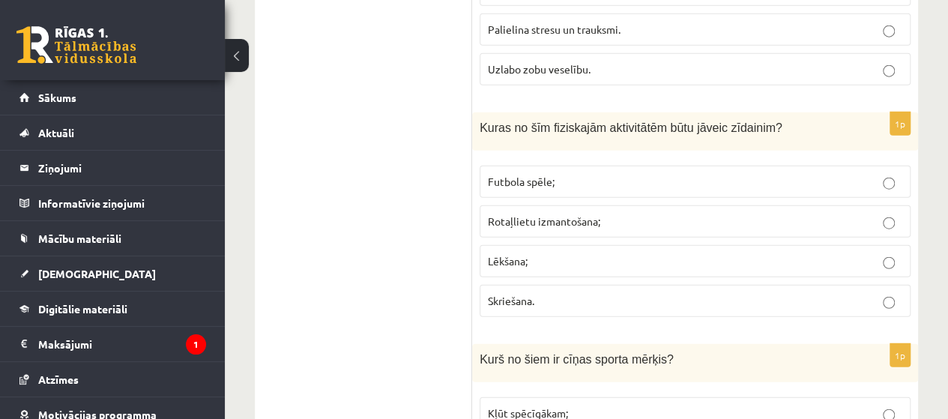
scroll to position [1854, 0]
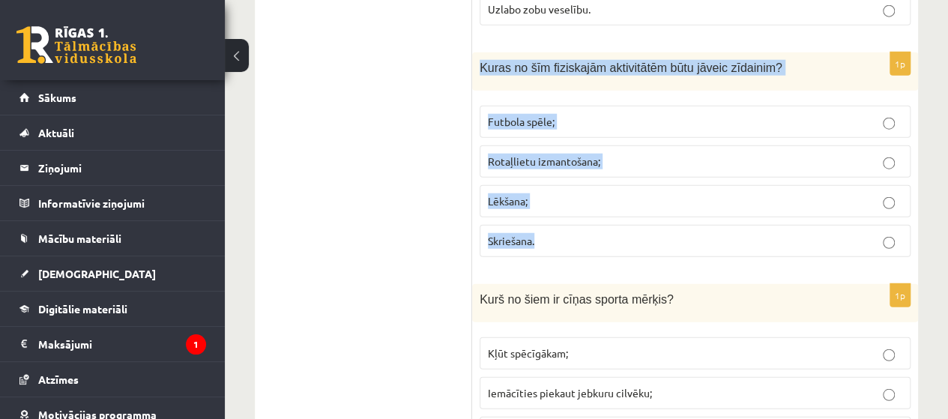
drag, startPoint x: 473, startPoint y: 52, endPoint x: 546, endPoint y: 225, distance: 187.3
click at [546, 225] on div "1p Kuras no šīm fiziskajām aktivitātēm būtu jāveic zīdainim? Futbola spēle; Rot…" at bounding box center [695, 160] width 446 height 217
copy div "Kuras no šīm fiziskajām aktivitātēm būtu jāveic zīdainim? Futbola spēle; Rotaļl…"
click at [634, 145] on label "Rotaļlietu izmantošana;" at bounding box center [695, 161] width 431 height 32
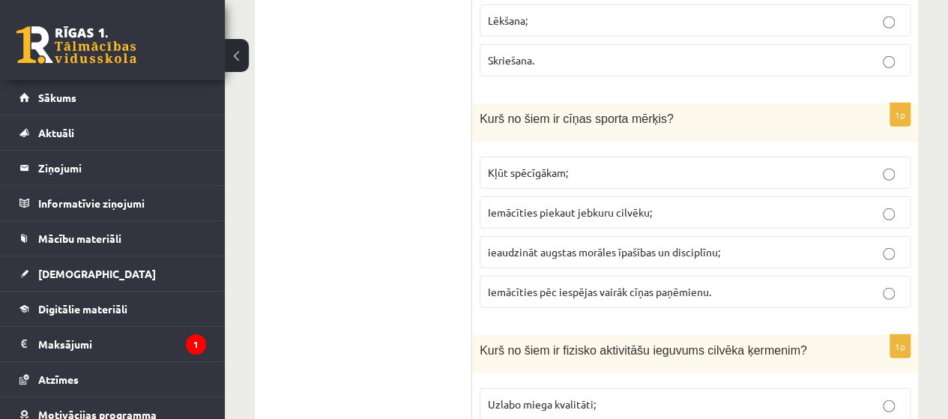
scroll to position [2041, 0]
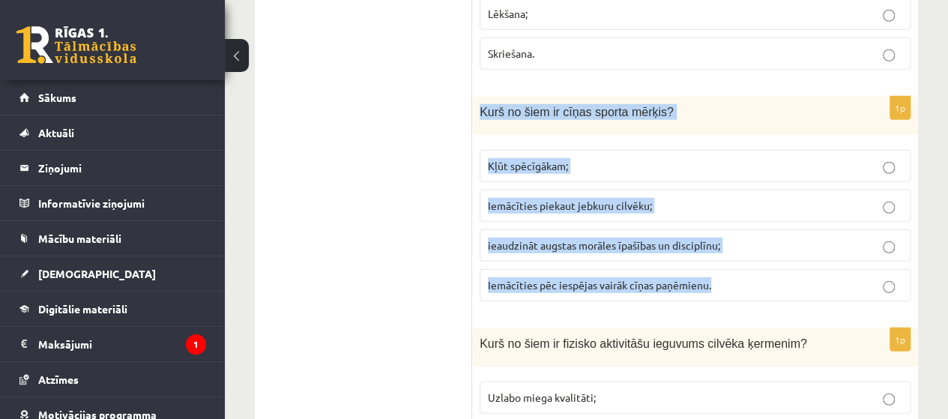
drag, startPoint x: 477, startPoint y: 92, endPoint x: 710, endPoint y: 261, distance: 288.6
click at [710, 261] on div "1p Kurš no šiem ir cīņas sporta mērķis? Kļūt spēcīgākam; Iemācīties piekaut jeb…" at bounding box center [695, 205] width 446 height 217
copy div "Kurš no šiem ir cīņas sporta mērķis? Kļūt spēcīgākam; Iemācīties piekaut jebkur…"
click at [572, 229] on label "ieaudzināt augstas morāles īpašības un disciplīnu;" at bounding box center [695, 245] width 431 height 32
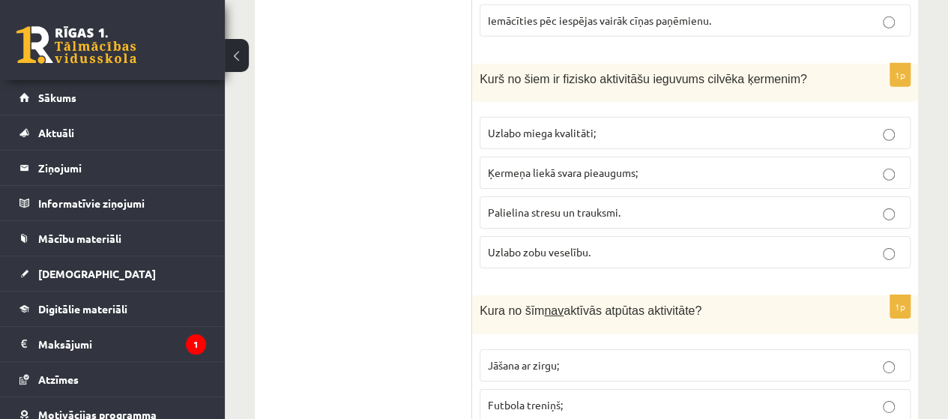
scroll to position [2311, 0]
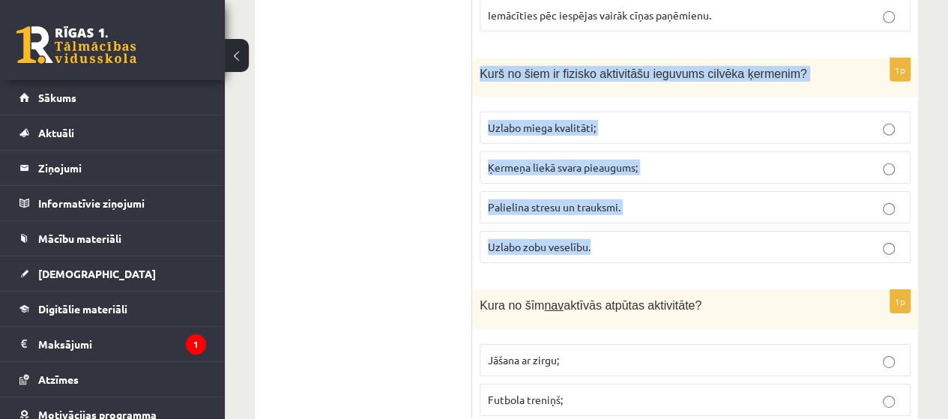
drag, startPoint x: 475, startPoint y: 55, endPoint x: 600, endPoint y: 222, distance: 208.1
click at [600, 222] on div "1p Kurš no šiem ir fizisko aktivitāšu ieguvums cilvēka ķermenim? Uzlabo miega k…" at bounding box center [695, 166] width 446 height 217
click at [716, 120] on p "Uzlabo miega kvalitāti;" at bounding box center [695, 128] width 414 height 16
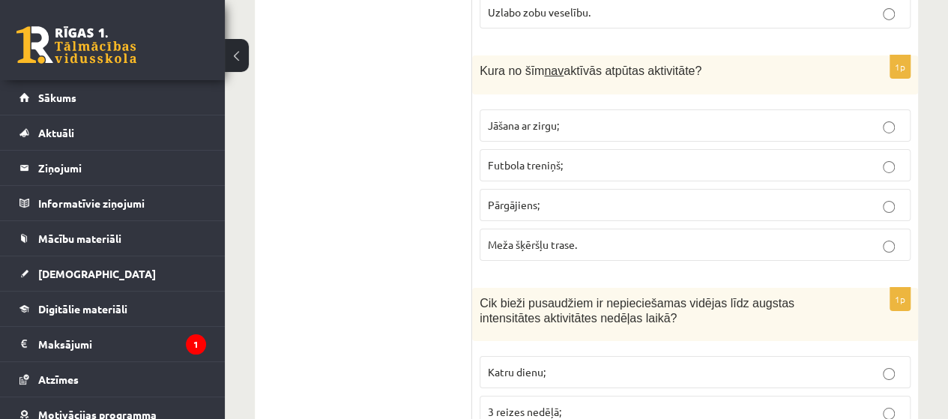
scroll to position [2550, 0]
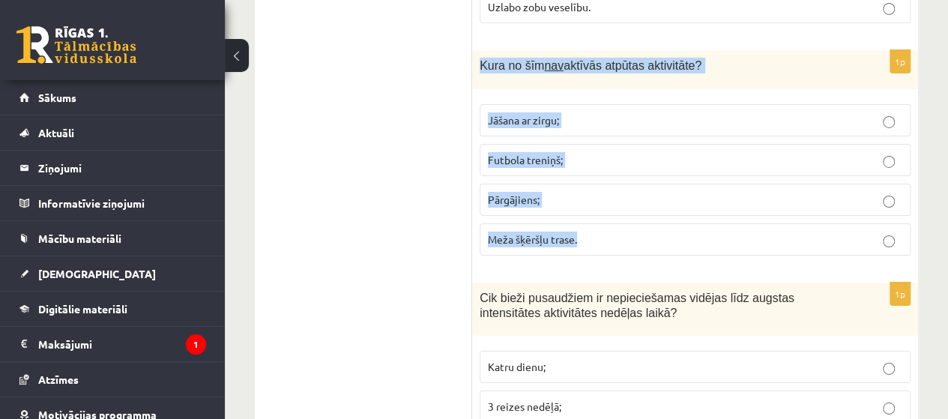
drag, startPoint x: 480, startPoint y: 46, endPoint x: 635, endPoint y: 214, distance: 228.0
click at [635, 214] on div "1p Kura no šīm nav aktīvās atpūtas aktivitāte? Jāšana ar zirgu; Futbola treniņš…" at bounding box center [695, 158] width 446 height 217
click at [599, 232] on p "Meža šķēršļu trase." at bounding box center [695, 240] width 414 height 16
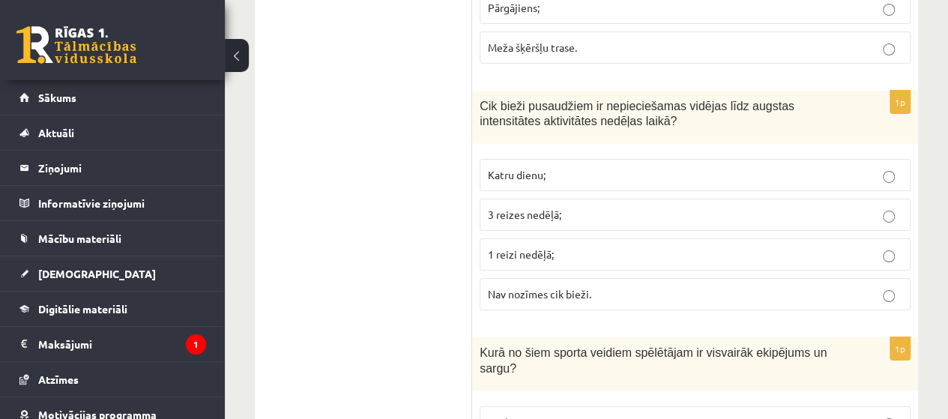
scroll to position [2760, 0]
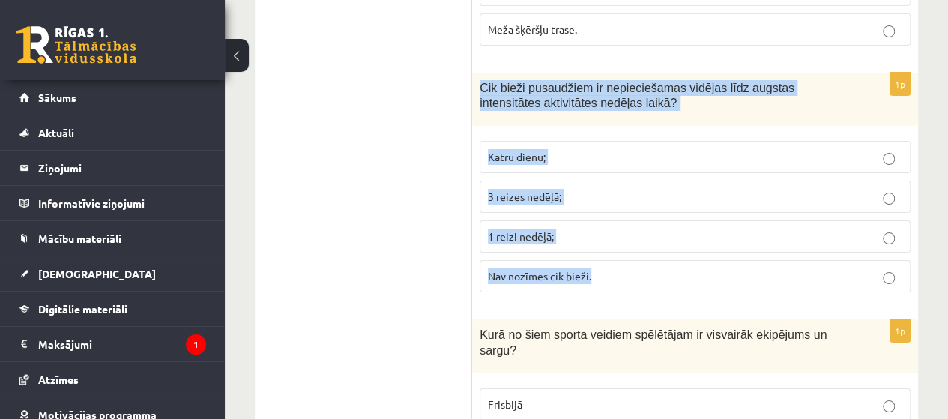
drag, startPoint x: 477, startPoint y: 53, endPoint x: 601, endPoint y: 245, distance: 228.6
click at [601, 245] on div "1p Cik bieži pusaudžiem ir nepieciešamas vidējas līdz augstas intensitātes akti…" at bounding box center [695, 189] width 446 height 232
click at [559, 190] on span "3 reizes nedēļā;" at bounding box center [524, 196] width 73 height 13
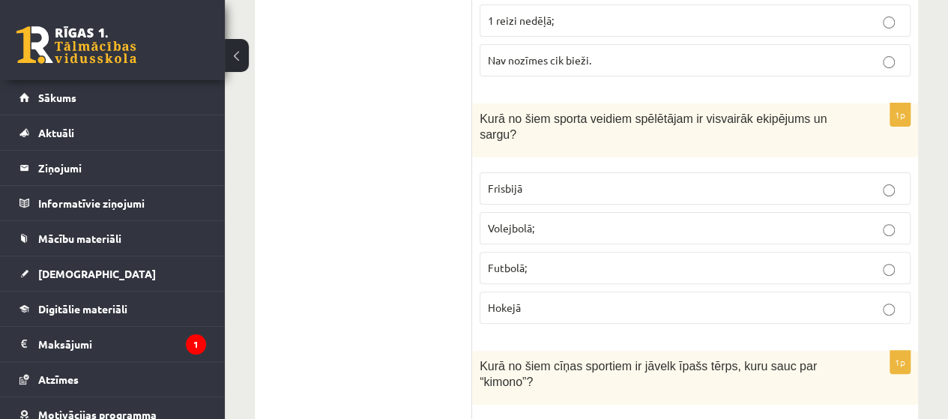
scroll to position [2995, 0]
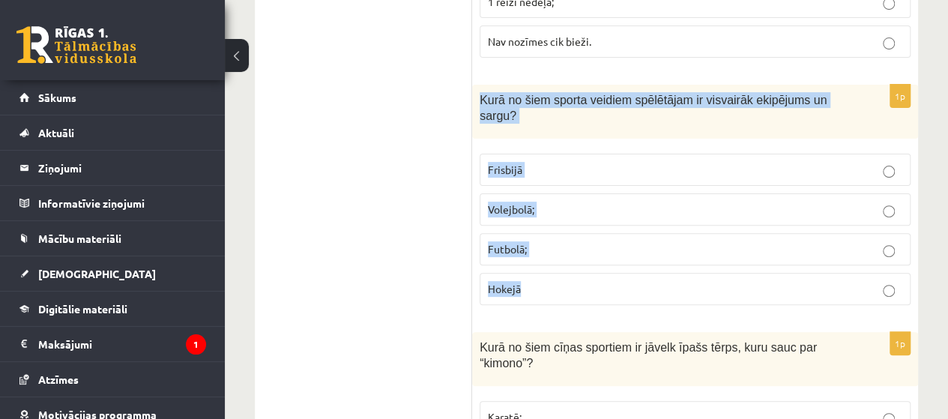
drag, startPoint x: 480, startPoint y: 76, endPoint x: 527, endPoint y: 226, distance: 158.0
click at [527, 226] on div "1p Kurā no šiem sporta veidiem spēlētājam ir visvairāk ekipējums un sargu? Fris…" at bounding box center [695, 201] width 446 height 232
click at [604, 281] on p "Hokejā" at bounding box center [695, 289] width 414 height 16
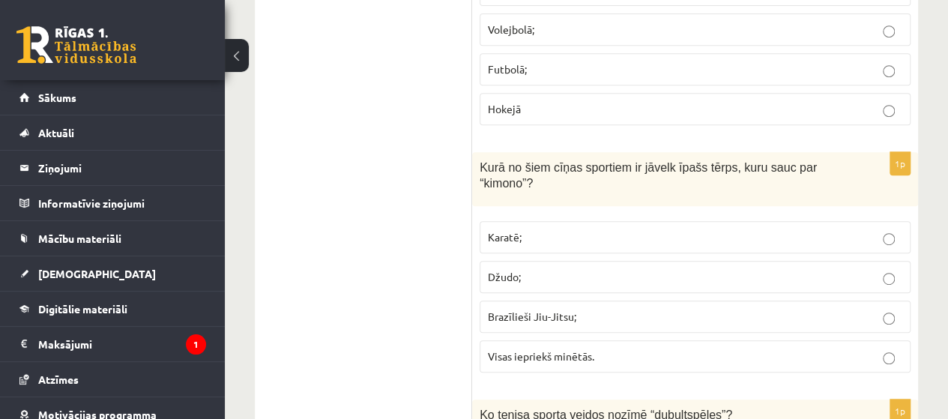
scroll to position [3204, 0]
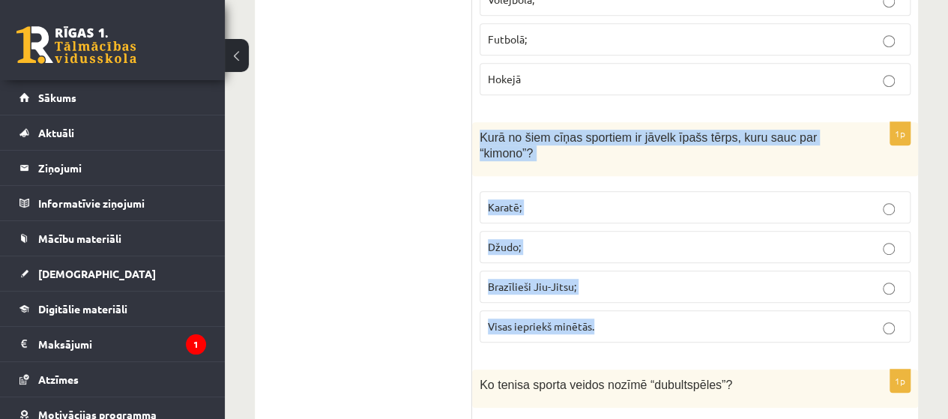
drag, startPoint x: 482, startPoint y: 95, endPoint x: 605, endPoint y: 277, distance: 220.1
click at [605, 277] on div "1p Kurā no šiem cīņas sportiem ir jāvelk īpašs tērps, kuru sauc par “kimono”? K…" at bounding box center [695, 238] width 446 height 232
click at [527, 319] on span "Visas iepriekš minētās." at bounding box center [541, 325] width 106 height 13
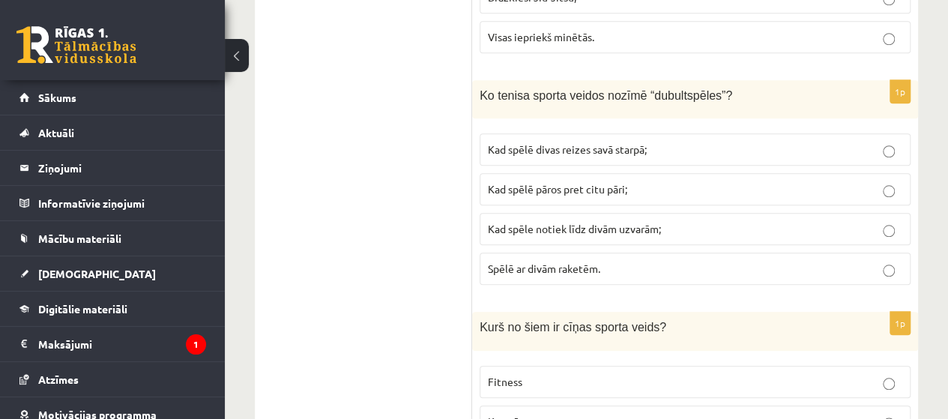
scroll to position [3524, 0]
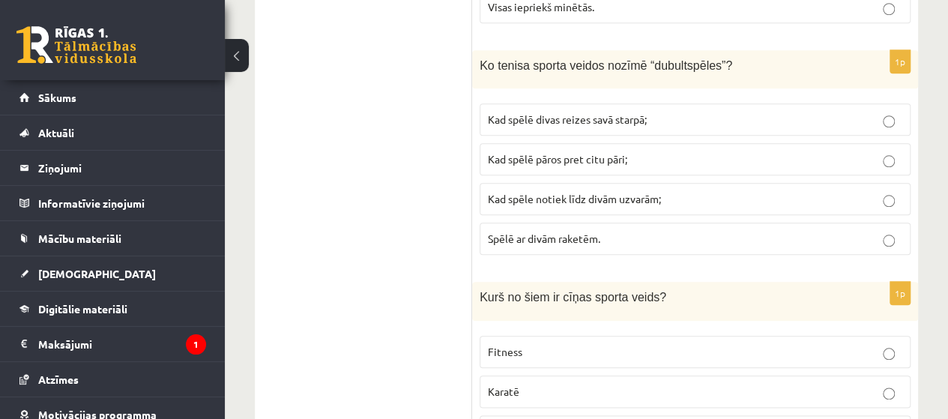
drag, startPoint x: 471, startPoint y: 27, endPoint x: 518, endPoint y: 75, distance: 67.8
click at [518, 75] on div "**********" at bounding box center [586, 243] width 663 height 7027
click at [425, 85] on ul "Tests Izvērtējums!" at bounding box center [371, 243] width 202 height 6997
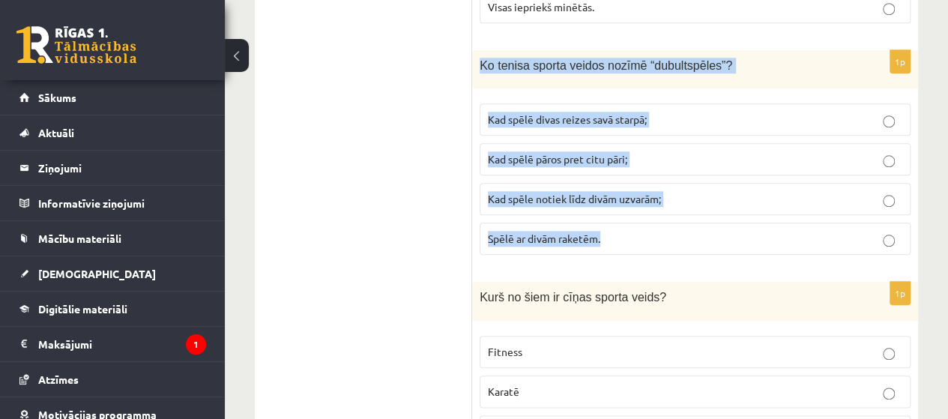
drag, startPoint x: 480, startPoint y: 16, endPoint x: 614, endPoint y: 199, distance: 226.1
click at [614, 199] on div "1p Ko tenisa sporta veidos nozīmē “dubultspēles”? Kad spēlē divas reizes savā s…" at bounding box center [695, 158] width 446 height 217
click at [571, 151] on p "Kad spēlē pāros pret citu pāri;" at bounding box center [695, 159] width 414 height 16
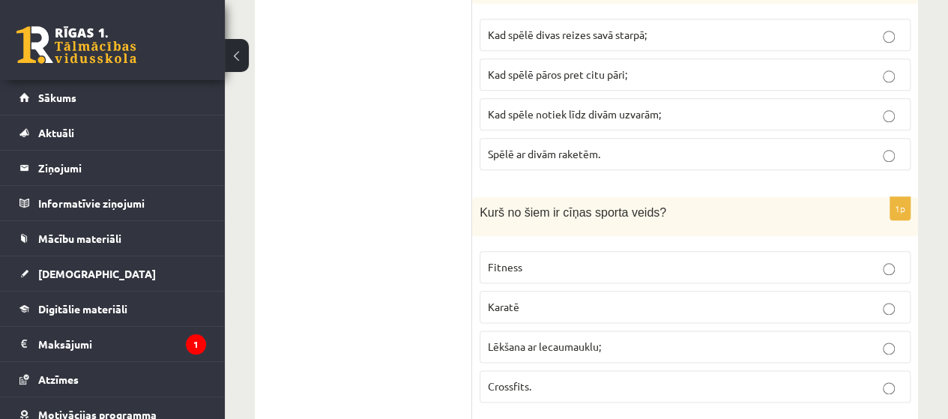
scroll to position [3646, 0]
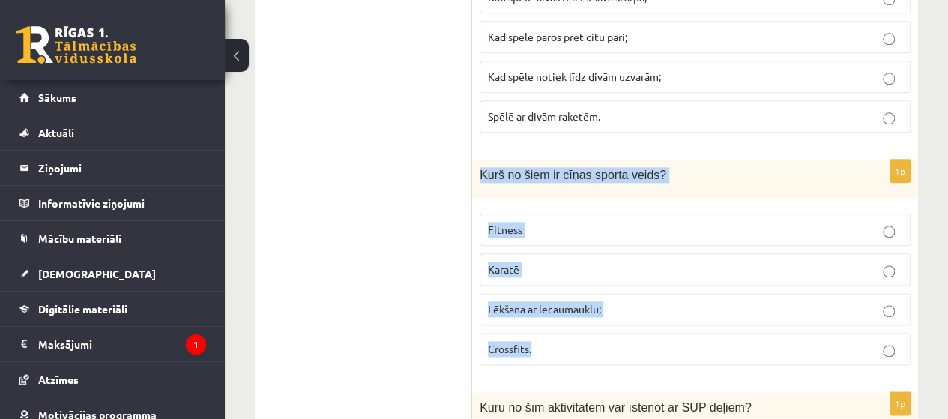
drag, startPoint x: 480, startPoint y: 127, endPoint x: 556, endPoint y: 294, distance: 183.7
click at [556, 294] on div "1p Kurš no šiem ir cīņas sporta veids? Fitness Karatē Lēkšana ar lecaumauklu; C…" at bounding box center [695, 268] width 446 height 217
click at [557, 261] on p "Karatē" at bounding box center [695, 269] width 414 height 16
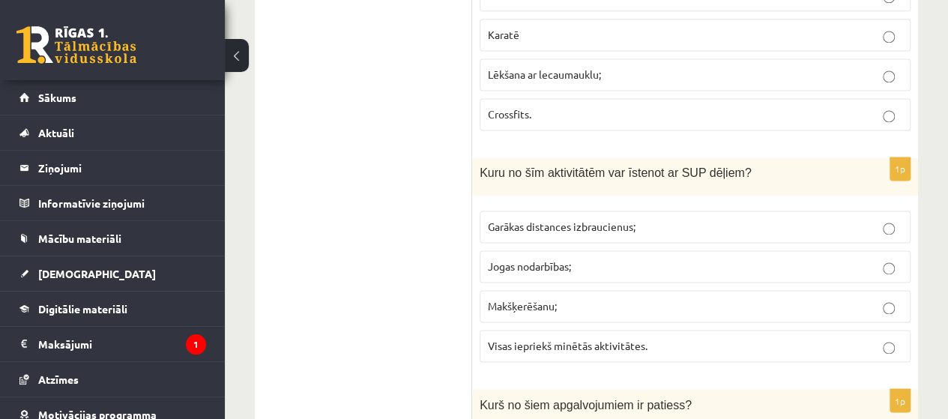
scroll to position [3816, 0]
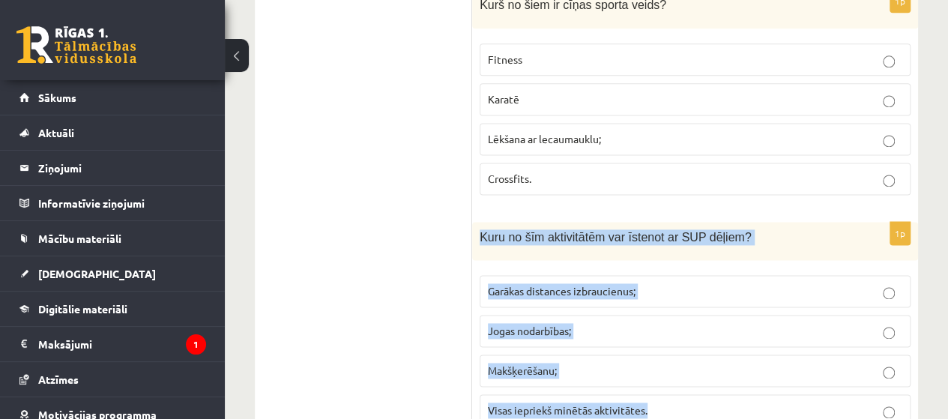
drag, startPoint x: 477, startPoint y: 181, endPoint x: 663, endPoint y: 354, distance: 255.0
click at [663, 354] on div "1p Kuru no šīm aktivitātēm var īstenot ar SUP dēļiem? Garākas distances izbrauc…" at bounding box center [695, 330] width 446 height 217
click at [584, 403] on span "Visas iepriekš minētās aktivitātes." at bounding box center [568, 409] width 160 height 13
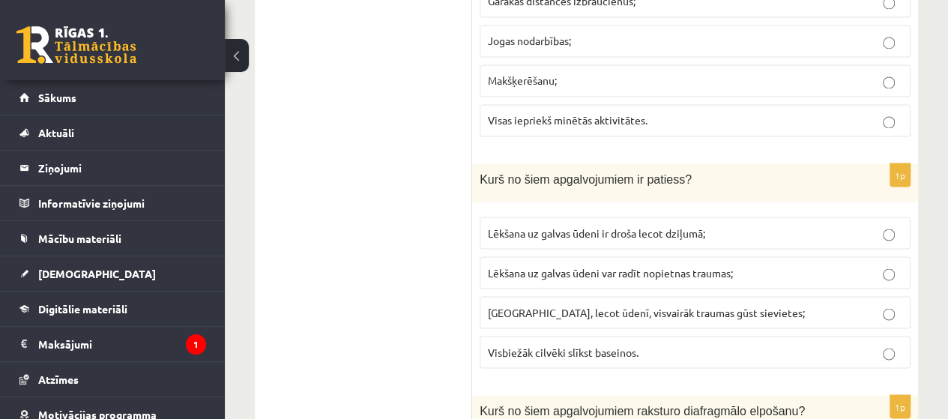
scroll to position [4116, 0]
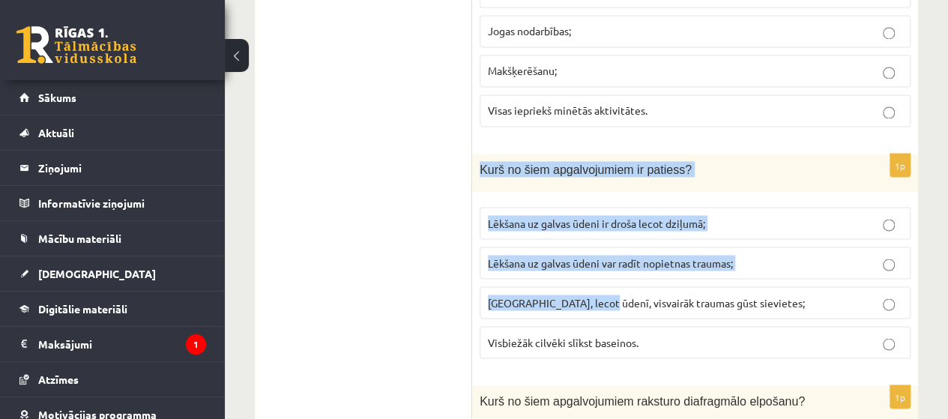
drag, startPoint x: 480, startPoint y: 115, endPoint x: 594, endPoint y: 249, distance: 177.0
click at [593, 246] on div "1p Kurš no šiem apgalvojumiem ir patiess? Lēkšana uz galvas ūdeni ir droša leco…" at bounding box center [695, 262] width 446 height 217
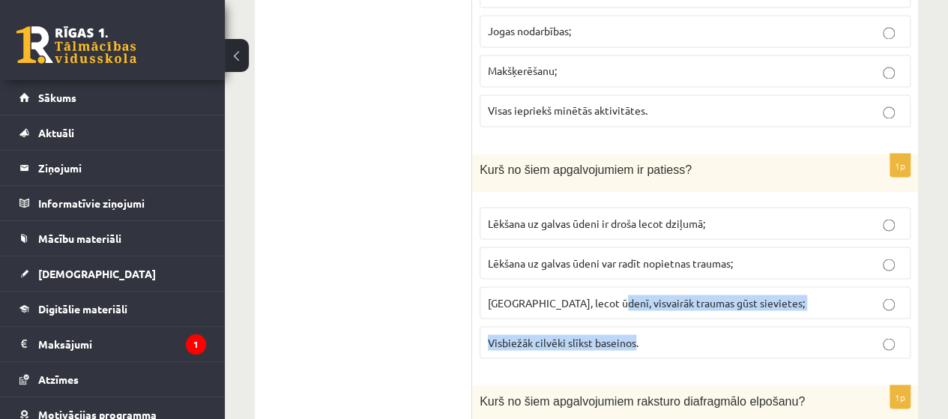
drag, startPoint x: 605, startPoint y: 264, endPoint x: 633, endPoint y: 273, distance: 30.1
click at [633, 273] on fieldset "Lēkšana uz galvas ūdeni ir droša lecot dziļumā; Lēkšana uz galvas ūdeni var rad…" at bounding box center [695, 280] width 431 height 163
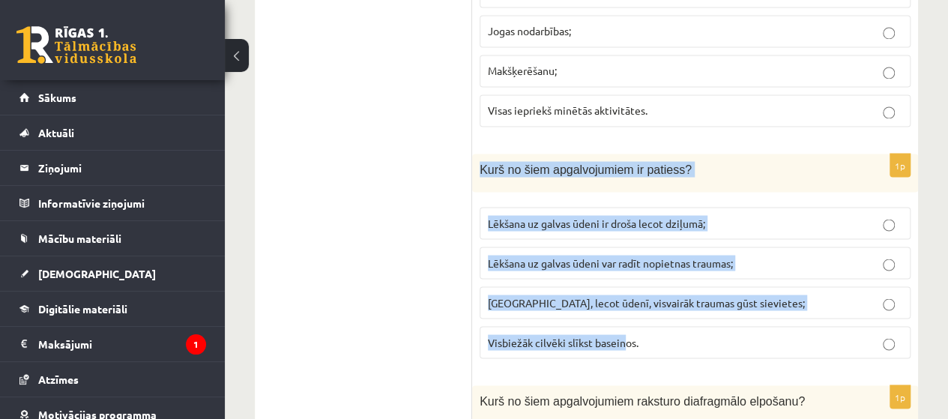
drag, startPoint x: 481, startPoint y: 118, endPoint x: 625, endPoint y: 294, distance: 227.9
click at [625, 294] on div "1p Kurš no šiem apgalvojumiem ir patiess? Lēkšana uz galvas ūdeni ir droša leco…" at bounding box center [695, 262] width 446 height 217
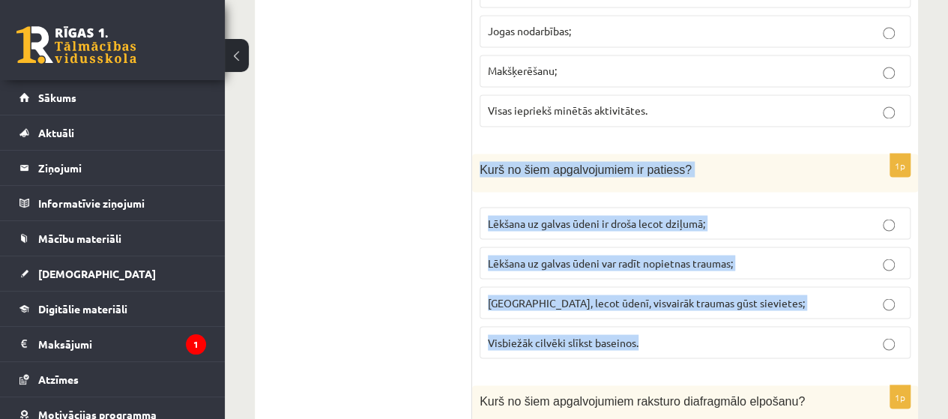
drag, startPoint x: 481, startPoint y: 117, endPoint x: 641, endPoint y: 279, distance: 227.8
click at [641, 279] on div "1p Kurš no šiem apgalvojumiem ir patiess? Lēkšana uz galvas ūdeni ir droša leco…" at bounding box center [695, 262] width 446 height 217
click at [674, 255] on span "Lēkšana uz galvas ūdeni var radīt nopietnas traumas;" at bounding box center [610, 261] width 245 height 13
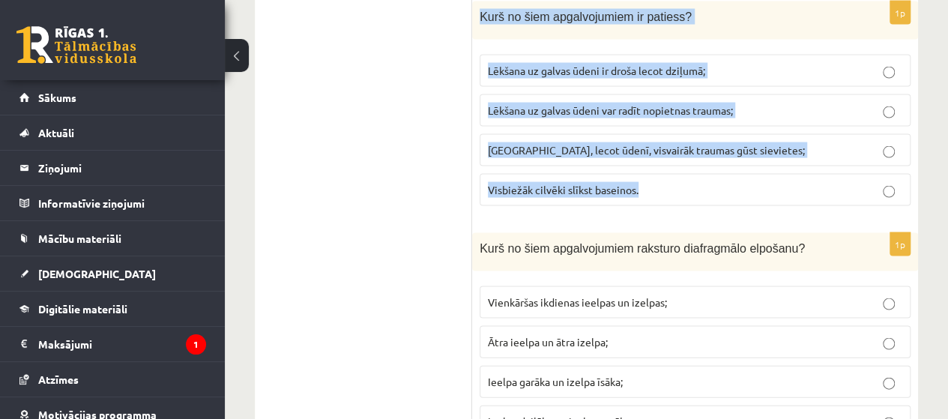
scroll to position [4277, 0]
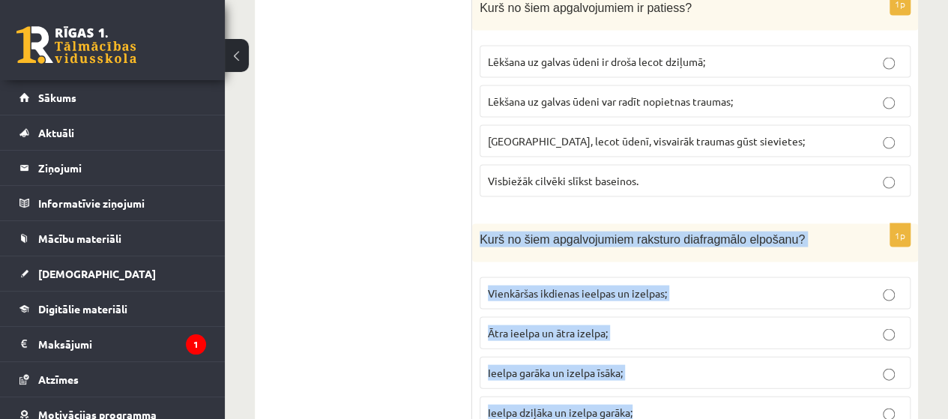
drag, startPoint x: 478, startPoint y: 187, endPoint x: 649, endPoint y: 351, distance: 237.4
click at [649, 351] on div "1p Kurš no šiem apgalvojumiem raksturo diafragmālo elpošanu? Vienkāršas ikdiena…" at bounding box center [695, 332] width 446 height 217
click at [583, 396] on label "Ieelpa dziļāka un izelpa garāka;" at bounding box center [695, 412] width 431 height 32
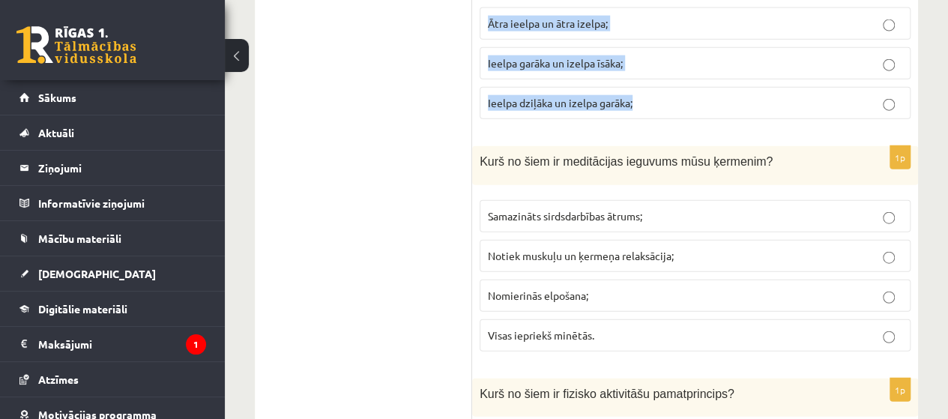
scroll to position [4597, 0]
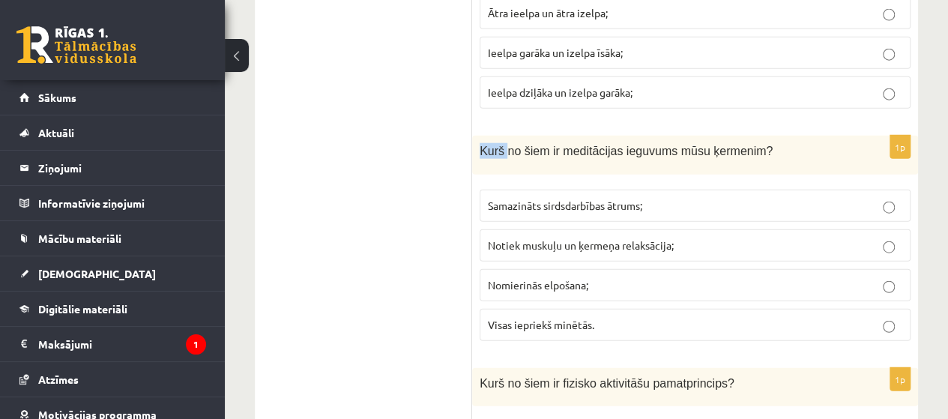
drag, startPoint x: 474, startPoint y: 88, endPoint x: 503, endPoint y: 106, distance: 34.9
click at [503, 136] on div "Kurš no šiem ir meditācijas ieguvums mūsu ķermenim?" at bounding box center [695, 155] width 446 height 38
click at [609, 260] on fieldset "Samazināts sirdsdarbības ātrums; Notiek muskuļu un ķermeņa relaksācija; Nomieri…" at bounding box center [695, 263] width 431 height 163
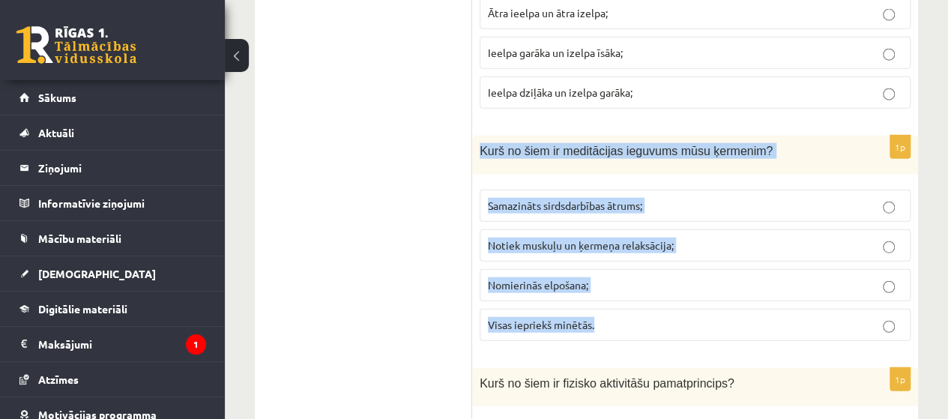
drag, startPoint x: 481, startPoint y: 94, endPoint x: 604, endPoint y: 278, distance: 221.5
click at [604, 278] on div "1p Kurš no šiem ir meditācijas ieguvums mūsu ķermenim? Samazināts sirdsdarbības…" at bounding box center [695, 244] width 446 height 217
click at [619, 309] on label "Visas iepriekš minētās." at bounding box center [695, 325] width 431 height 32
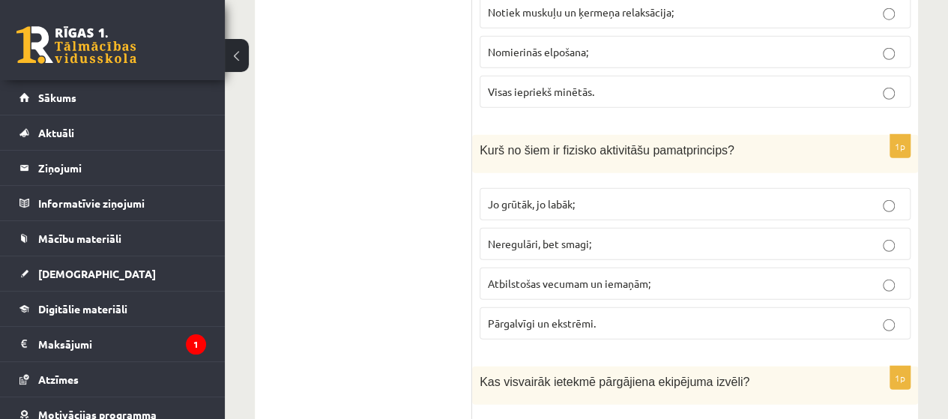
scroll to position [4836, 0]
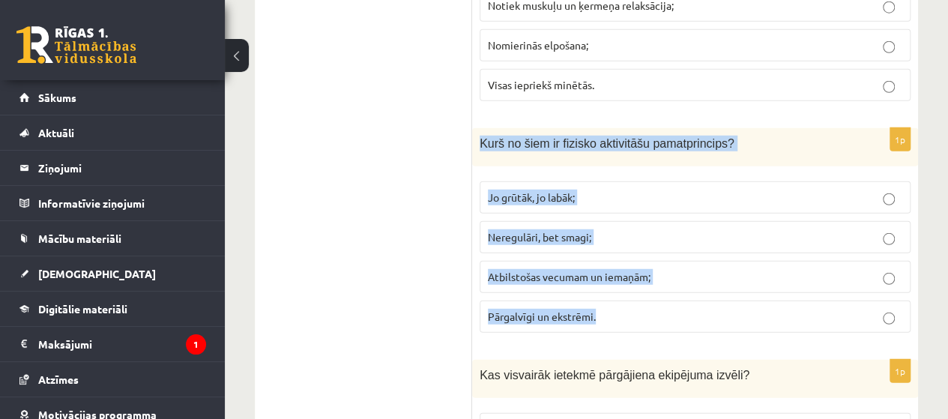
drag, startPoint x: 480, startPoint y: 85, endPoint x: 638, endPoint y: 261, distance: 237.7
click at [638, 261] on div "1p Kurš no šiem ir fizisko aktivitāšu pamatprincips? Jo grūtāk, jo labāk; Nereg…" at bounding box center [695, 236] width 446 height 217
click at [715, 261] on label "Atbilstošas vecumam un iemaņām;" at bounding box center [695, 277] width 431 height 32
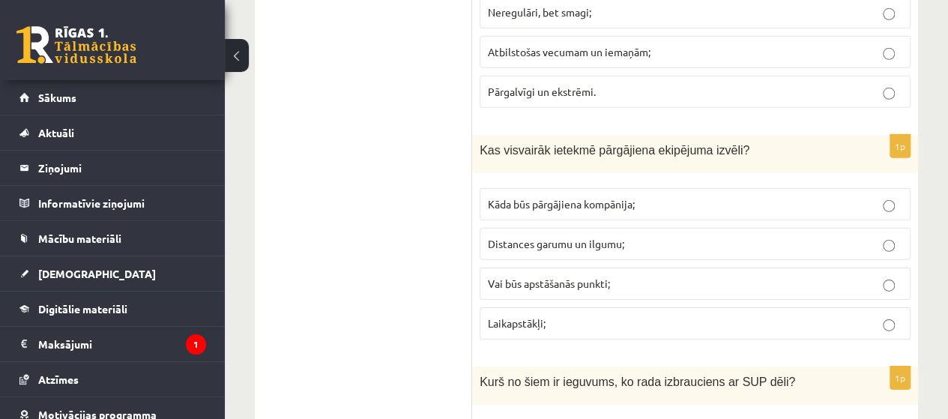
scroll to position [5076, 0]
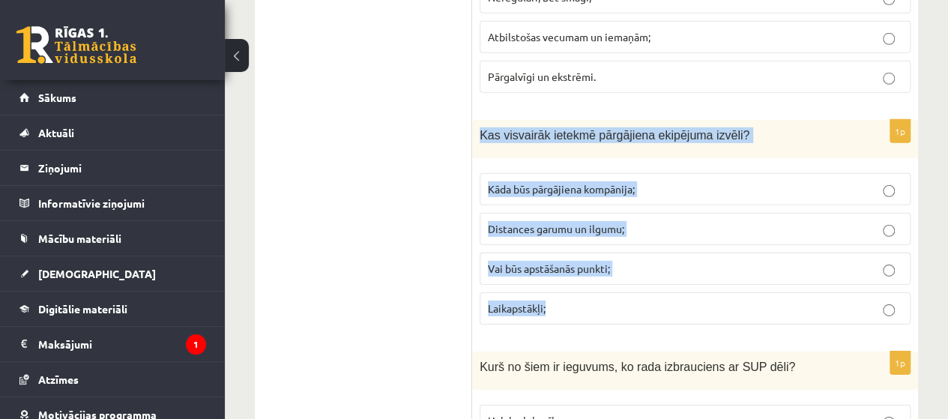
drag, startPoint x: 478, startPoint y: 70, endPoint x: 601, endPoint y: 248, distance: 215.9
click at [601, 248] on div "1p Kas visvairāk ietekmē pārgājiena ekipējuma izvēli? Kāda būs pārgājiena kompā…" at bounding box center [695, 228] width 446 height 217
click at [554, 300] on p "Laikapstākļi;" at bounding box center [695, 308] width 414 height 16
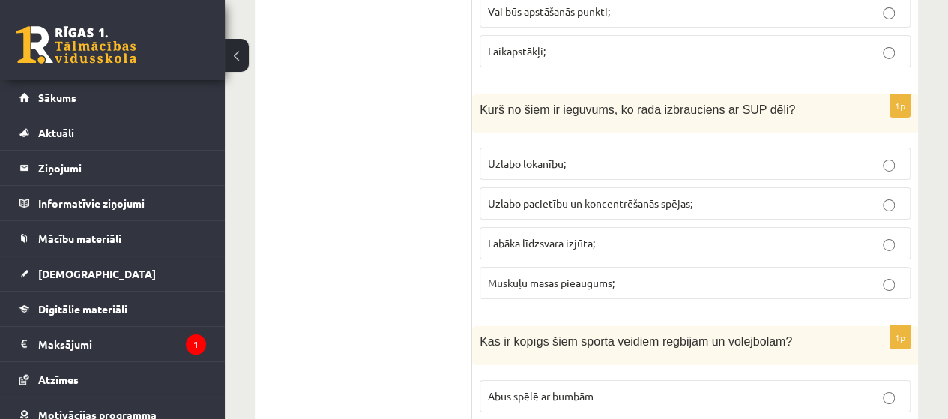
scroll to position [5346, 0]
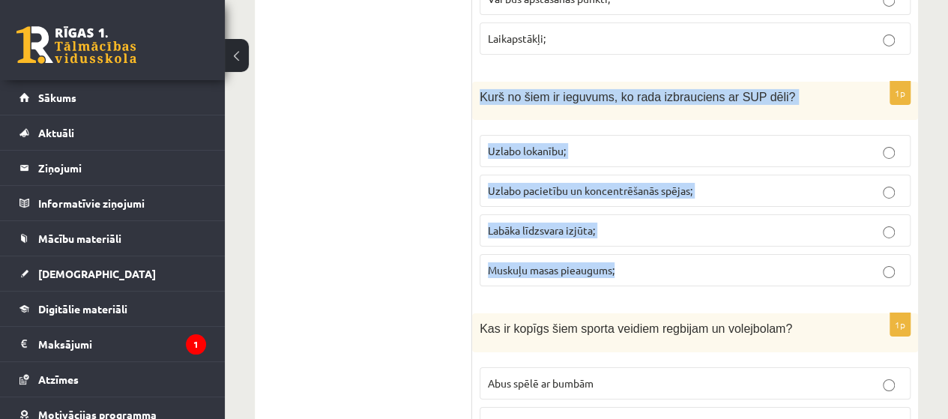
drag, startPoint x: 477, startPoint y: 32, endPoint x: 638, endPoint y: 209, distance: 239.2
click at [638, 209] on div "1p Kurš no šiem ir ieguvums, ko rada izbrauciens ar SUP dēli? Uzlabo lokanību; …" at bounding box center [695, 190] width 446 height 217
click at [557, 223] on span "Labāka līdzsvara izjūta;" at bounding box center [541, 229] width 107 height 13
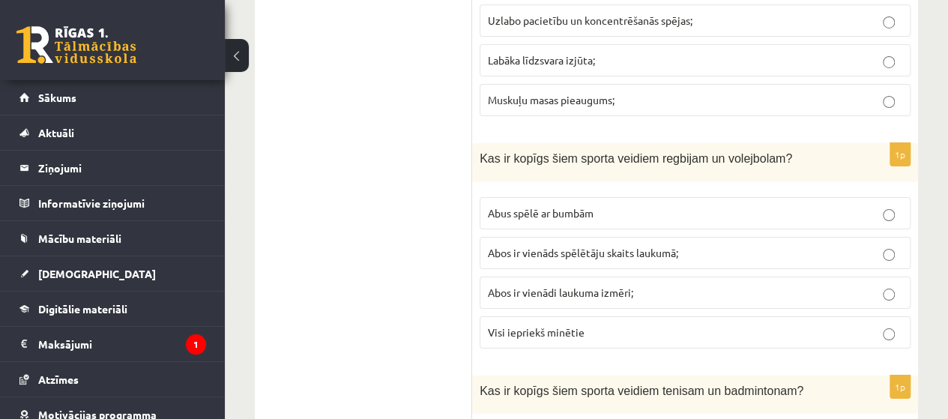
scroll to position [5526, 0]
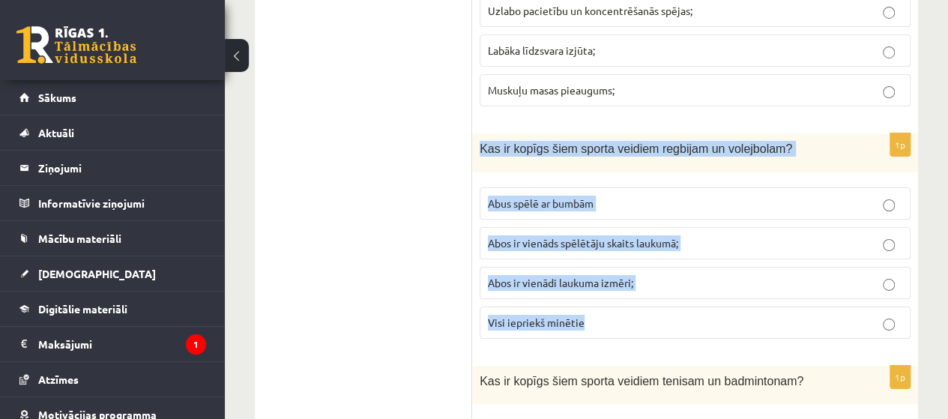
drag, startPoint x: 480, startPoint y: 80, endPoint x: 605, endPoint y: 260, distance: 219.5
click at [605, 260] on div "1p Kas ir kopīgs šiem sporta veidiem regbijam un volejbolam? Abus spēlē ar bumb…" at bounding box center [695, 241] width 446 height 217
click at [792, 196] on p "Abus spēlē ar bumbām" at bounding box center [695, 204] width 414 height 16
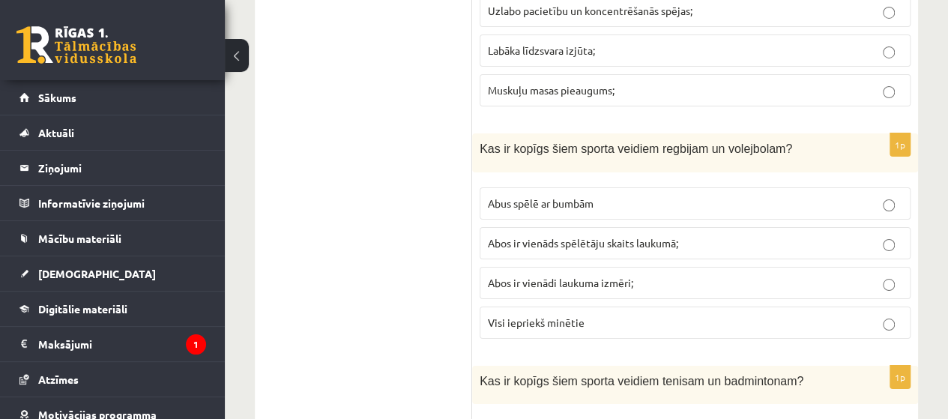
click at [792, 196] on p "Abus spēlē ar bumbām" at bounding box center [695, 204] width 414 height 16
click at [791, 196] on p "Abus spēlē ar bumbām" at bounding box center [695, 204] width 414 height 16
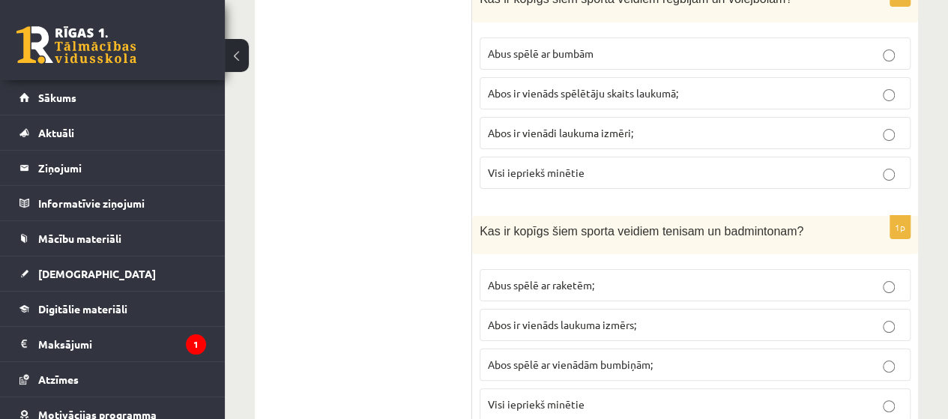
scroll to position [5735, 0]
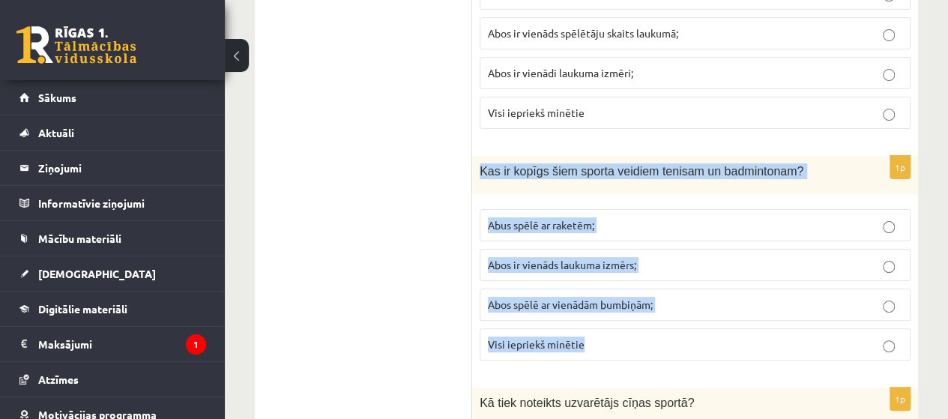
drag, startPoint x: 480, startPoint y: 95, endPoint x: 623, endPoint y: 270, distance: 226.2
click at [623, 270] on div "1p Kas ir kopīgs šiem sporta veidiem tenisam un badmintonam? Abus spēlē ar rake…" at bounding box center [695, 264] width 446 height 217
click at [563, 218] on span "Abus spēlē ar raketēm;" at bounding box center [541, 224] width 106 height 13
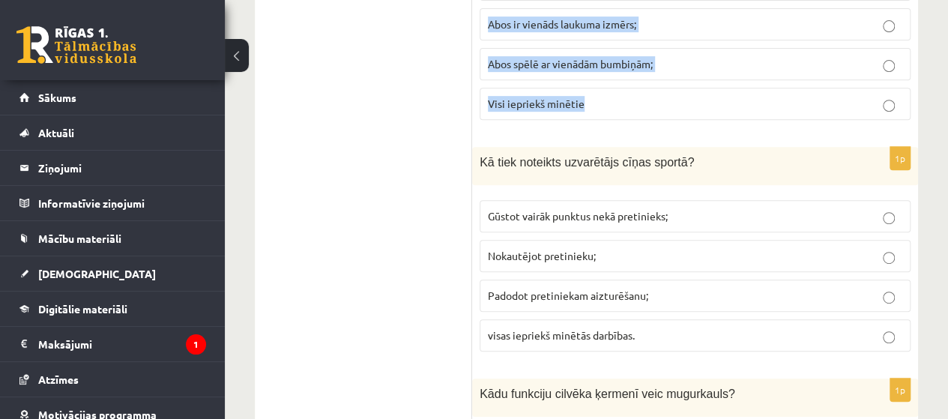
scroll to position [5985, 0]
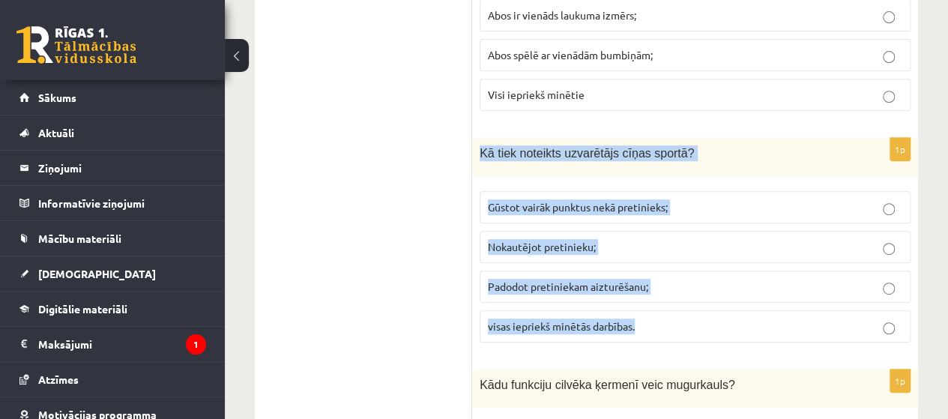
drag, startPoint x: 477, startPoint y: 77, endPoint x: 655, endPoint y: 261, distance: 256.5
click at [655, 261] on div "1p Kā tiek noteikts uzvarētājs cīņas sportā? Gūstot vairāk punktus nekā pretini…" at bounding box center [695, 246] width 446 height 217
click at [529, 318] on p "visas iepriekš minētās darbības." at bounding box center [695, 326] width 414 height 16
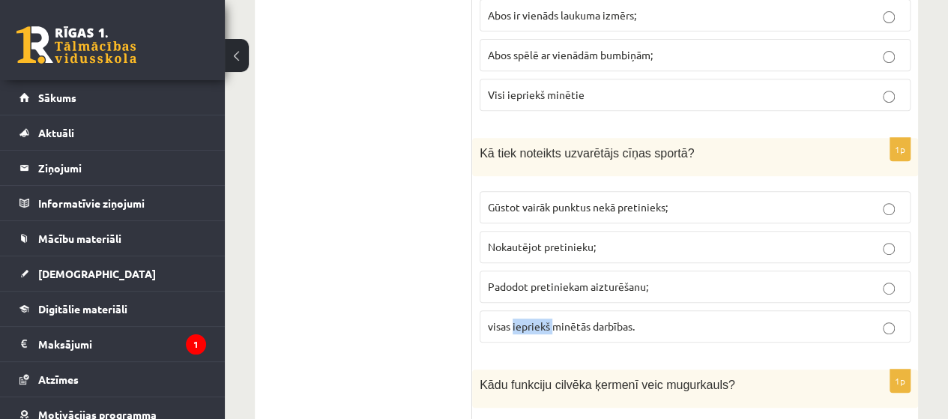
click at [529, 318] on p "visas iepriekš minētās darbības." at bounding box center [695, 326] width 414 height 16
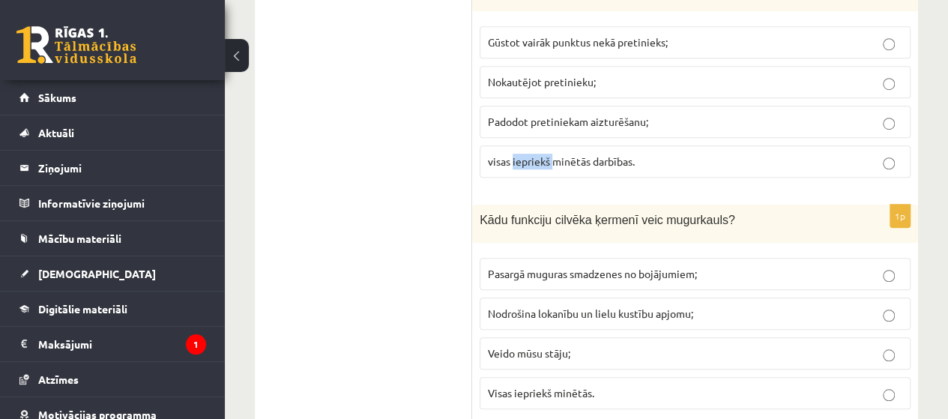
scroll to position [6165, 0]
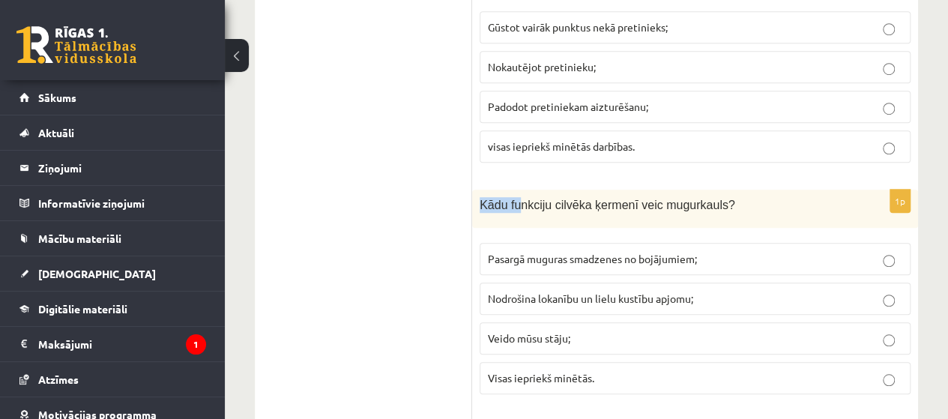
drag, startPoint x: 480, startPoint y: 133, endPoint x: 558, endPoint y: 204, distance: 105.5
click at [533, 190] on div "1p Kādu funkciju cilvēka ķermenī veic mugurkauls? Pasargā muguras smadzenes no …" at bounding box center [695, 298] width 446 height 217
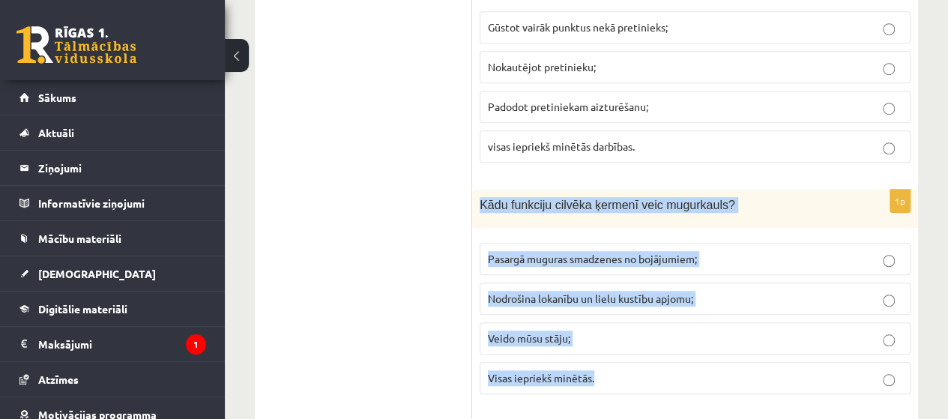
drag, startPoint x: 474, startPoint y: 136, endPoint x: 606, endPoint y: 324, distance: 230.7
click at [606, 324] on div "1p Kādu funkciju cilvēka ķermenī veic mugurkauls? Pasargā muguras smadzenes no …" at bounding box center [695, 298] width 446 height 217
click at [583, 371] on span "Visas iepriekš minētās." at bounding box center [541, 377] width 106 height 13
drag, startPoint x: 583, startPoint y: 311, endPoint x: 610, endPoint y: 328, distance: 32.0
click at [610, 328] on div "1p Kādu funkciju cilvēka ķermenī veic mugurkauls? Pasargā muguras smadzenes no …" at bounding box center [695, 298] width 446 height 217
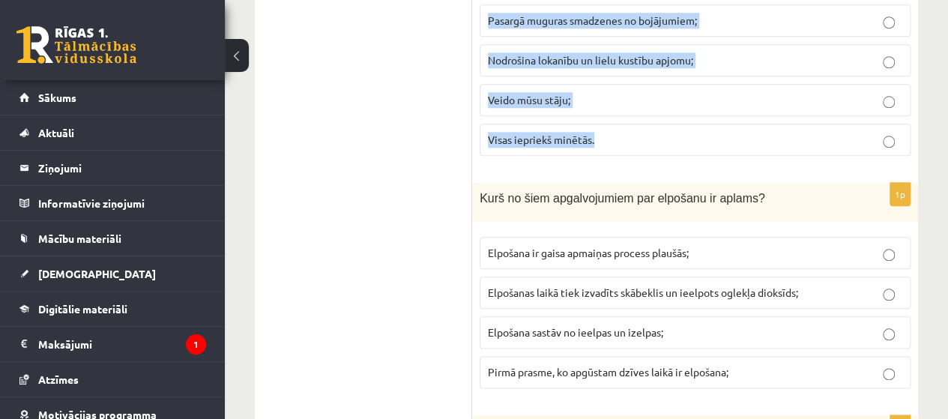
scroll to position [6404, 0]
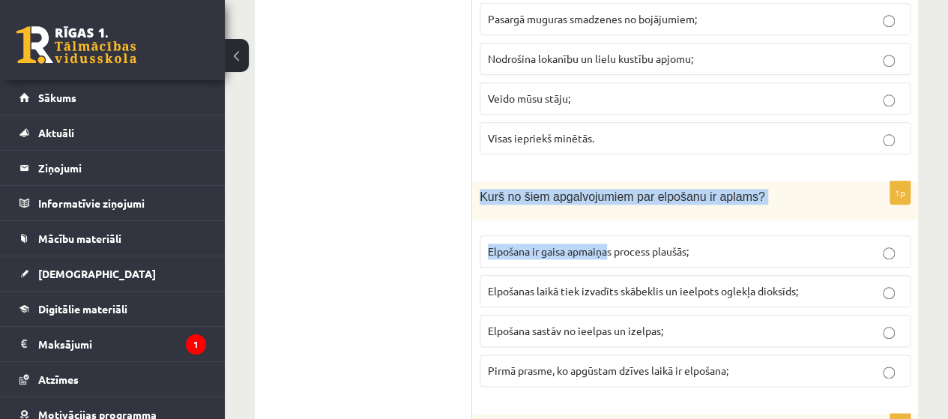
drag, startPoint x: 477, startPoint y: 121, endPoint x: 664, endPoint y: 211, distance: 207.1
click at [632, 202] on div "1p Kurš no šiem apgalvojumiem par elpošanu ir aplams? Elpošana ir gaisa apmaiņa…" at bounding box center [695, 289] width 446 height 217
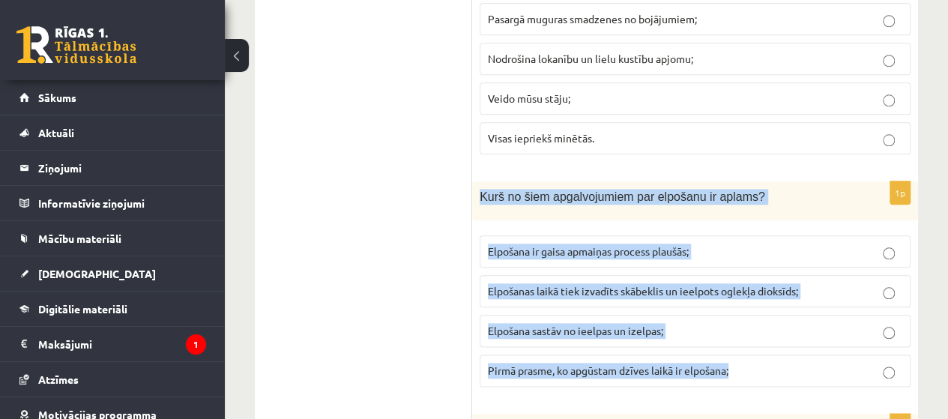
drag, startPoint x: 480, startPoint y: 123, endPoint x: 735, endPoint y: 304, distance: 312.7
click at [735, 304] on div "1p Kurš no šiem apgalvojumiem par elpošanu ir aplams? Elpošana ir gaisa apmaiņa…" at bounding box center [695, 289] width 446 height 217
click at [613, 284] on span "Elpošanas laikā tiek izvadīts skābeklis un ieelpots oglekļa dioksīds;" at bounding box center [643, 290] width 310 height 13
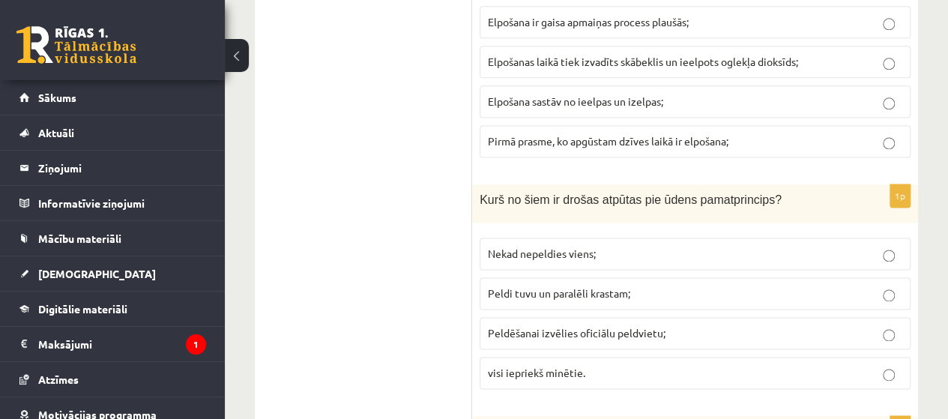
scroll to position [6644, 0]
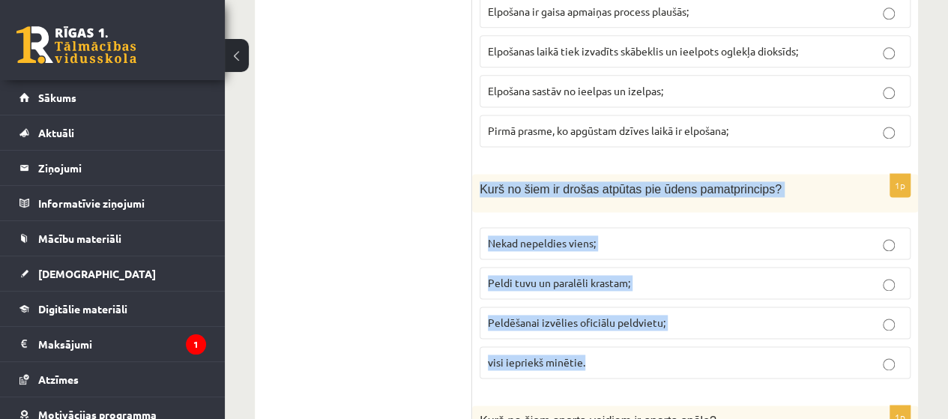
drag, startPoint x: 472, startPoint y: 109, endPoint x: 661, endPoint y: 289, distance: 261.2
click at [661, 289] on div "1p Kurš no šiem ir drošas atpūtas pie ūdens pamatprincips? Nekad nepeldies vien…" at bounding box center [695, 282] width 446 height 217
click at [544, 355] on span "visi iepriekš minētie." at bounding box center [536, 361] width 97 height 13
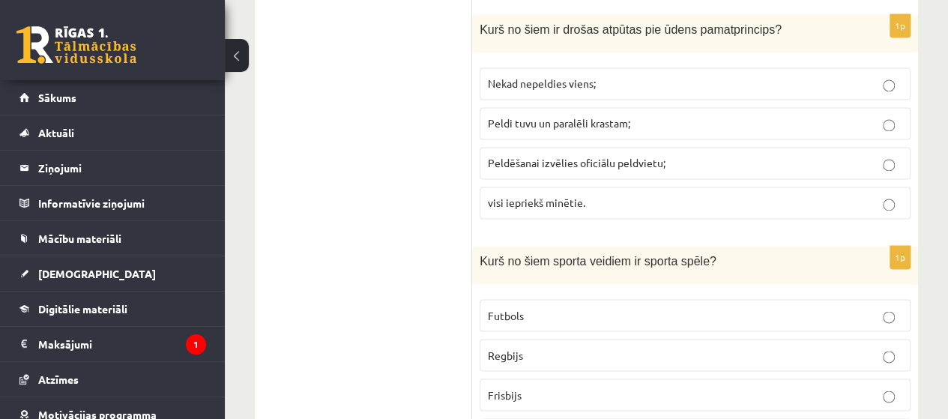
scroll to position [6815, 0]
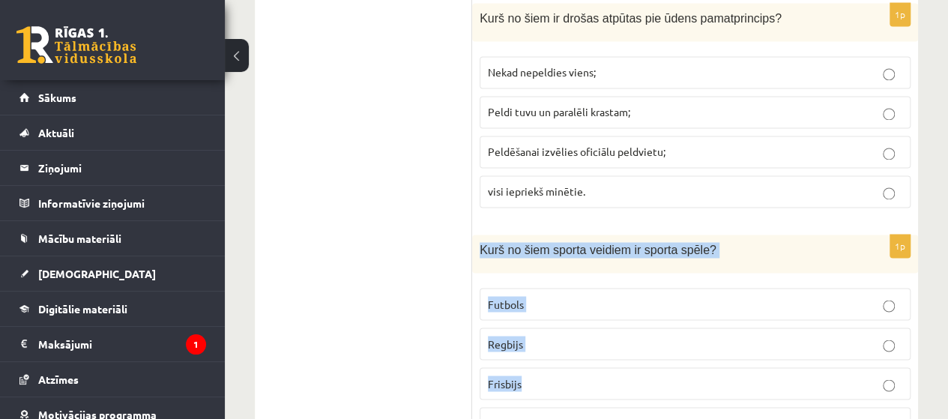
drag, startPoint x: 474, startPoint y: 170, endPoint x: 548, endPoint y: 291, distance: 141.6
click at [548, 291] on div "1p Kurš no šiem sporta veidiem ir sporta spēle? Futbols Regbijs Frisbijs Visas …" at bounding box center [695, 343] width 446 height 217
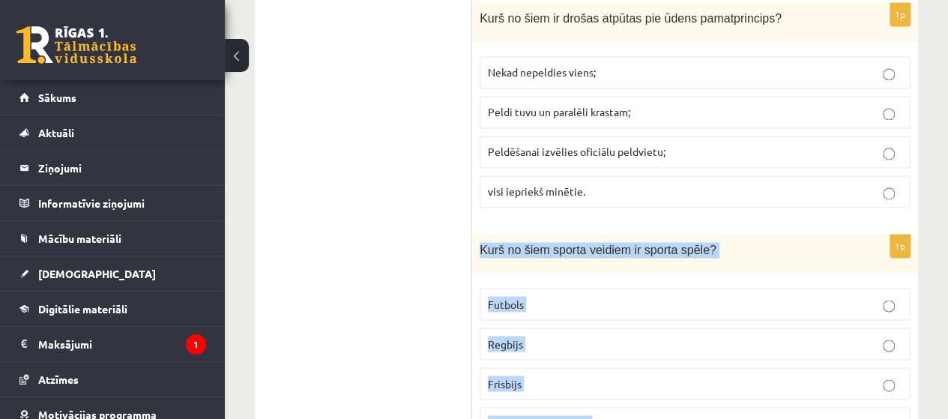
drag, startPoint x: 477, startPoint y: 178, endPoint x: 614, endPoint y: 330, distance: 204.3
click at [614, 330] on div "1p Kurš no šiem sporta veidiem ir sporta spēle? Futbols Regbijs Frisbijs Visas …" at bounding box center [695, 343] width 446 height 217
click at [619, 407] on label "Visas iepriekš minētās" at bounding box center [695, 423] width 431 height 32
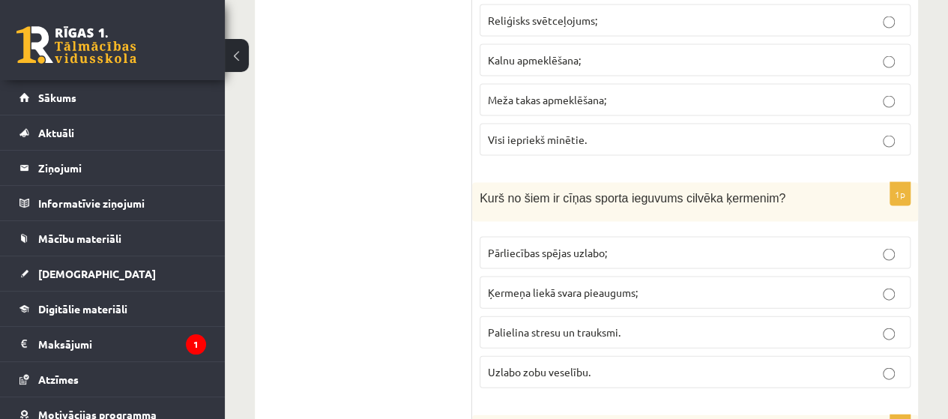
scroll to position [25, 0]
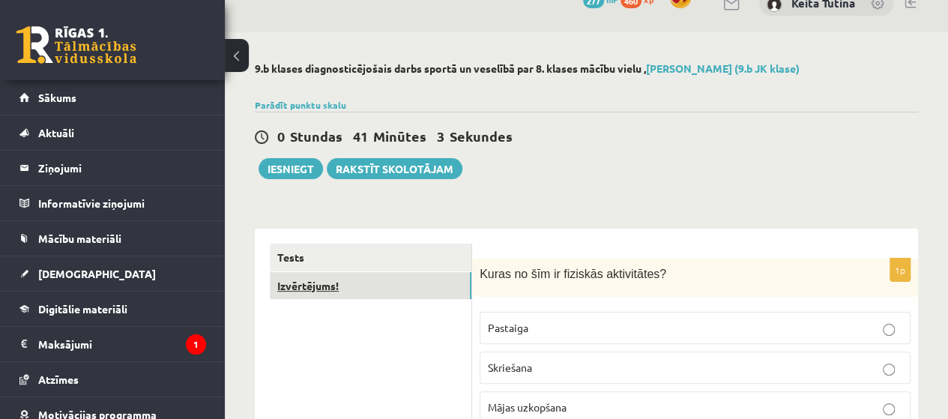
click at [333, 285] on link "Izvērtējums!" at bounding box center [371, 286] width 202 height 28
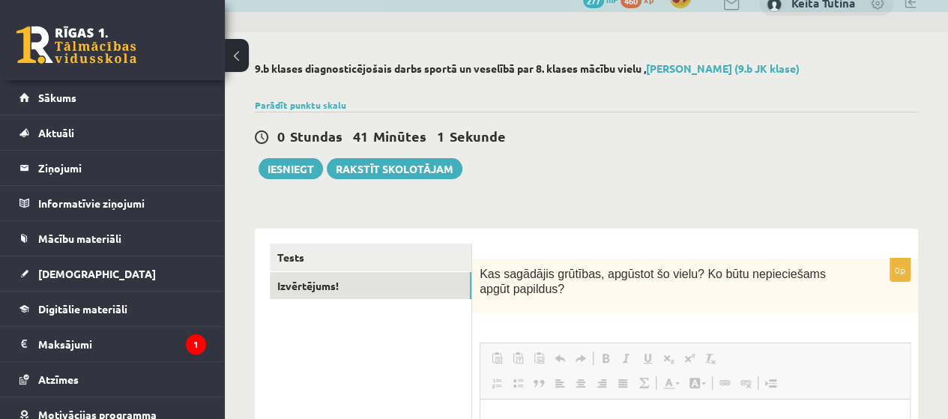
scroll to position [0, 0]
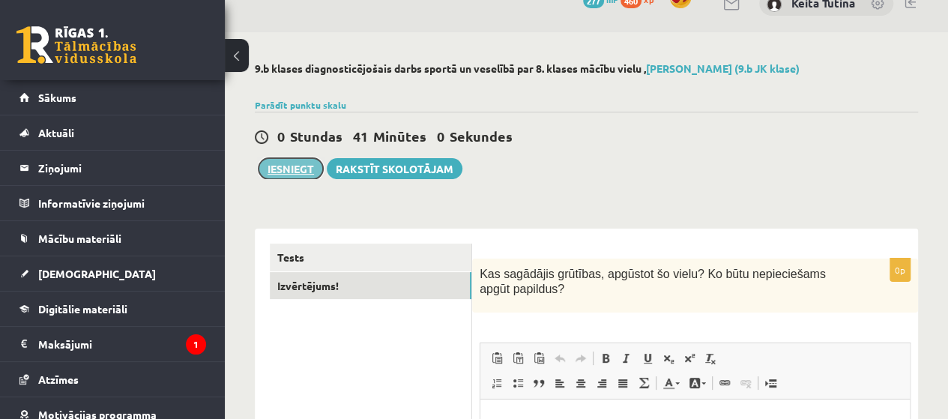
click at [301, 169] on button "Iesniegt" at bounding box center [290, 168] width 64 height 21
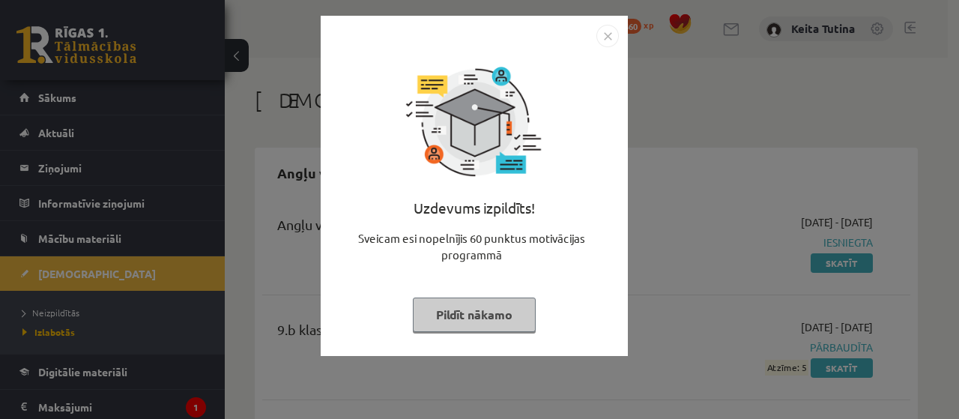
click at [503, 307] on button "Pildīt nākamo" at bounding box center [474, 314] width 123 height 34
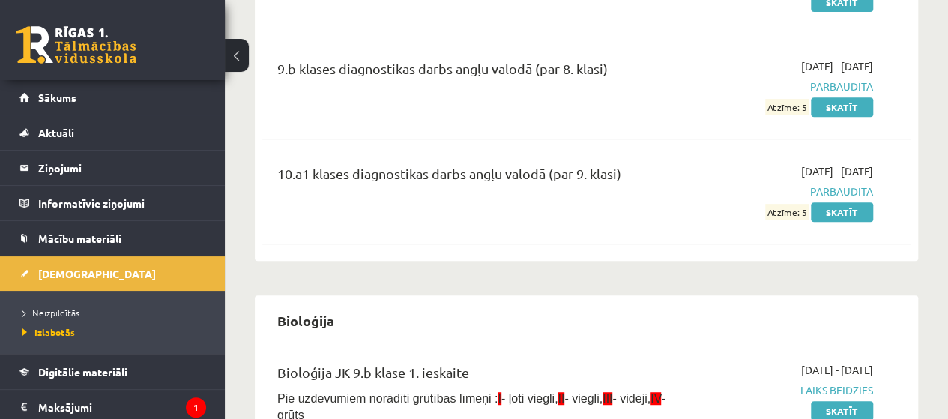
scroll to position [16, 0]
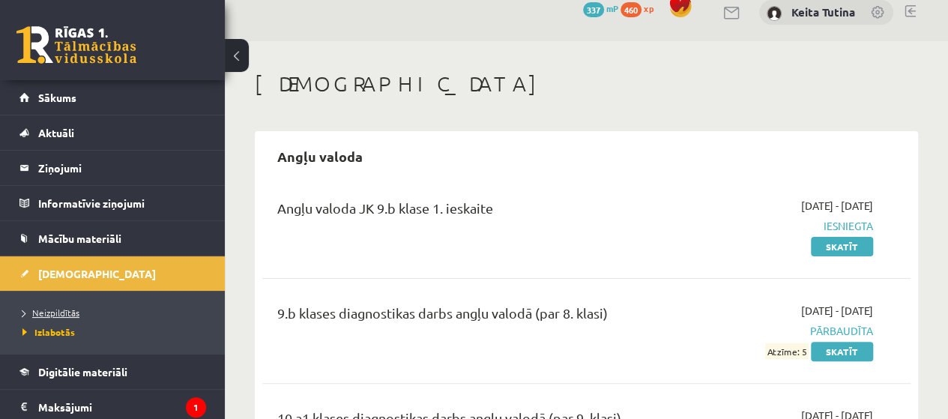
click at [70, 312] on span "Neizpildītās" at bounding box center [50, 312] width 57 height 12
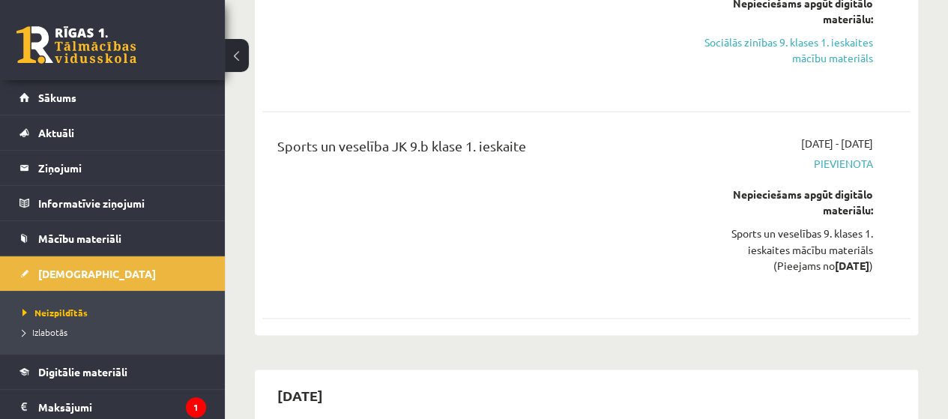
scroll to position [1185, 0]
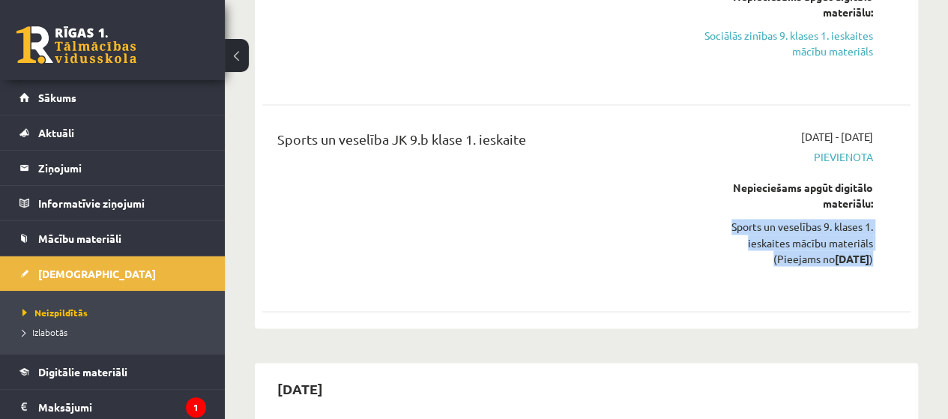
drag, startPoint x: 923, startPoint y: 246, endPoint x: 923, endPoint y: 231, distance: 15.7
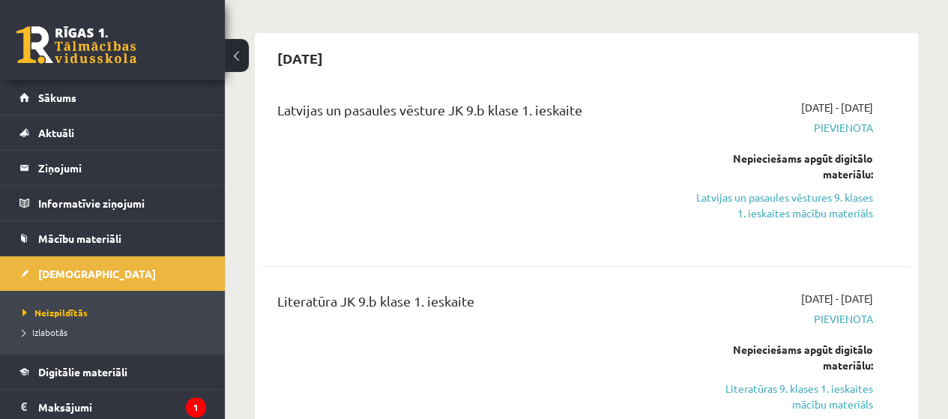
scroll to position [646, 0]
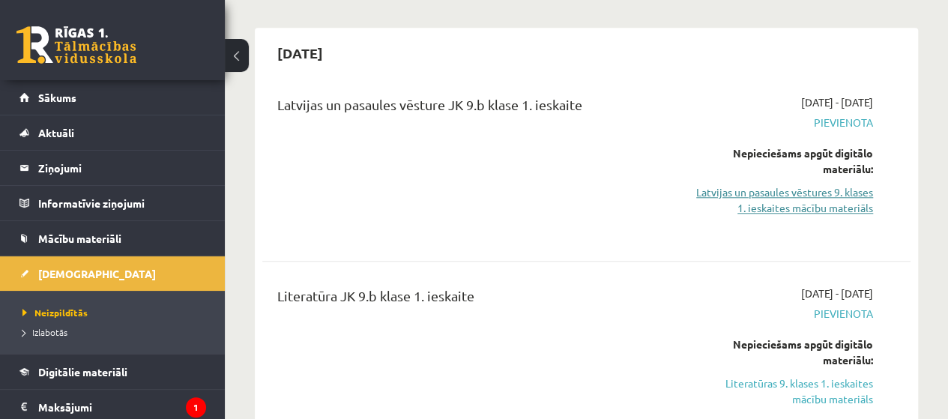
click at [818, 198] on link "Latvijas un pasaules vēstures 9. klases 1. ieskaites mācību materiāls" at bounding box center [781, 199] width 184 height 31
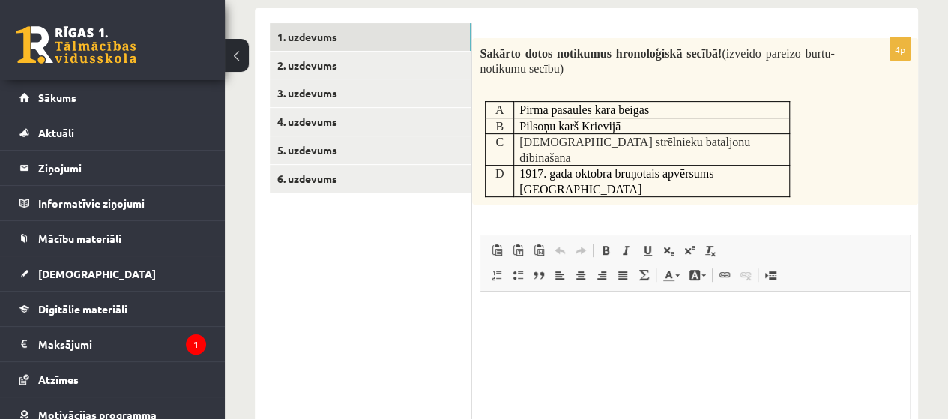
scroll to position [236, 0]
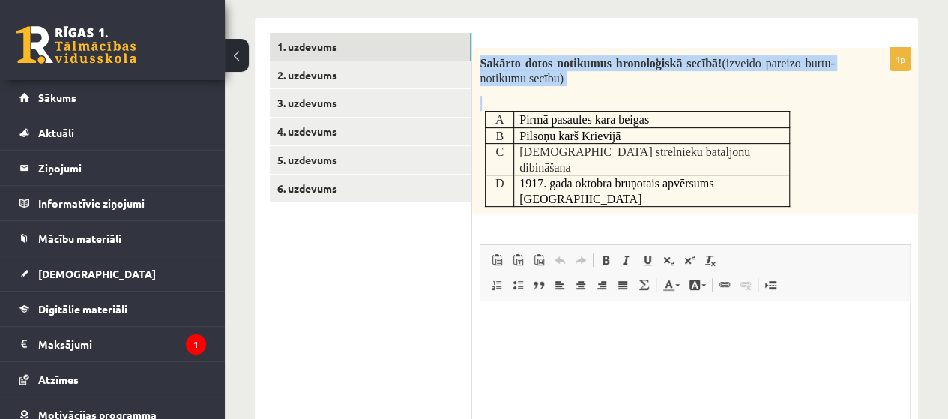
drag, startPoint x: 482, startPoint y: 62, endPoint x: 792, endPoint y: 148, distance: 321.7
click at [792, 148] on div "Sakārto dotos notikumus hronoloģiskā secībā! (izveido pareizo burtu-notikumu se…" at bounding box center [695, 131] width 446 height 167
copy div "Sakārto dotos notikumus hronoloģiskā secībā! (izveido pareizo burtu-notikumu se…"
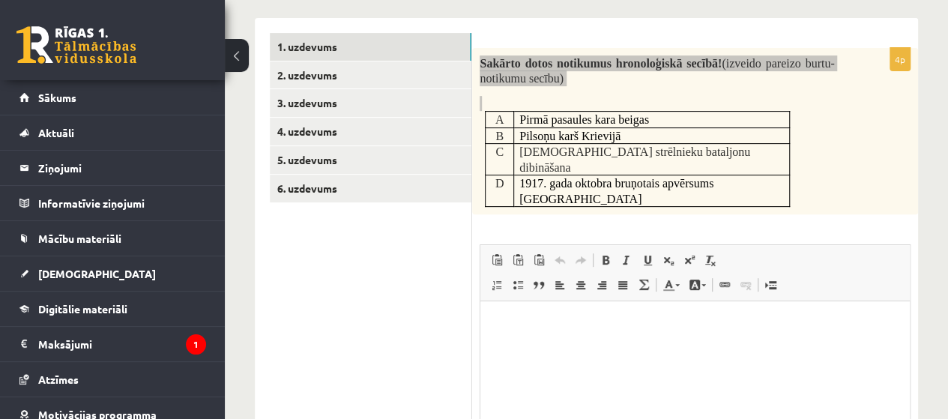
click at [551, 324] on p "Editor, wiswyg-editor-user-answer-47024884995940" at bounding box center [694, 324] width 399 height 16
click at [539, 325] on p "**********" at bounding box center [694, 324] width 399 height 16
click at [547, 325] on p "**********" at bounding box center [694, 324] width 399 height 16
click at [556, 322] on p "**********" at bounding box center [694, 324] width 399 height 16
click at [560, 327] on p "**********" at bounding box center [694, 324] width 399 height 16
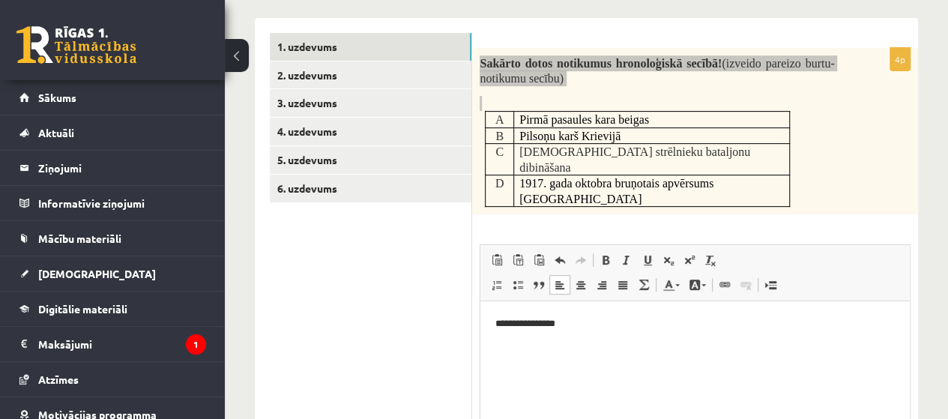
click at [557, 325] on p "**********" at bounding box center [694, 324] width 399 height 16
click at [539, 324] on p "**********" at bounding box center [694, 324] width 399 height 16
click at [551, 324] on p "**********" at bounding box center [694, 324] width 399 height 16
click at [561, 325] on p "**********" at bounding box center [694, 324] width 399 height 16
click at [580, 326] on p "**********" at bounding box center [694, 324] width 399 height 16
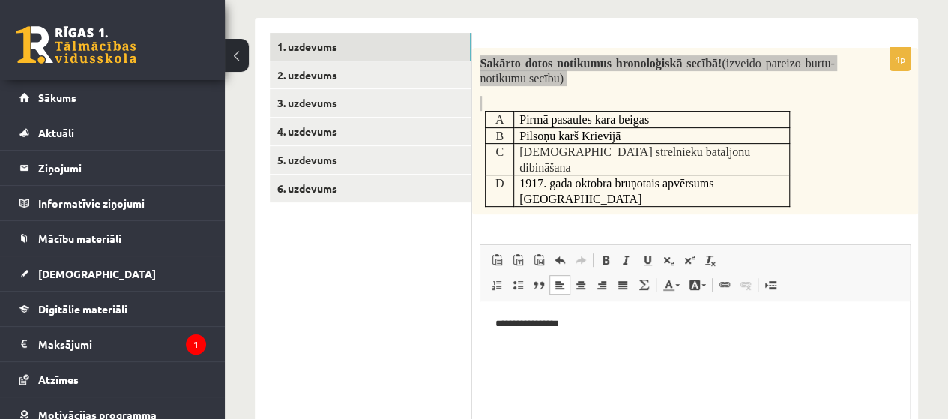
click at [611, 342] on html "**********" at bounding box center [694, 324] width 429 height 46
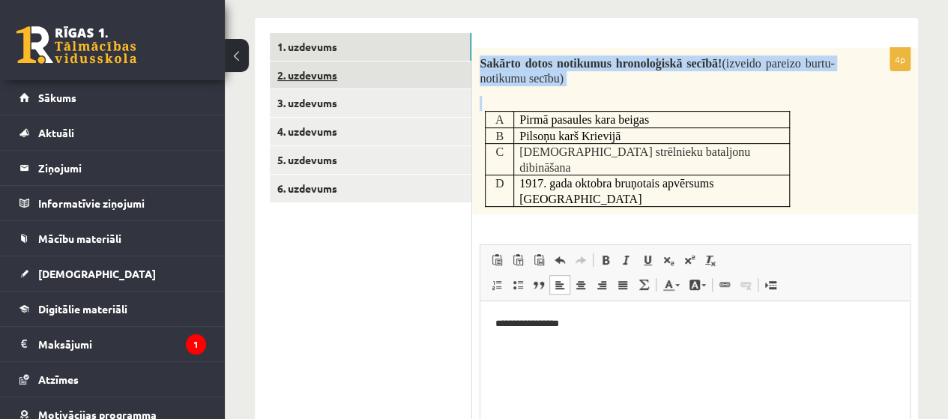
click at [354, 65] on link "2. uzdevums" at bounding box center [371, 75] width 202 height 28
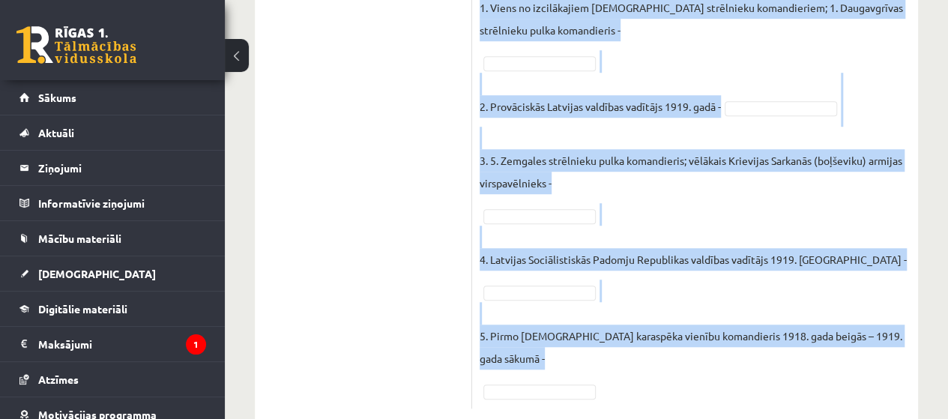
scroll to position [477, 0]
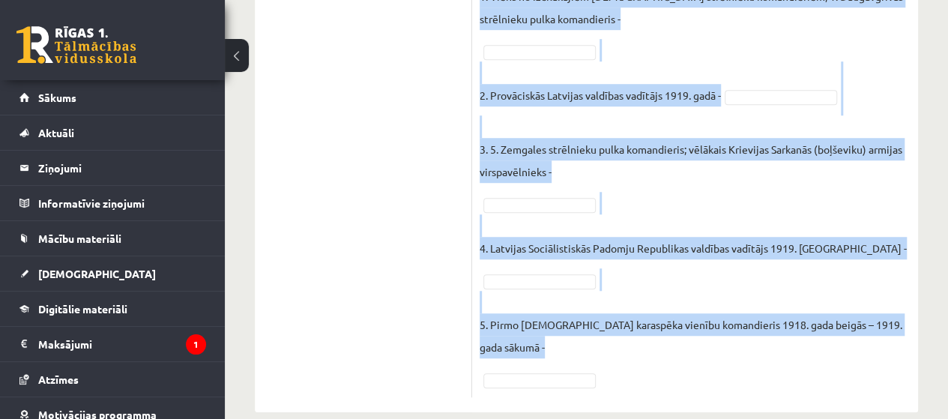
drag, startPoint x: 478, startPoint y: 55, endPoint x: 797, endPoint y: 344, distance: 430.2
click at [797, 344] on div "5p Izvēlies atbilstošo Pieejamie vārdi [PERSON_NAME] [PERSON_NAME] [PERSON_NAME…" at bounding box center [695, 102] width 446 height 590
copy div "Izvēlies atbilstošo Pieejamie vārdi [PERSON_NAME] [PERSON_NAME] [PERSON_NAME] […"
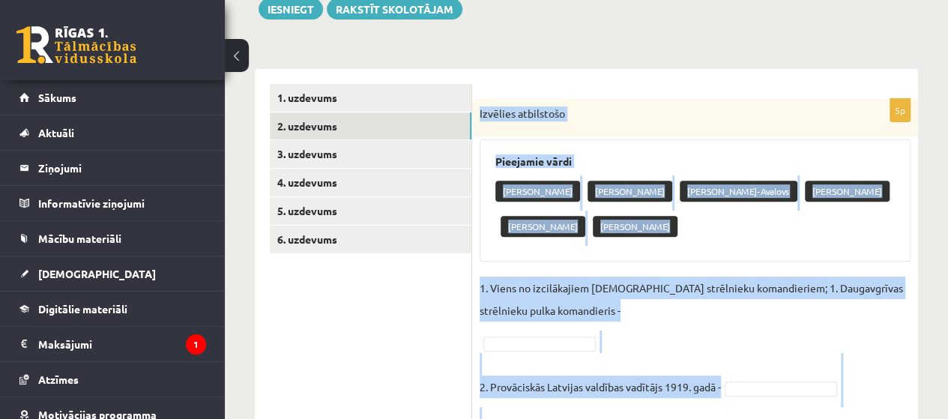
scroll to position [216, 0]
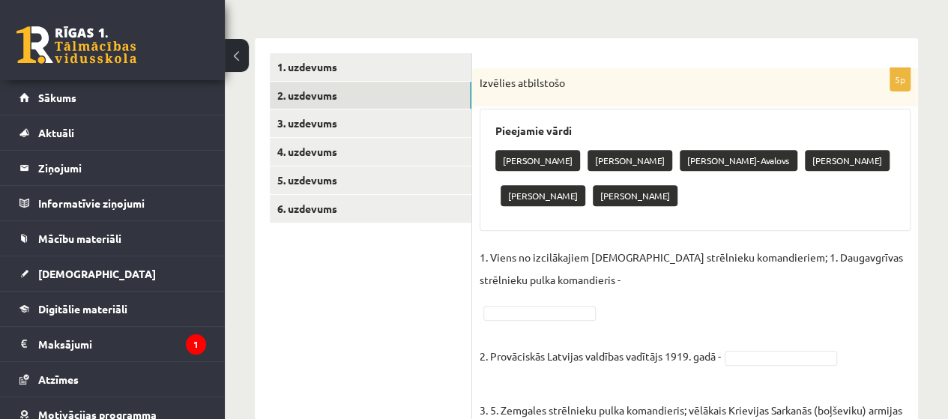
click at [370, 330] on ul "1. uzdevums 2. uzdevums 3. uzdevums 4. uzdevums 5. uzdevums 6. uzdevums" at bounding box center [371, 355] width 202 height 605
type input "****"
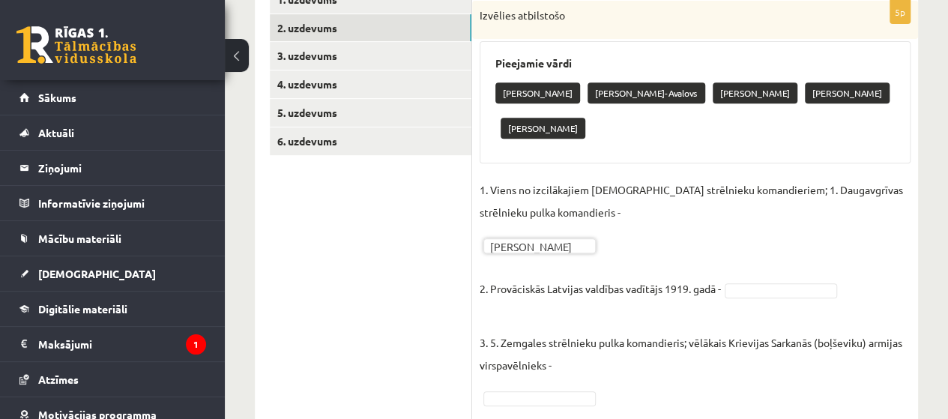
scroll to position [284, 0]
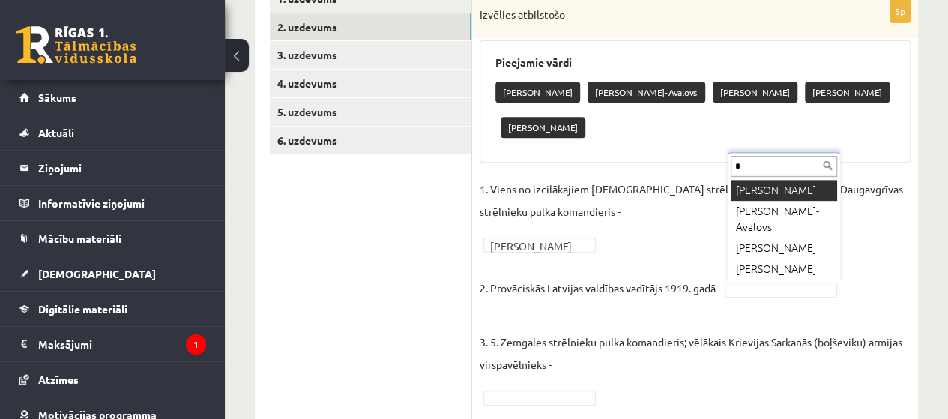
type input "**"
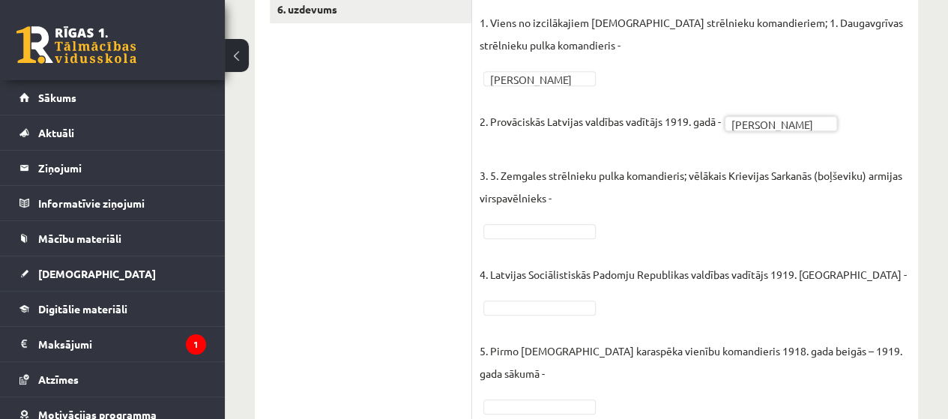
scroll to position [417, 0]
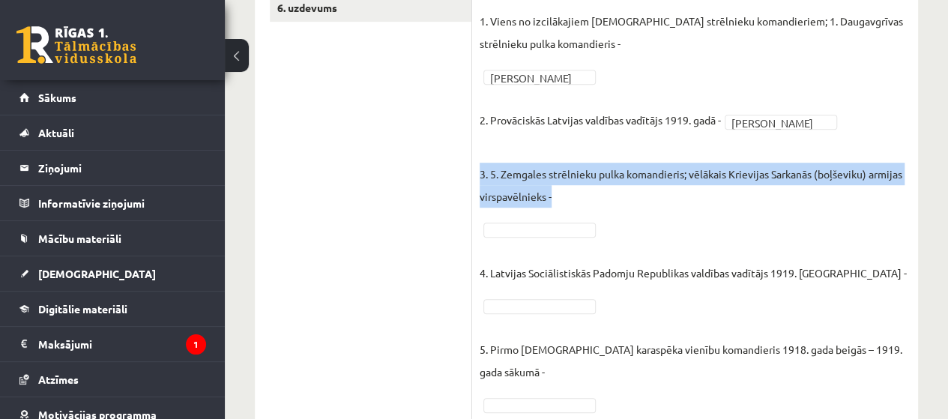
drag, startPoint x: 481, startPoint y: 172, endPoint x: 570, endPoint y: 196, distance: 92.3
click at [570, 196] on p "3. 5. Zemgales strēlnieku pulka komandieris; vēlākais Krievijas Sarkanās (boļše…" at bounding box center [695, 173] width 431 height 67
copy p "3. 5. Zemgales strēlnieku pulka komandieris; vēlākais Krievijas Sarkanās (boļše…"
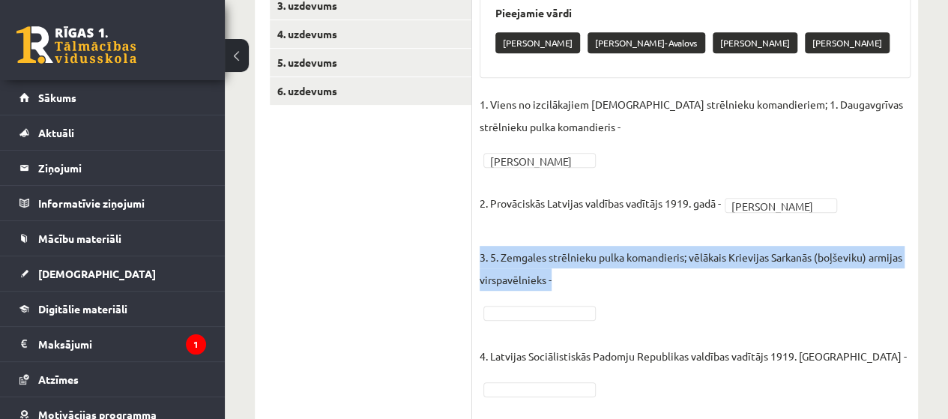
scroll to position [333, 0]
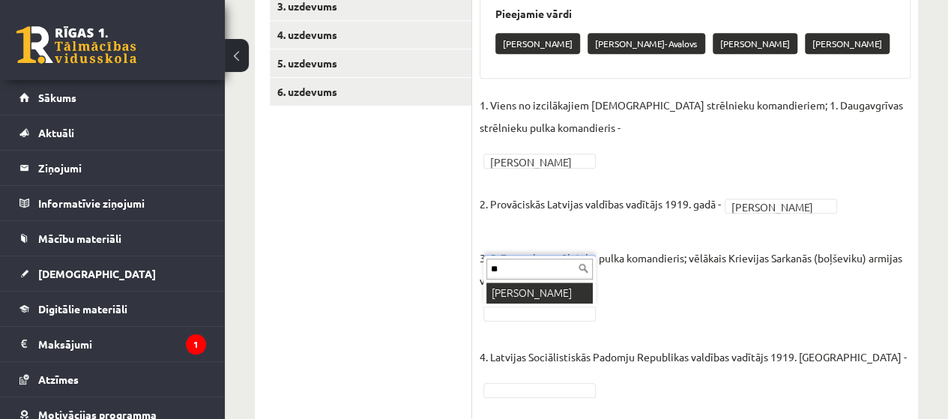
type input "***"
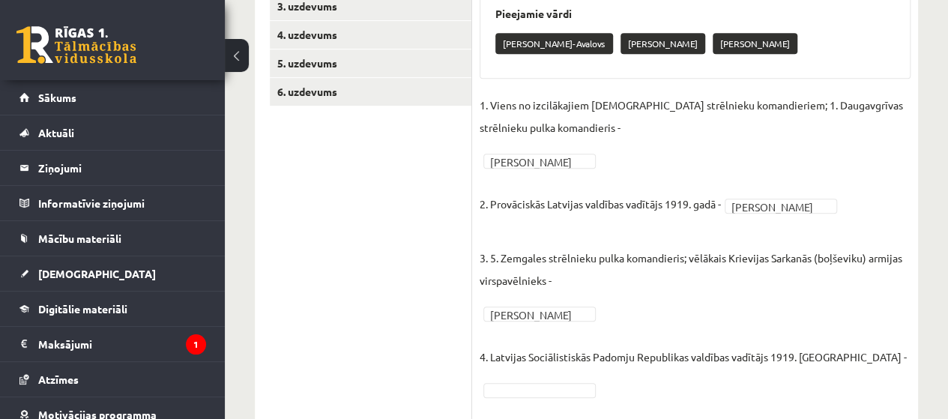
drag, startPoint x: 943, startPoint y: 235, endPoint x: 950, endPoint y: 248, distance: 15.1
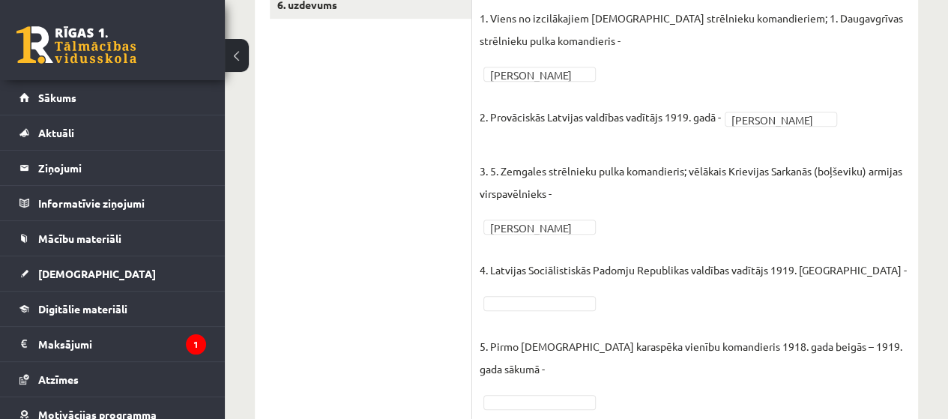
scroll to position [442, 0]
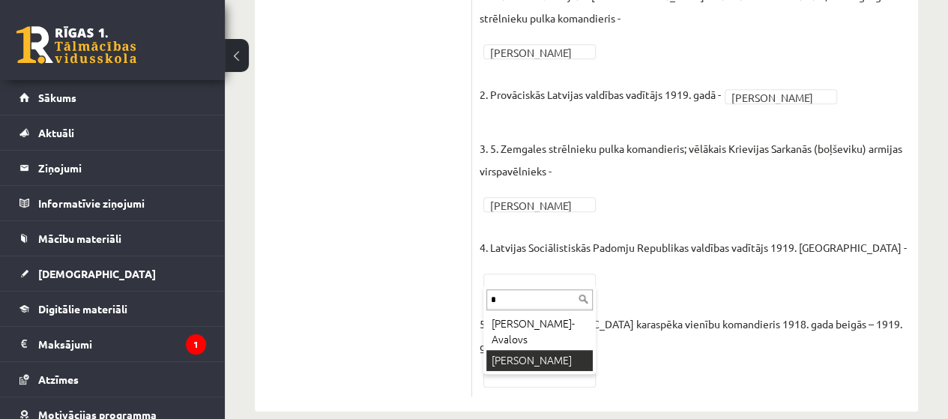
type input "*"
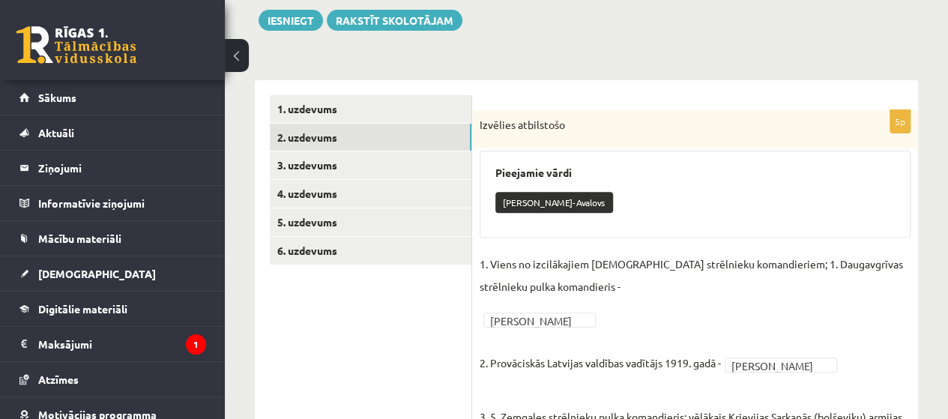
scroll to position [172, 0]
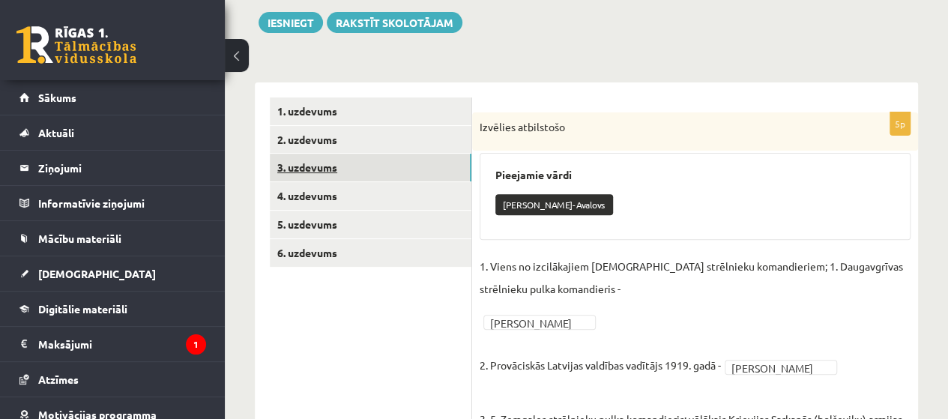
click at [399, 173] on link "3. uzdevums" at bounding box center [371, 168] width 202 height 28
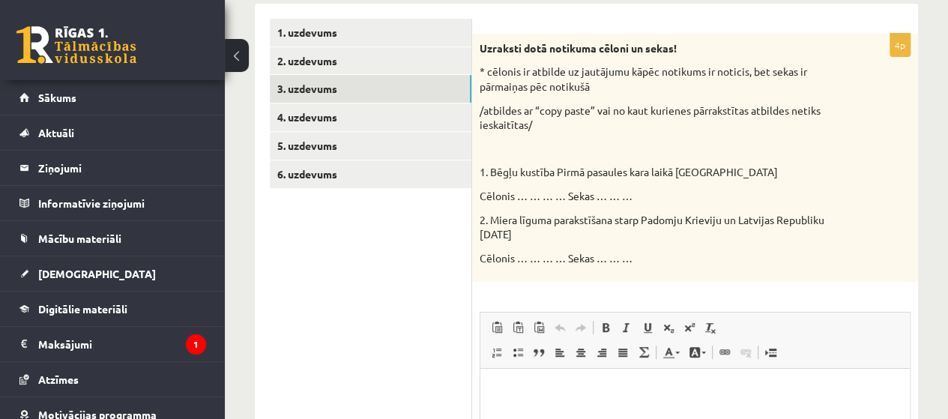
scroll to position [252, 0]
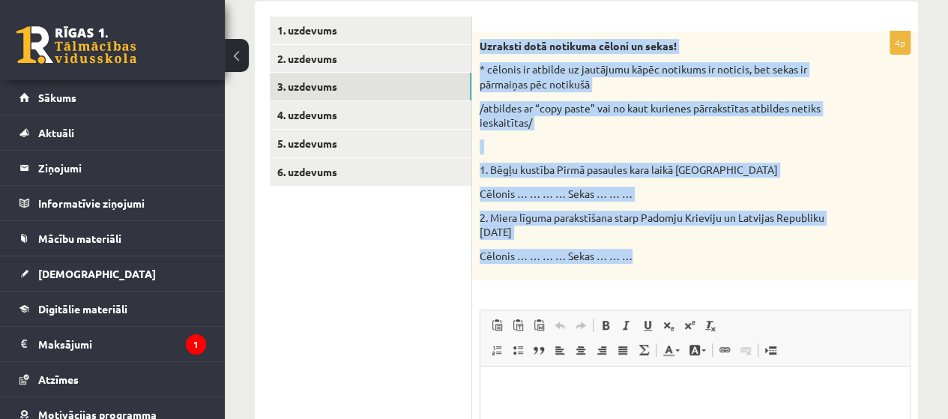
drag, startPoint x: 478, startPoint y: 43, endPoint x: 657, endPoint y: 261, distance: 282.7
click at [657, 261] on div "Uzraksti dotā notikuma cēloni un sekas! * cēlonis ir atbilde uz jautājumu kāpēc…" at bounding box center [695, 155] width 446 height 249
copy div "Uzraksti dotā notikuma cēloni un sekas! * cēlonis ir atbilde uz jautājumu kāpēc…"
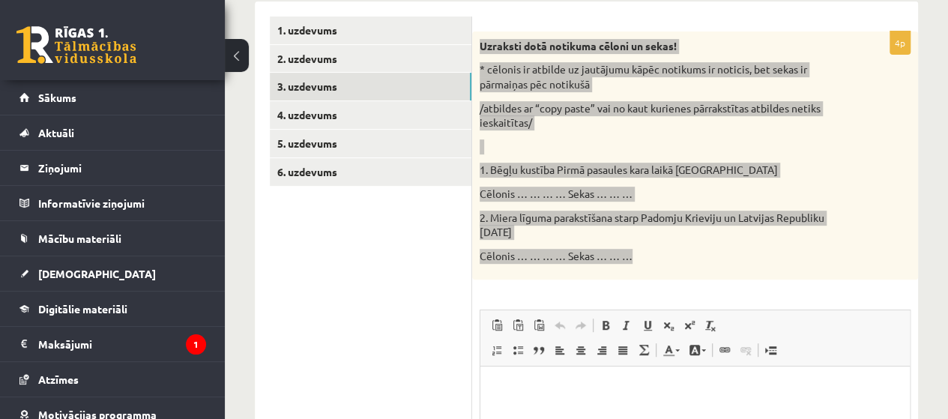
click at [567, 386] on p "Editor, wiswyg-editor-user-answer-47024836165980" at bounding box center [694, 389] width 399 height 16
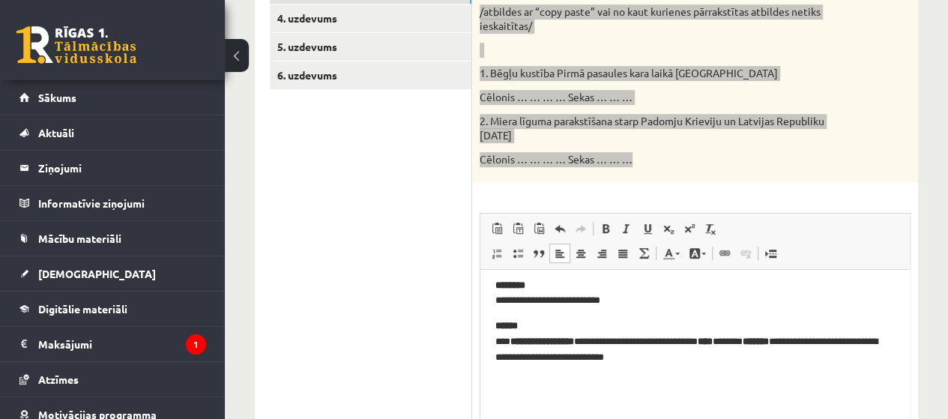
click at [629, 303] on p "**********" at bounding box center [694, 293] width 399 height 31
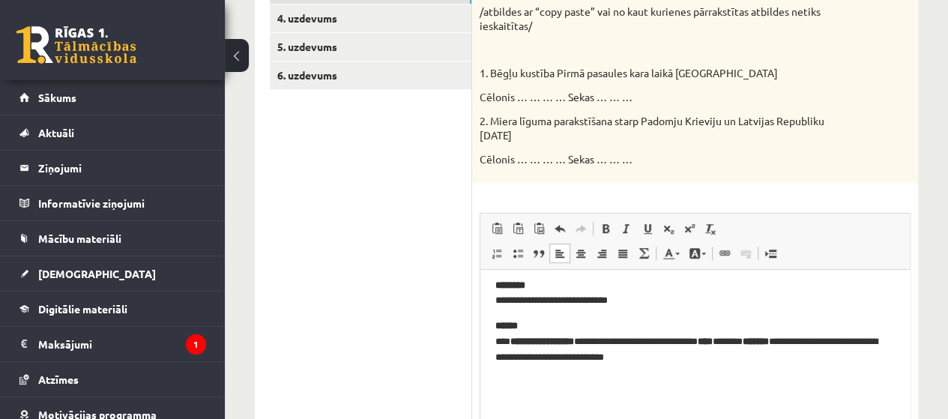
click at [399, 264] on ul "1. uzdevums 2. uzdevums 3. uzdevums 4. uzdevums 5. uzdevums 6. uzdevums" at bounding box center [371, 222] width 202 height 605
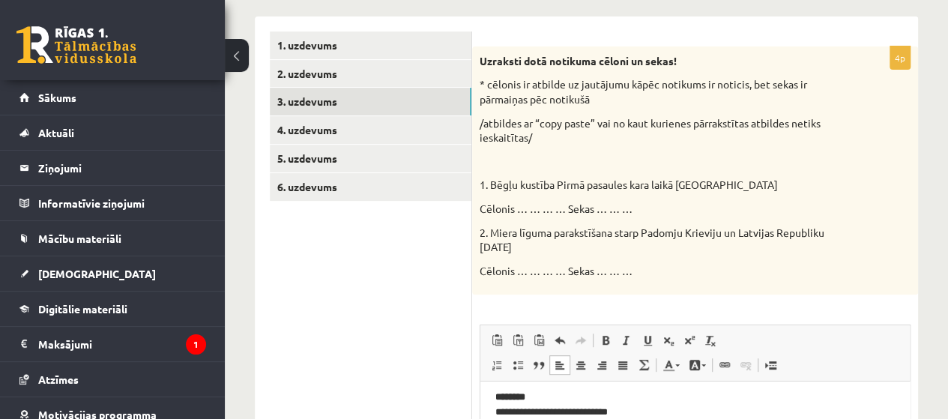
scroll to position [163, 0]
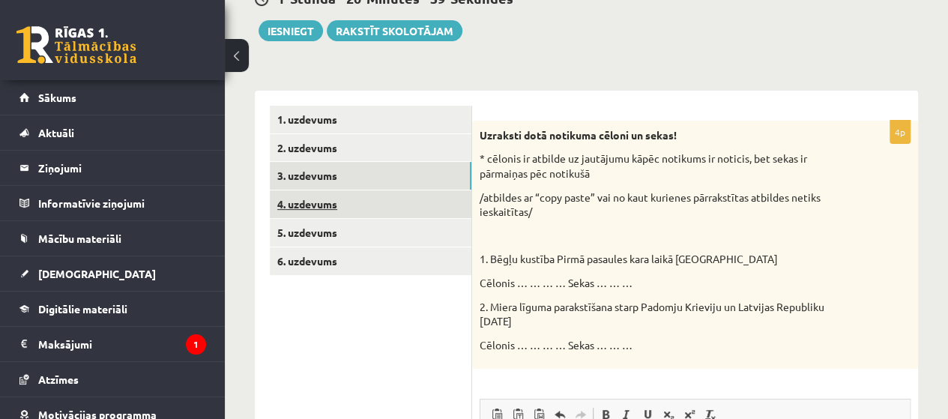
click at [339, 208] on link "4. uzdevums" at bounding box center [371, 204] width 202 height 28
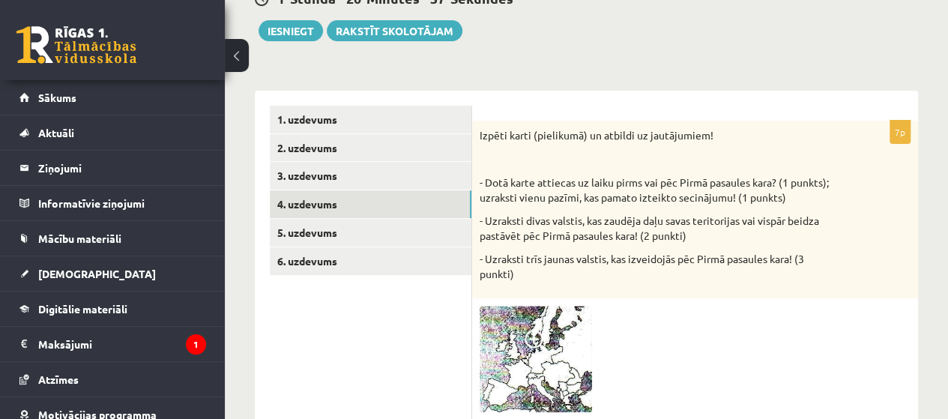
scroll to position [0, 0]
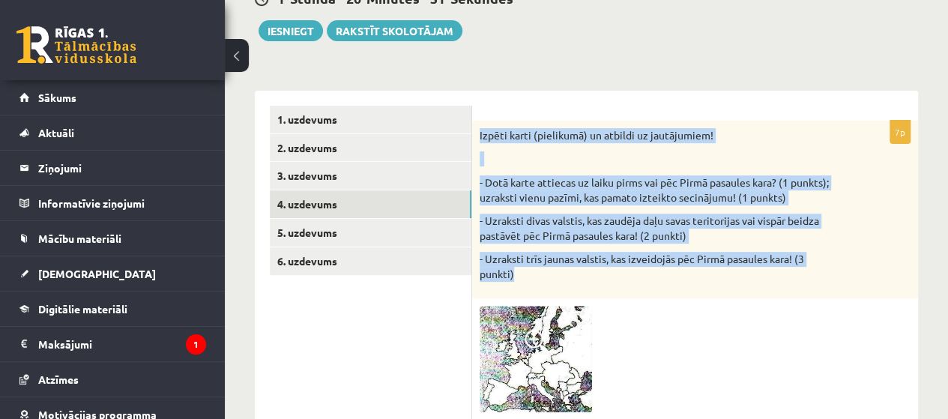
drag, startPoint x: 480, startPoint y: 130, endPoint x: 587, endPoint y: 288, distance: 191.4
click at [587, 288] on div "Izpēti karti (pielikumā) un atbildi uz jautājumiem! - Dotā karte attiecas uz la…" at bounding box center [695, 210] width 446 height 178
copy div "Izpēti karti (pielikumā) un atbildi uz jautājumiem! - Dotā karte attiecas uz la…"
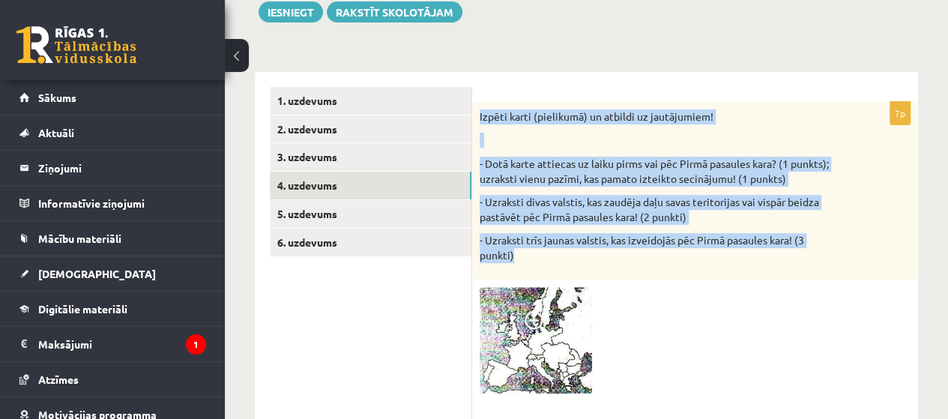
scroll to position [184, 0]
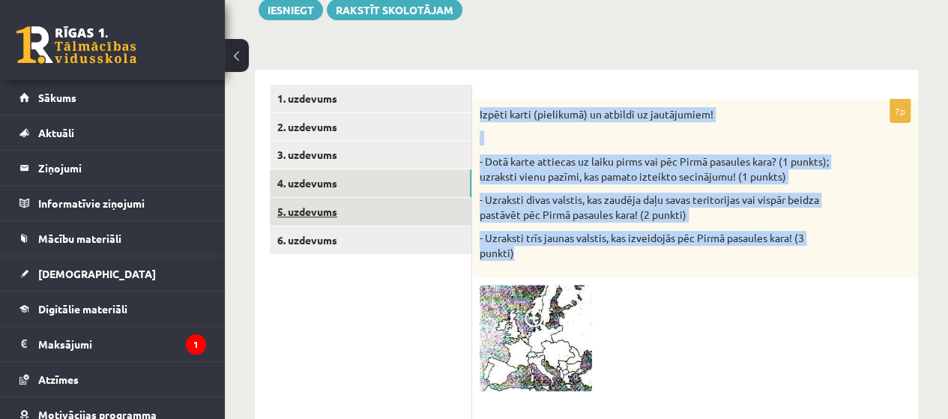
click at [403, 218] on link "5. uzdevums" at bounding box center [371, 212] width 202 height 28
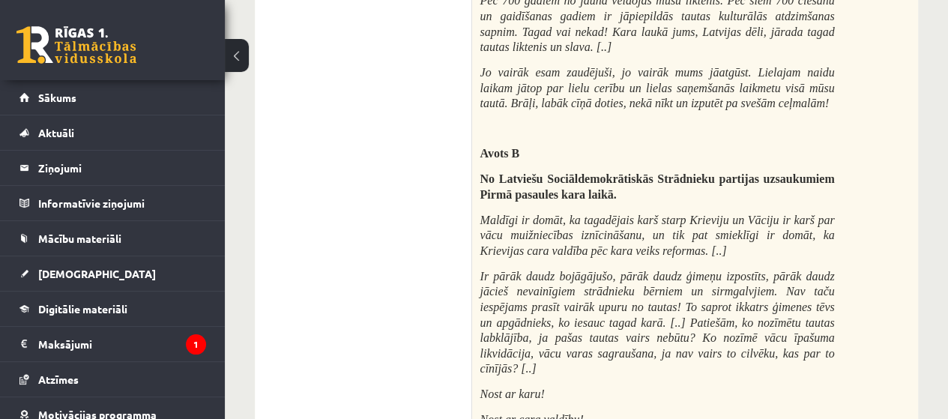
scroll to position [623, 0]
